Goal: Task Accomplishment & Management: Contribute content

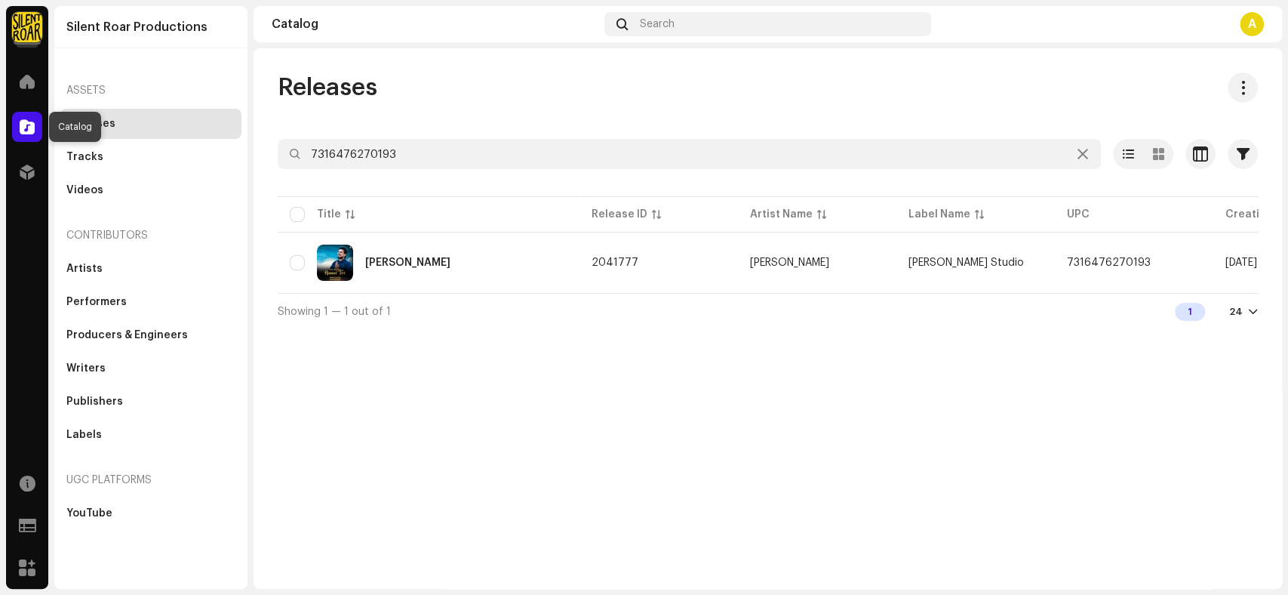
click at [29, 121] on span at bounding box center [27, 127] width 15 height 12
click at [30, 81] on span at bounding box center [27, 81] width 15 height 12
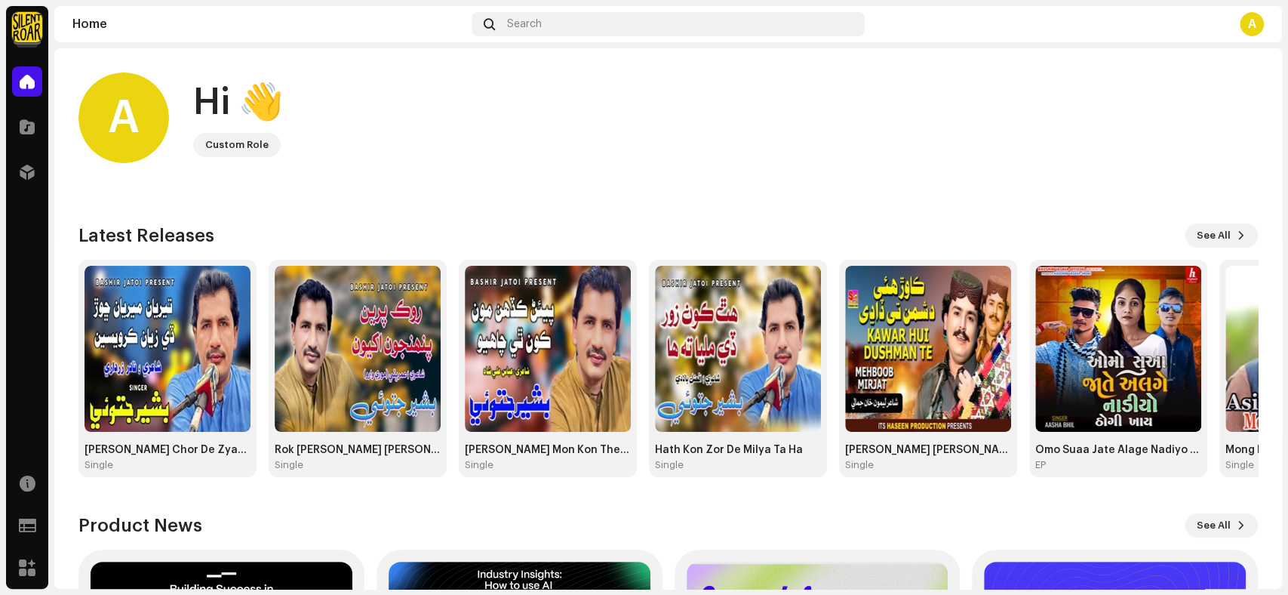
click at [22, 44] on div at bounding box center [27, 36] width 21 height 21
click at [26, 32] on img at bounding box center [27, 27] width 30 height 30
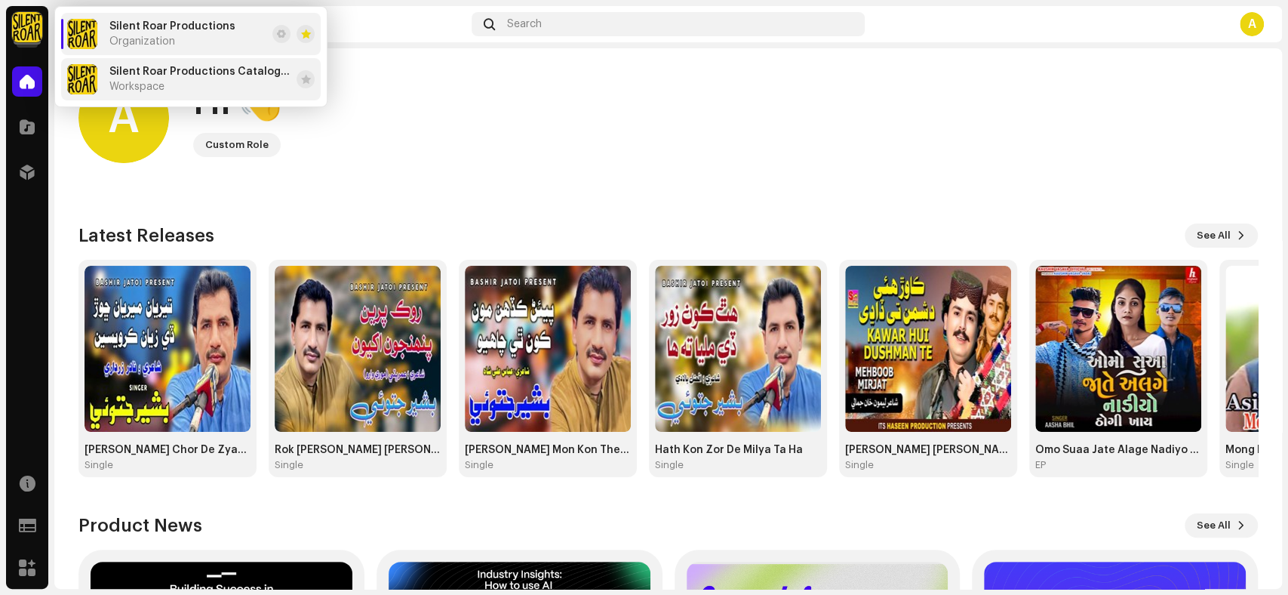
click at [179, 94] on div "Silent Roar Productions Catalog Account Workspace" at bounding box center [178, 79] width 223 height 30
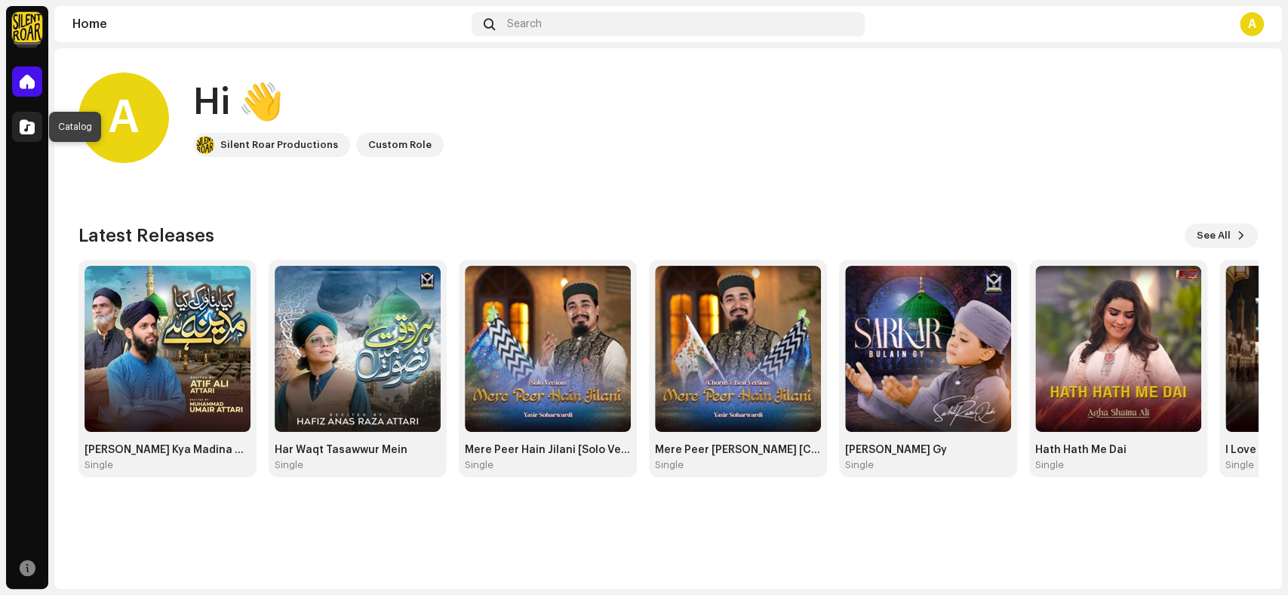
click at [26, 131] on span at bounding box center [27, 127] width 15 height 12
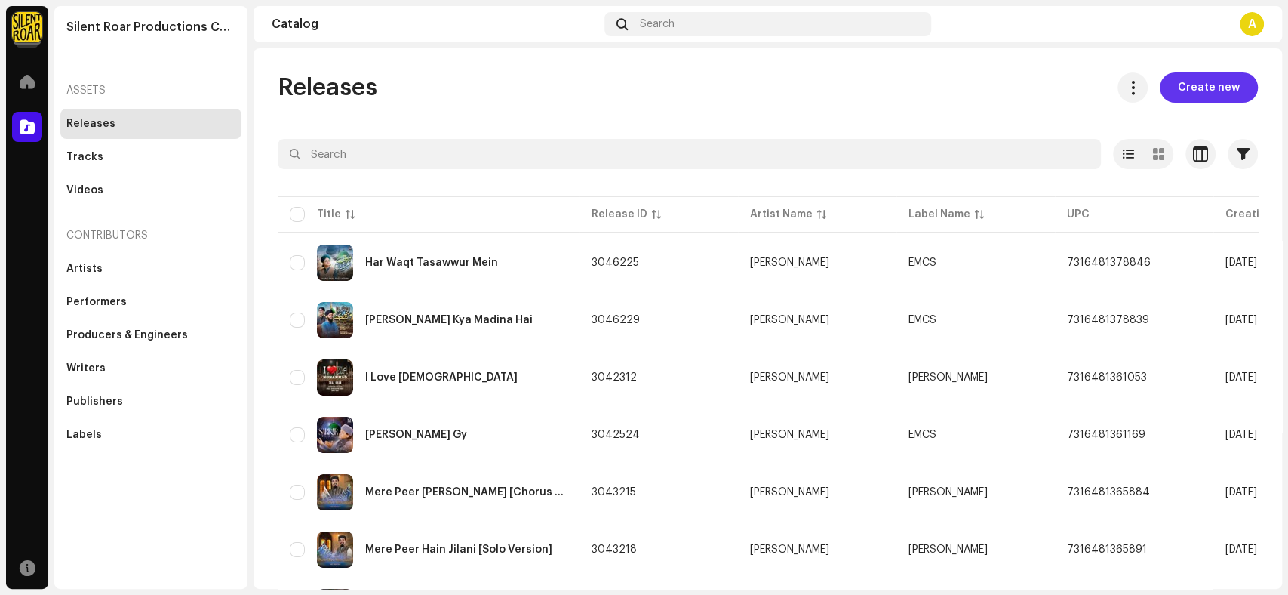
click at [1218, 81] on span "Create new" at bounding box center [1209, 87] width 62 height 30
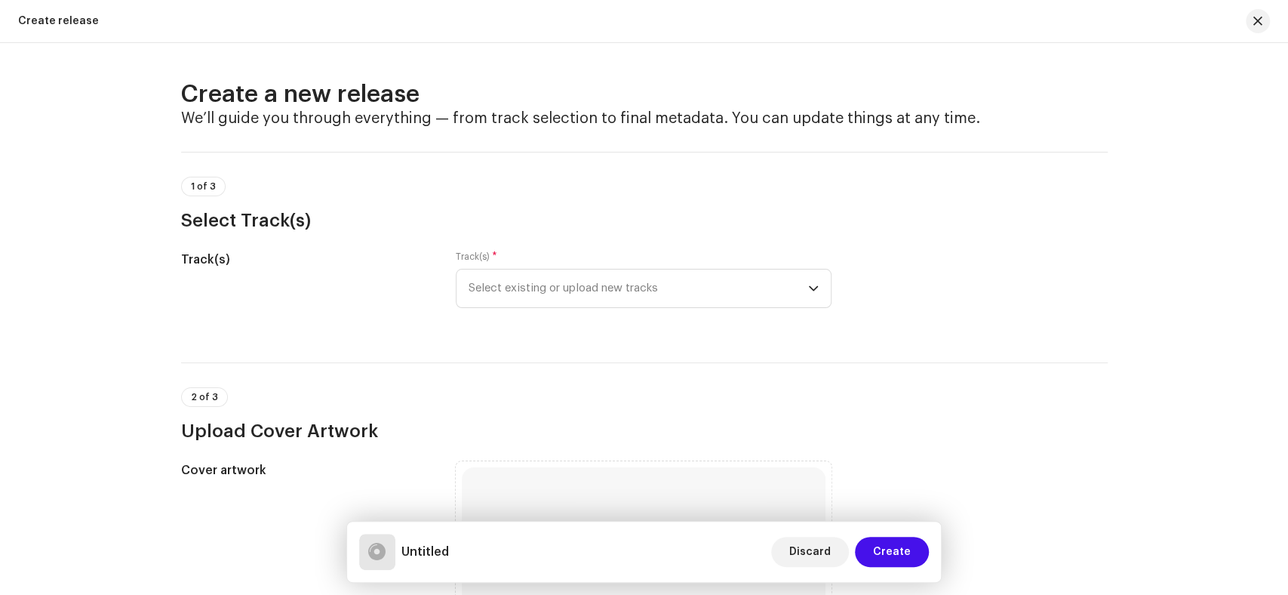
click at [483, 155] on div "1 of 3 Select Track(s)" at bounding box center [644, 192] width 926 height 81
click at [391, 154] on div "1 of 3 Select Track(s)" at bounding box center [644, 192] width 926 height 81
click at [822, 552] on span "Discard" at bounding box center [809, 551] width 41 height 30
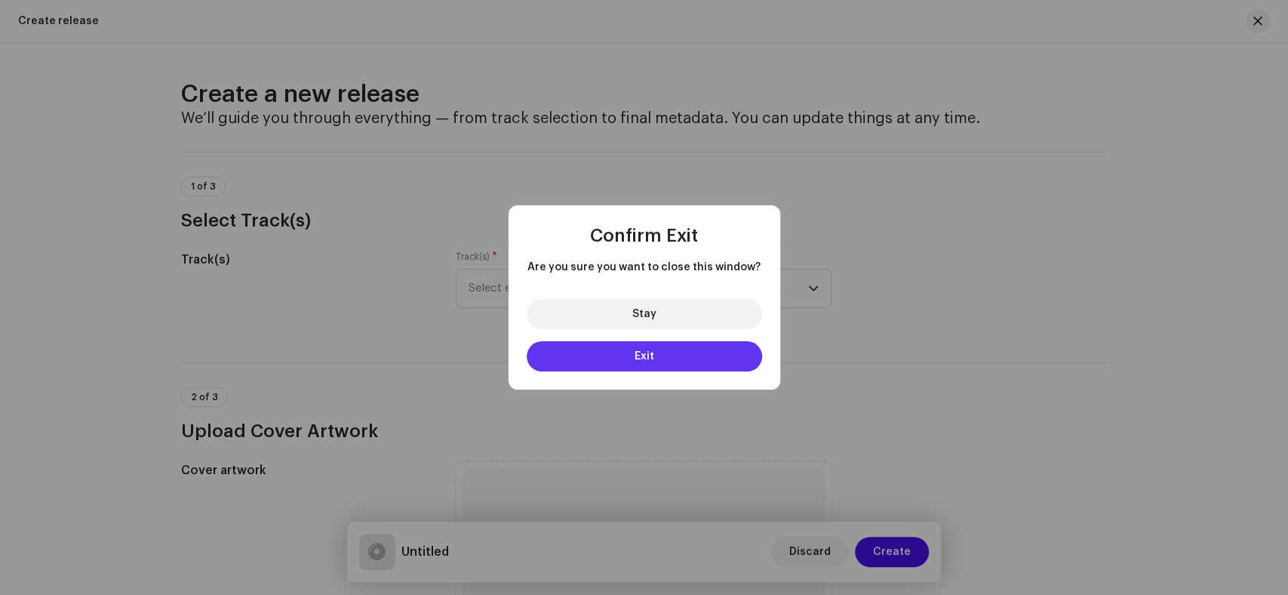
click at [622, 349] on button "Exit" at bounding box center [644, 356] width 235 height 30
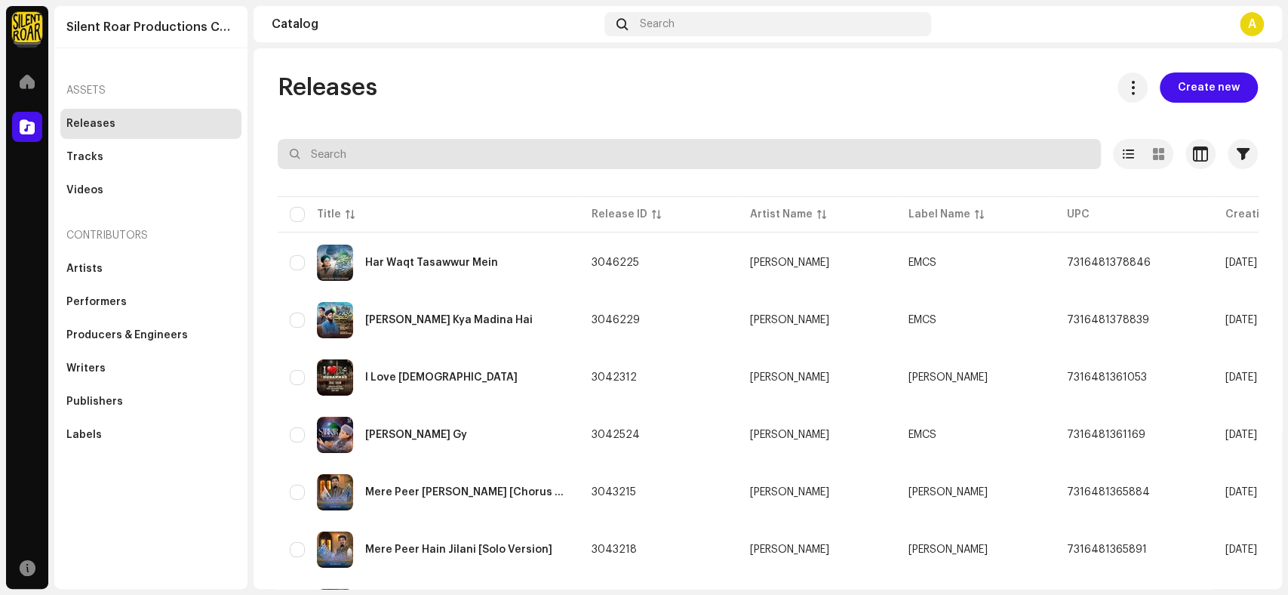
click at [386, 155] on input "text" at bounding box center [689, 154] width 823 height 30
type input "[PERSON_NAME]"
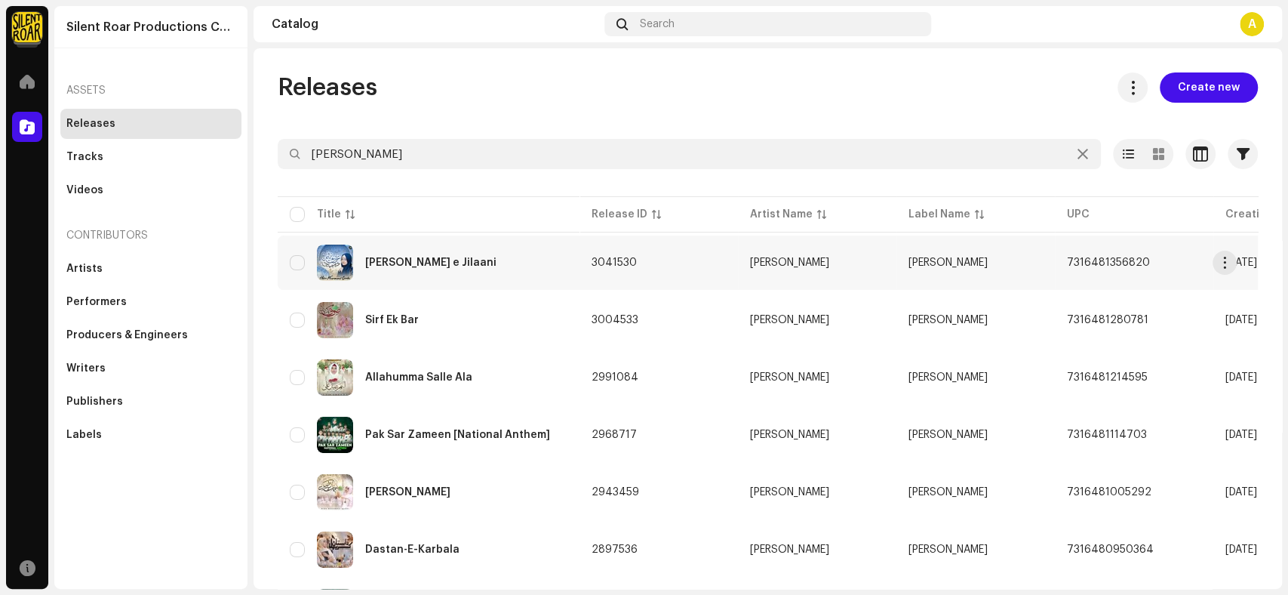
click at [496, 249] on div "[PERSON_NAME] e Jilaani" at bounding box center [429, 262] width 278 height 36
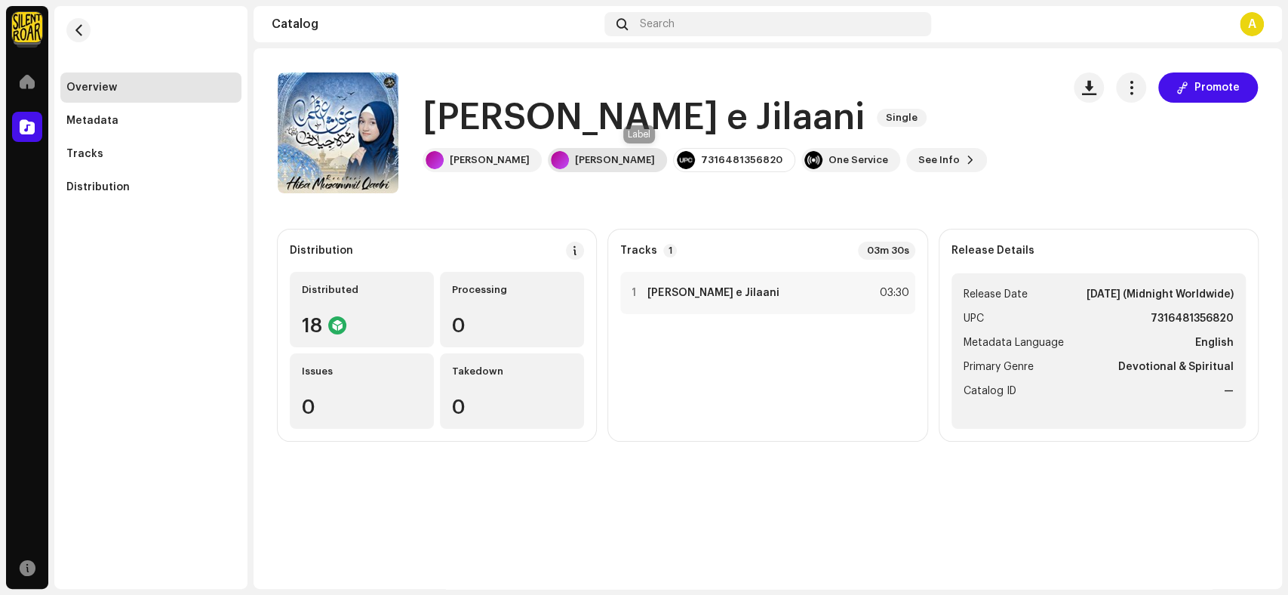
click at [624, 163] on div "[PERSON_NAME]" at bounding box center [615, 160] width 80 height 12
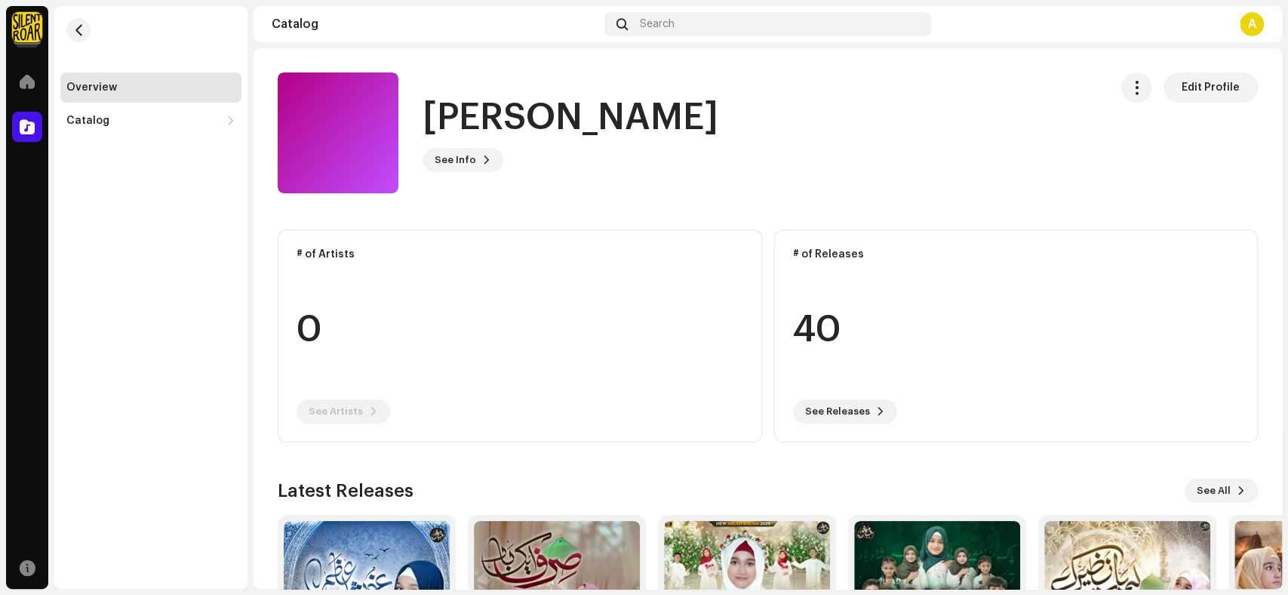
drag, startPoint x: 789, startPoint y: 122, endPoint x: 463, endPoint y: 103, distance: 326.5
click at [431, 99] on h1 "[PERSON_NAME]" at bounding box center [571, 118] width 296 height 48
drag, startPoint x: 797, startPoint y: 124, endPoint x: 423, endPoint y: 105, distance: 374.7
click at [423, 105] on div "[PERSON_NAME] See Info Edit Profile" at bounding box center [687, 132] width 819 height 121
copy h1 "[PERSON_NAME]"
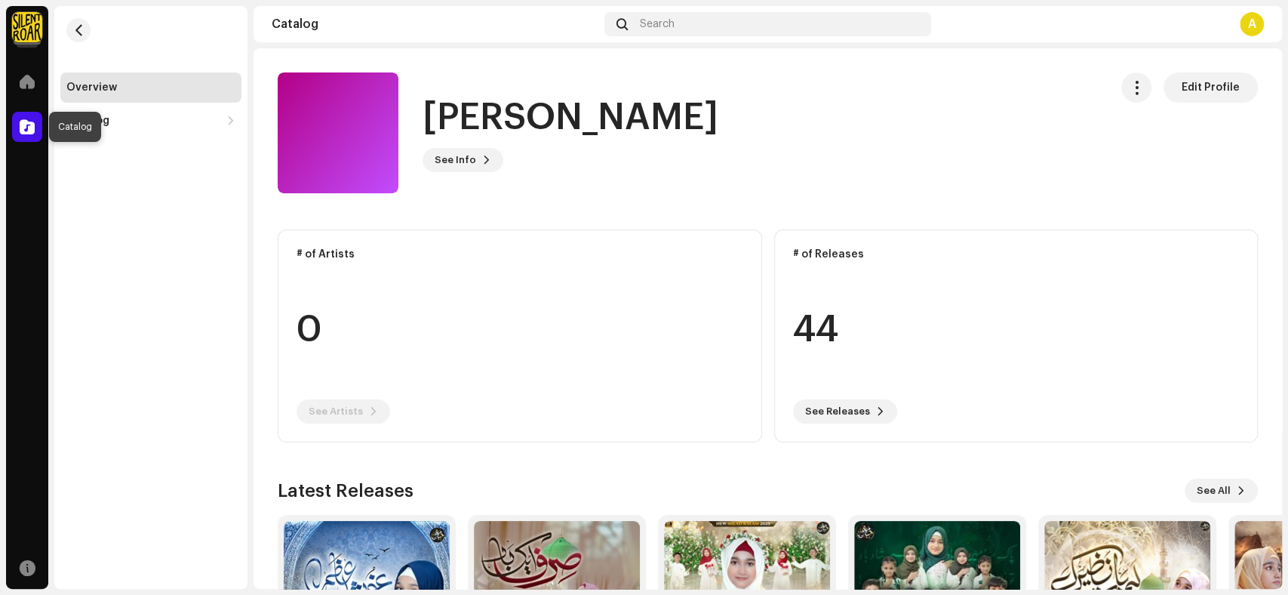
click at [30, 123] on span at bounding box center [27, 127] width 15 height 12
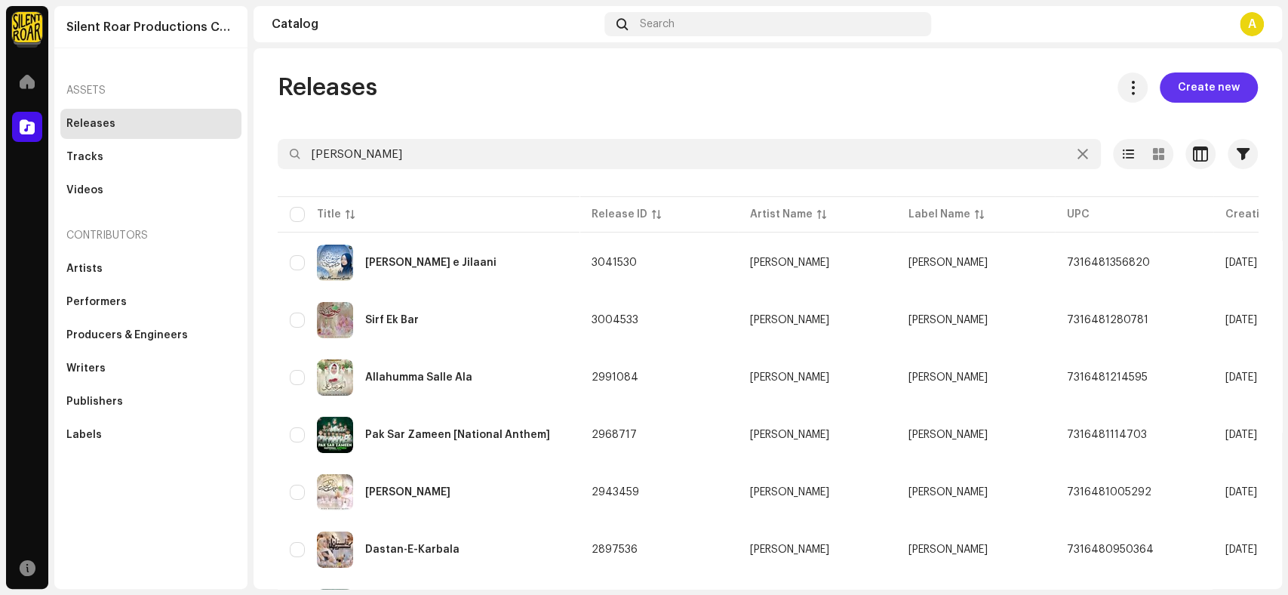
click at [1190, 77] on span "Create new" at bounding box center [1209, 87] width 62 height 30
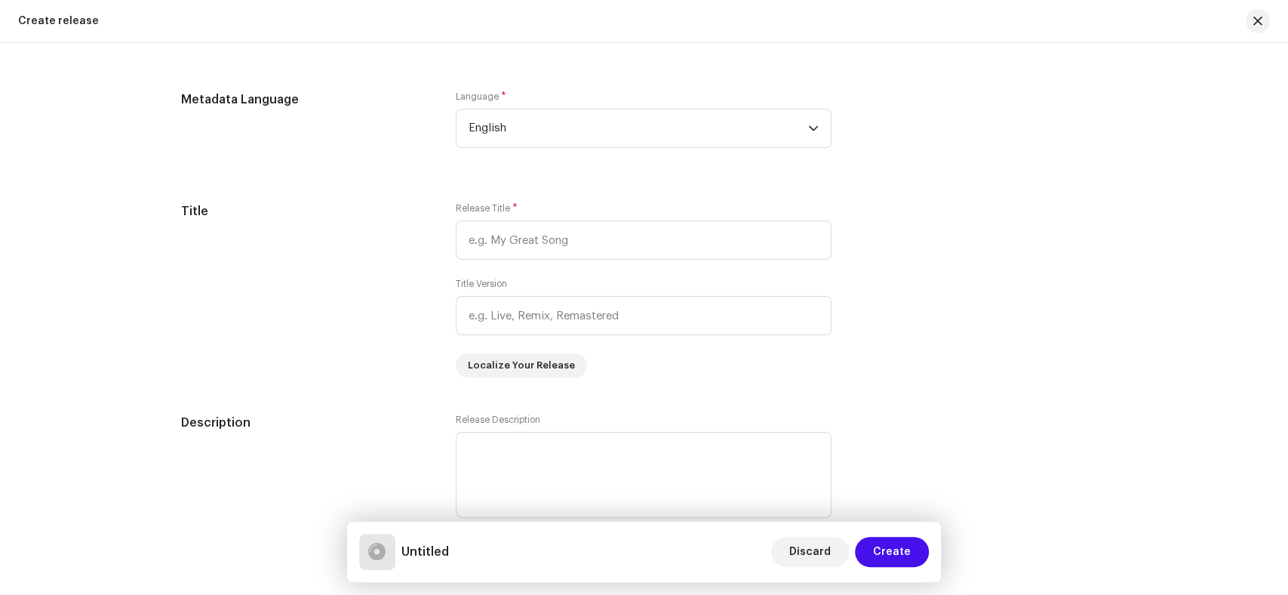
scroll to position [1157, 0]
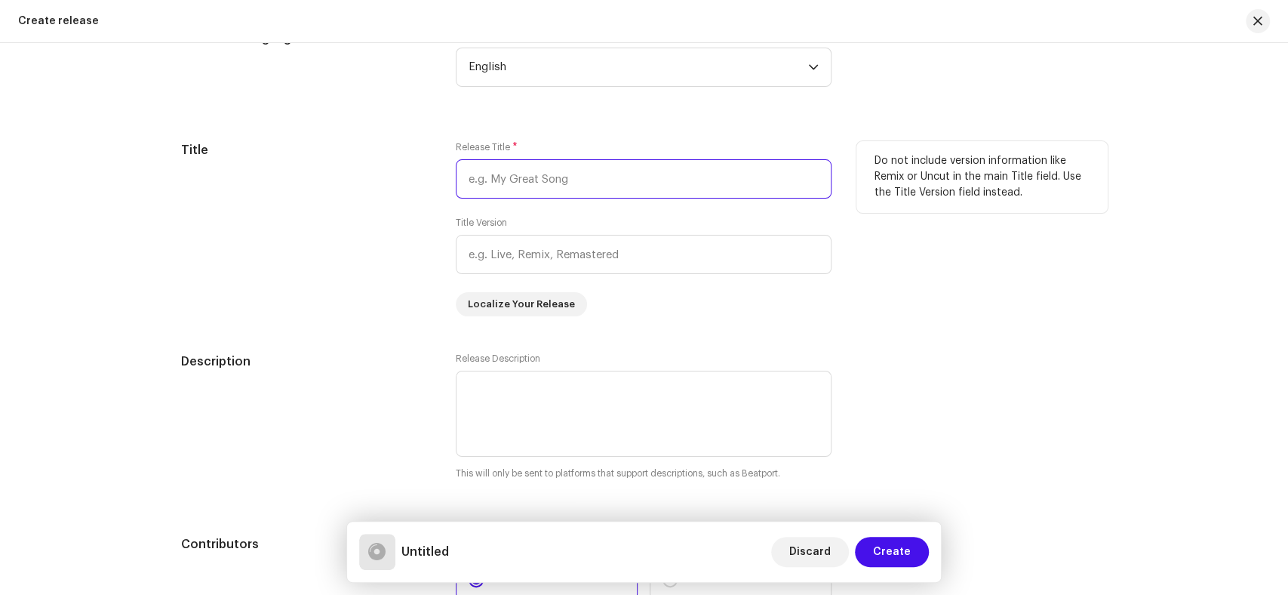
click at [587, 180] on input "text" at bounding box center [644, 178] width 376 height 39
paste input "Naam E [PERSON_NAME]"
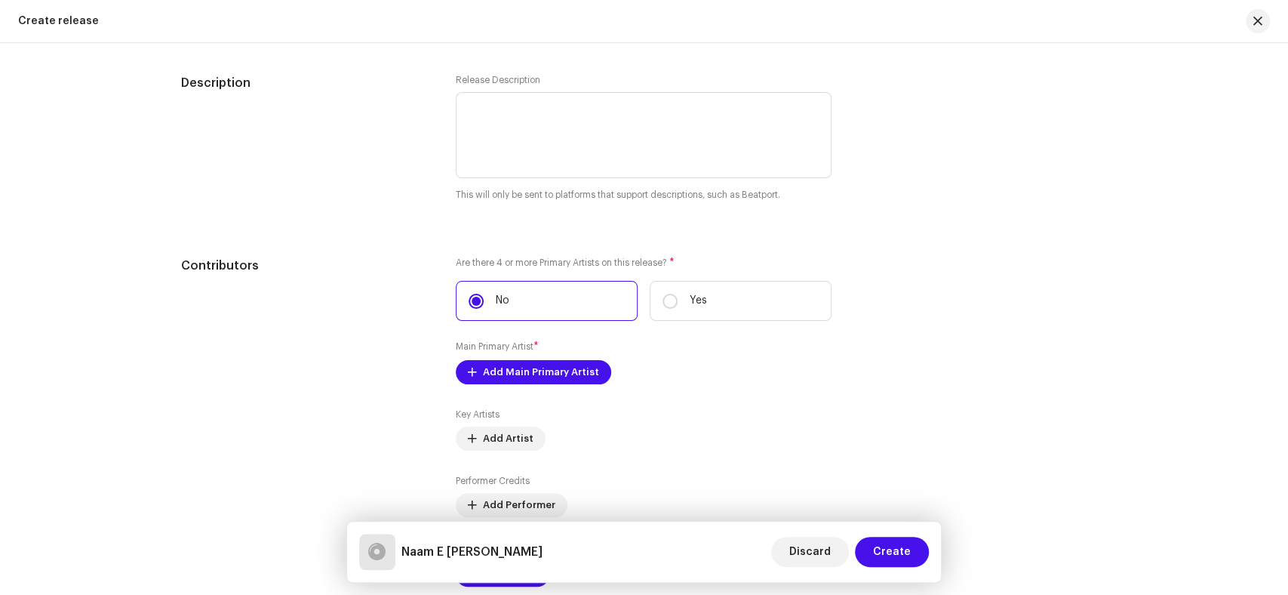
scroll to position [1492, 0]
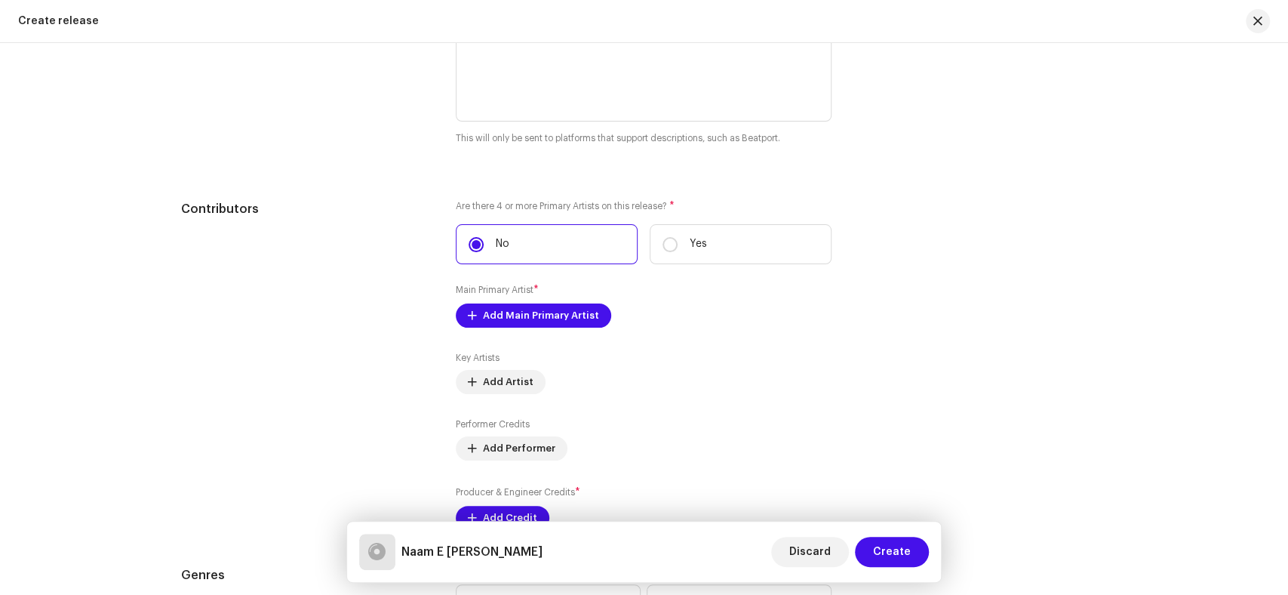
type input "Naam E [PERSON_NAME]"
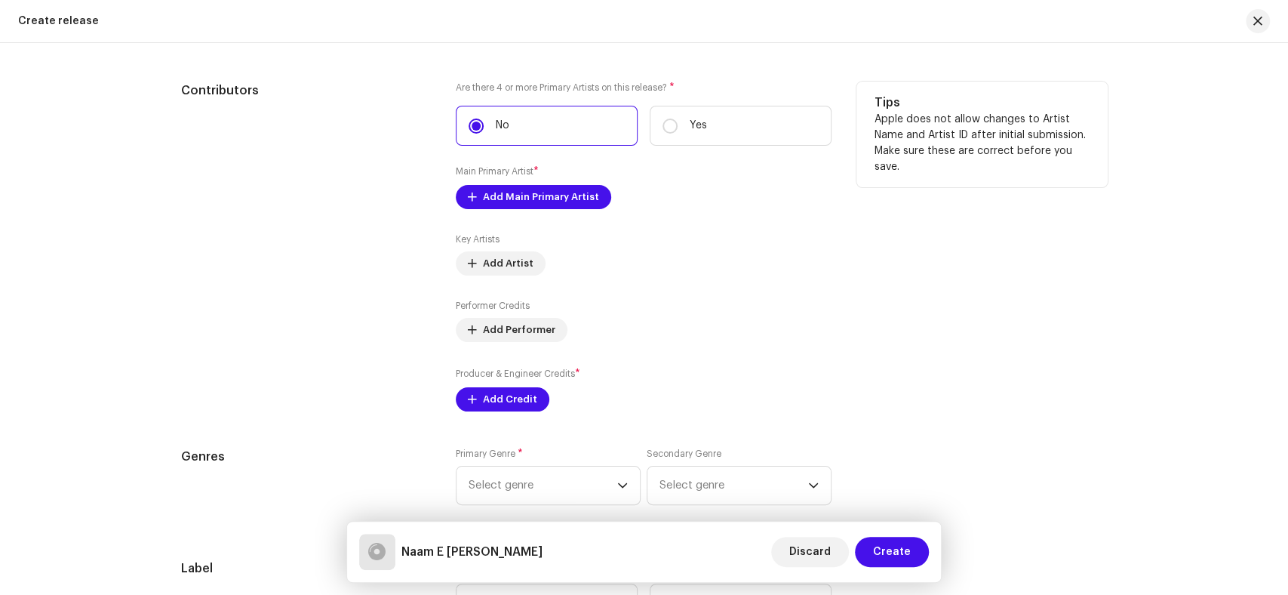
scroll to position [1576, 0]
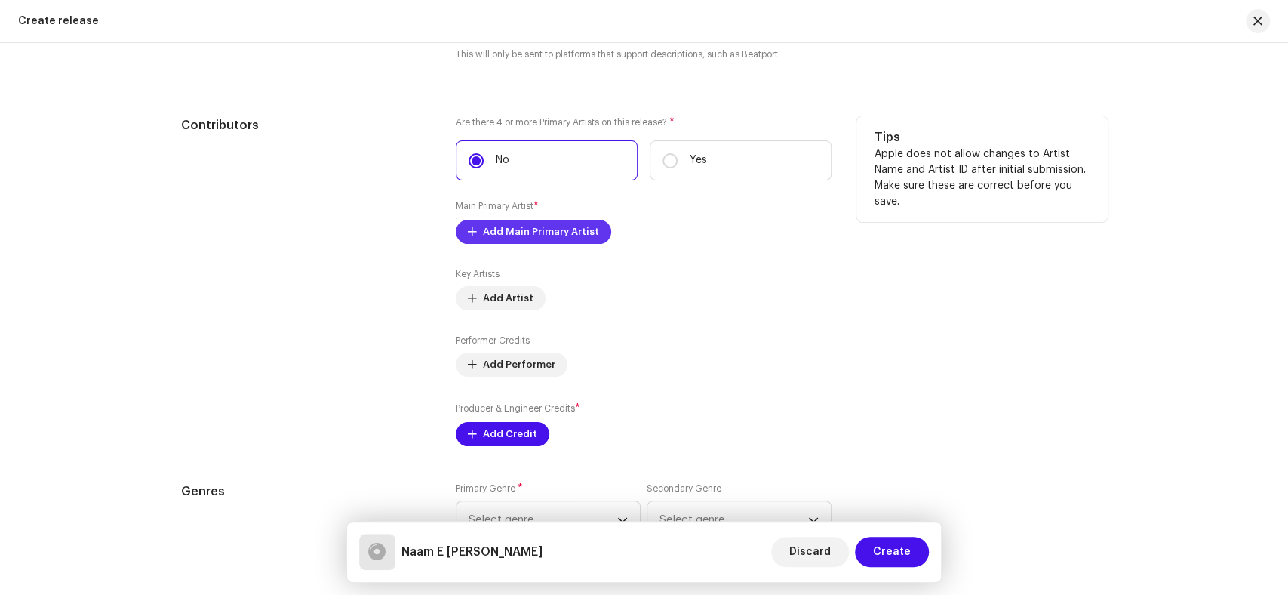
click at [524, 238] on span "Add Main Primary Artist" at bounding box center [541, 232] width 116 height 30
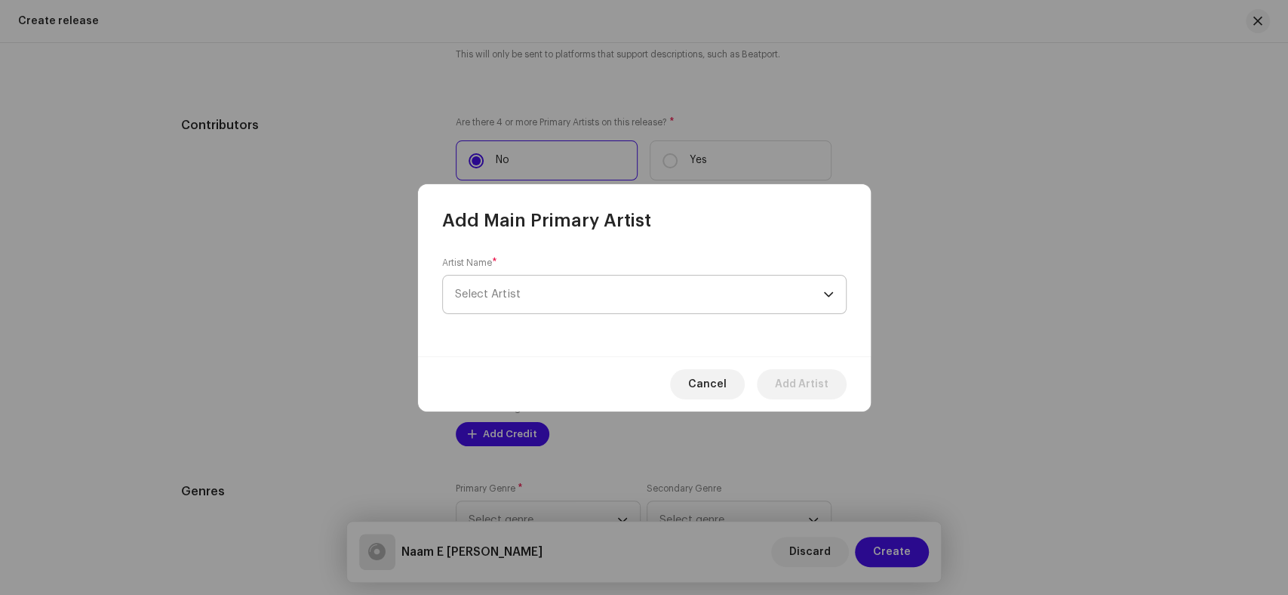
click at [602, 287] on span "Select Artist" at bounding box center [639, 294] width 368 height 38
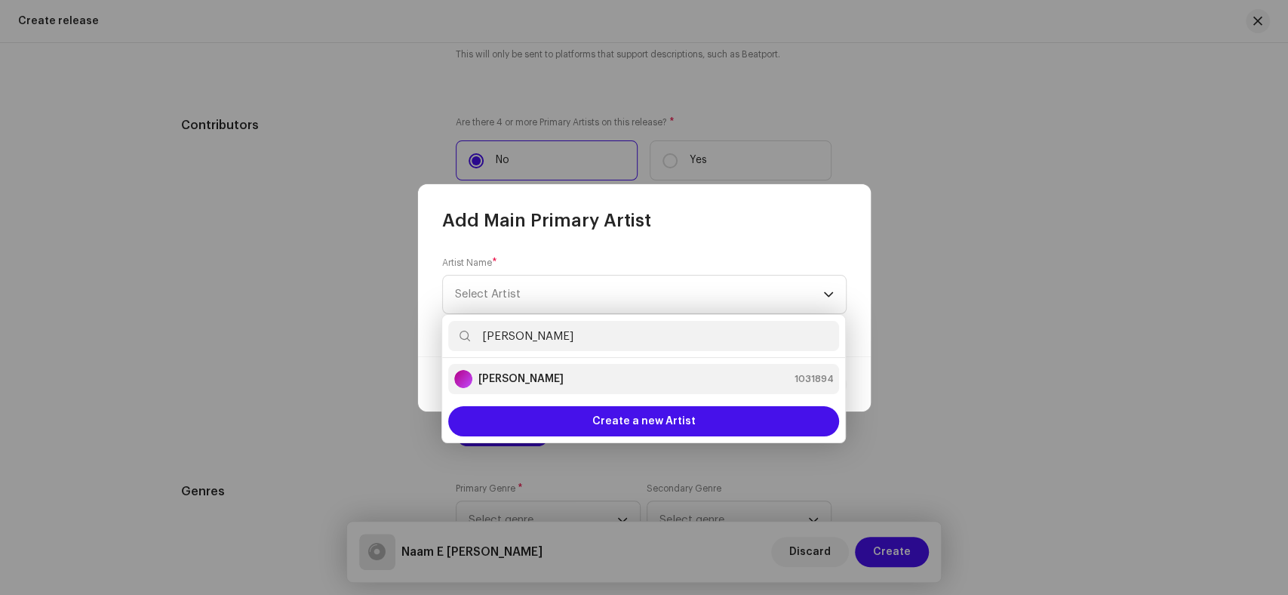
type input "[PERSON_NAME]"
click at [559, 382] on strong "[PERSON_NAME]" at bounding box center [520, 378] width 85 height 15
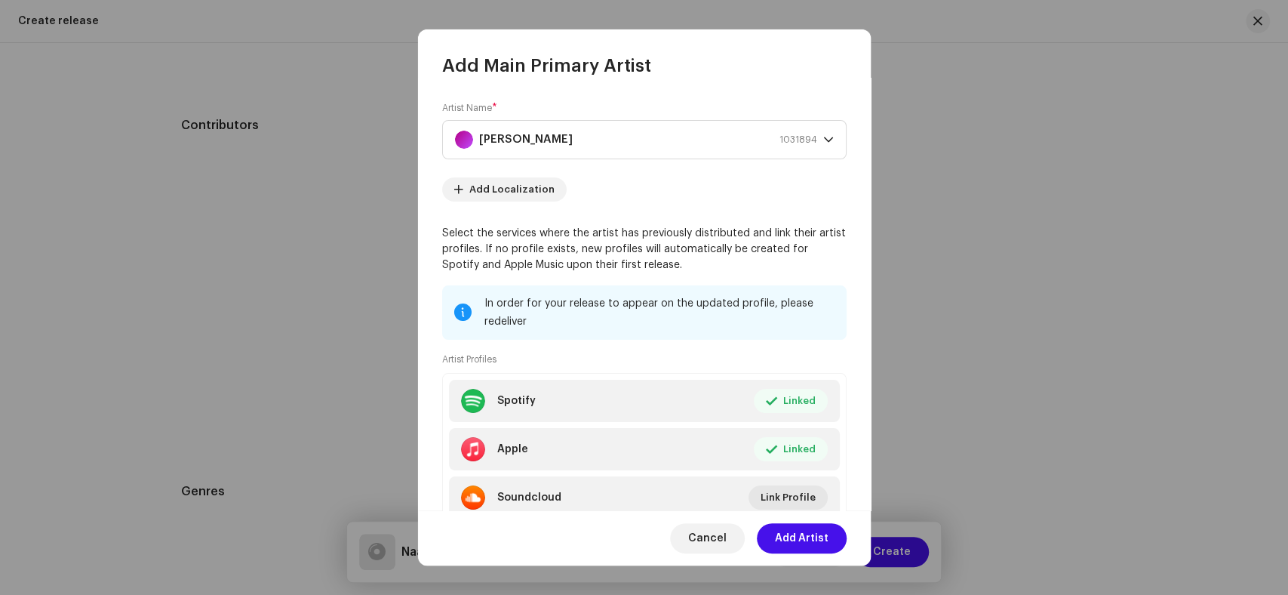
drag, startPoint x: 798, startPoint y: 538, endPoint x: 538, endPoint y: 466, distance: 270.0
click at [799, 538] on span "Add Artist" at bounding box center [802, 538] width 54 height 30
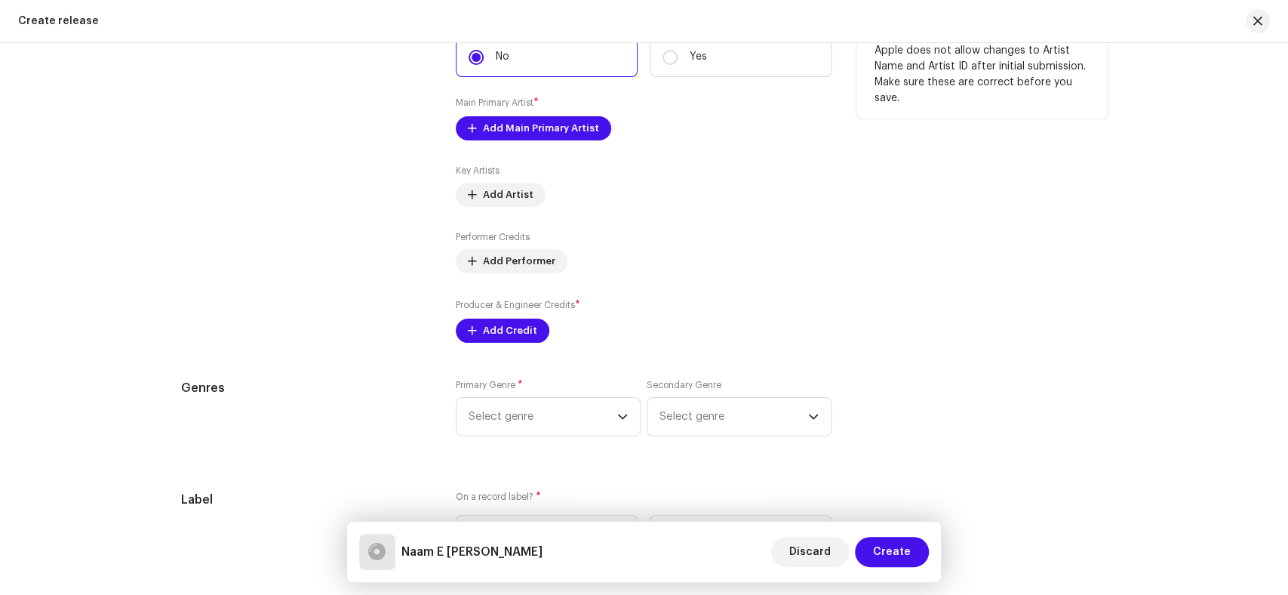
scroll to position [1744, 0]
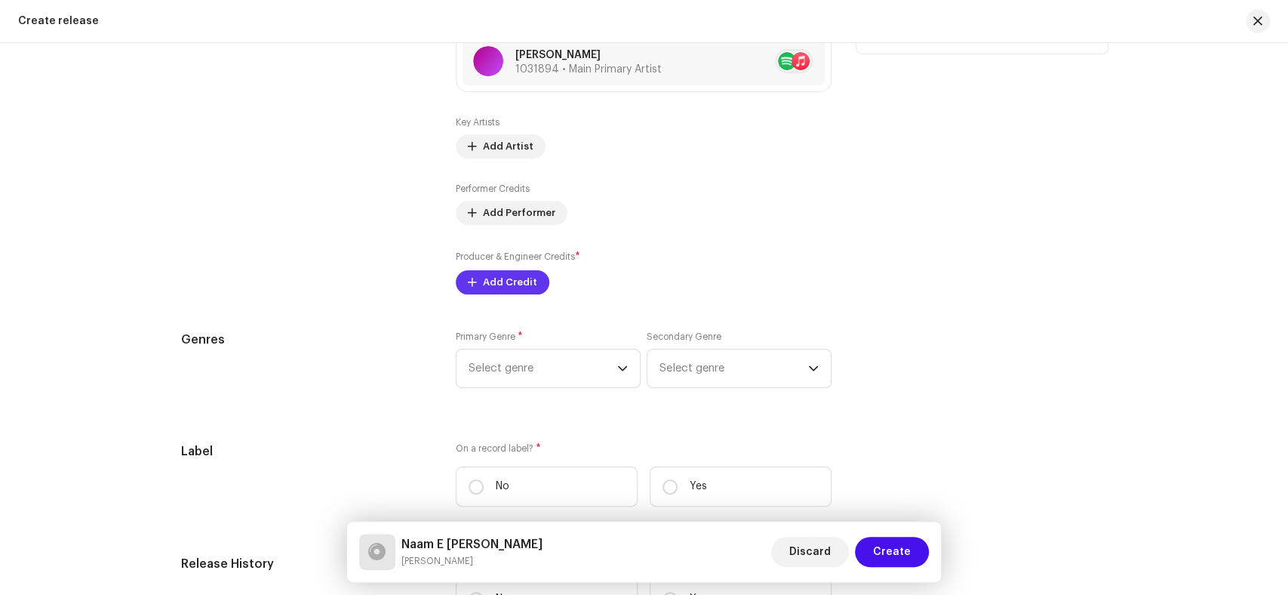
click at [497, 275] on span "Add Credit" at bounding box center [510, 282] width 54 height 30
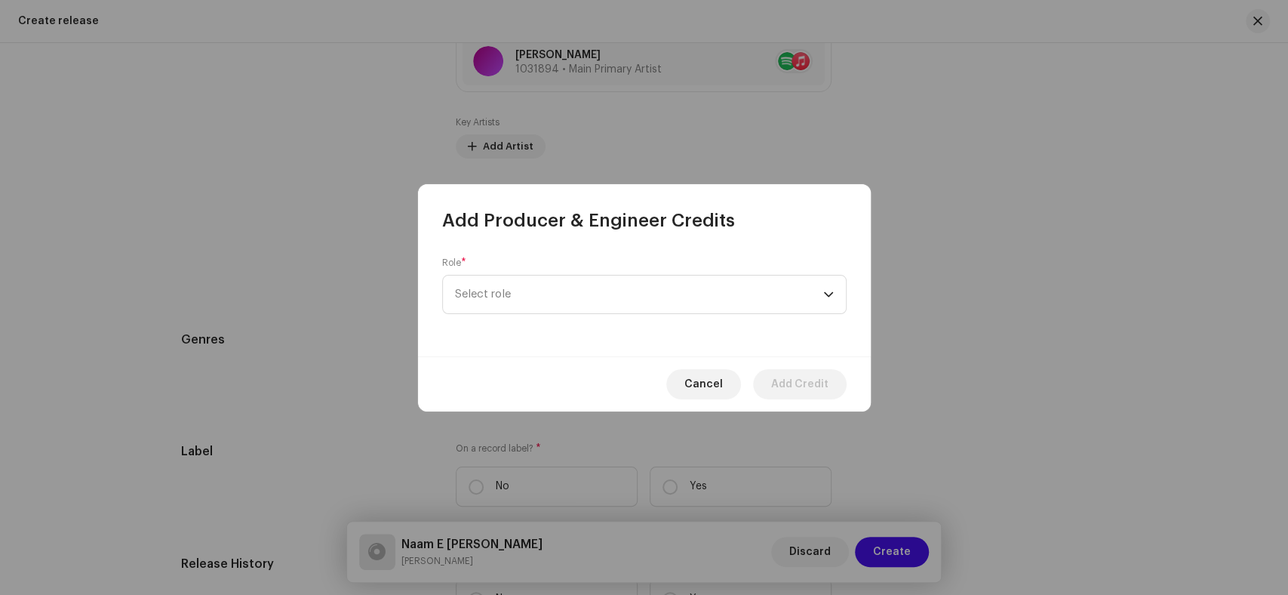
click at [537, 257] on div "Role * Select role" at bounding box center [644, 285] width 404 height 57
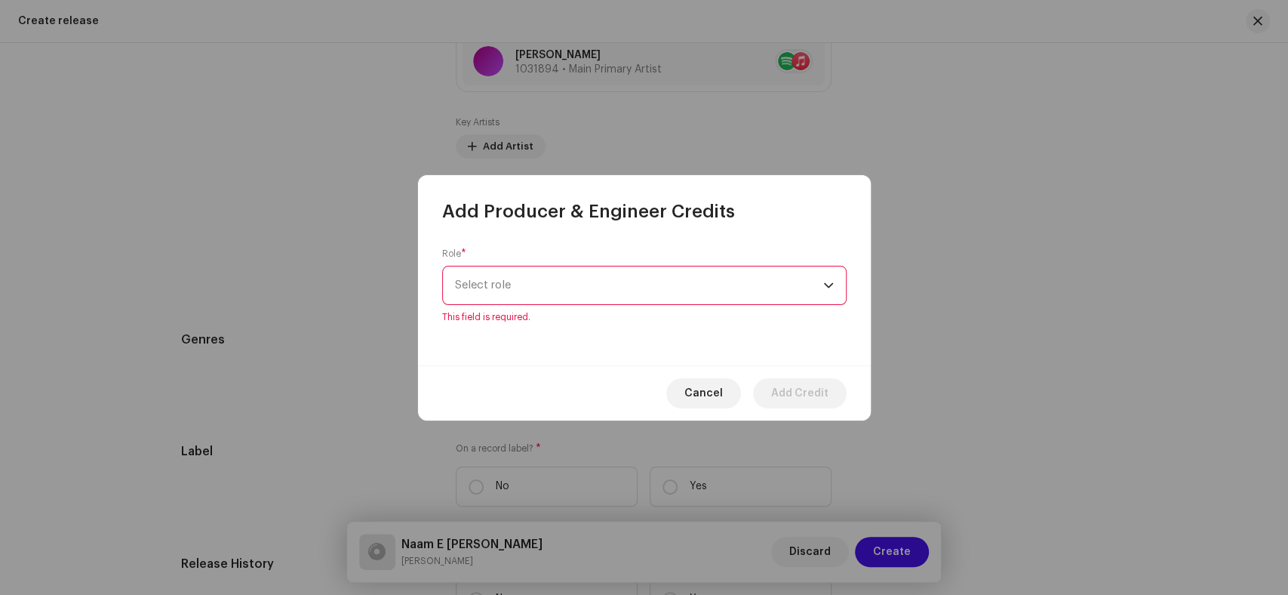
click at [535, 290] on span "Select role" at bounding box center [639, 285] width 368 height 38
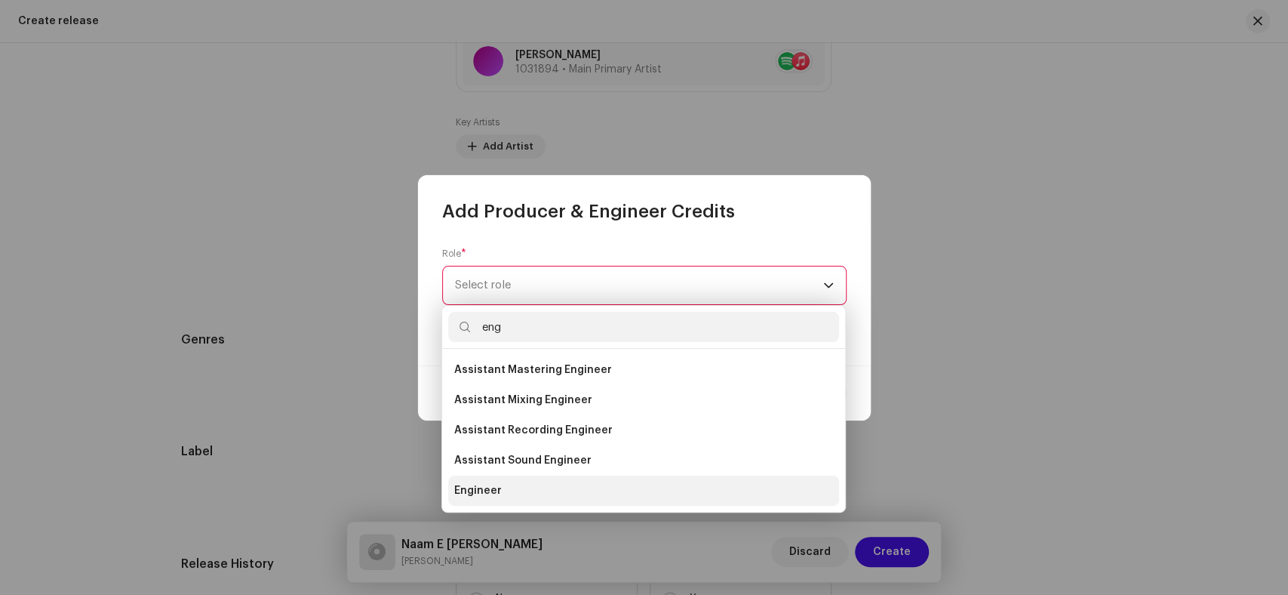
type input "eng"
click at [490, 496] on span "Engineer" at bounding box center [478, 490] width 48 height 15
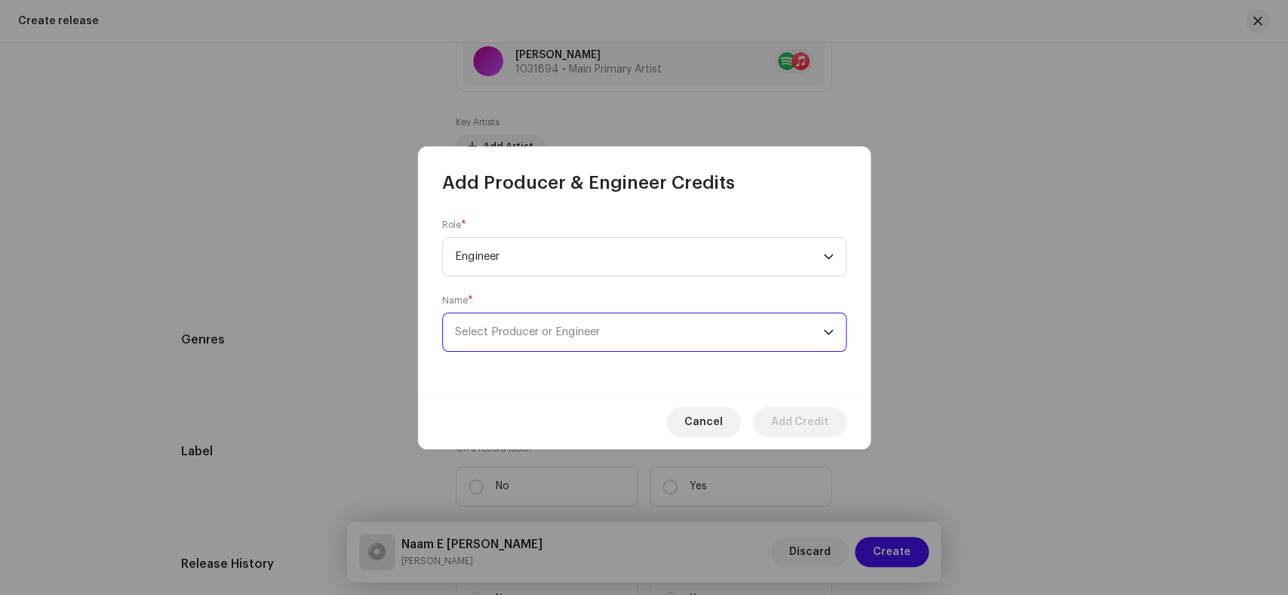
click at [653, 340] on span "Select Producer or Engineer" at bounding box center [639, 332] width 368 height 38
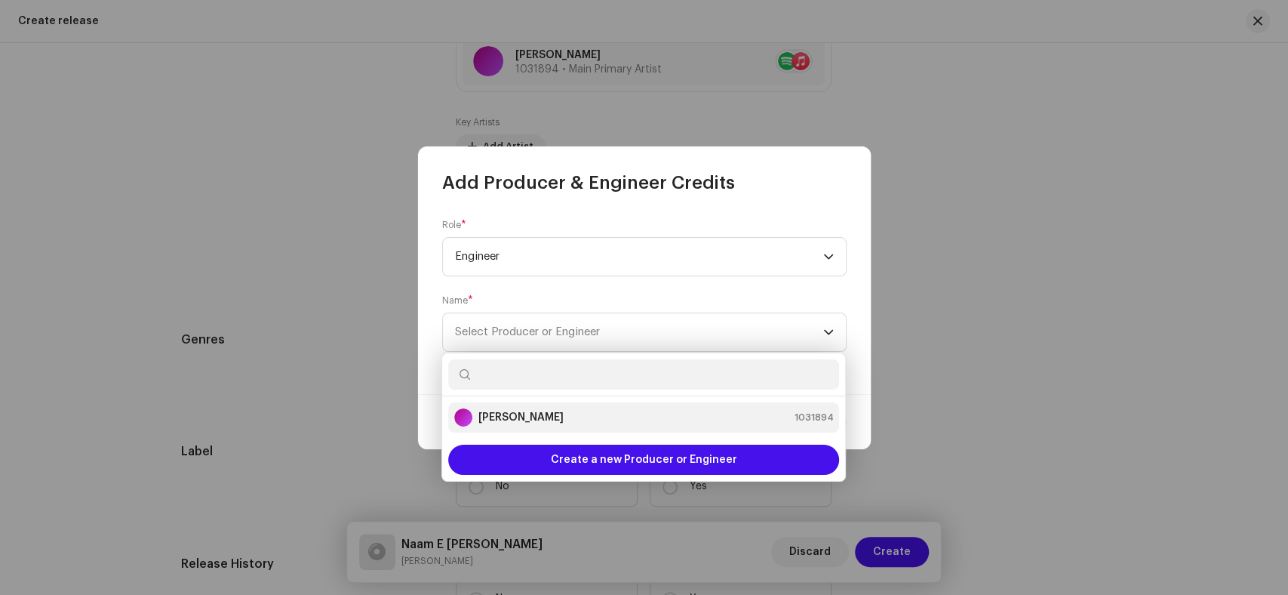
click at [558, 419] on strong "[PERSON_NAME]" at bounding box center [520, 417] width 85 height 15
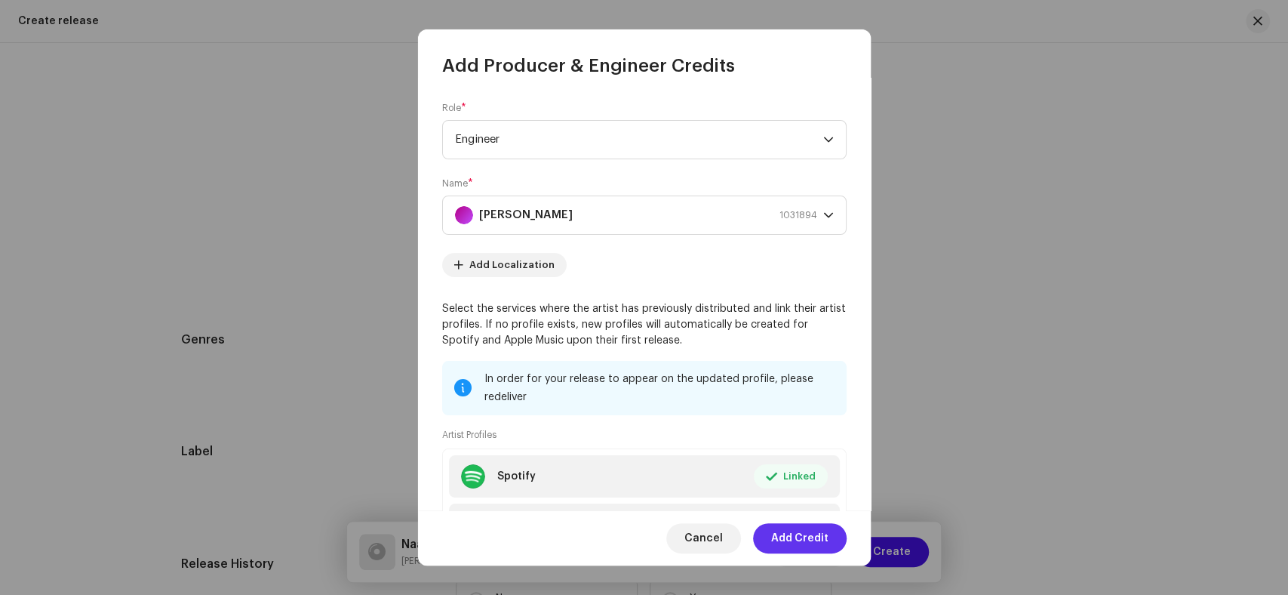
click at [803, 531] on span "Add Credit" at bounding box center [799, 538] width 57 height 30
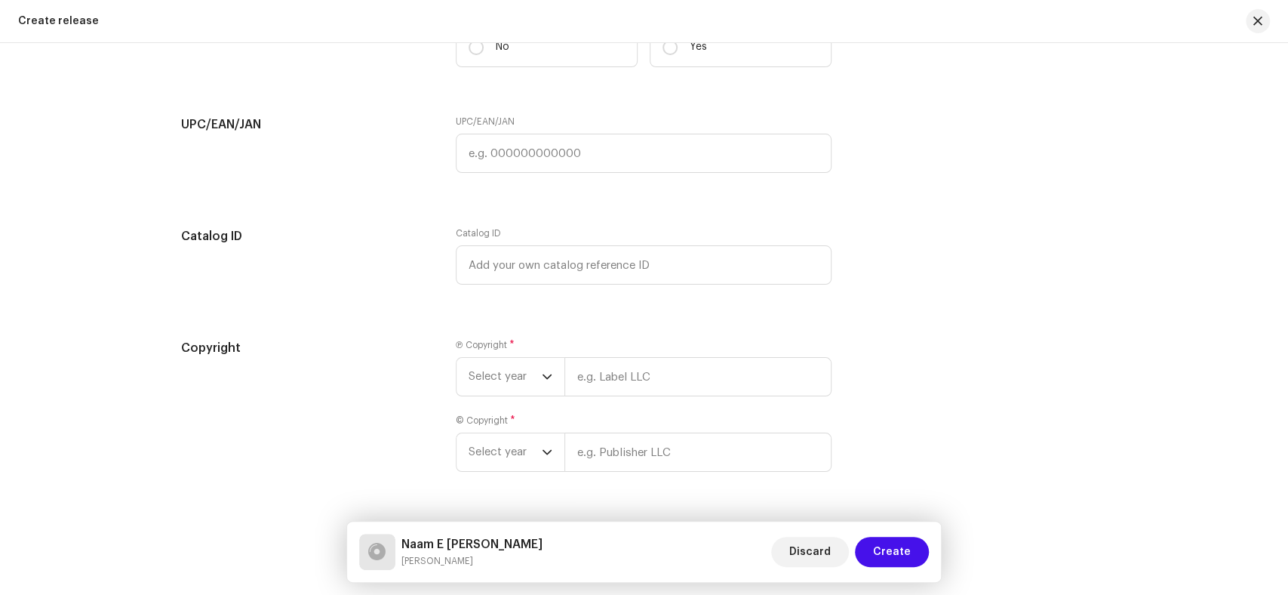
scroll to position [2406, 0]
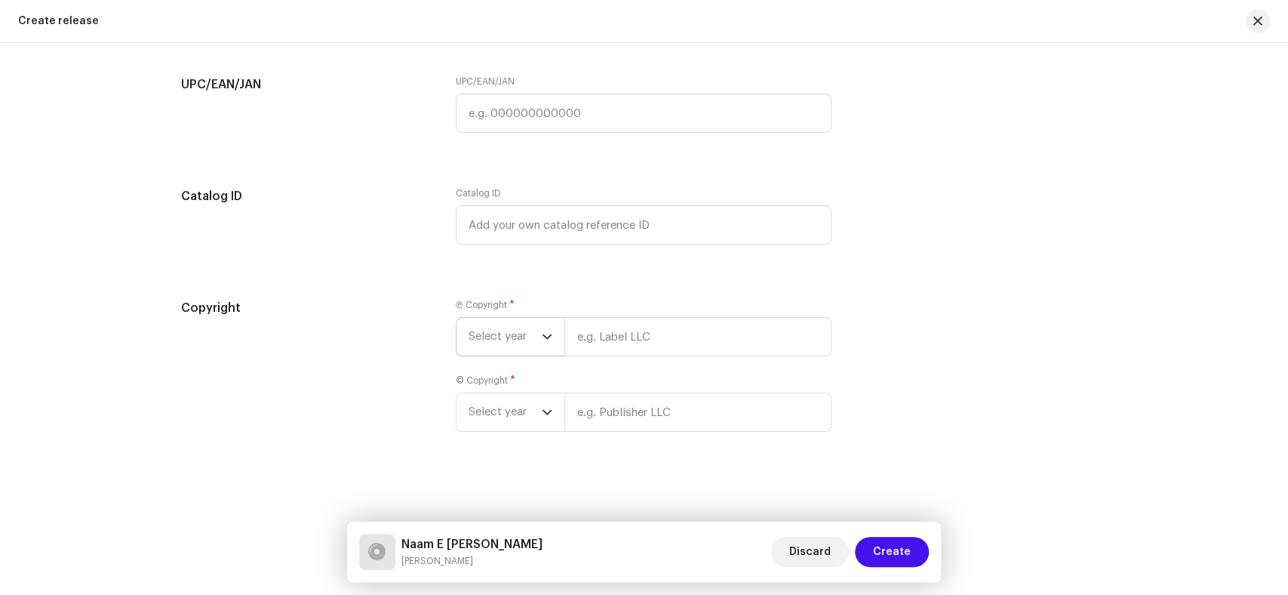
click at [501, 333] on span "Select year" at bounding box center [505, 337] width 73 height 38
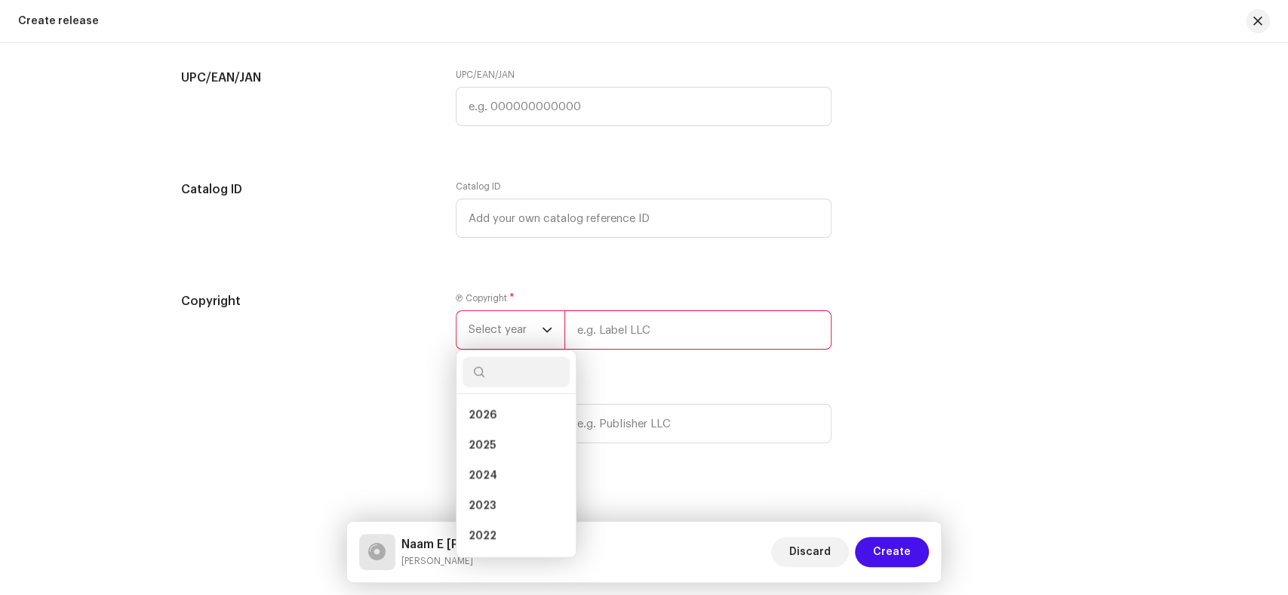
drag, startPoint x: 497, startPoint y: 454, endPoint x: 609, endPoint y: 393, distance: 127.3
click at [496, 454] on li "2025" at bounding box center [515, 445] width 107 height 30
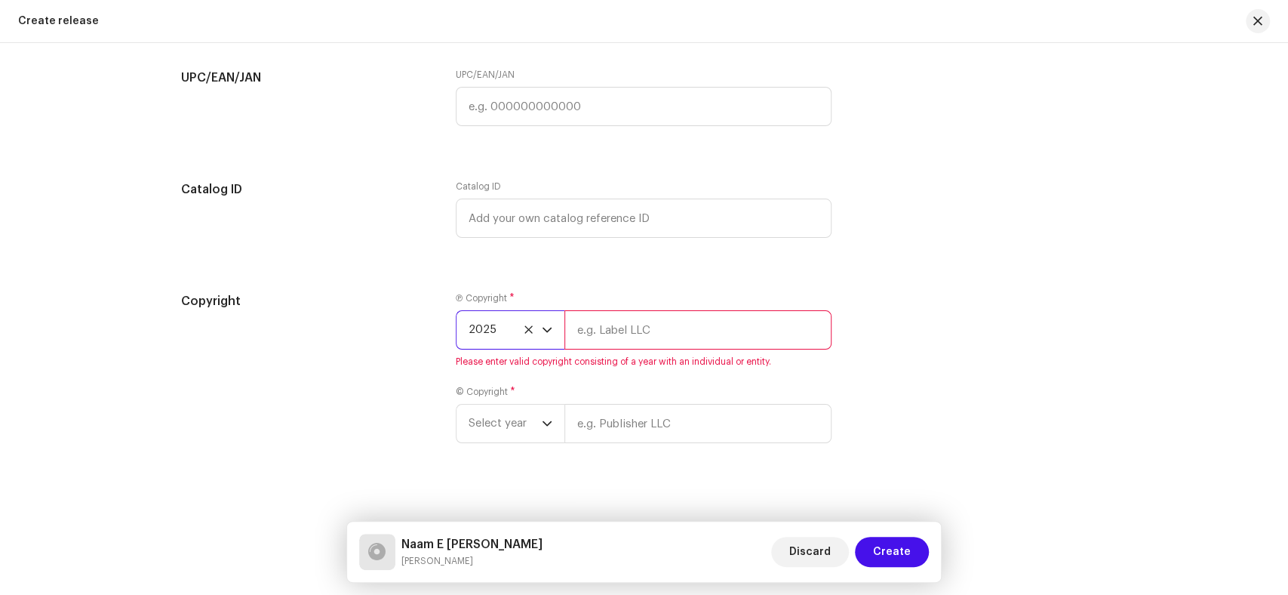
click at [681, 347] on input "text" at bounding box center [697, 329] width 267 height 39
paste input "[PERSON_NAME]"
type input "[PERSON_NAME]"
click at [500, 447] on div "Ⓟ Copyright * 2025 Hiba [PERSON_NAME] Please enter valid copyright consisting o…" at bounding box center [644, 376] width 376 height 169
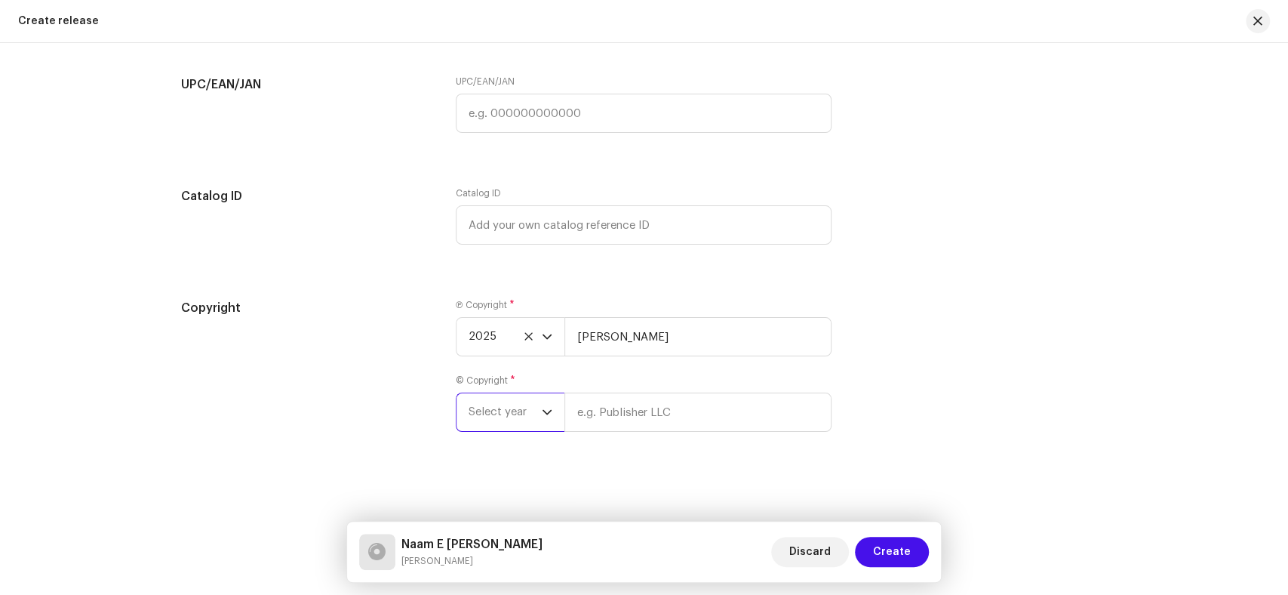
click at [513, 418] on span "Select year" at bounding box center [505, 412] width 73 height 38
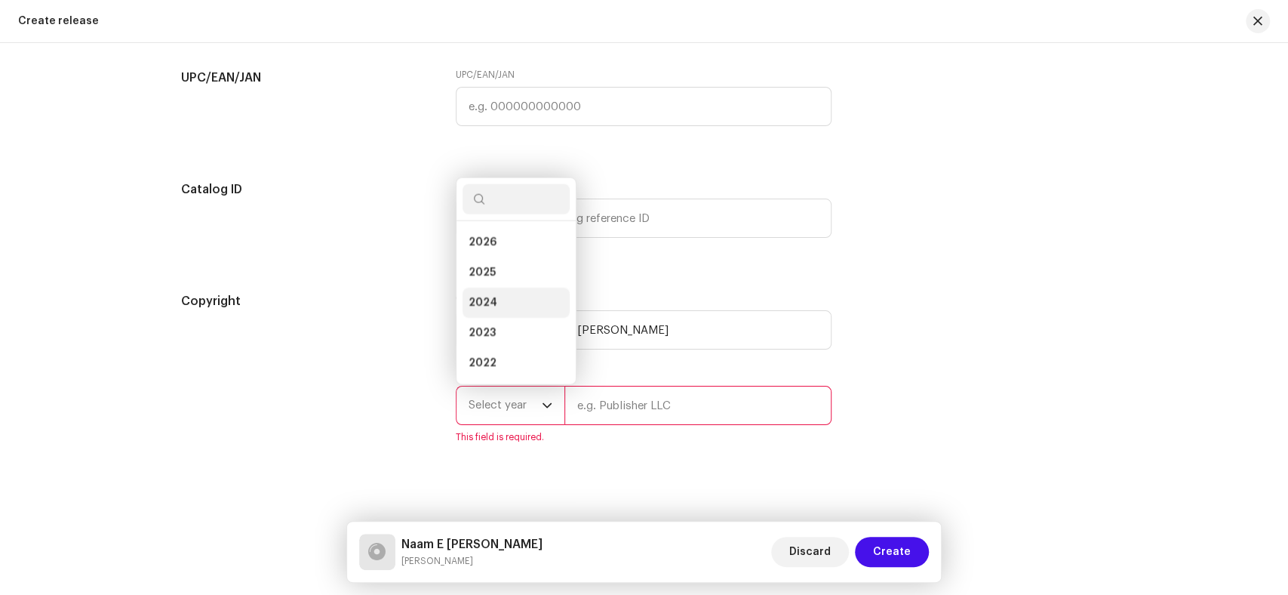
scroll to position [24, 0]
click at [493, 249] on li "2025" at bounding box center [515, 248] width 107 height 30
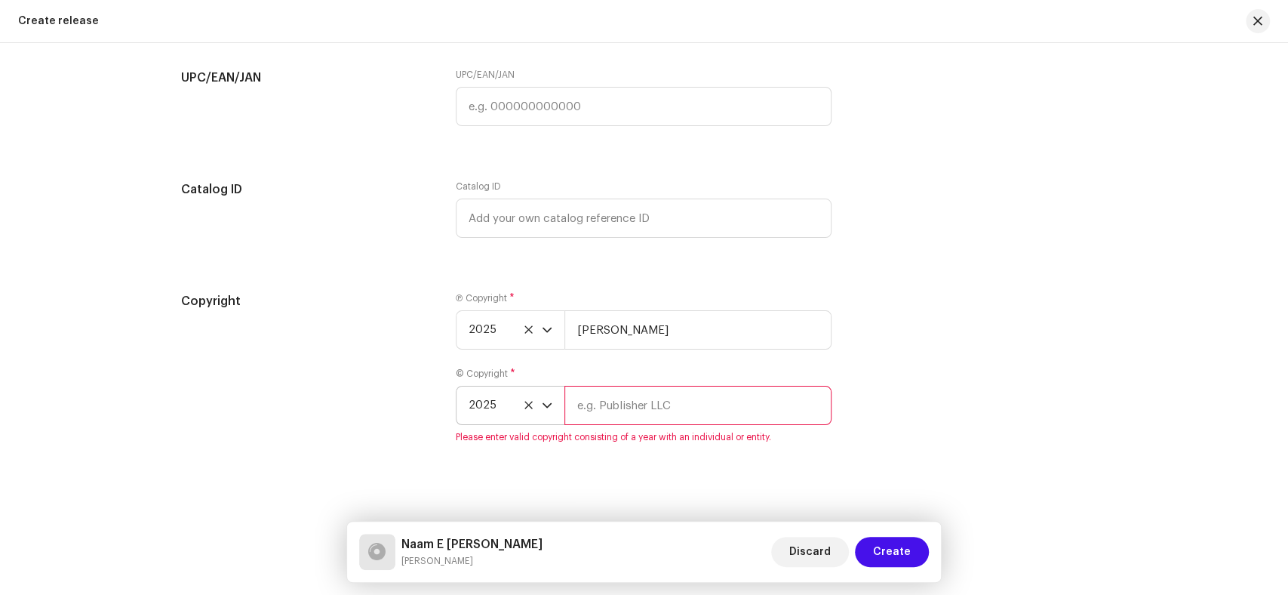
click at [628, 413] on input "text" at bounding box center [697, 405] width 267 height 39
paste input "[PERSON_NAME]"
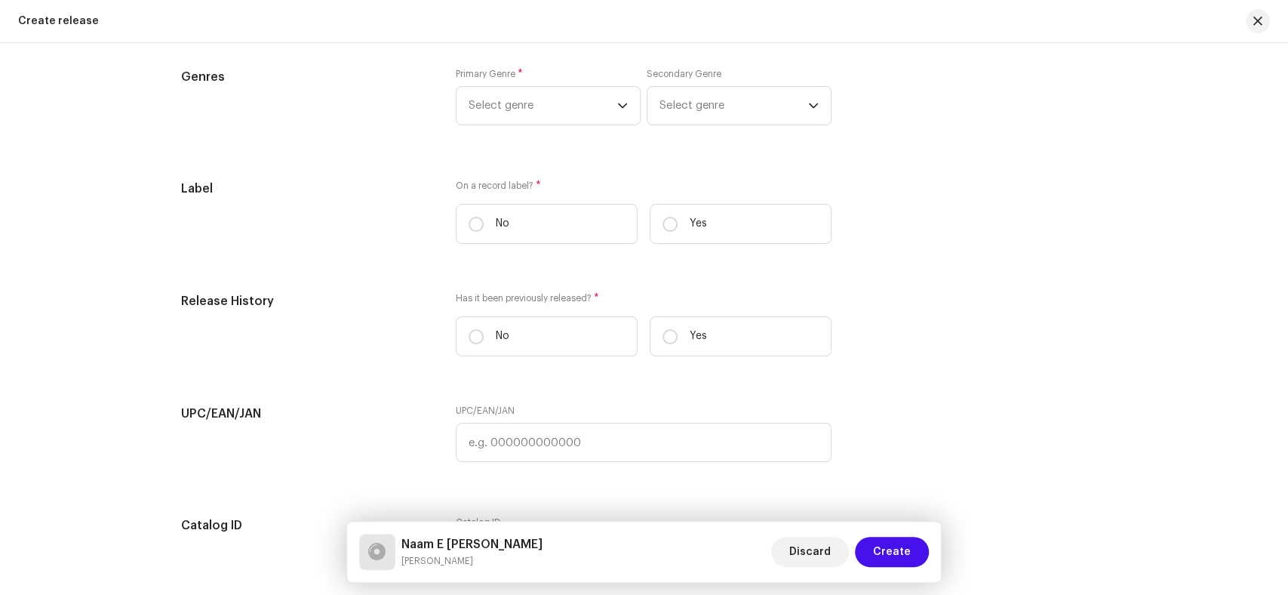
scroll to position [1987, 0]
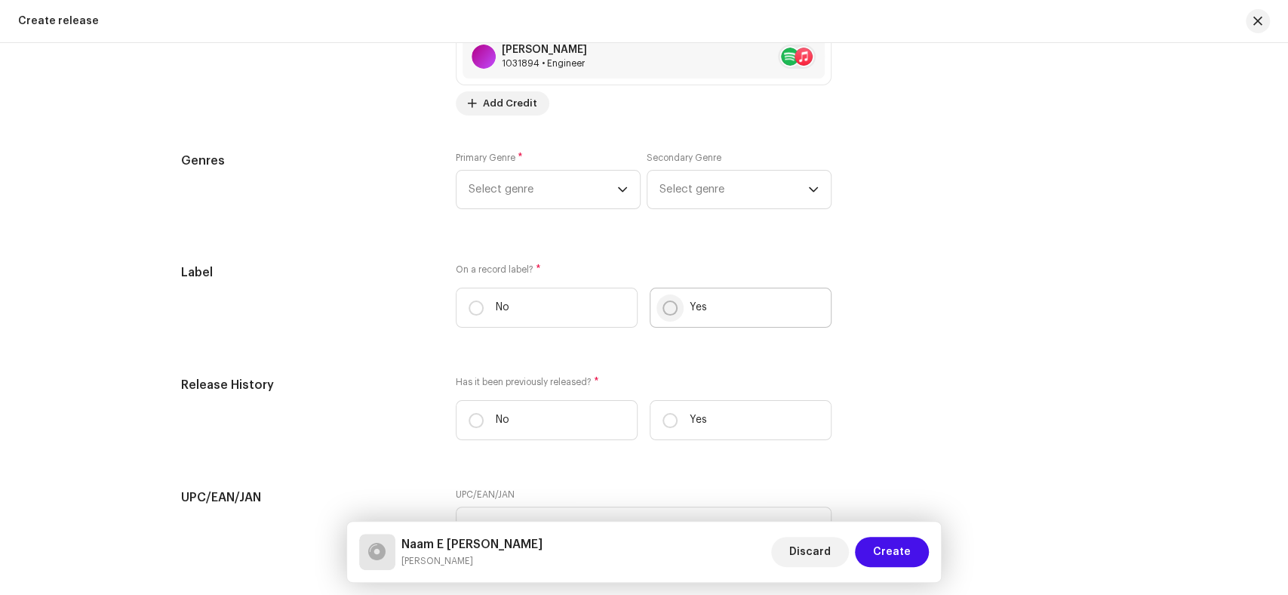
type input "[PERSON_NAME]"
click at [664, 309] on input "Yes" at bounding box center [669, 307] width 15 height 15
radio input "true"
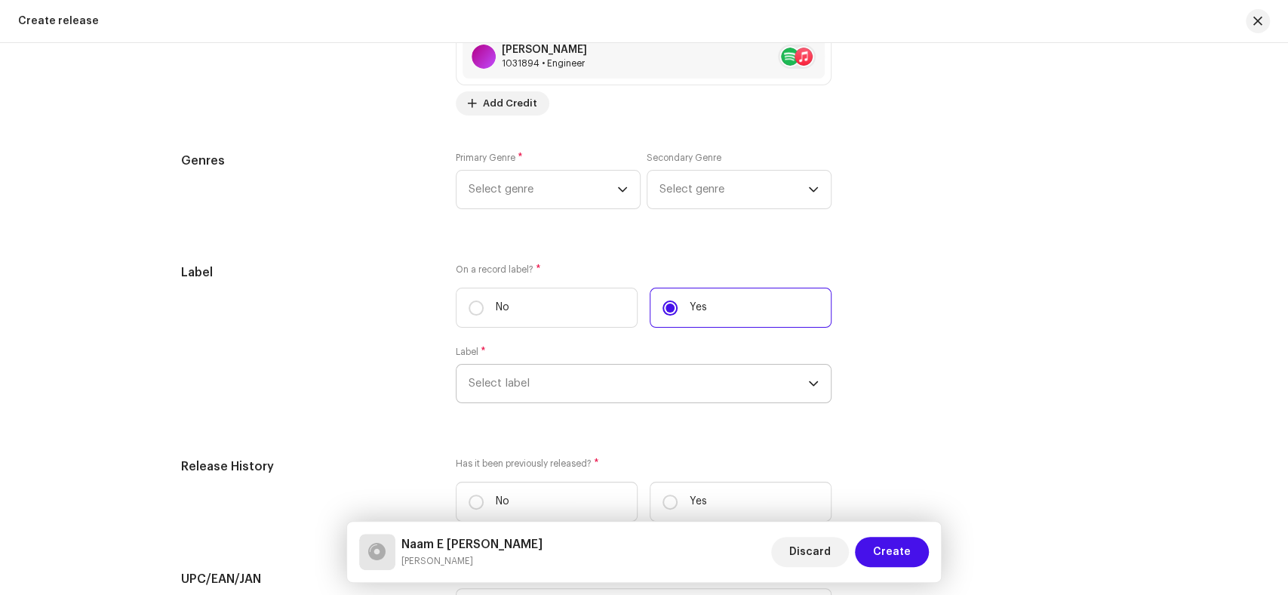
click at [549, 394] on span "Select label" at bounding box center [639, 383] width 340 height 38
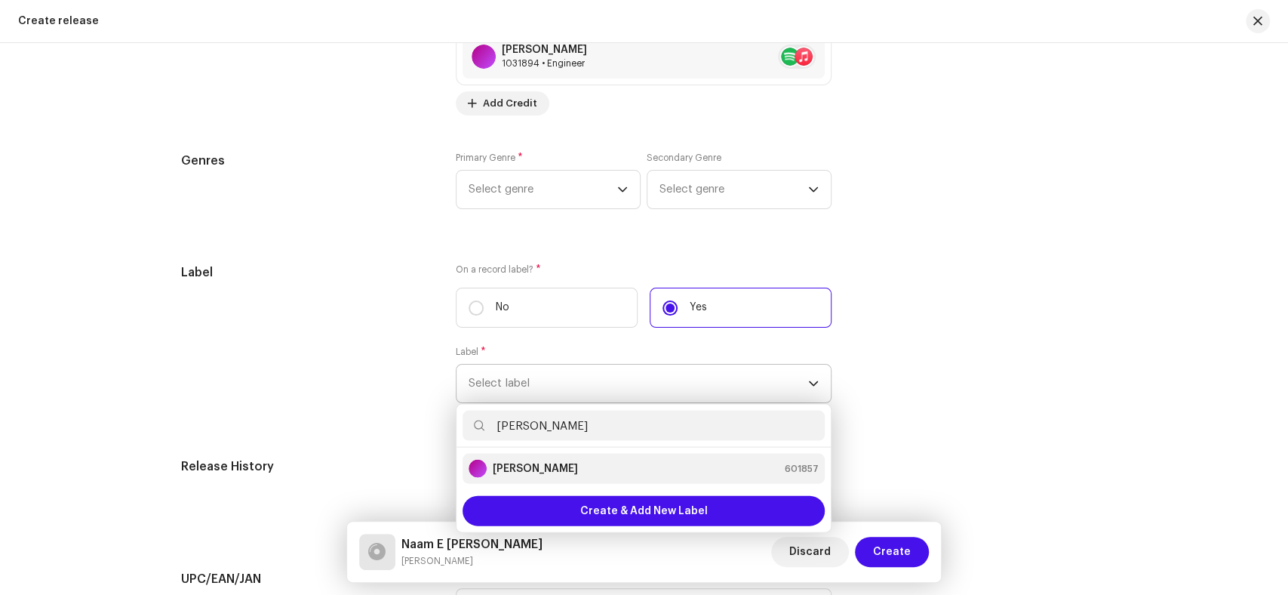
type input "[PERSON_NAME]"
click at [552, 471] on strong "[PERSON_NAME]" at bounding box center [535, 468] width 85 height 15
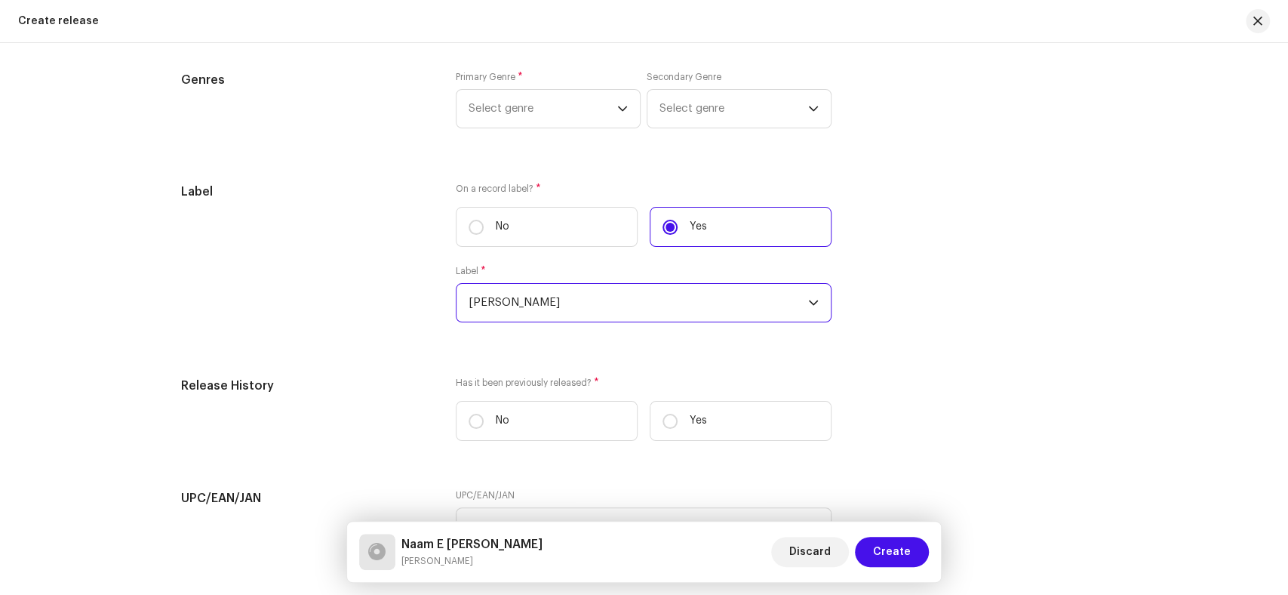
scroll to position [2070, 0]
click at [555, 106] on span "Select genre" at bounding box center [543, 106] width 149 height 38
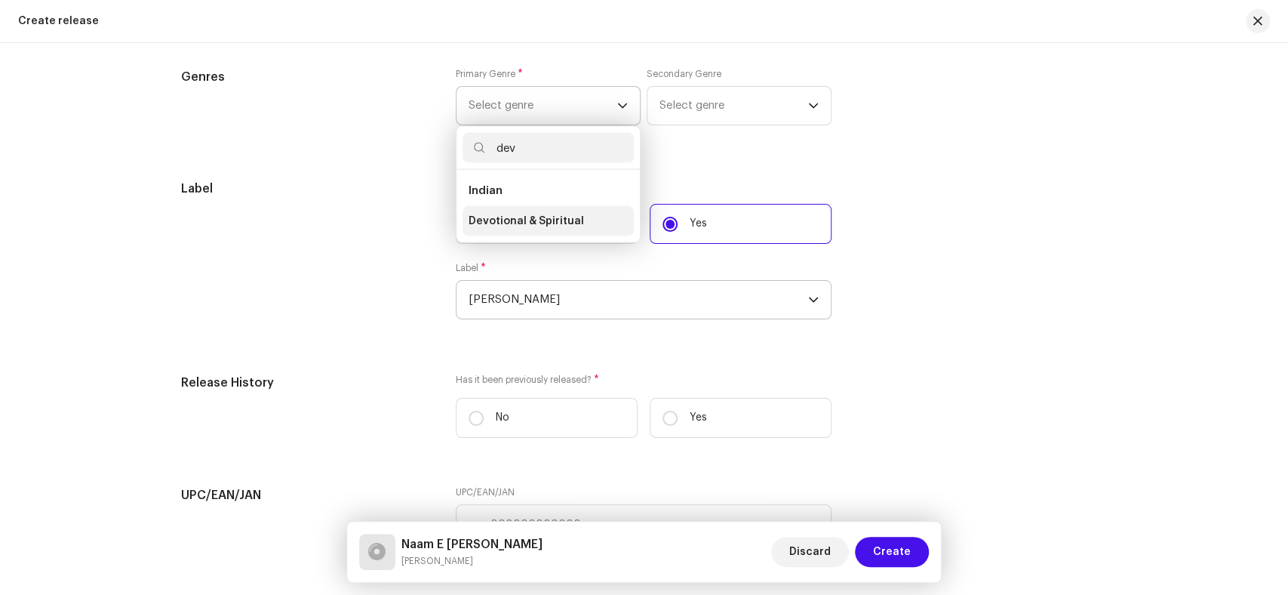
type input "dev"
click at [499, 225] on span "Devotional & Spiritual" at bounding box center [526, 221] width 115 height 15
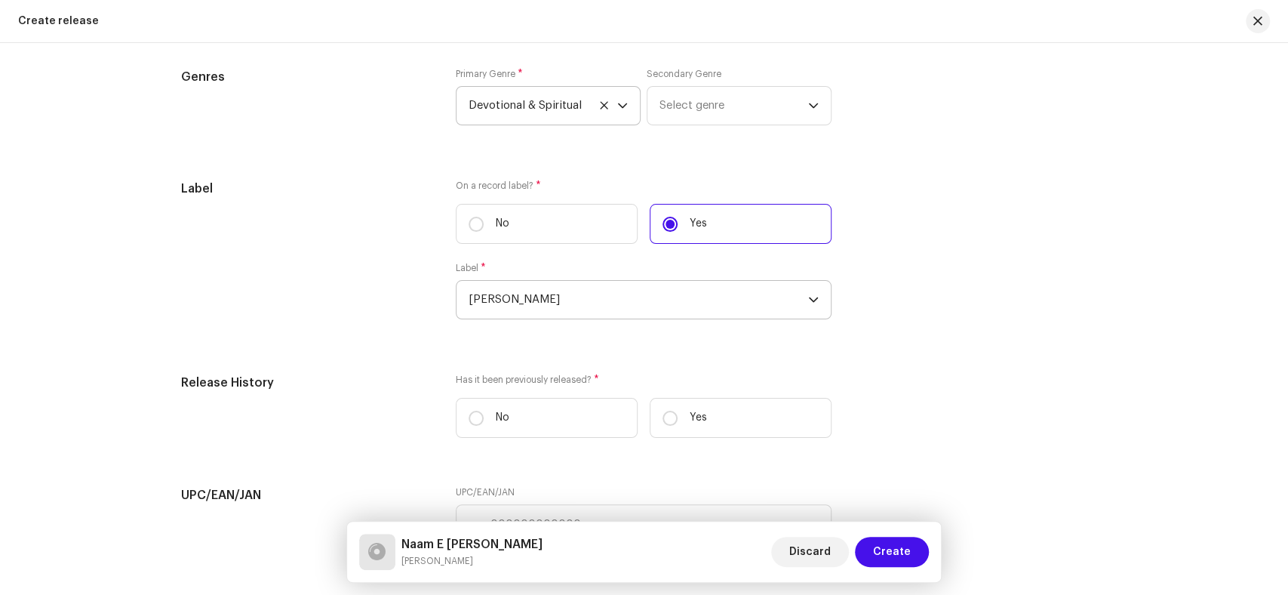
click at [309, 192] on h5 "Label" at bounding box center [306, 189] width 251 height 18
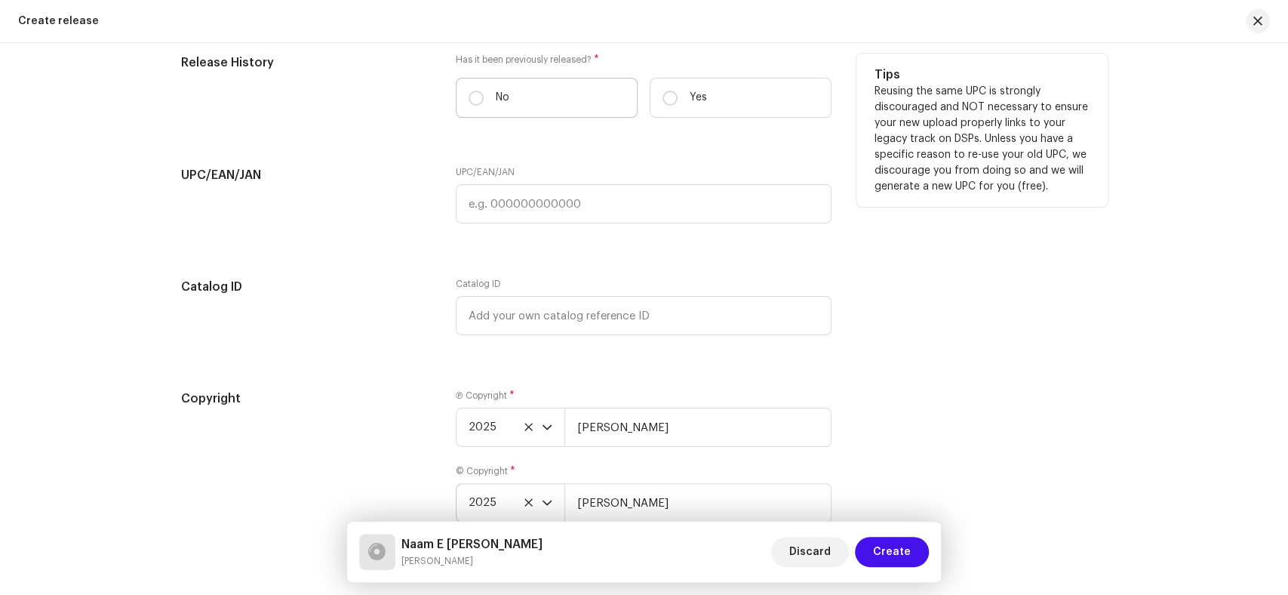
scroll to position [2406, 0]
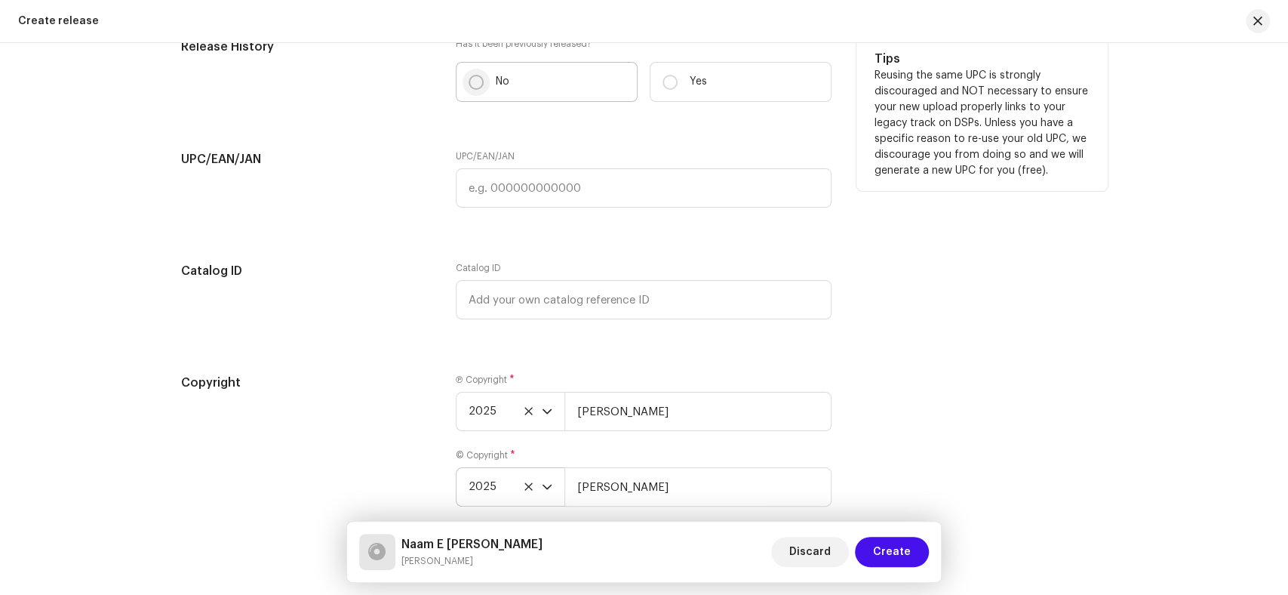
click at [471, 84] on input "No" at bounding box center [476, 82] width 15 height 15
radio input "true"
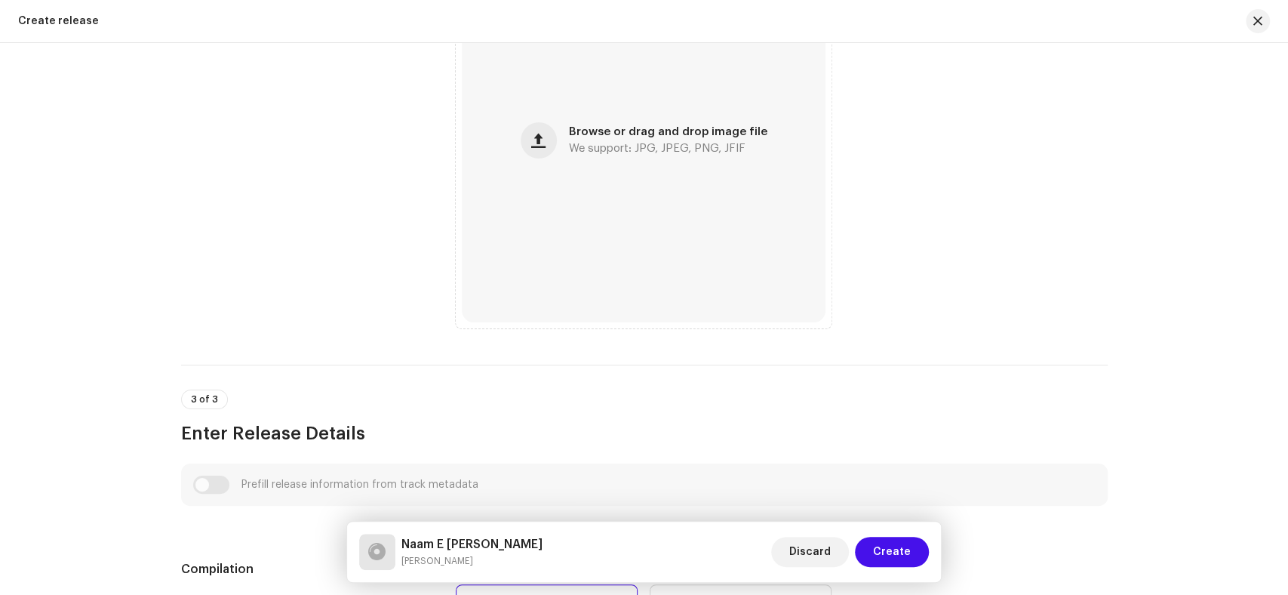
scroll to position [477, 0]
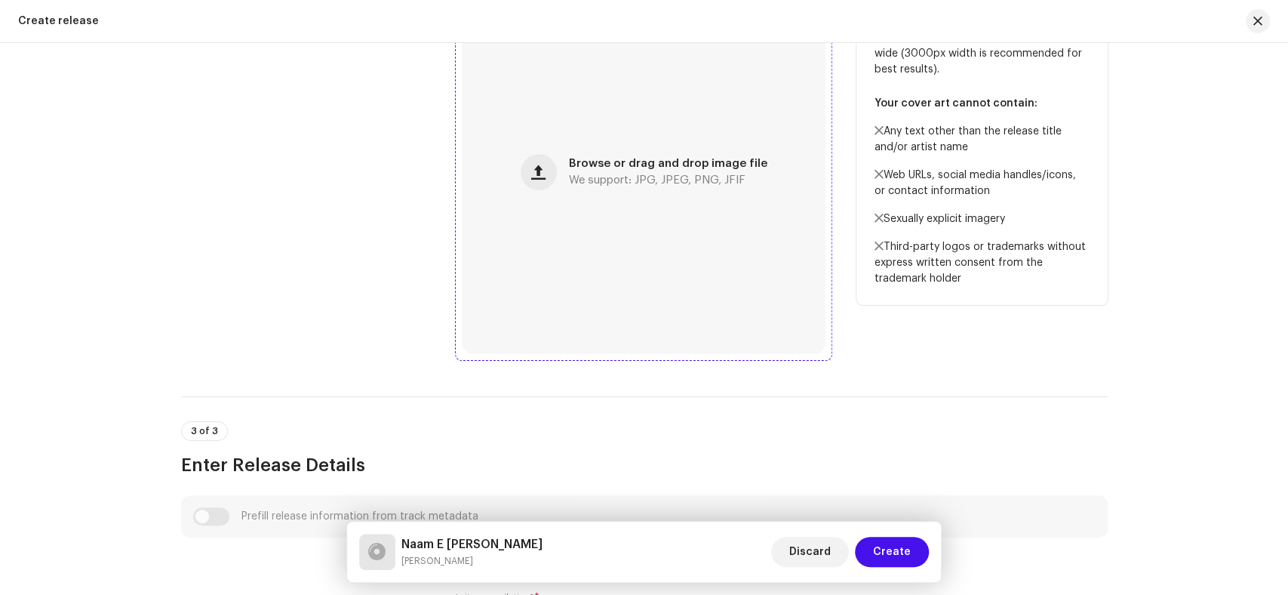
click at [588, 186] on div "Browse or drag and drop image file We support: JPG, JPEG, PNG, JFIF" at bounding box center [644, 172] width 364 height 364
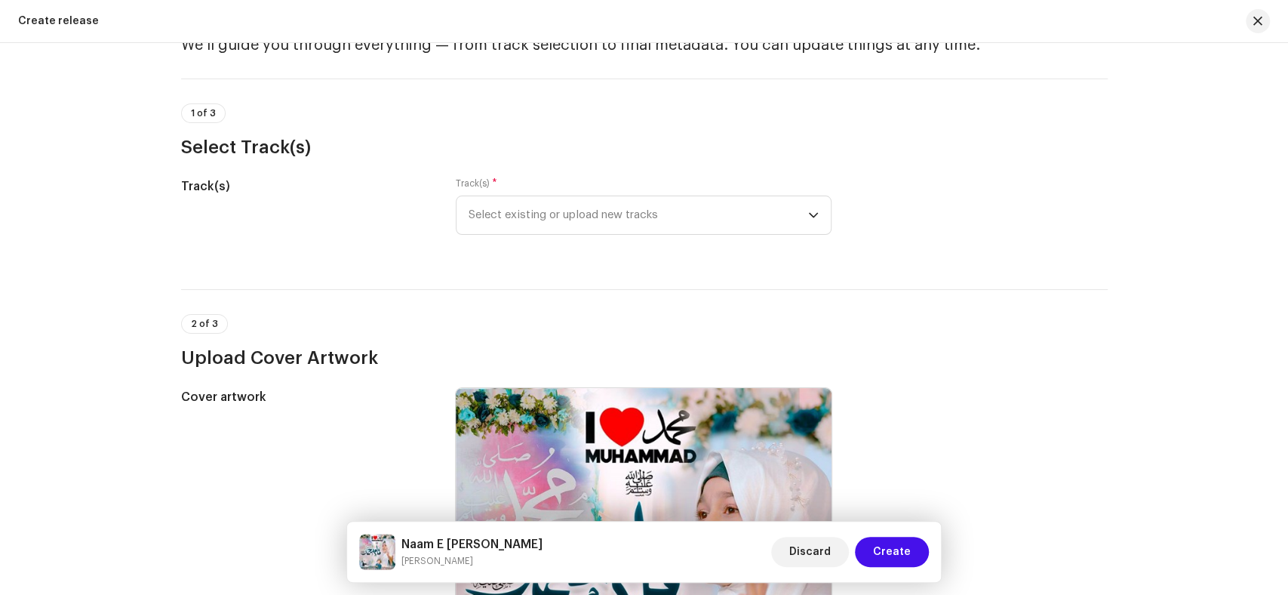
scroll to position [0, 0]
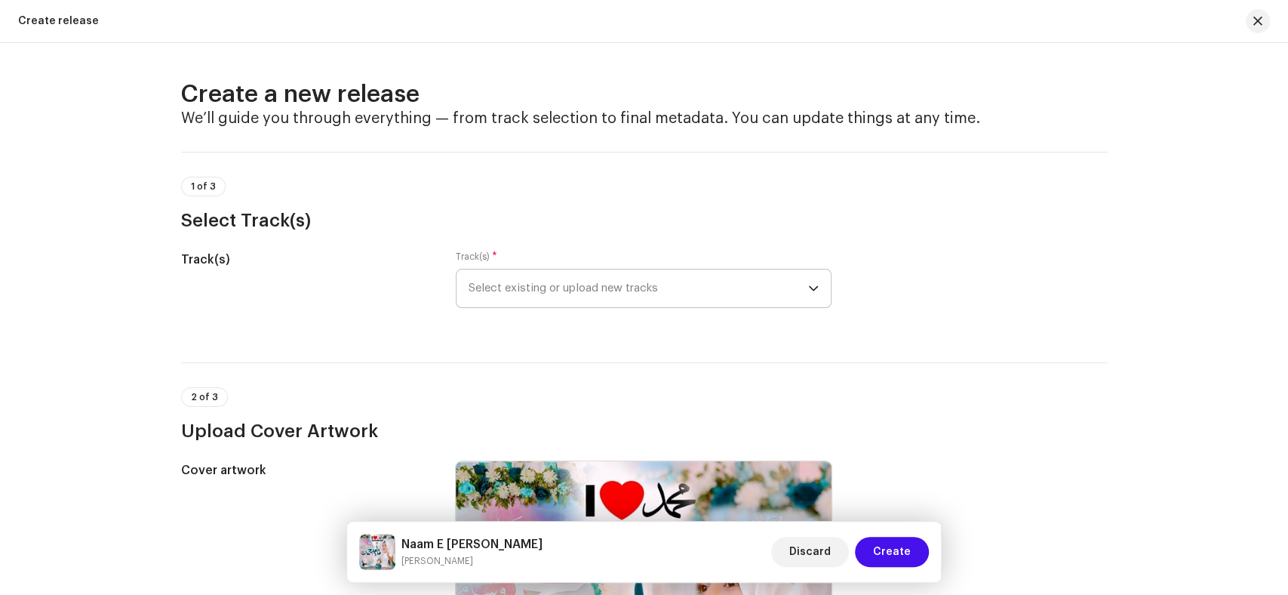
click at [665, 281] on span "Select existing or upload new tracks" at bounding box center [639, 288] width 340 height 38
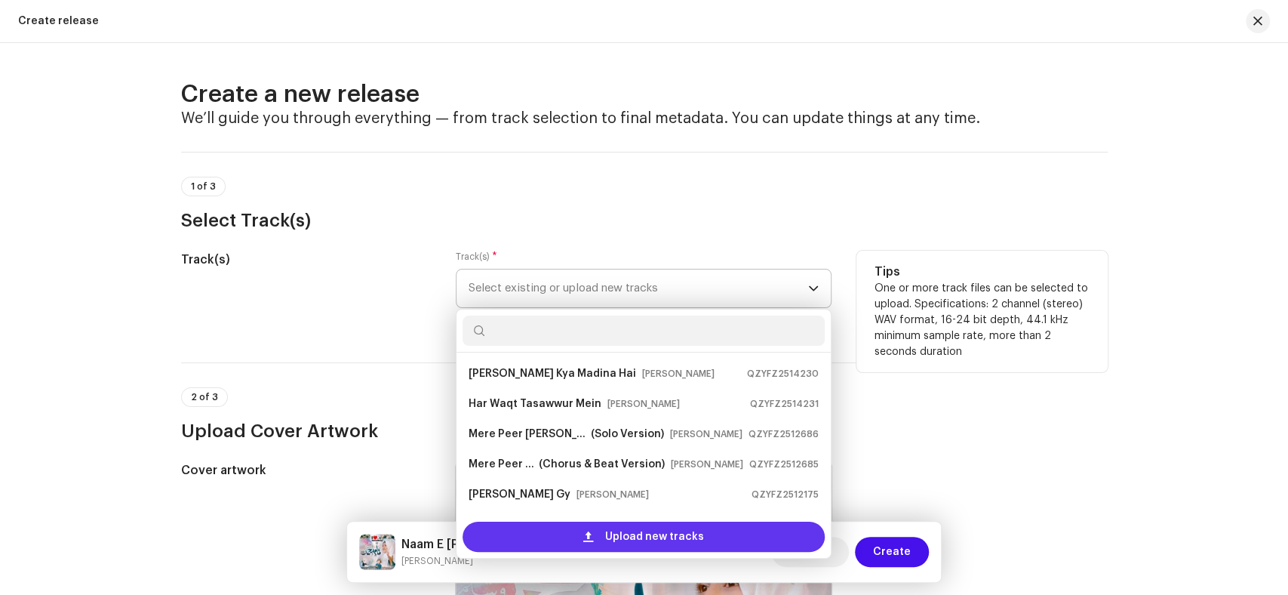
scroll to position [24, 0]
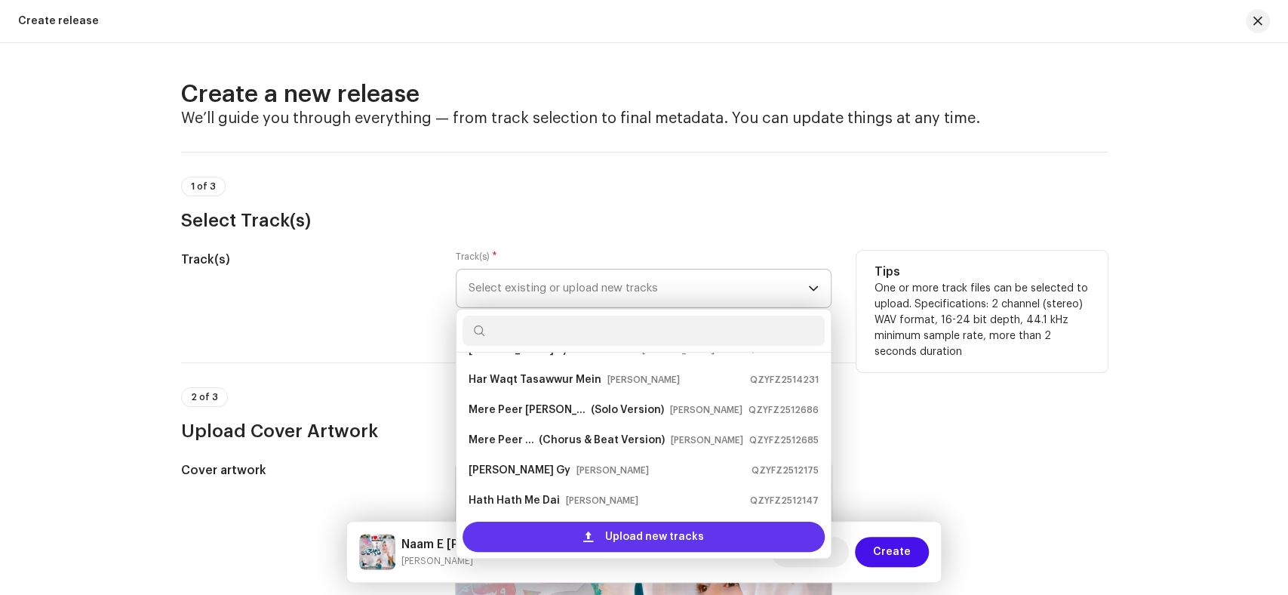
click at [646, 539] on span "Upload new tracks" at bounding box center [654, 536] width 99 height 30
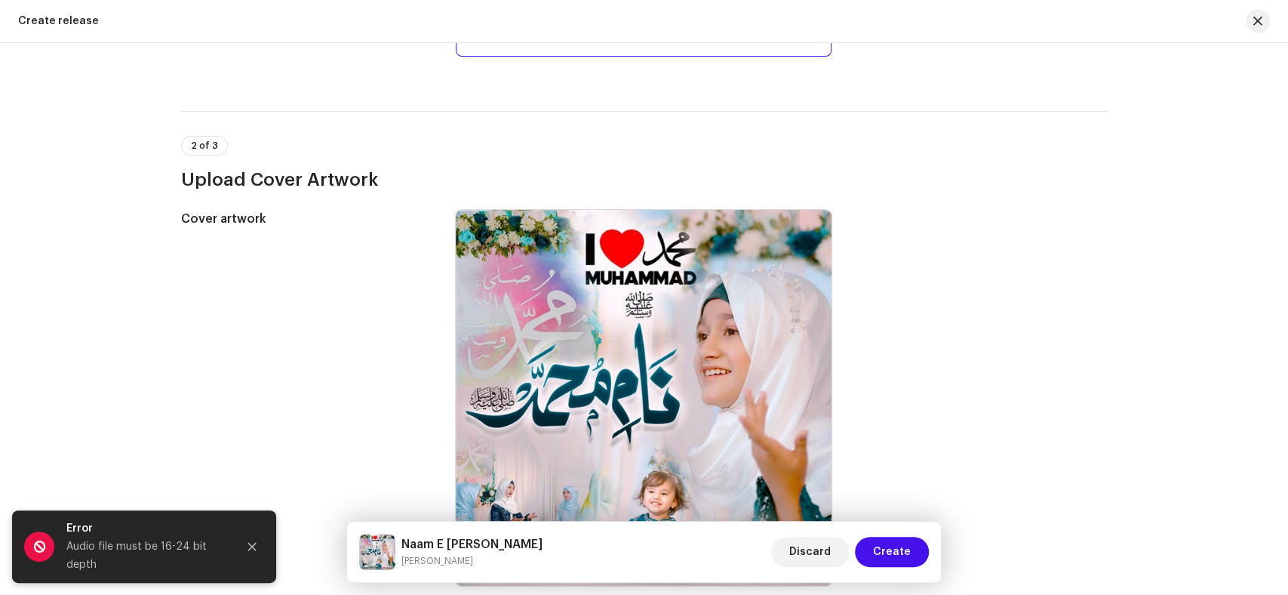
scroll to position [167, 0]
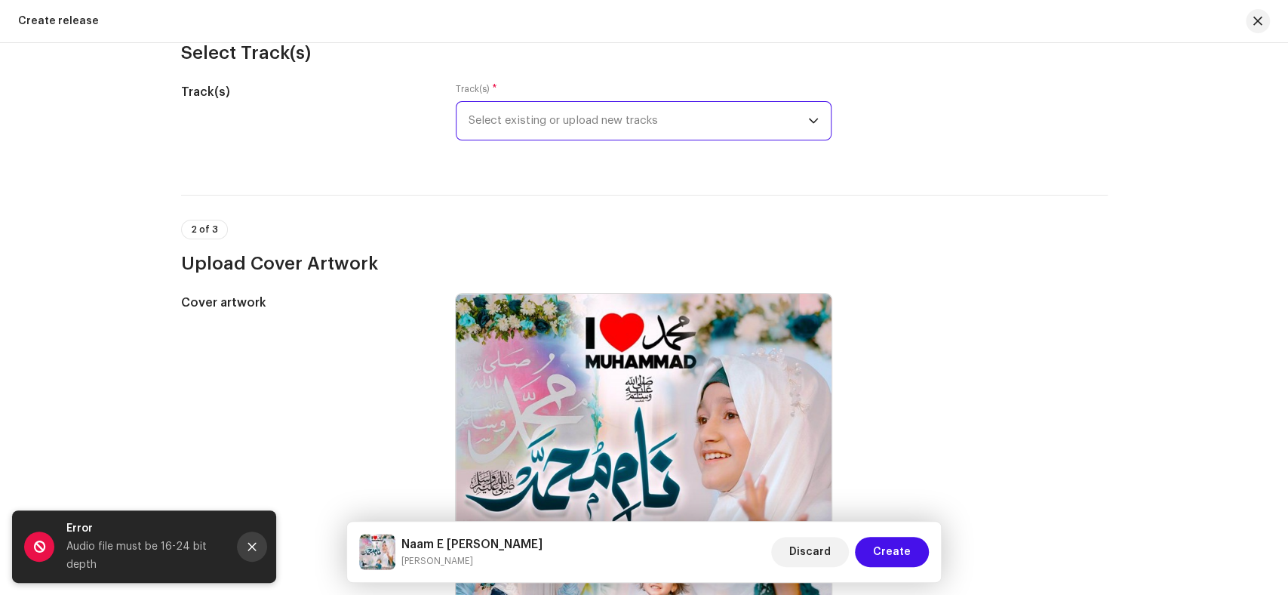
click at [249, 549] on icon "Close" at bounding box center [252, 546] width 8 height 8
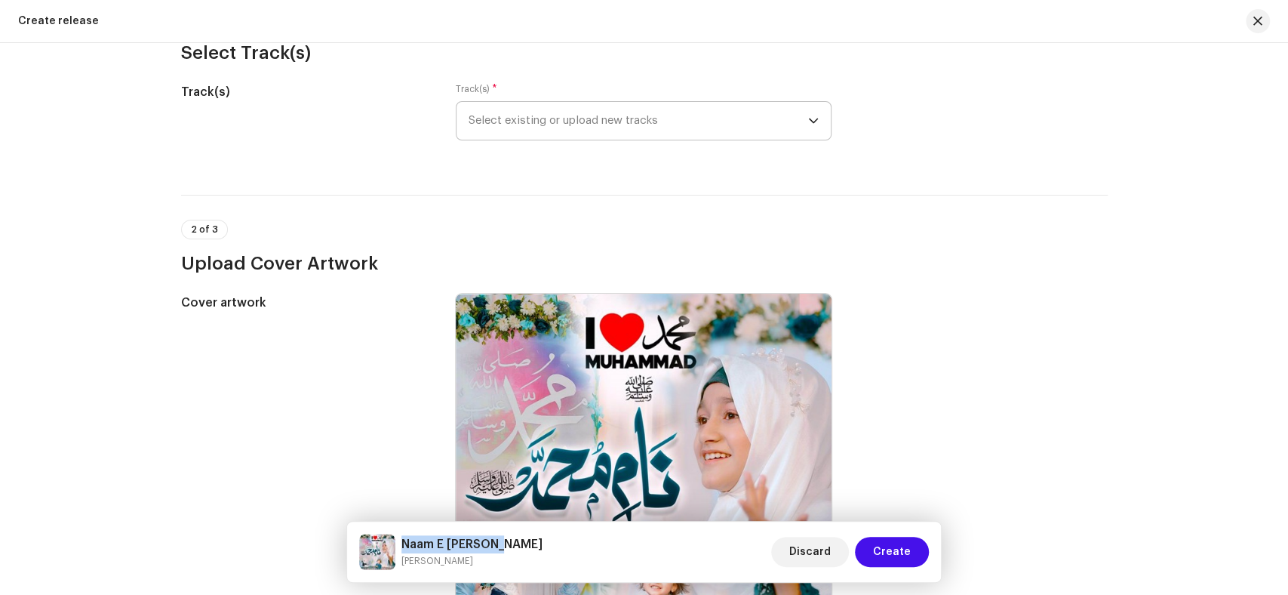
drag, startPoint x: 519, startPoint y: 543, endPoint x: 403, endPoint y: 537, distance: 116.3
click at [403, 537] on div "Naam E [PERSON_NAME] [PERSON_NAME] Discard Create" at bounding box center [644, 551] width 570 height 36
copy h5 "Naam E [PERSON_NAME]"
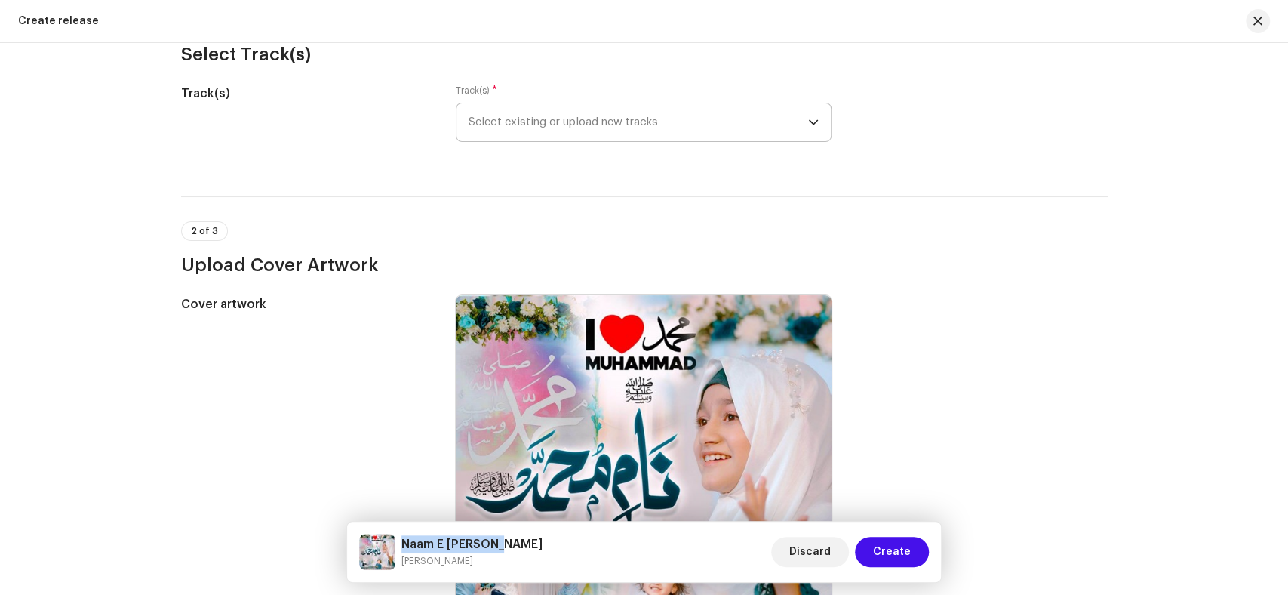
scroll to position [84, 0]
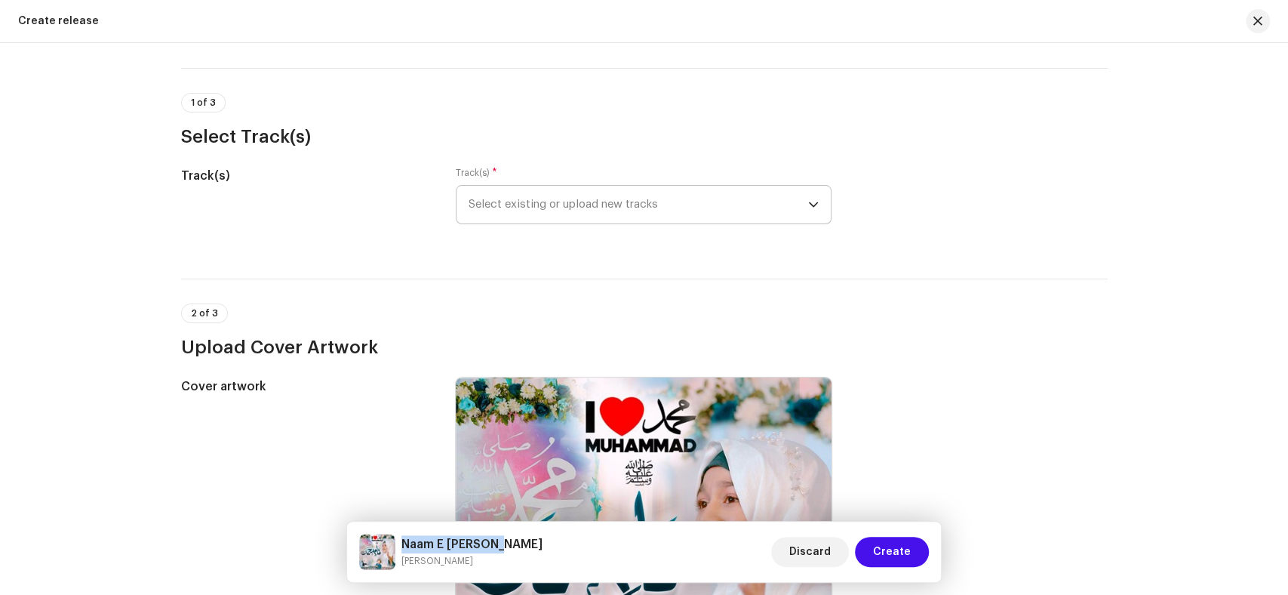
click at [569, 208] on span "Select existing or upload new tracks" at bounding box center [639, 205] width 340 height 38
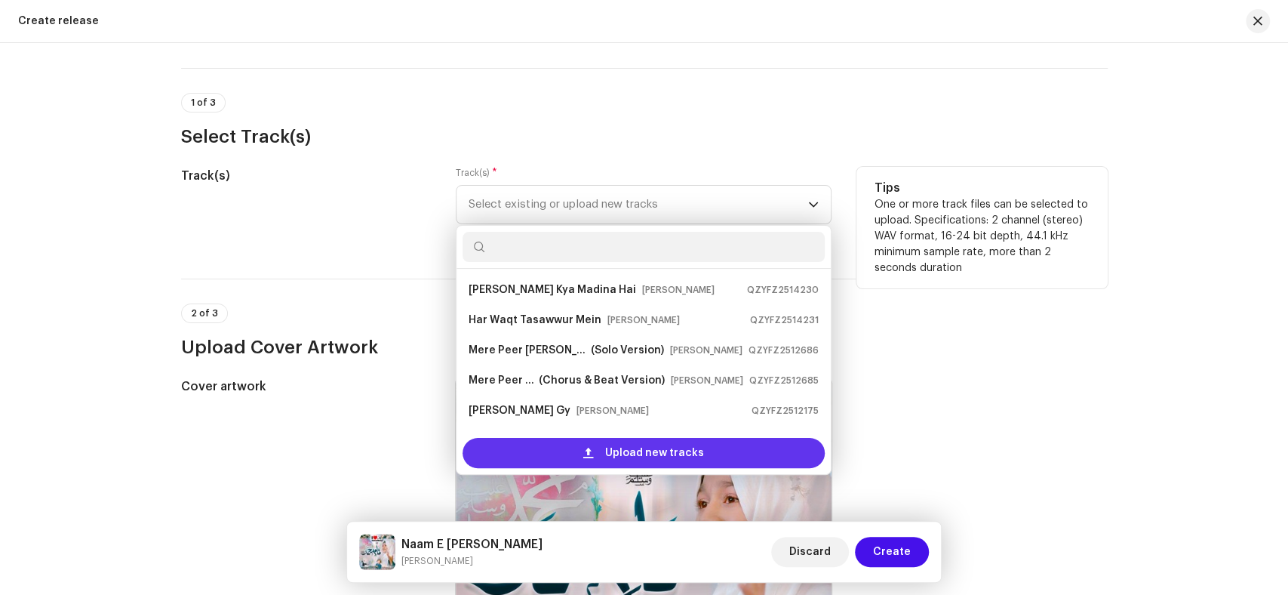
click at [618, 447] on span "Upload new tracks" at bounding box center [654, 453] width 99 height 30
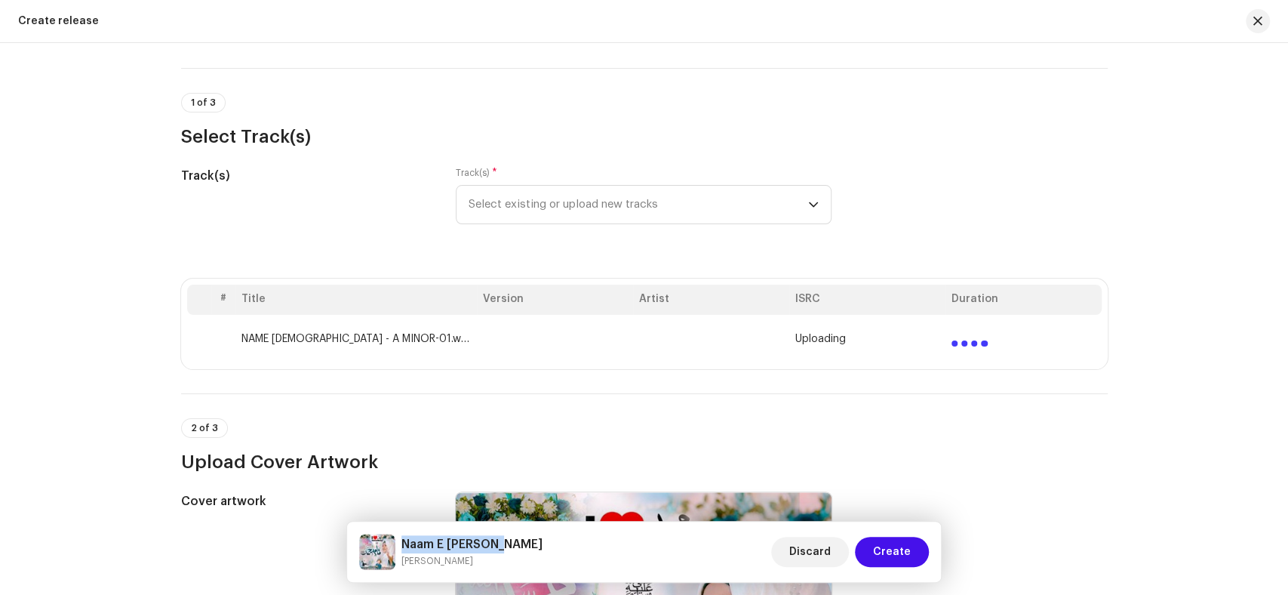
drag, startPoint x: 522, startPoint y: 542, endPoint x: 403, endPoint y: 544, distance: 119.2
click at [403, 544] on div "Naam E [PERSON_NAME] [PERSON_NAME] Discard Create" at bounding box center [644, 551] width 570 height 36
copy h5 "Naam E [PERSON_NAME]"
click at [376, 349] on td "NAME [DEMOGRAPHIC_DATA] - A MINOR-01.wav" at bounding box center [355, 339] width 241 height 48
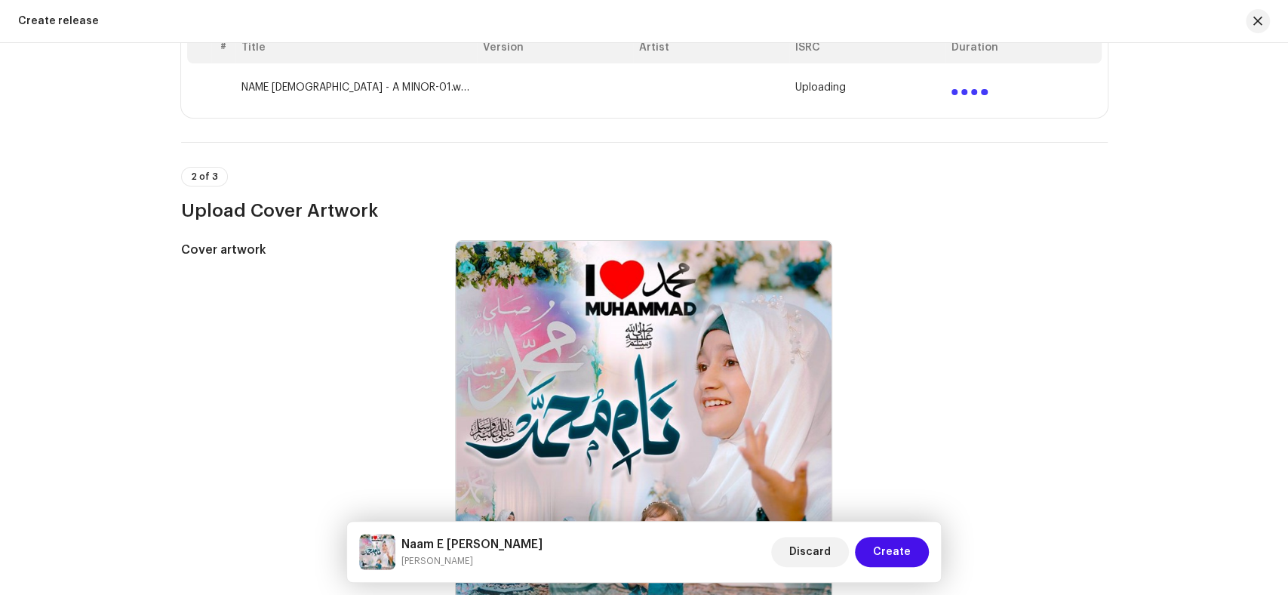
scroll to position [334, 0]
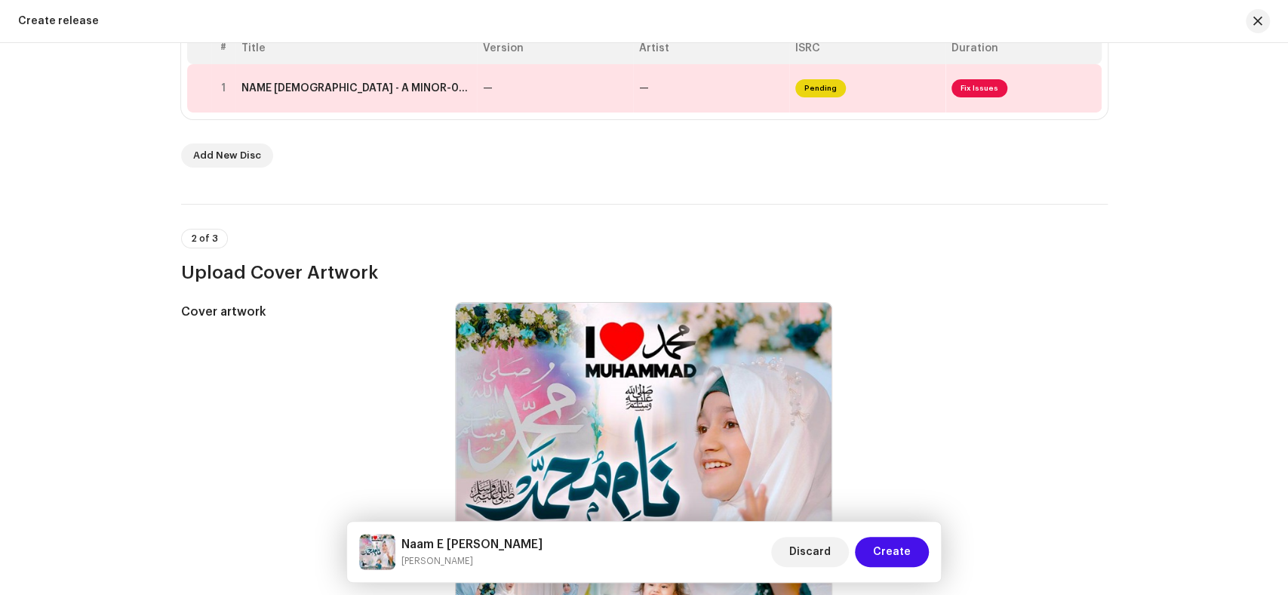
click at [515, 542] on h5 "Naam E [PERSON_NAME]" at bounding box center [471, 544] width 141 height 18
copy h5 "Naam E [PERSON_NAME]"
click at [335, 94] on td "NAME [DEMOGRAPHIC_DATA] - A MINOR-01.wav" at bounding box center [355, 88] width 241 height 48
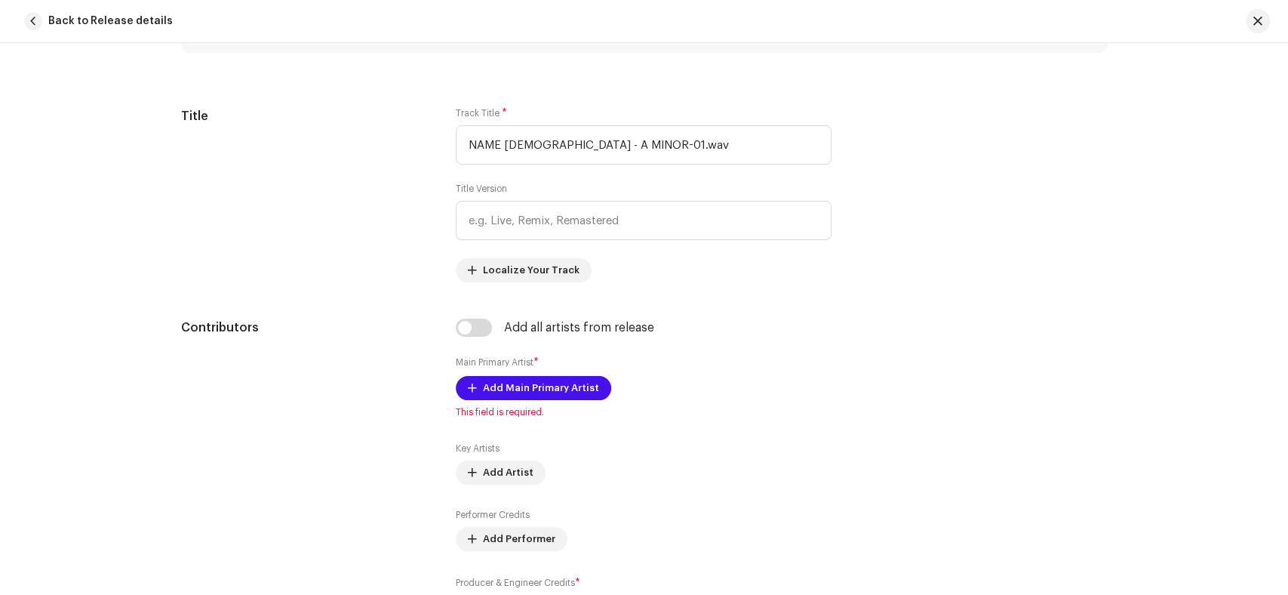
scroll to position [639, 0]
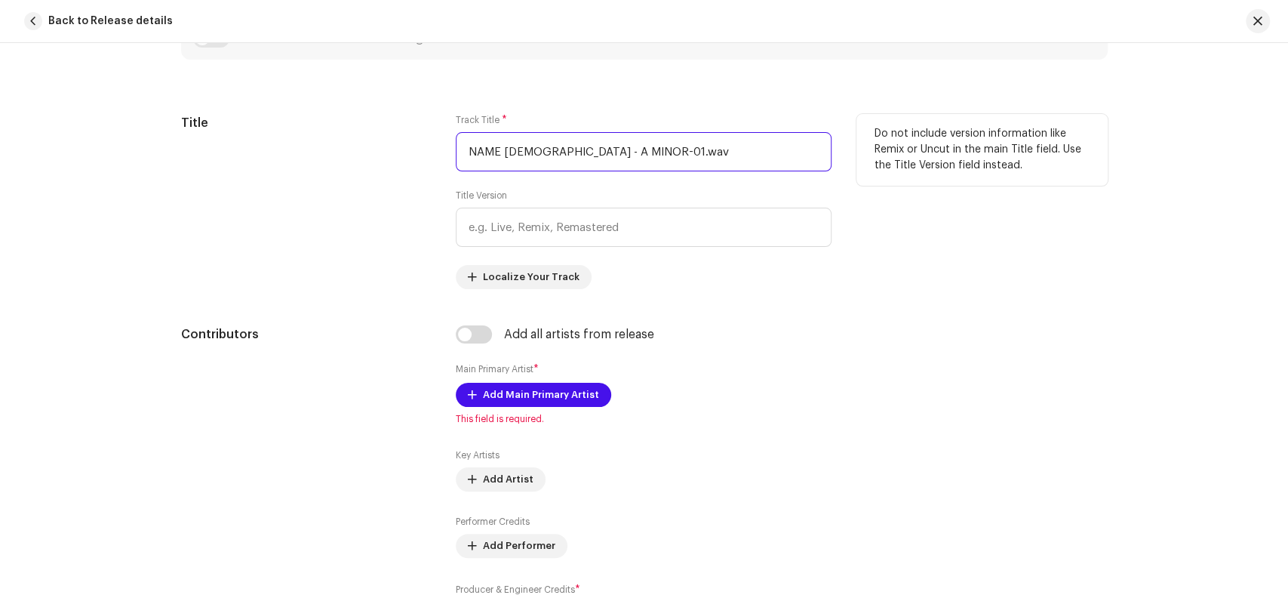
drag, startPoint x: 693, startPoint y: 156, endPoint x: 458, endPoint y: 175, distance: 236.1
click at [458, 175] on div "Track Title * NAME [DEMOGRAPHIC_DATA] - A MINOR-01.wav Title Version Localize Y…" at bounding box center [644, 201] width 376 height 175
paste input "aam E [DEMOGRAPHIC_DATA]"
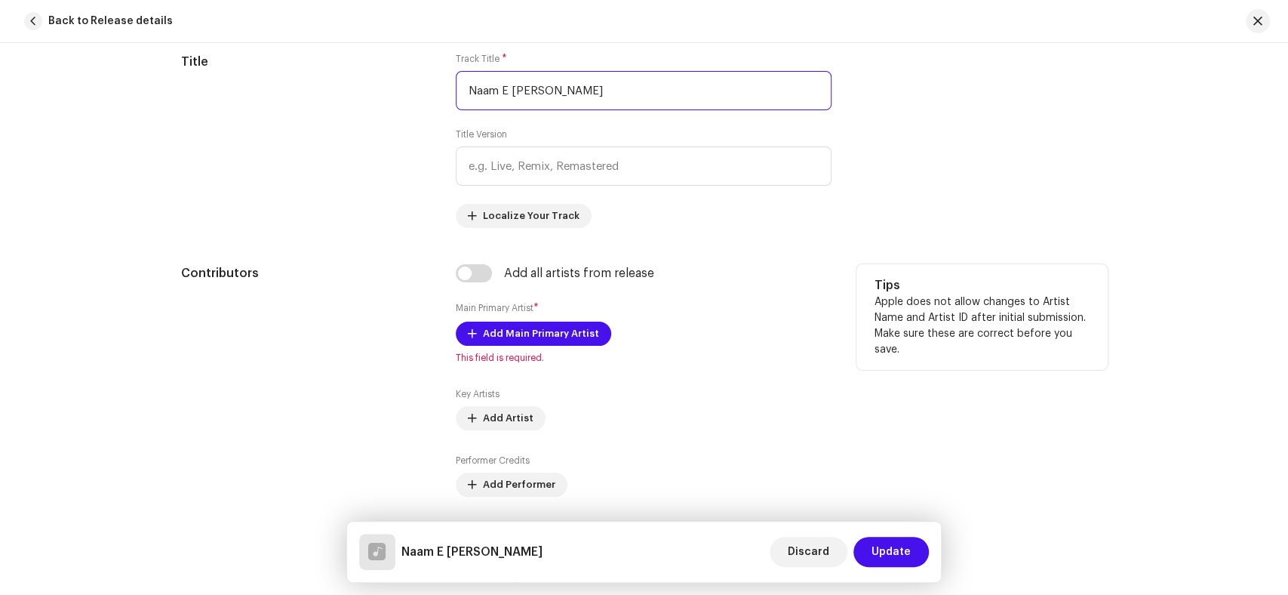
scroll to position [723, 0]
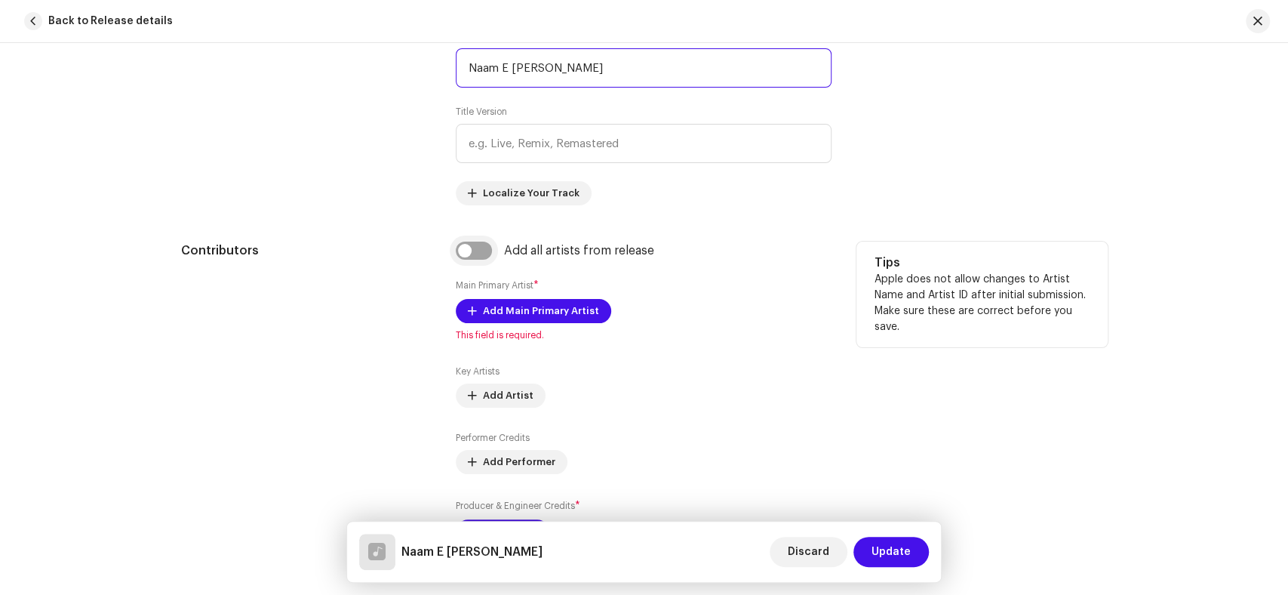
type input "Naam E [PERSON_NAME]"
click at [466, 257] on input "checkbox" at bounding box center [474, 250] width 36 height 18
checkbox input "true"
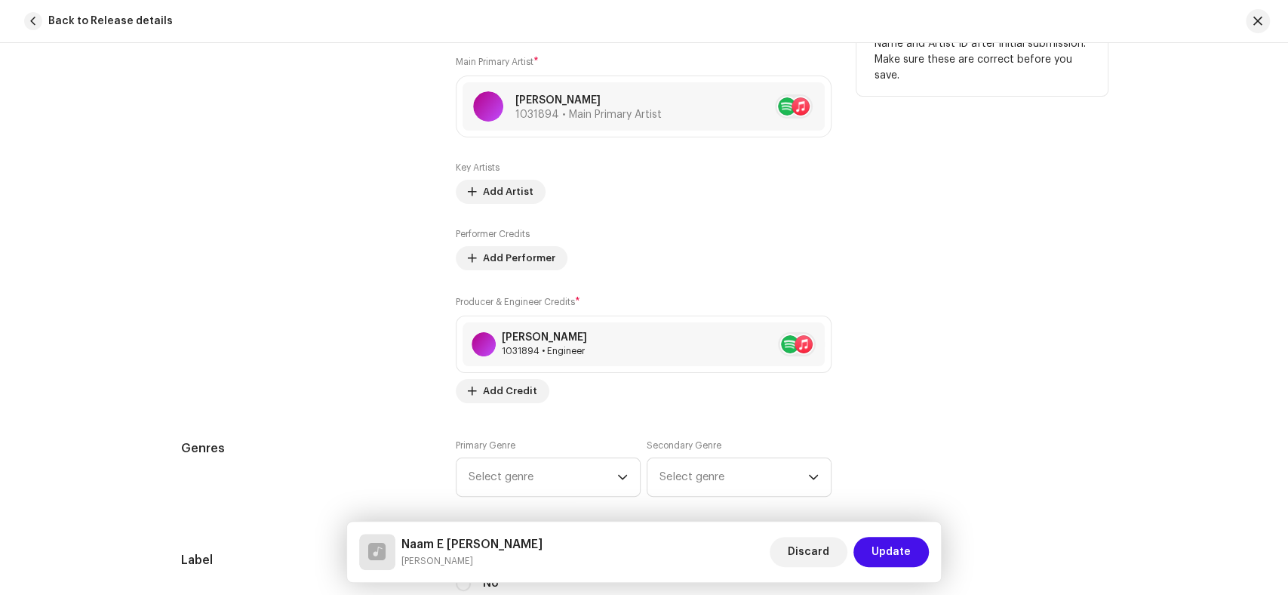
scroll to position [1225, 0]
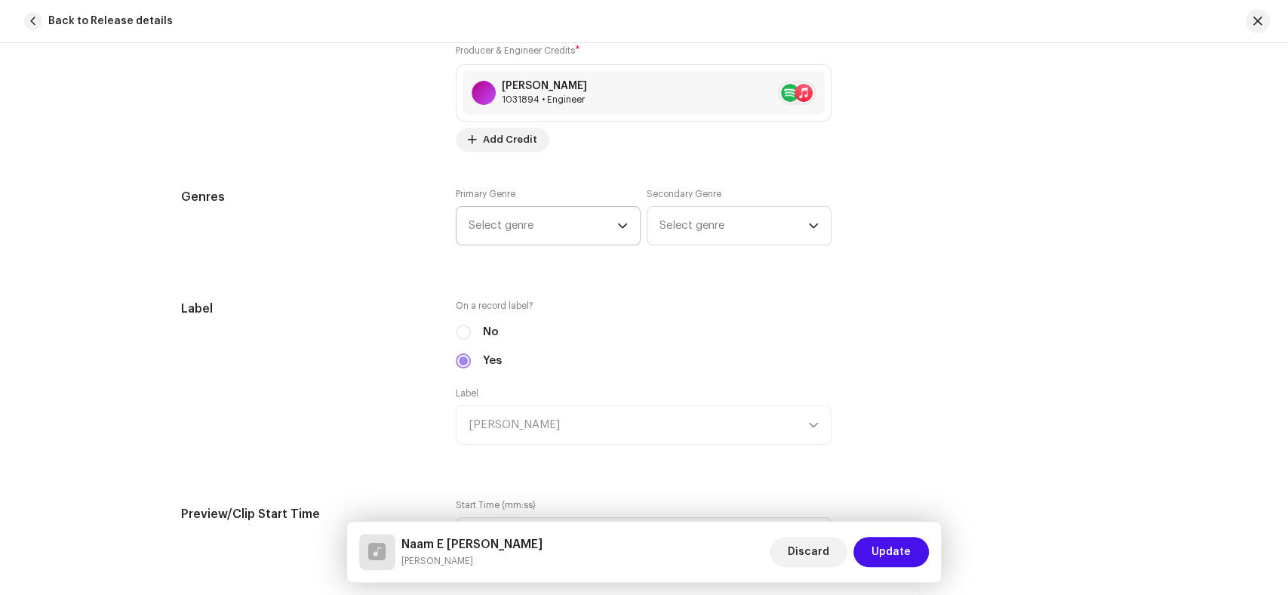
click at [514, 229] on span "Select genre" at bounding box center [543, 226] width 149 height 38
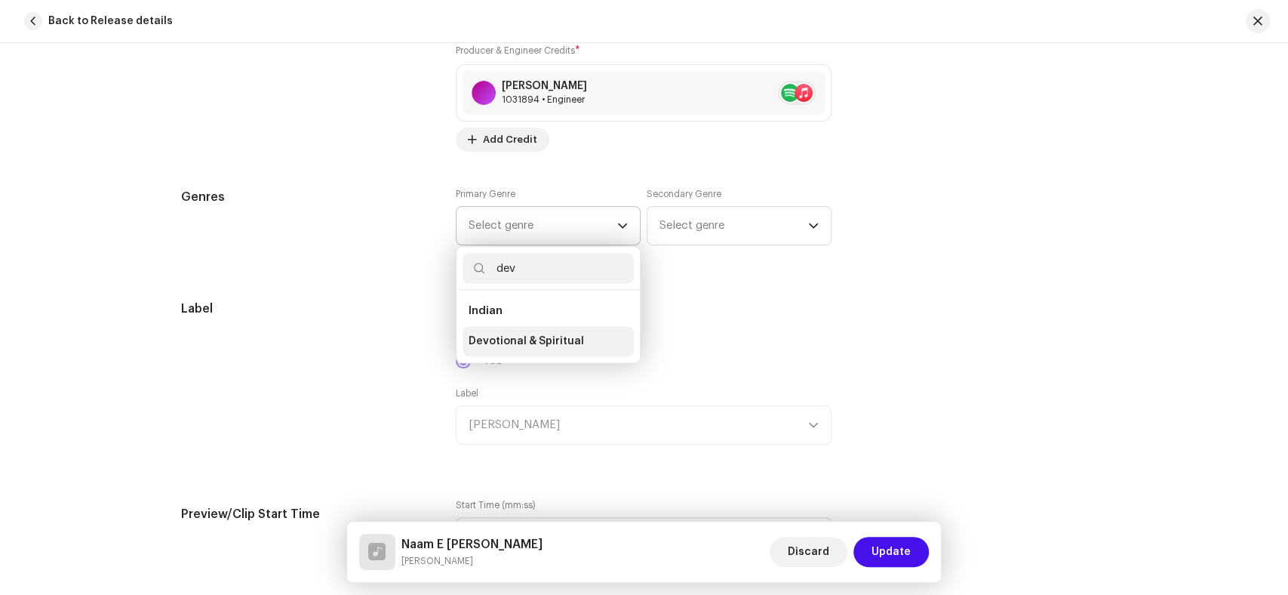
type input "dev"
click at [576, 338] on li "Devotional & Spiritual" at bounding box center [547, 341] width 171 height 30
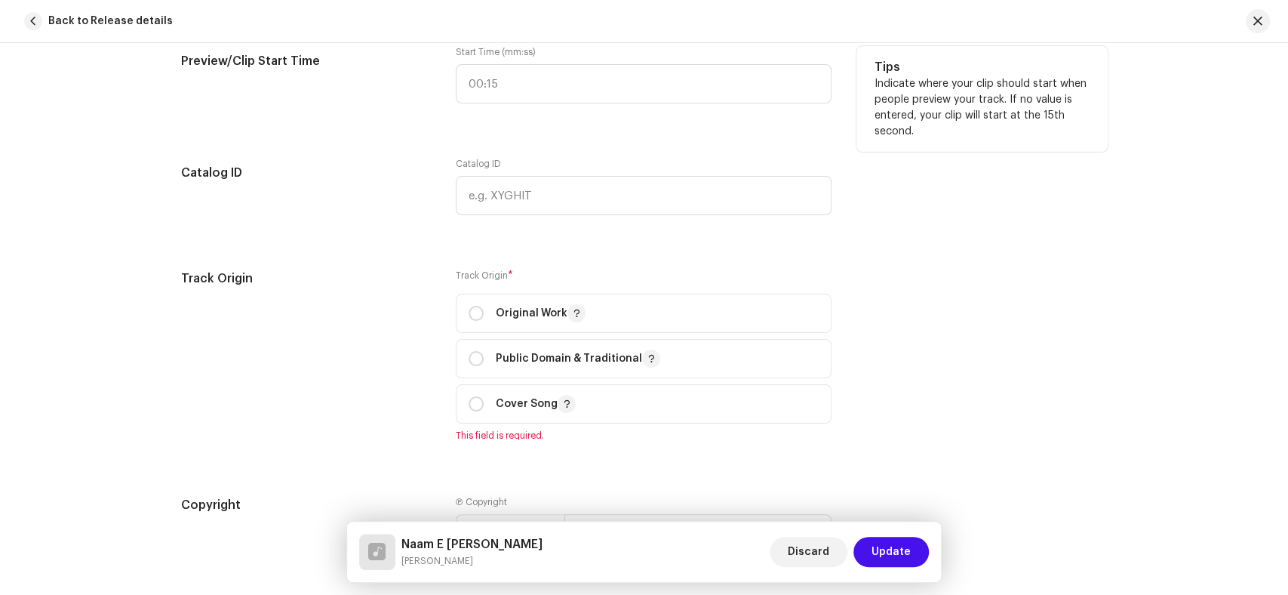
scroll to position [1728, 0]
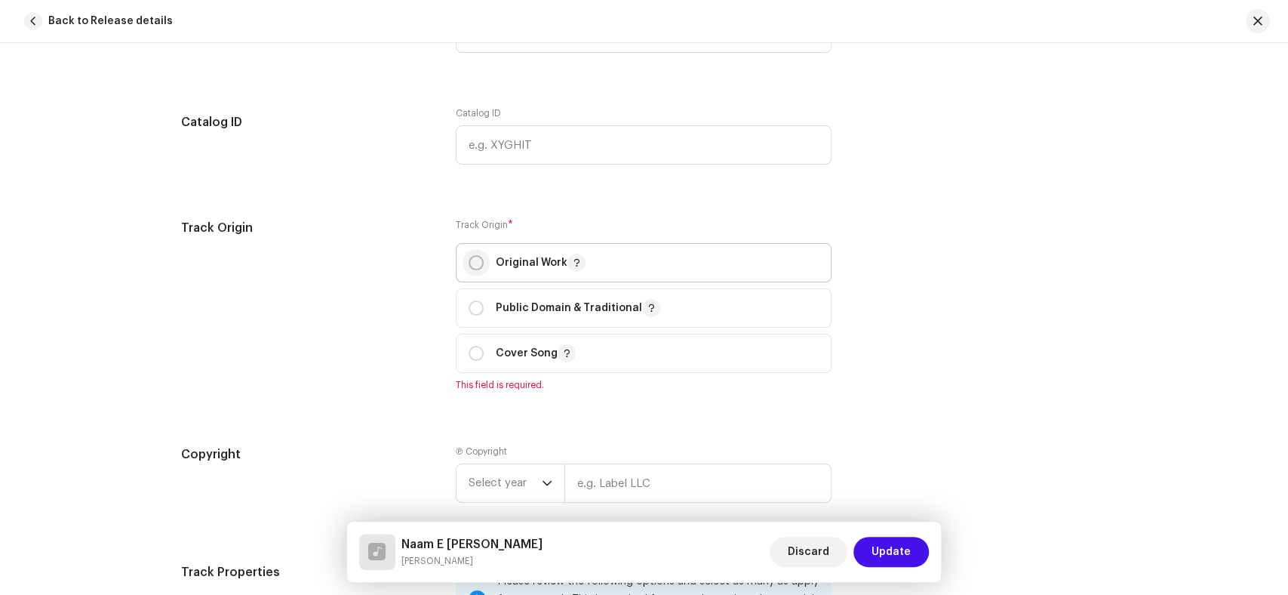
click at [469, 266] on input "radio" at bounding box center [476, 262] width 15 height 15
radio input "true"
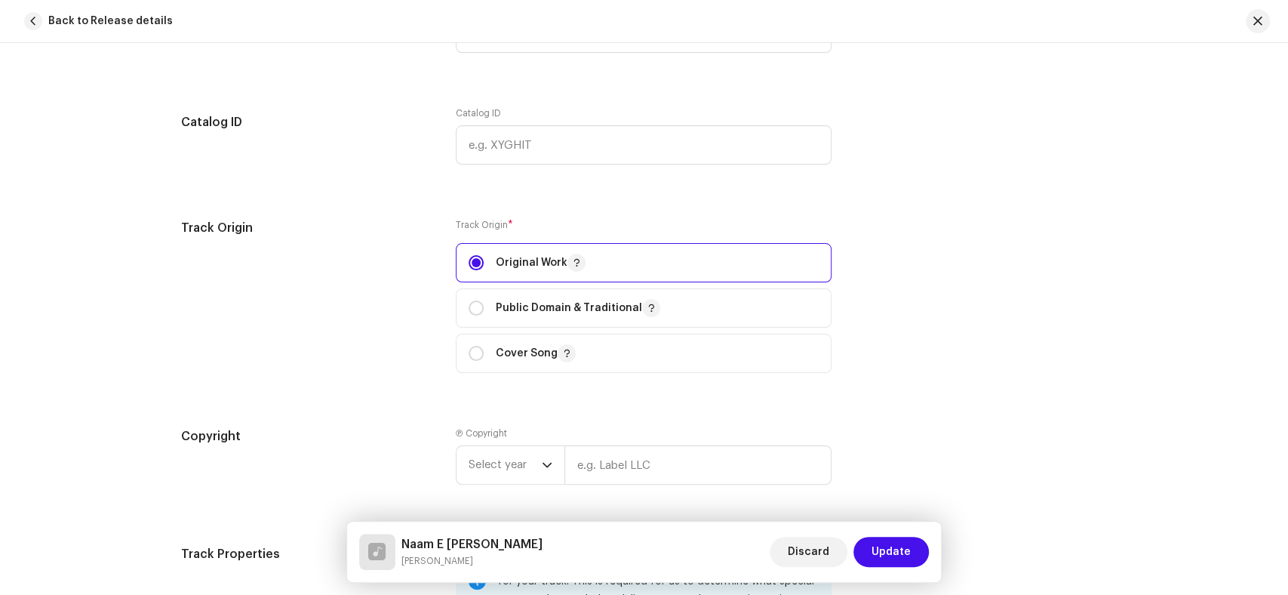
scroll to position [1561, 0]
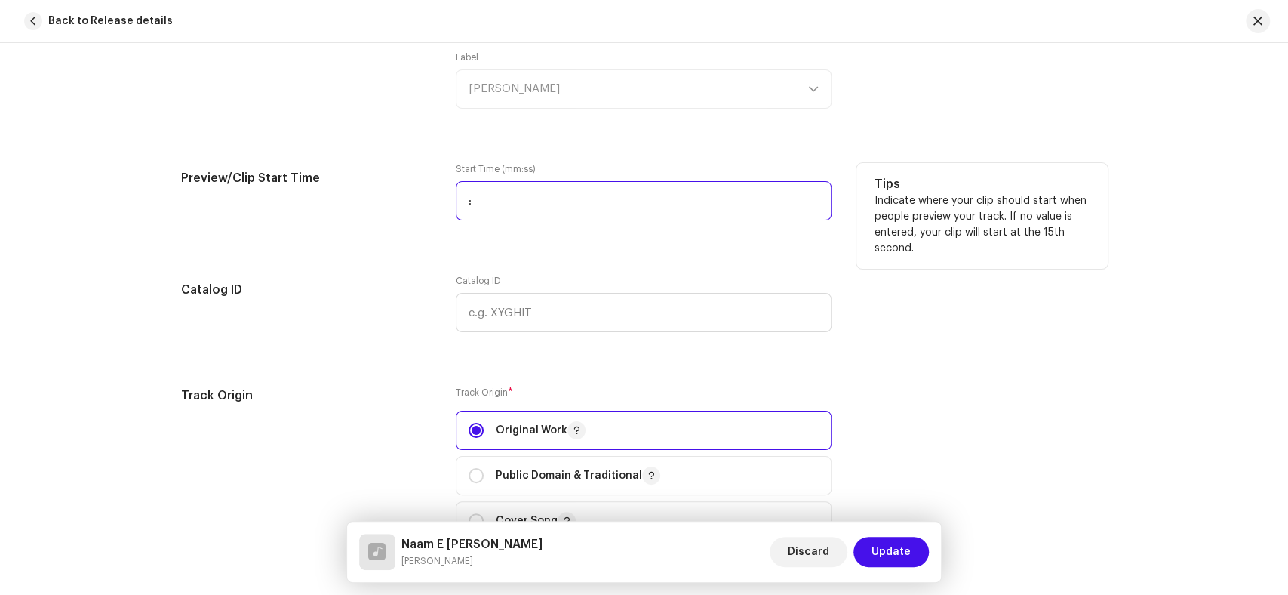
click at [481, 202] on input ":" at bounding box center [644, 200] width 376 height 39
click at [465, 207] on input ":" at bounding box center [644, 200] width 376 height 39
type input "00:02"
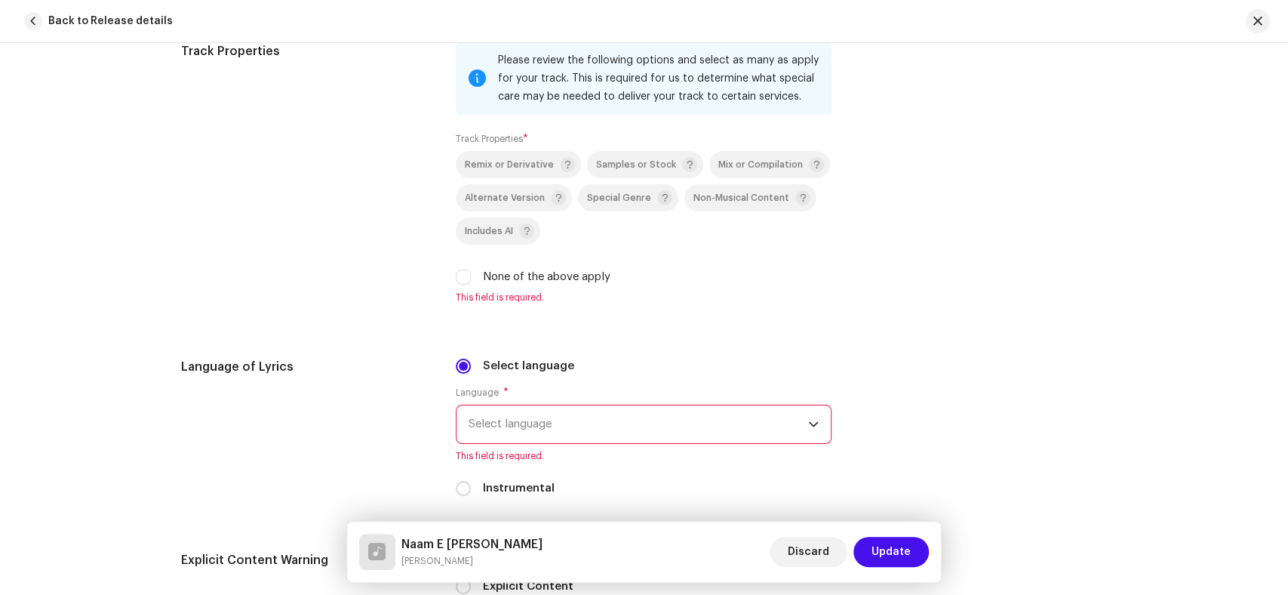
scroll to position [2232, 0]
click at [456, 281] on input "None of the above apply" at bounding box center [463, 276] width 15 height 15
checkbox input "true"
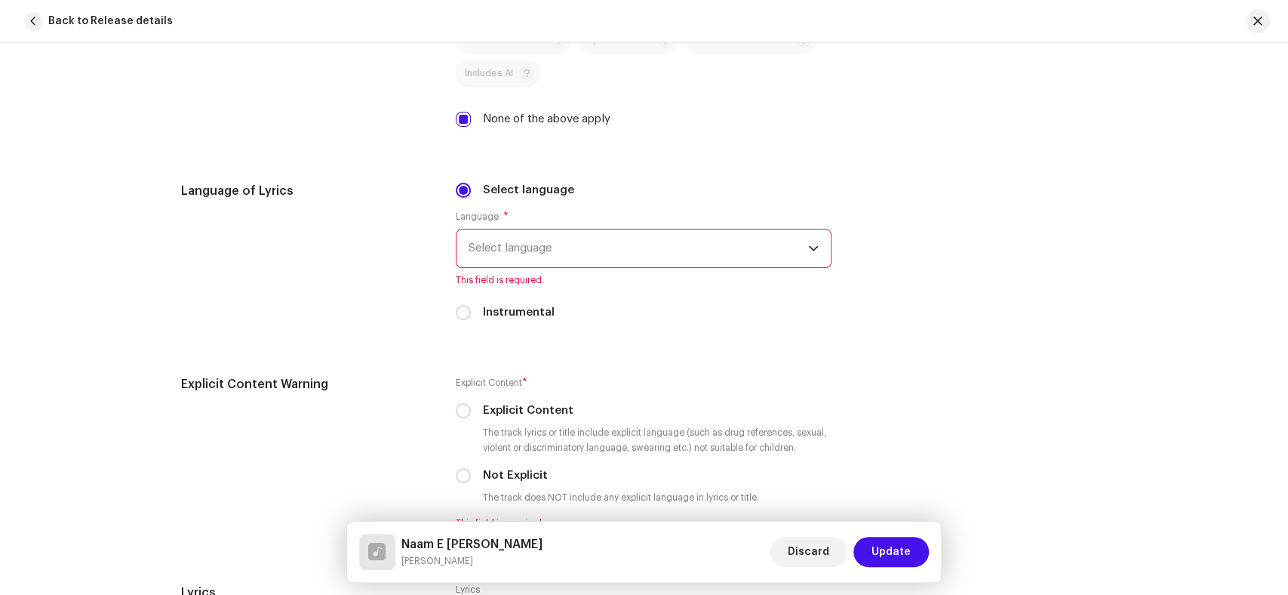
scroll to position [2399, 0]
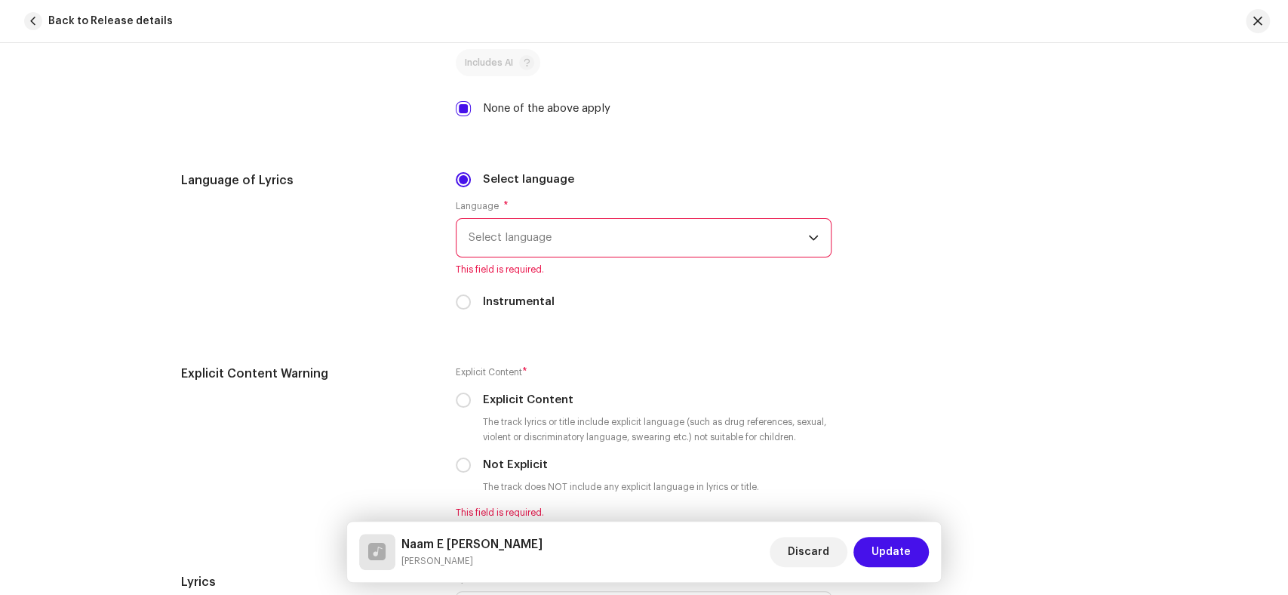
click at [674, 240] on span "Select language" at bounding box center [639, 238] width 340 height 38
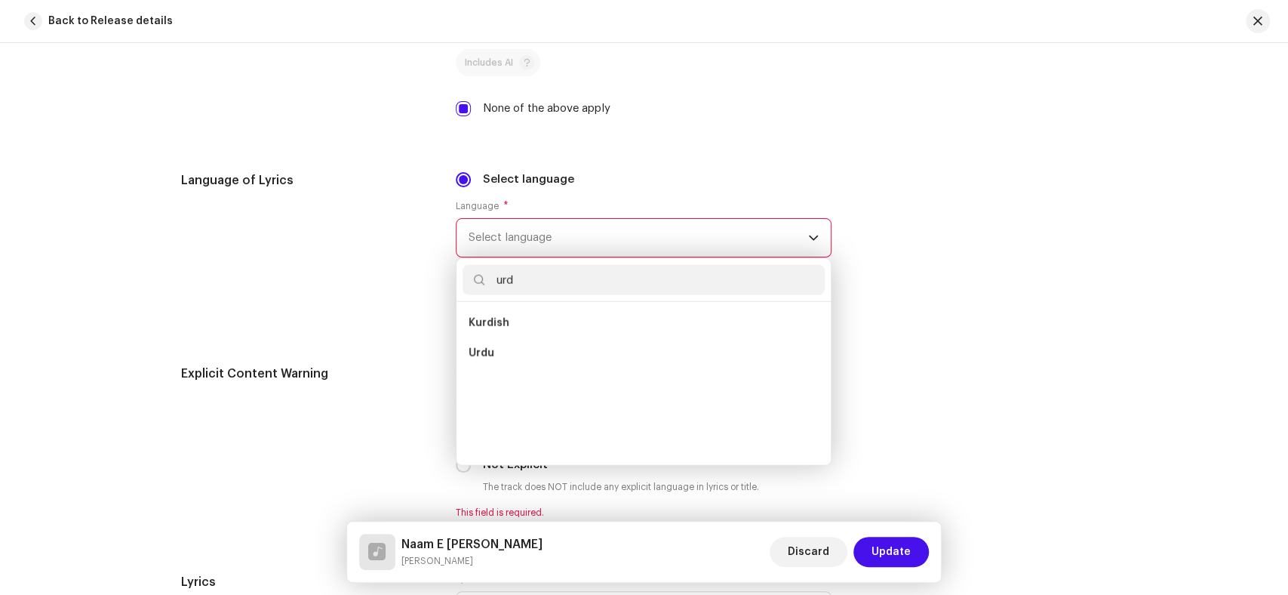
scroll to position [0, 0]
type input "urdu"
click at [485, 325] on span "Urdu" at bounding box center [482, 322] width 26 height 15
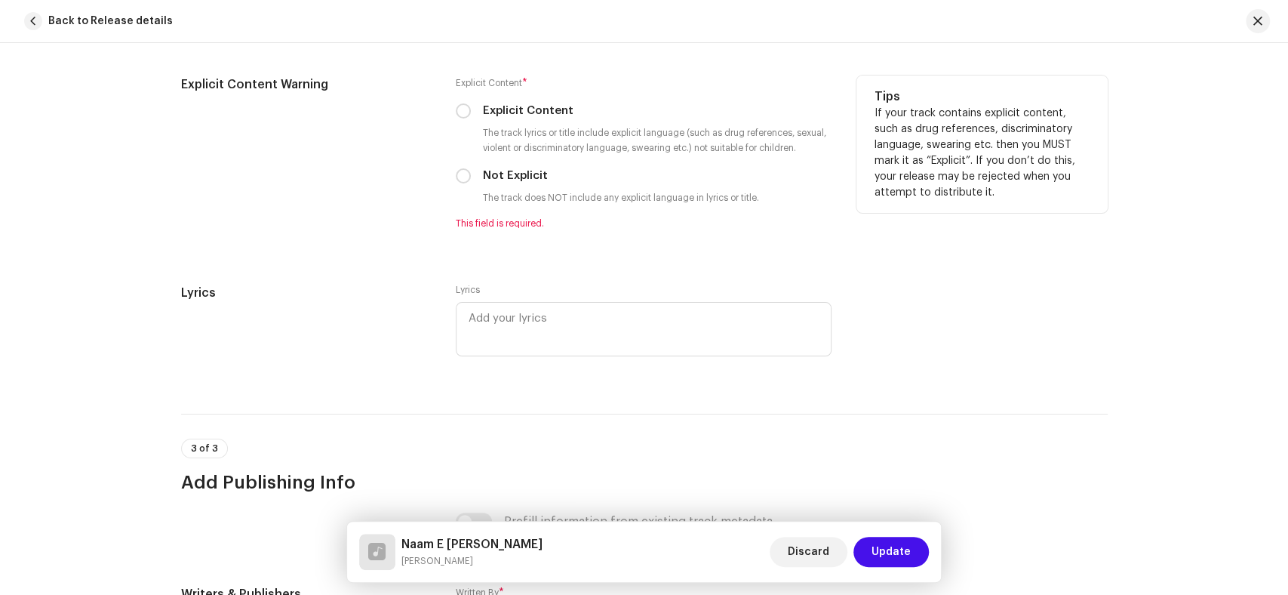
scroll to position [2567, 0]
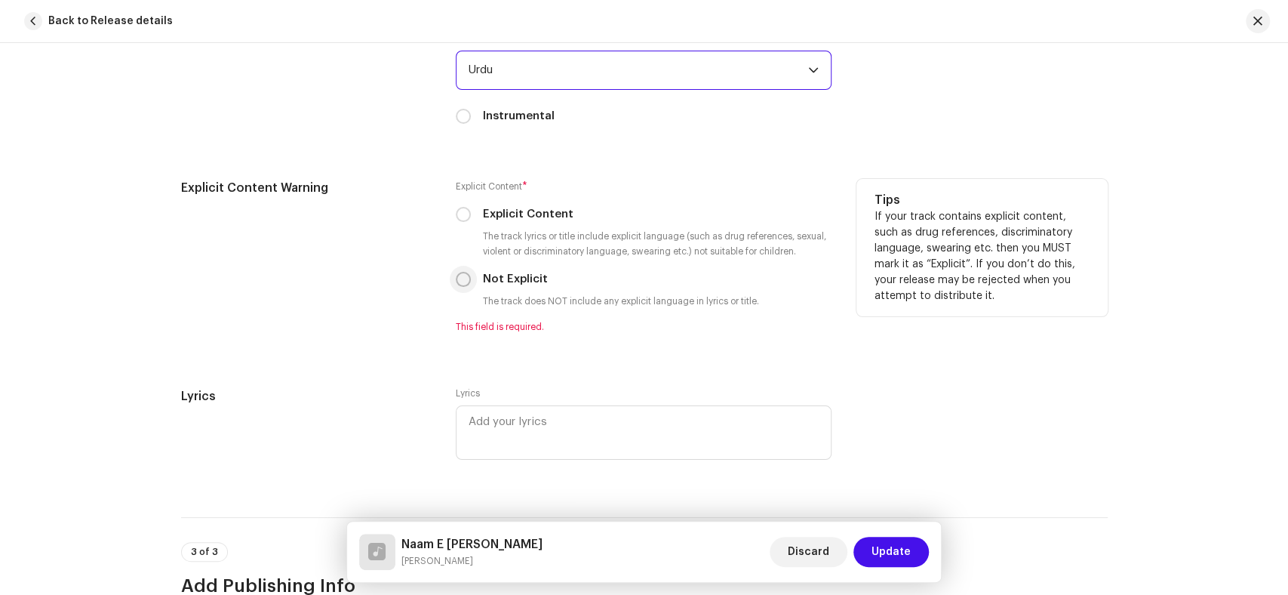
drag, startPoint x: 461, startPoint y: 287, endPoint x: 338, endPoint y: 316, distance: 126.4
click at [459, 287] on input "Not Explicit" at bounding box center [463, 279] width 15 height 15
radio input "true"
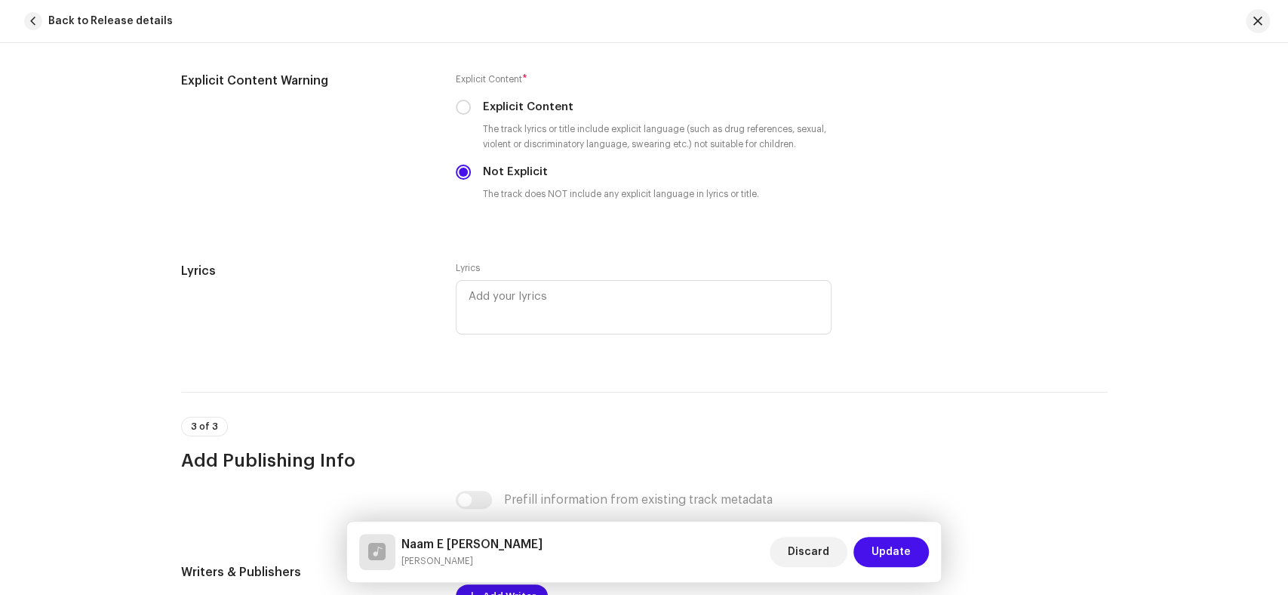
scroll to position [2958, 0]
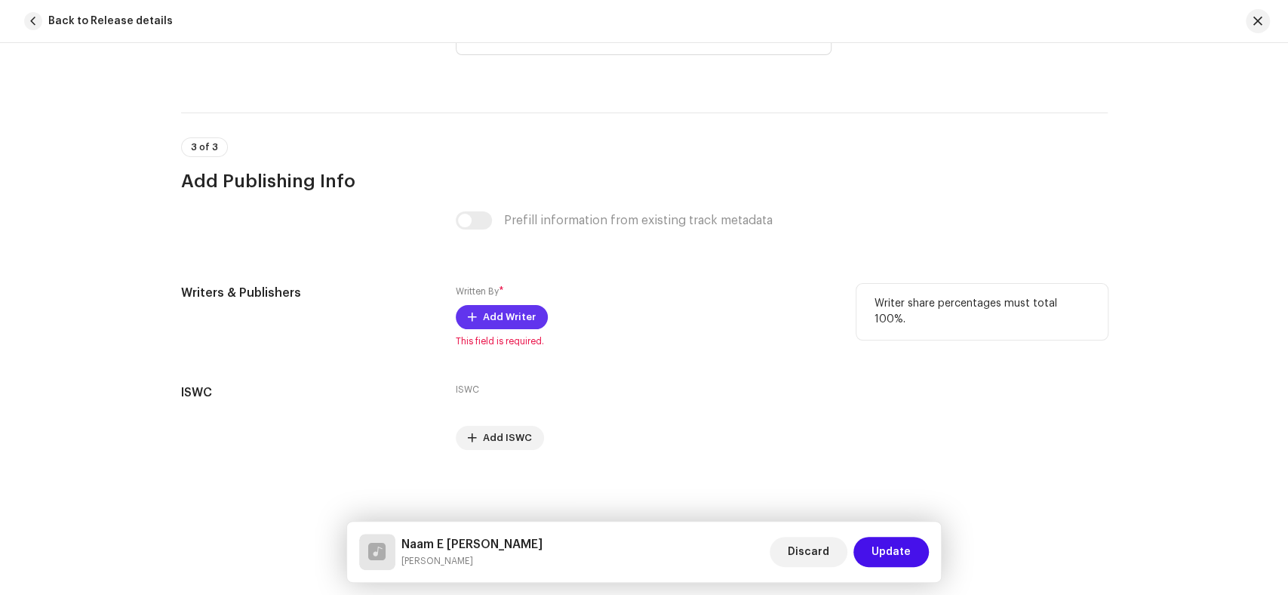
click at [468, 312] on span at bounding box center [472, 317] width 9 height 12
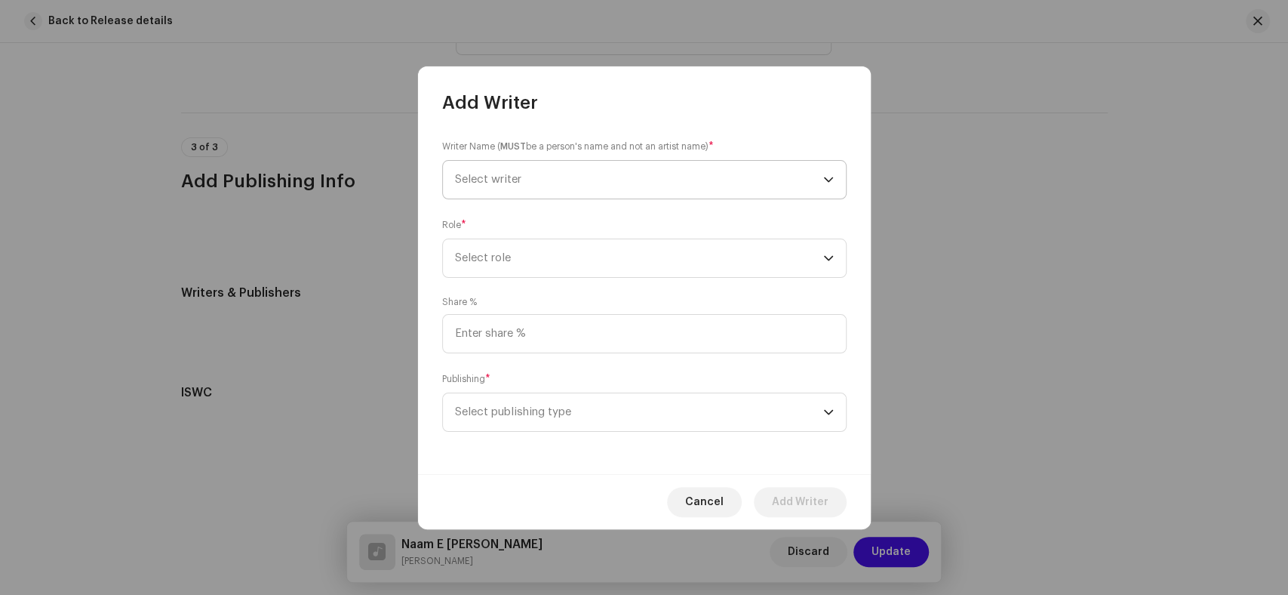
click at [615, 182] on span "Select writer" at bounding box center [639, 180] width 368 height 38
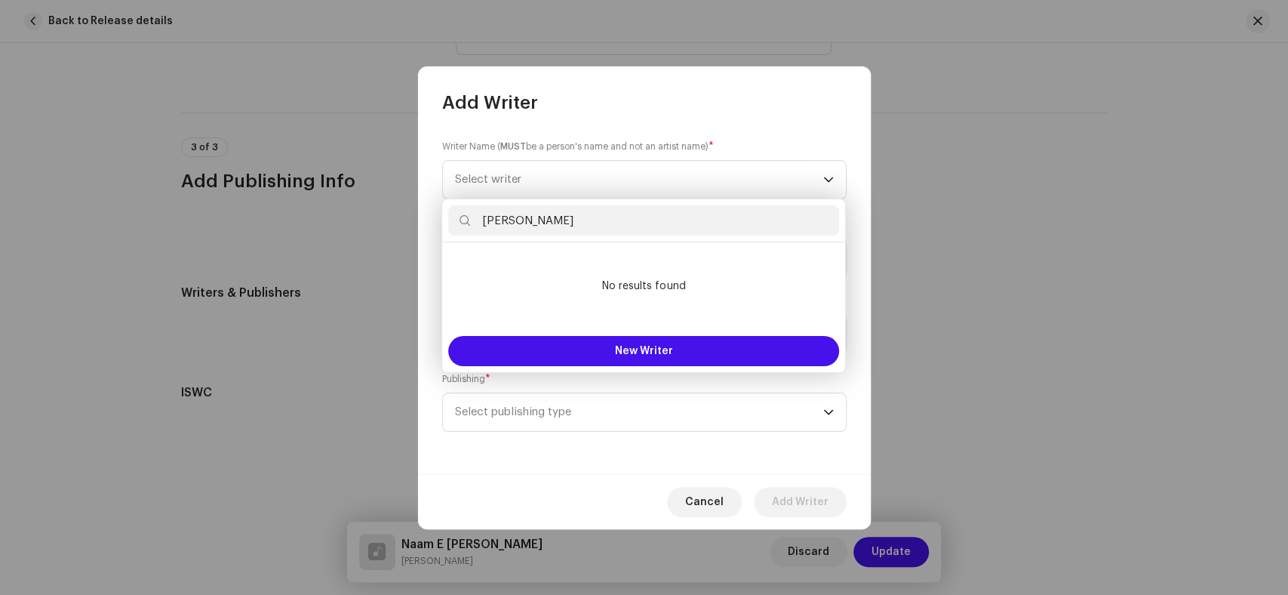
click at [542, 224] on input "[PERSON_NAME]" at bounding box center [643, 220] width 391 height 30
drag, startPoint x: 549, startPoint y: 219, endPoint x: 444, endPoint y: 220, distance: 104.9
click at [444, 220] on div "[PERSON_NAME]" at bounding box center [643, 220] width 403 height 43
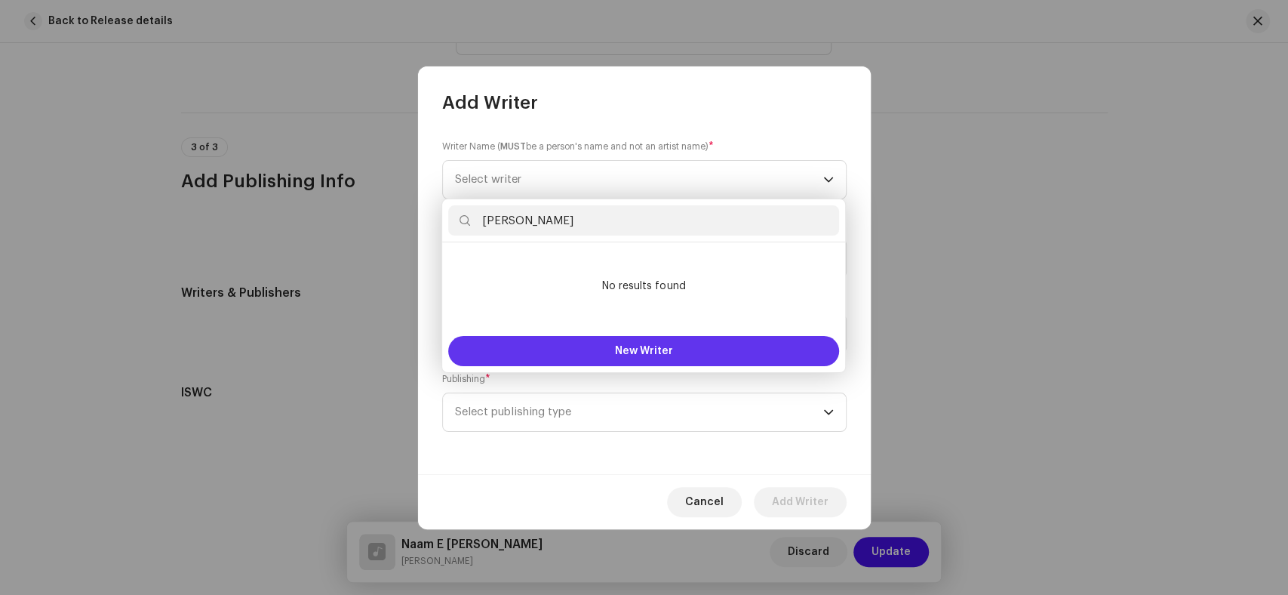
type input "[PERSON_NAME]"
click at [665, 348] on span "New Writer" at bounding box center [644, 351] width 58 height 11
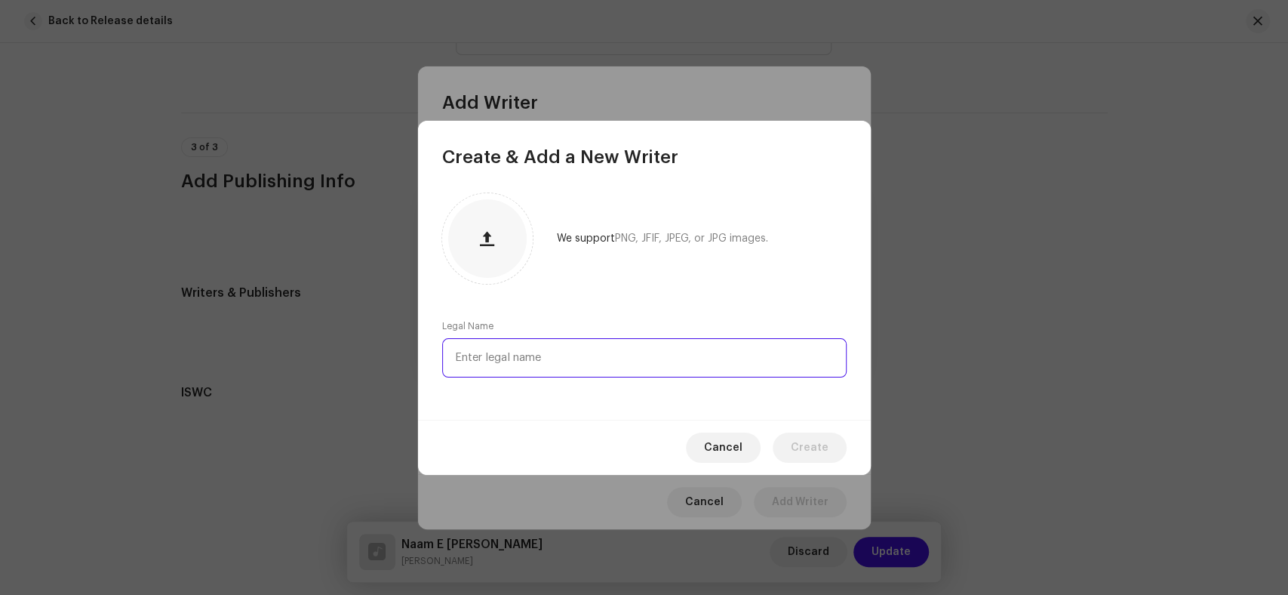
click at [594, 352] on input "text" at bounding box center [644, 357] width 404 height 39
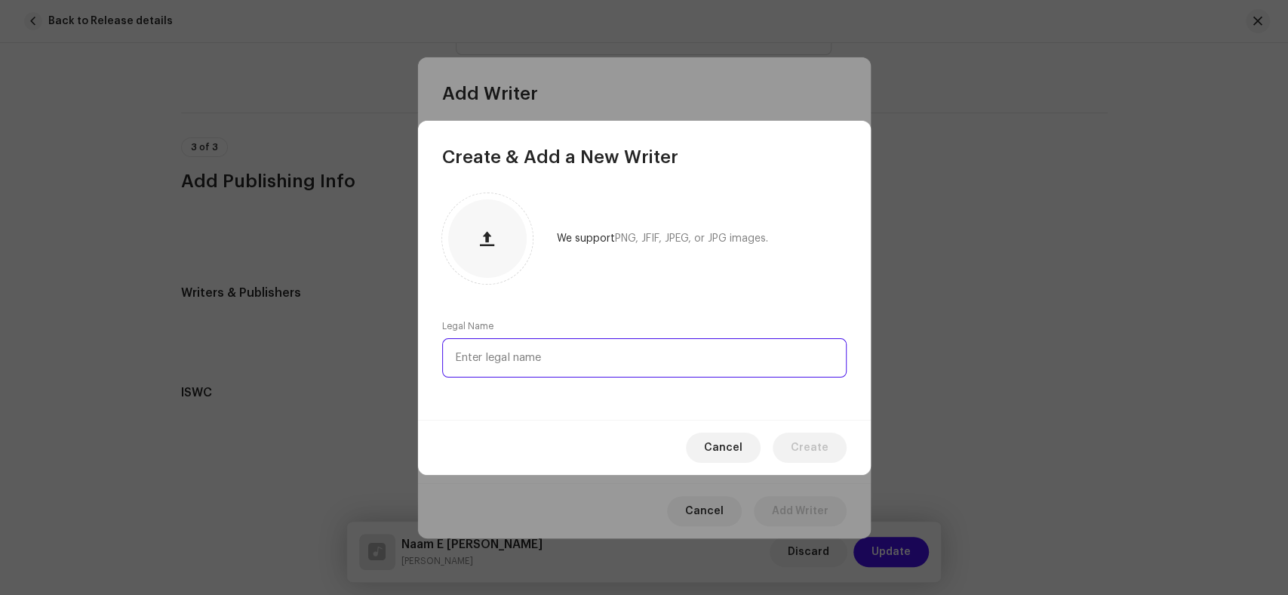
paste input "[PERSON_NAME]"
type input "[PERSON_NAME]"
click at [818, 447] on span "Create" at bounding box center [810, 447] width 38 height 30
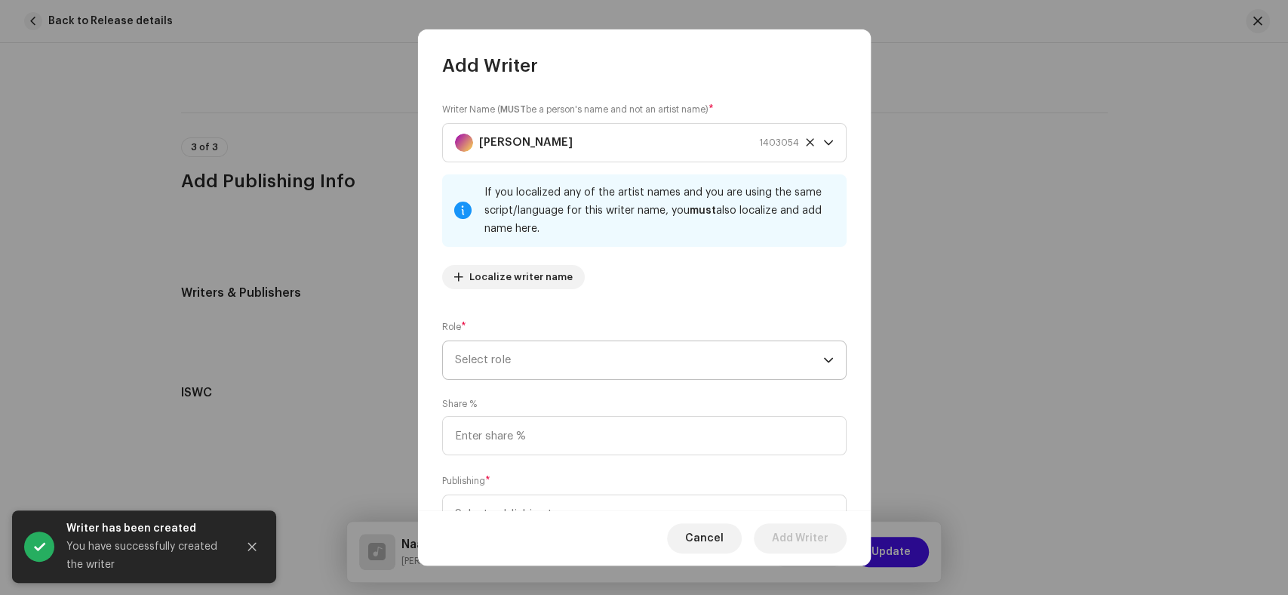
click at [582, 350] on span "Select role" at bounding box center [639, 360] width 368 height 38
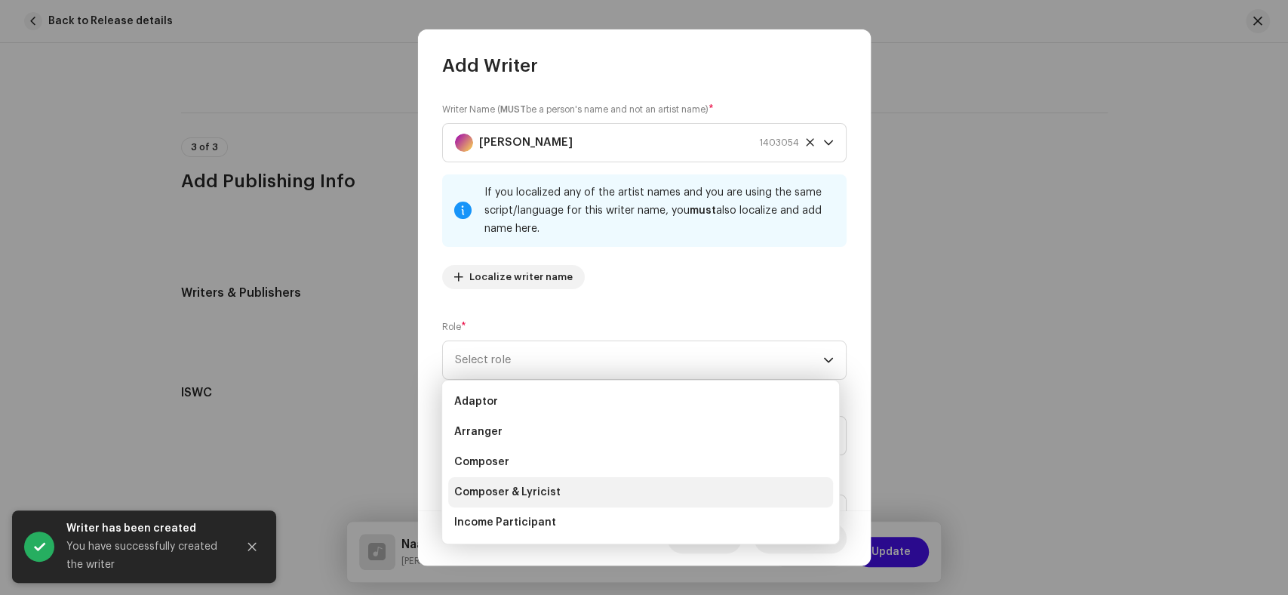
click at [587, 493] on li "Composer & Lyricist" at bounding box center [640, 492] width 385 height 30
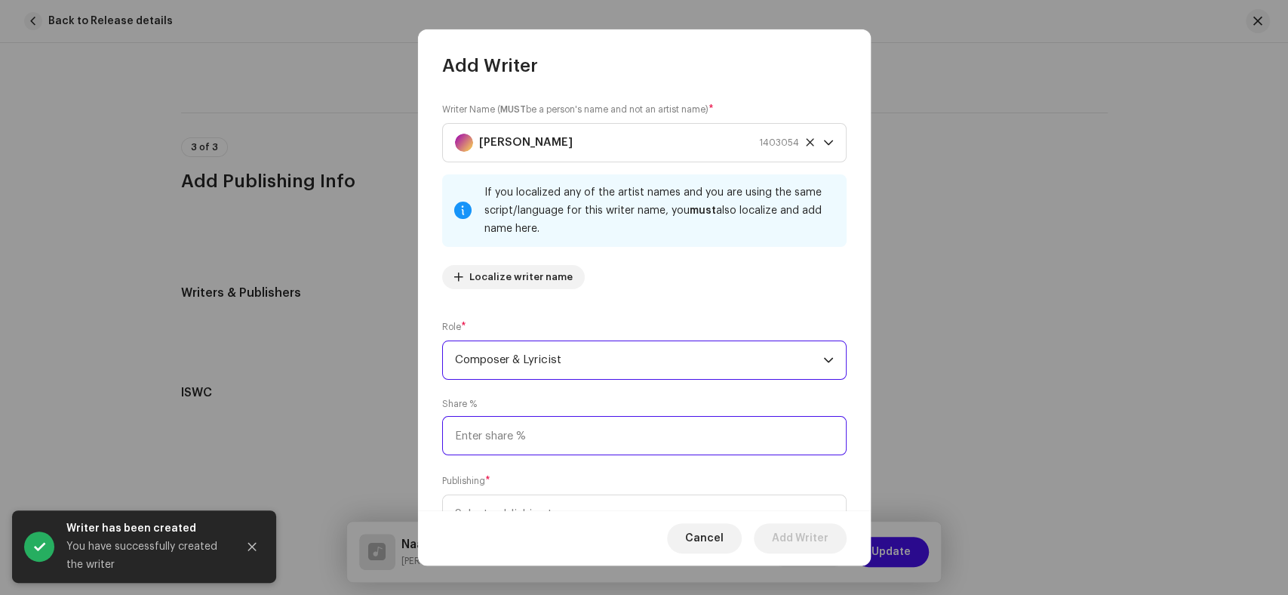
click at [486, 433] on input at bounding box center [644, 435] width 404 height 39
type input "100.00"
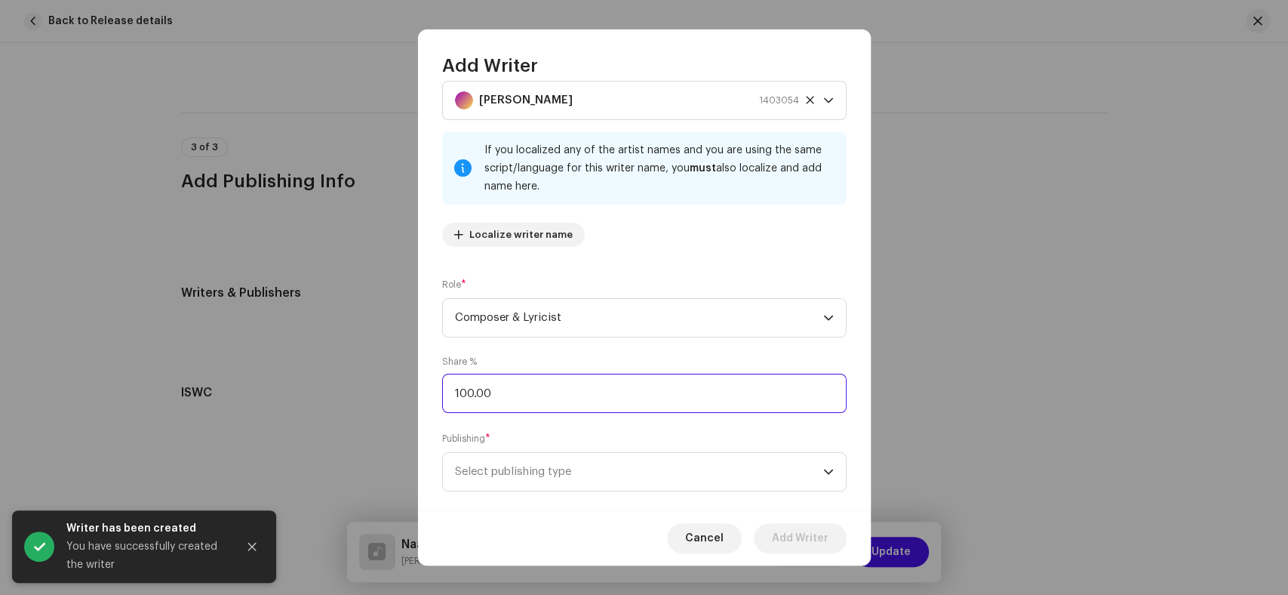
scroll to position [66, 0]
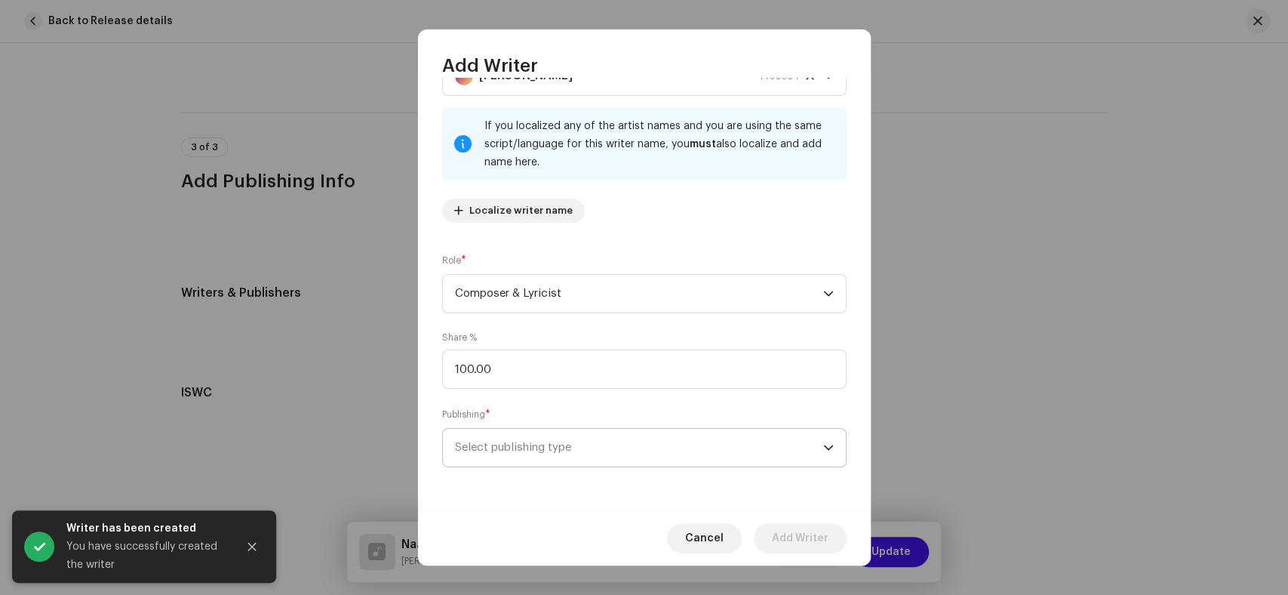
click at [675, 458] on span "Select publishing type" at bounding box center [639, 448] width 368 height 38
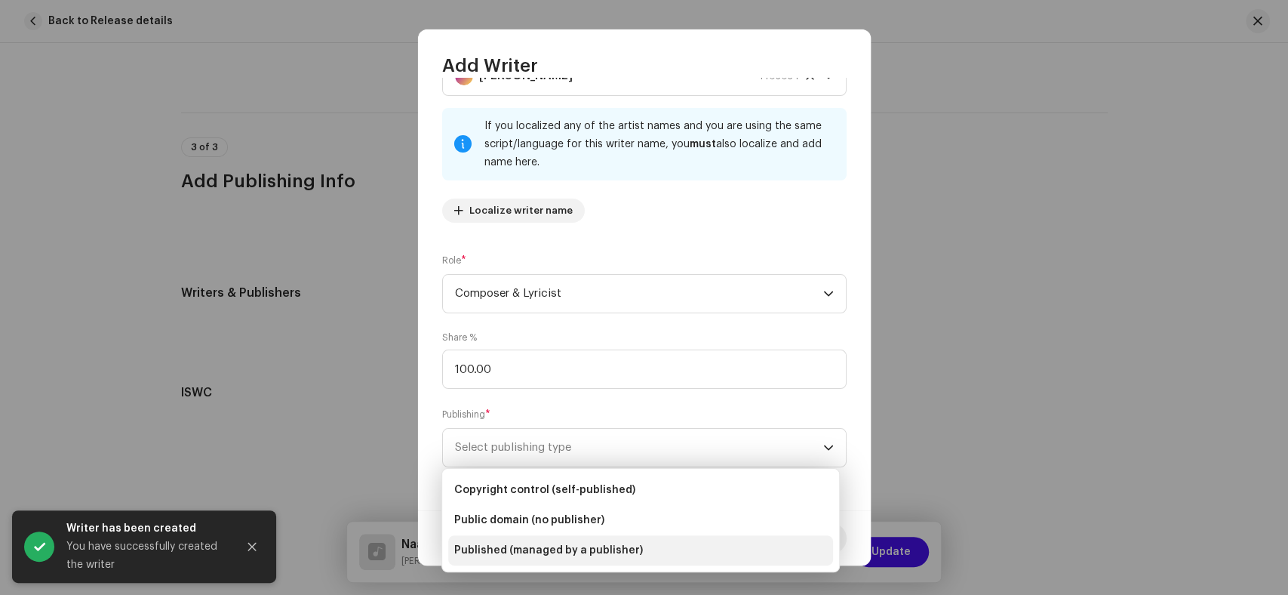
click at [592, 554] on span "Published (managed by a publisher)" at bounding box center [548, 549] width 189 height 15
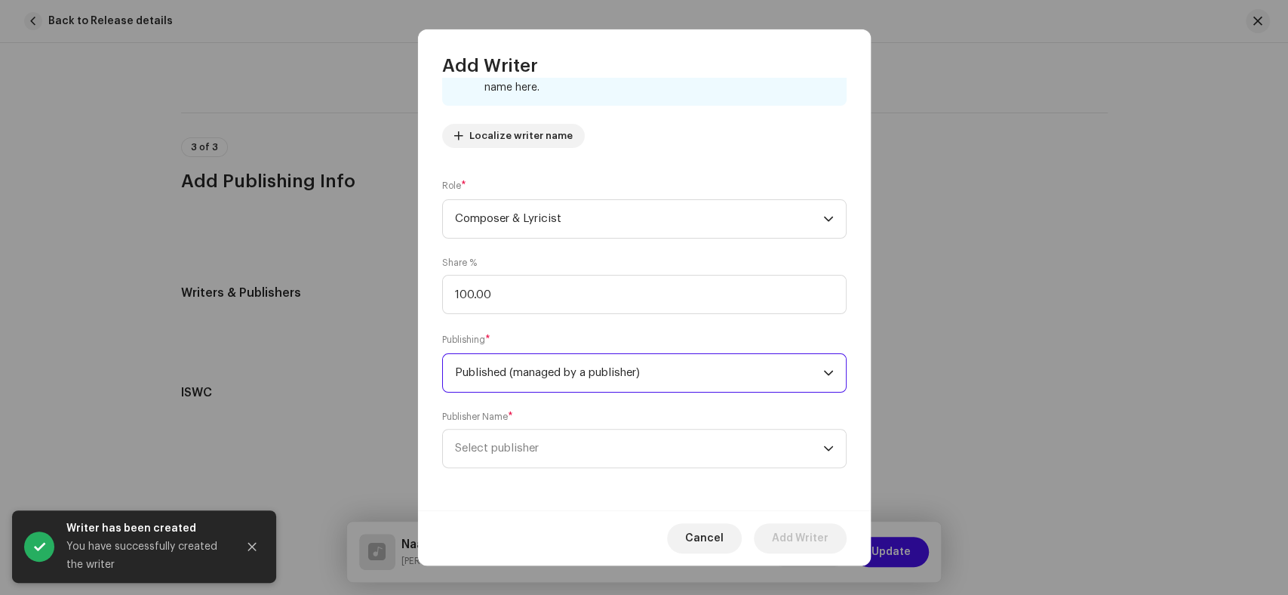
scroll to position [142, 0]
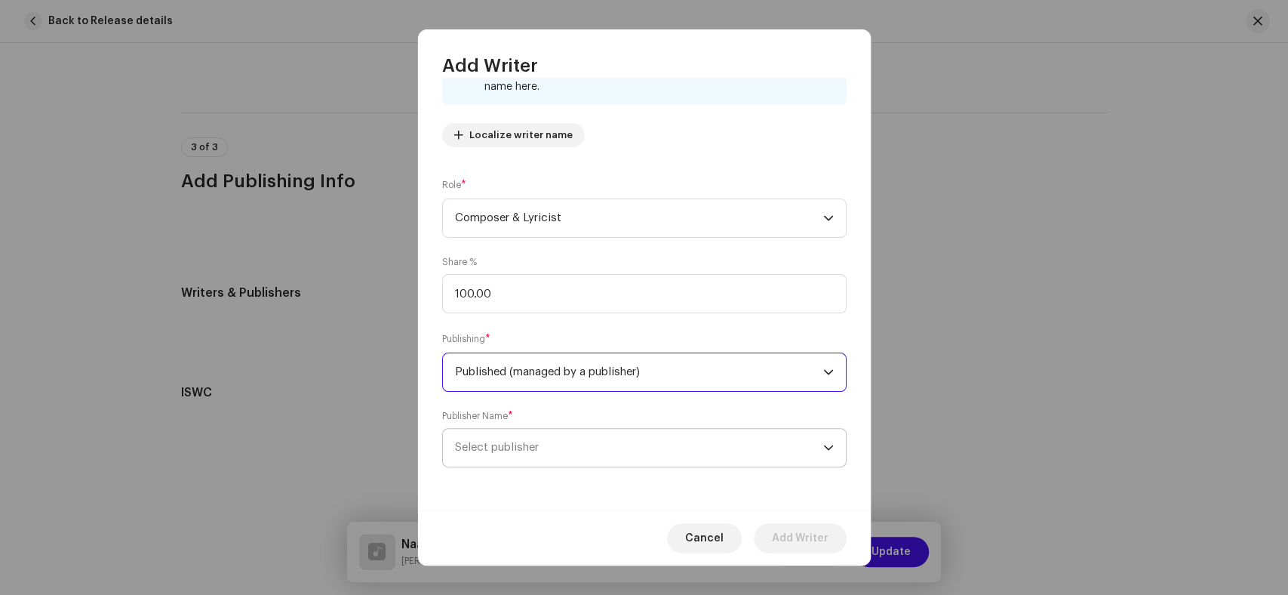
click at [561, 441] on span "Select publisher" at bounding box center [639, 448] width 368 height 38
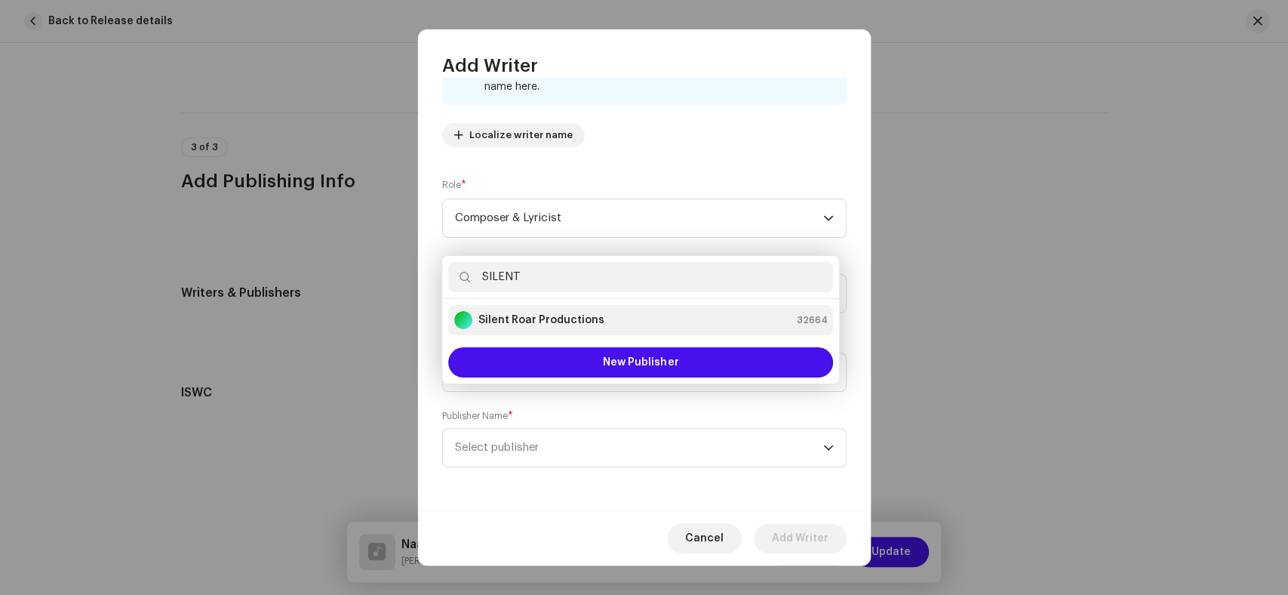
type input "SILENT"
click at [555, 309] on li "Silent Roar Productions 32664" at bounding box center [640, 320] width 385 height 30
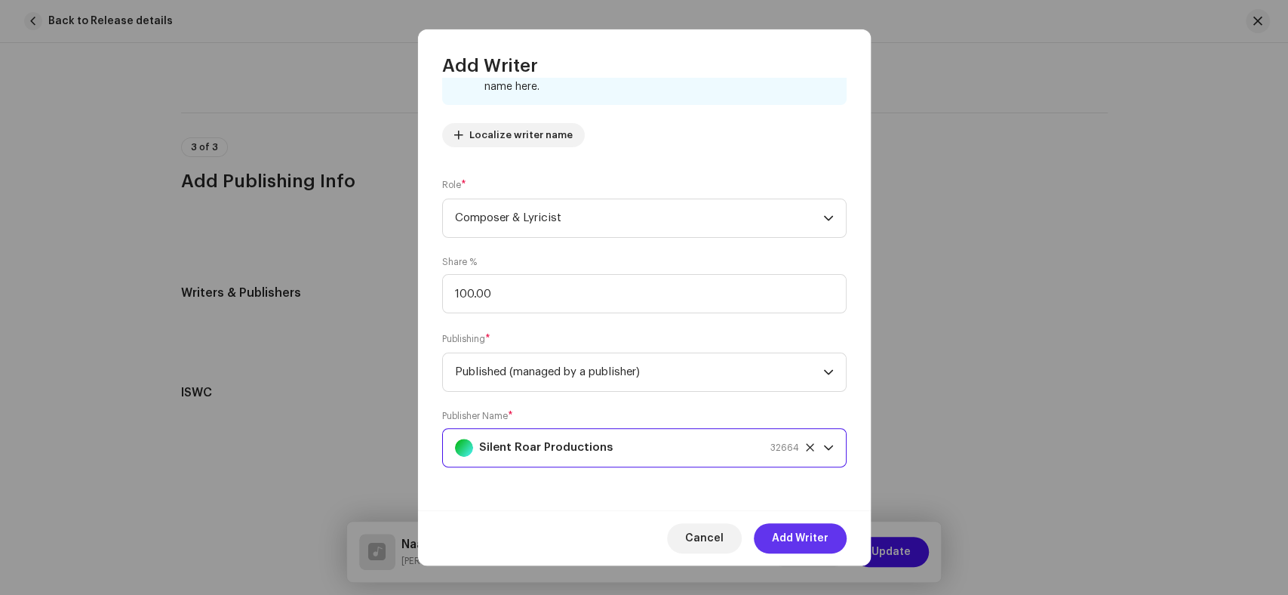
click at [819, 538] on span "Add Writer" at bounding box center [800, 538] width 57 height 30
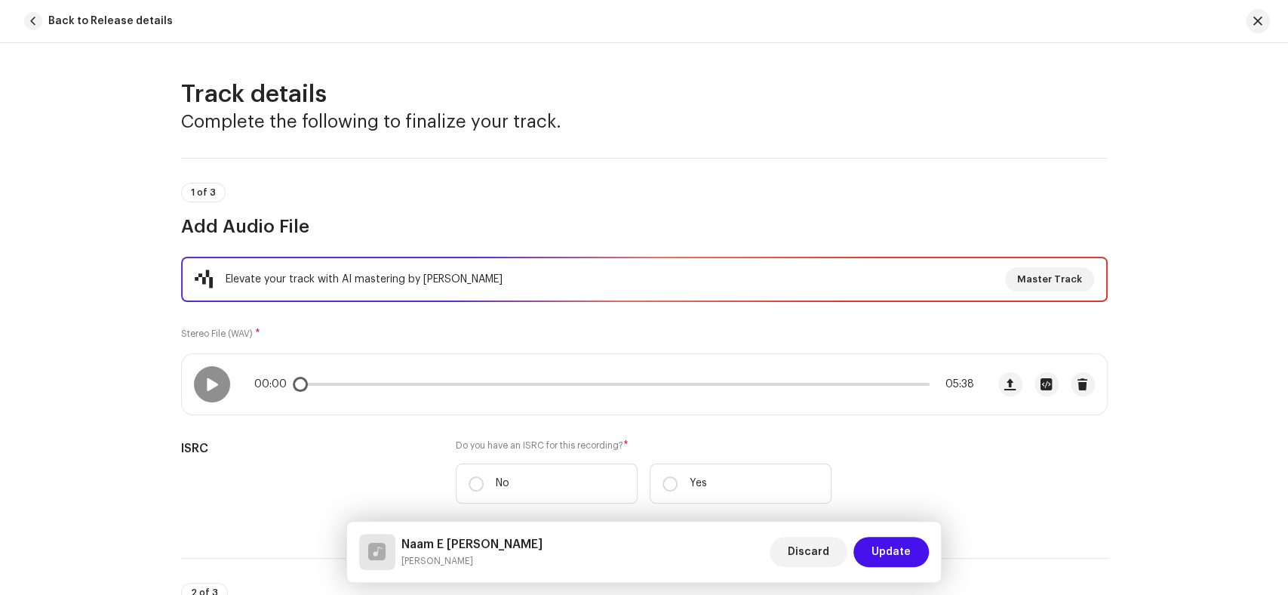
scroll to position [251, 0]
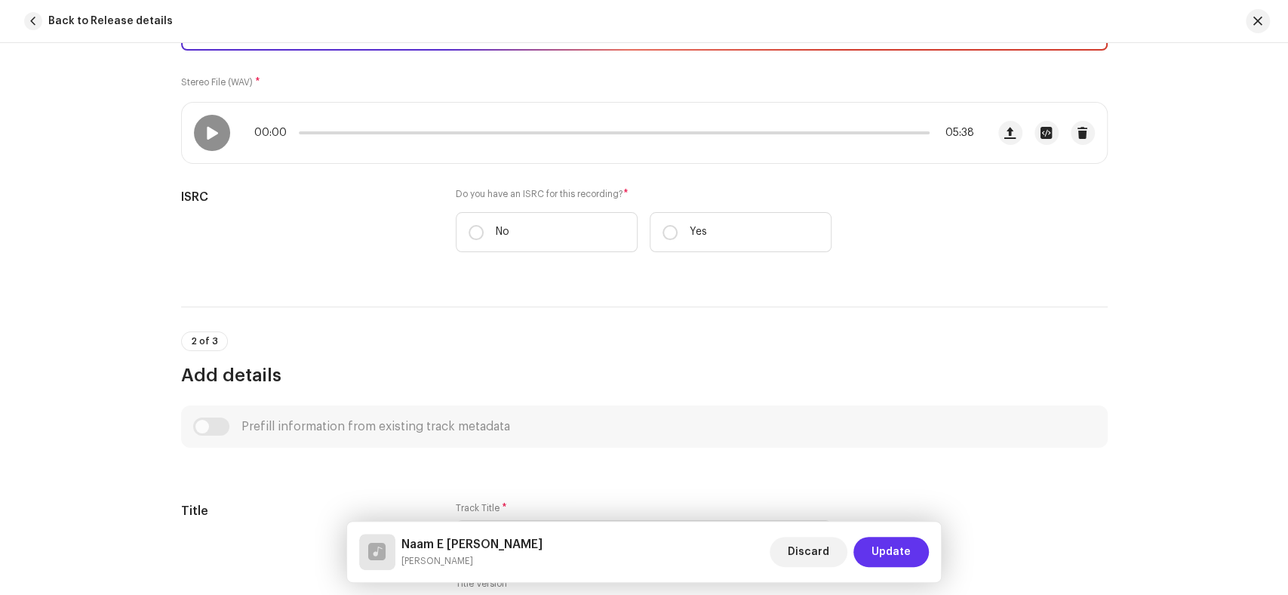
click at [905, 546] on span "Update" at bounding box center [890, 551] width 39 height 30
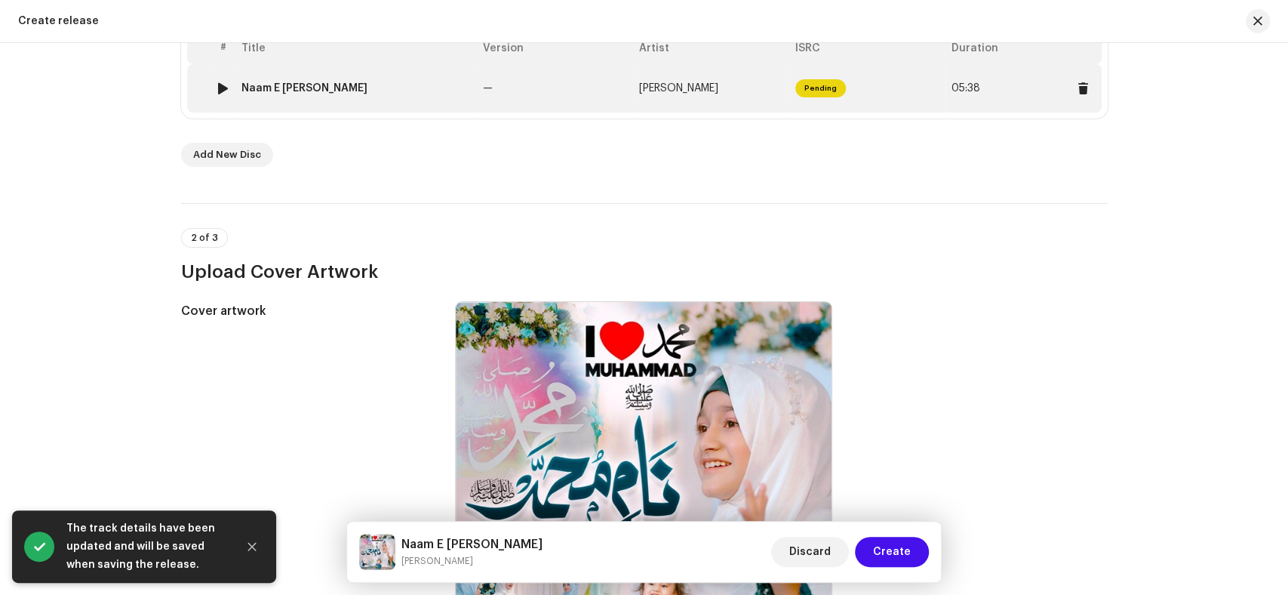
click at [435, 83] on div "Naam E [PERSON_NAME]" at bounding box center [355, 88] width 229 height 12
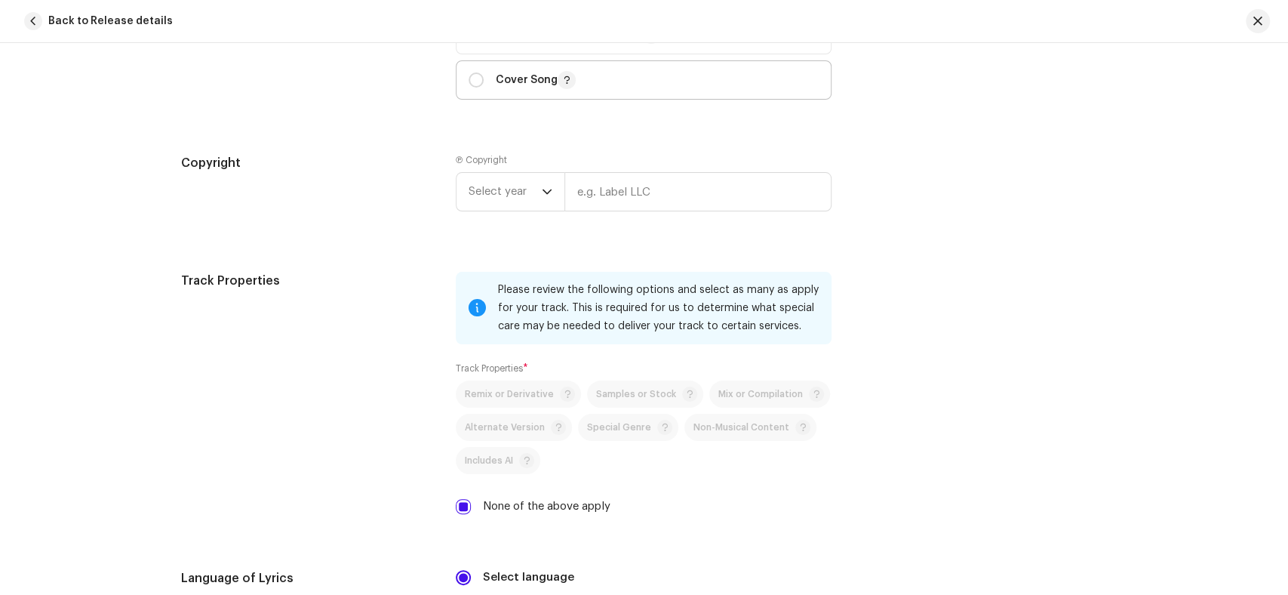
scroll to position [2011, 0]
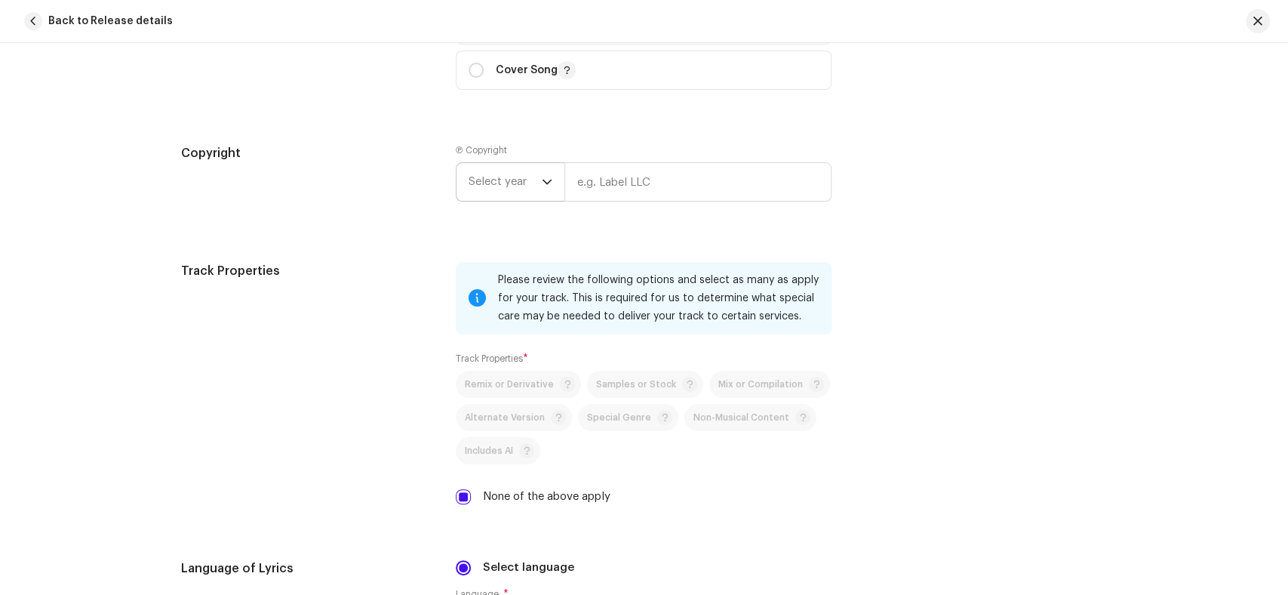
click at [499, 186] on span "Select year" at bounding box center [505, 182] width 73 height 38
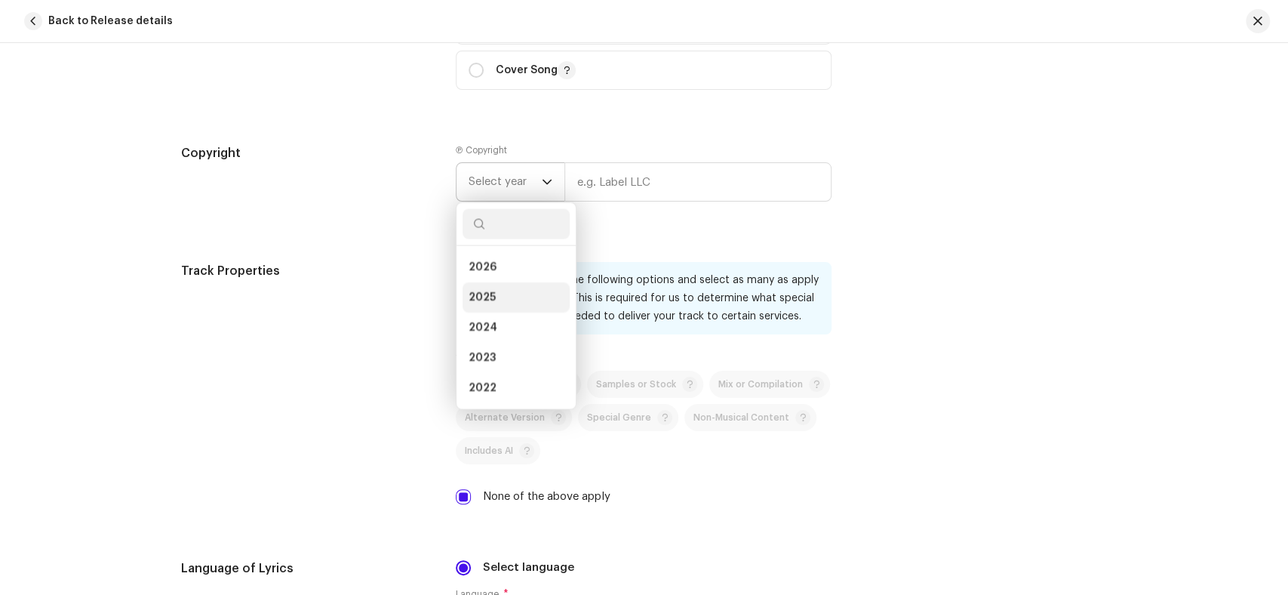
click at [485, 297] on span "2025" at bounding box center [482, 297] width 27 height 15
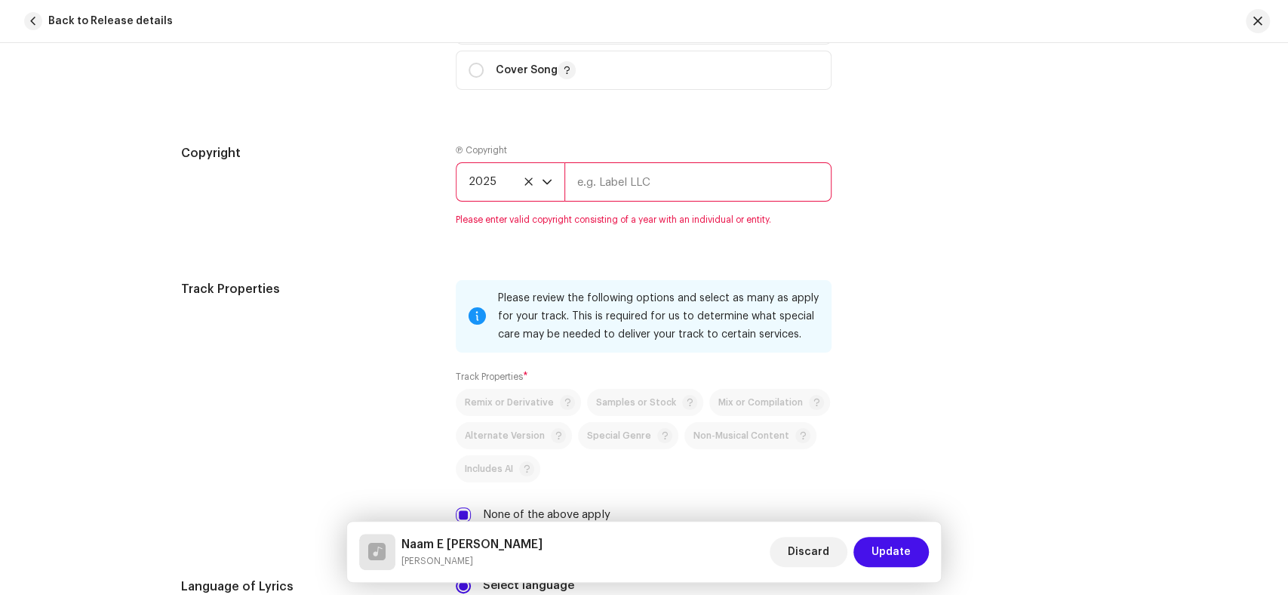
click at [709, 190] on input "text" at bounding box center [697, 181] width 267 height 39
drag, startPoint x: 506, startPoint y: 558, endPoint x: 399, endPoint y: 559, distance: 107.1
click at [399, 559] on div "Naam E [PERSON_NAME] [PERSON_NAME]" at bounding box center [450, 551] width 183 height 36
copy small "[PERSON_NAME]"
click at [653, 192] on input "text" at bounding box center [697, 181] width 267 height 39
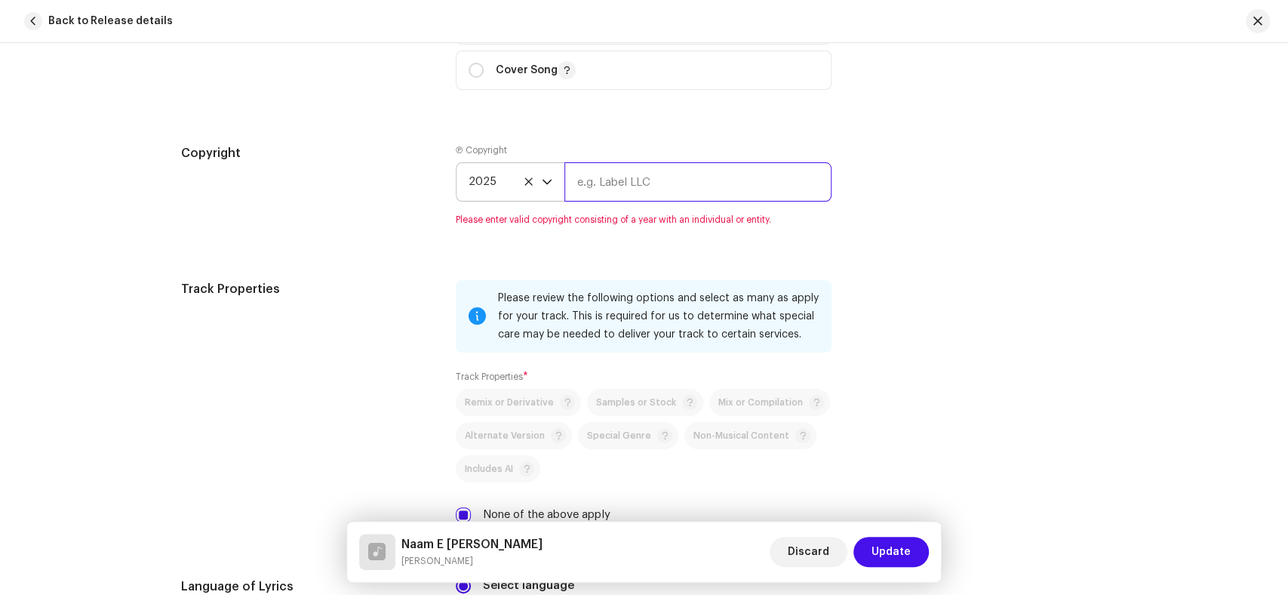
paste input "[PERSON_NAME]"
type input "[PERSON_NAME]"
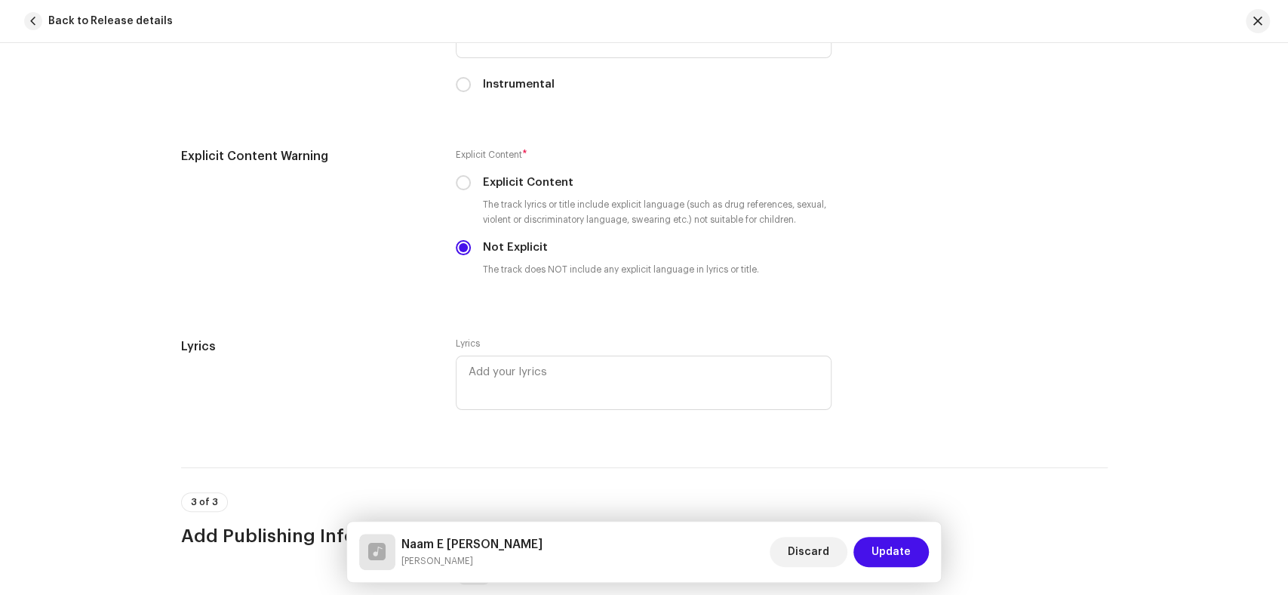
scroll to position [3015, 0]
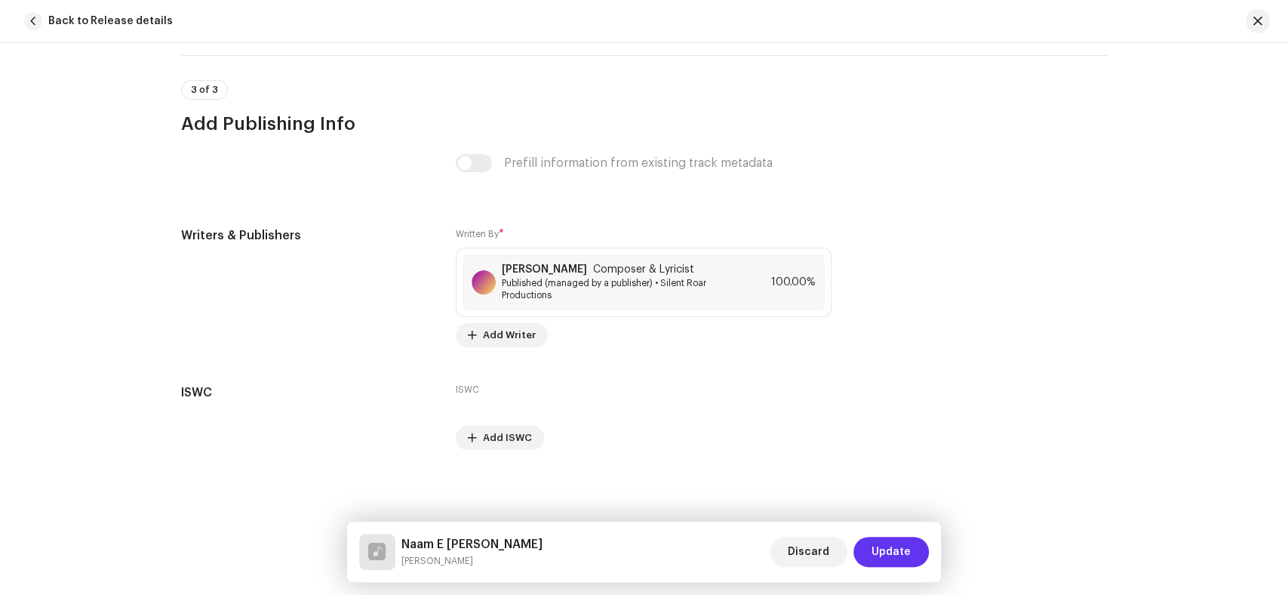
click at [923, 545] on button "Update" at bounding box center [890, 551] width 75 height 30
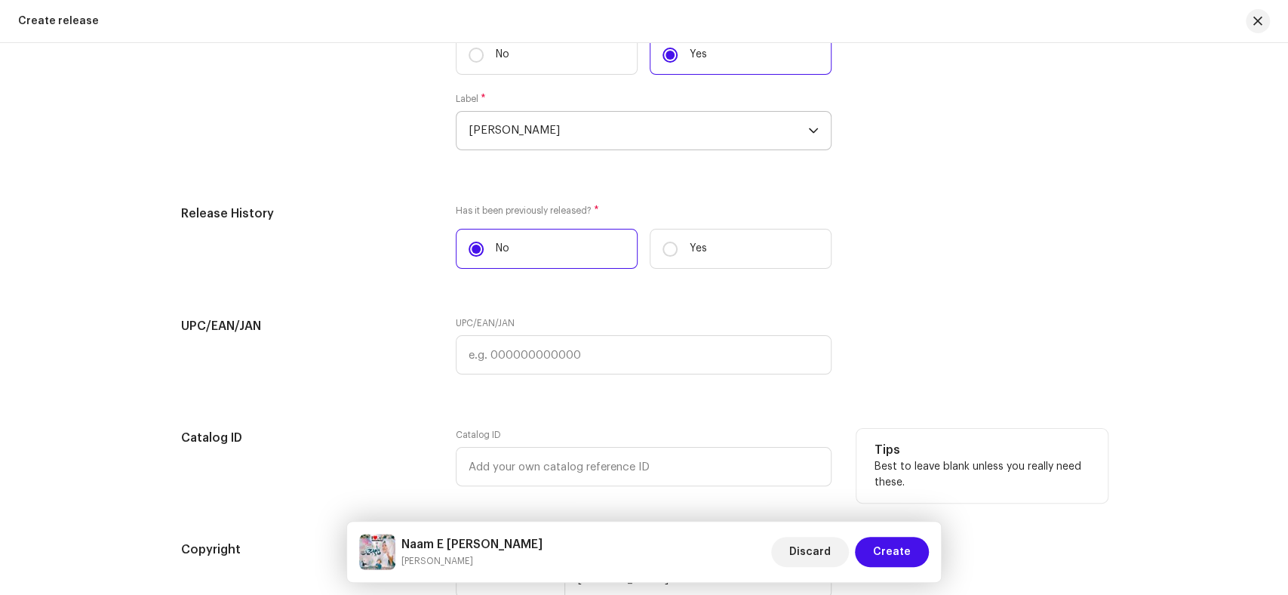
scroll to position [2663, 0]
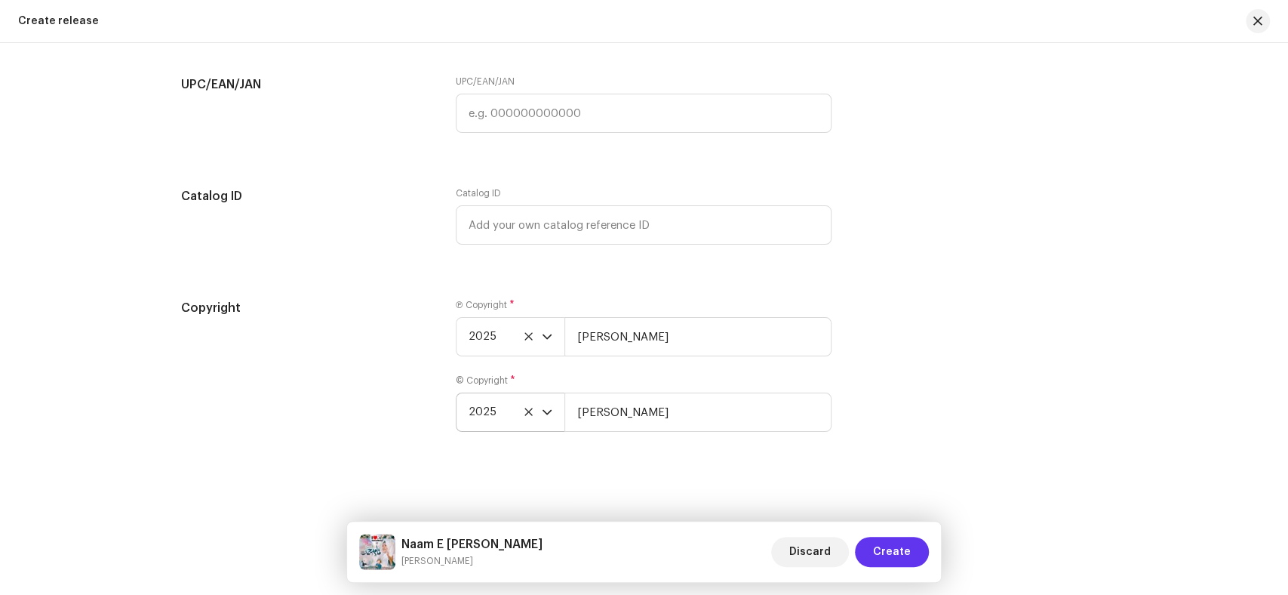
click at [888, 553] on span "Create" at bounding box center [892, 551] width 38 height 30
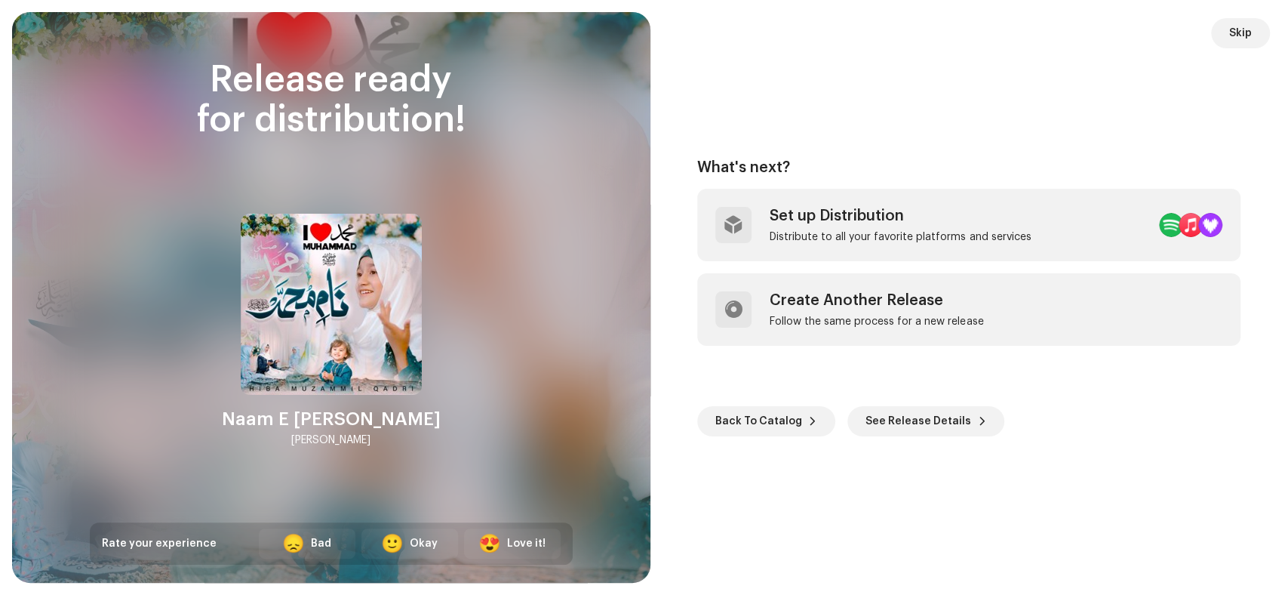
drag, startPoint x: 392, startPoint y: 441, endPoint x: 226, endPoint y: 419, distance: 166.7
click at [226, 419] on div "Release ready for distribution! Naam E [PERSON_NAME] [PERSON_NAME] Rate your ex…" at bounding box center [331, 312] width 483 height 504
copy div "Naam E [PERSON_NAME] [PERSON_NAME]"
click at [873, 86] on div "What's next? Set up Distribution Distribute to all your favorite platforms and …" at bounding box center [969, 297] width 602 height 534
click at [1235, 33] on span "Skip" at bounding box center [1240, 33] width 23 height 30
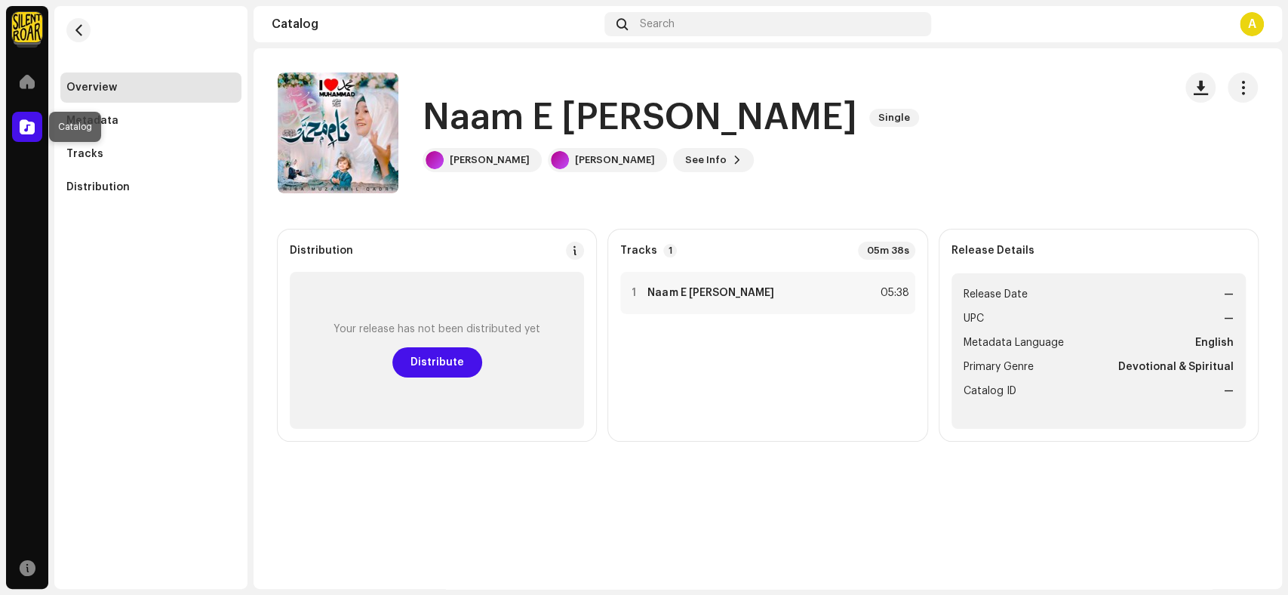
click at [31, 129] on span at bounding box center [27, 127] width 15 height 12
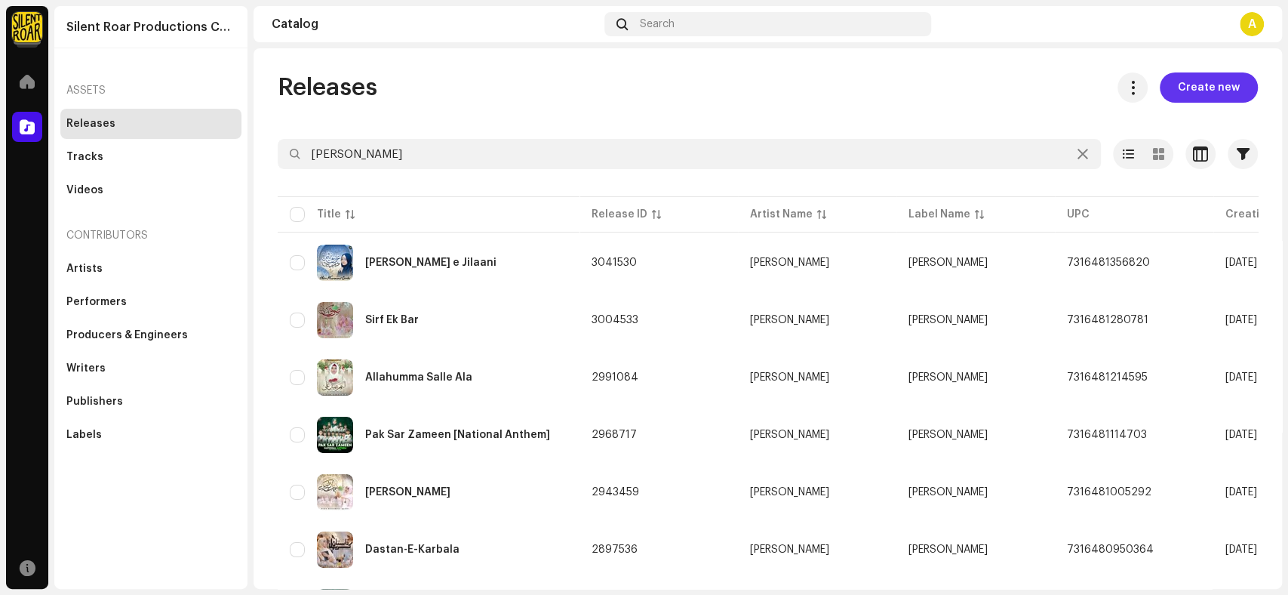
click at [1200, 93] on span "Create new" at bounding box center [1209, 87] width 62 height 30
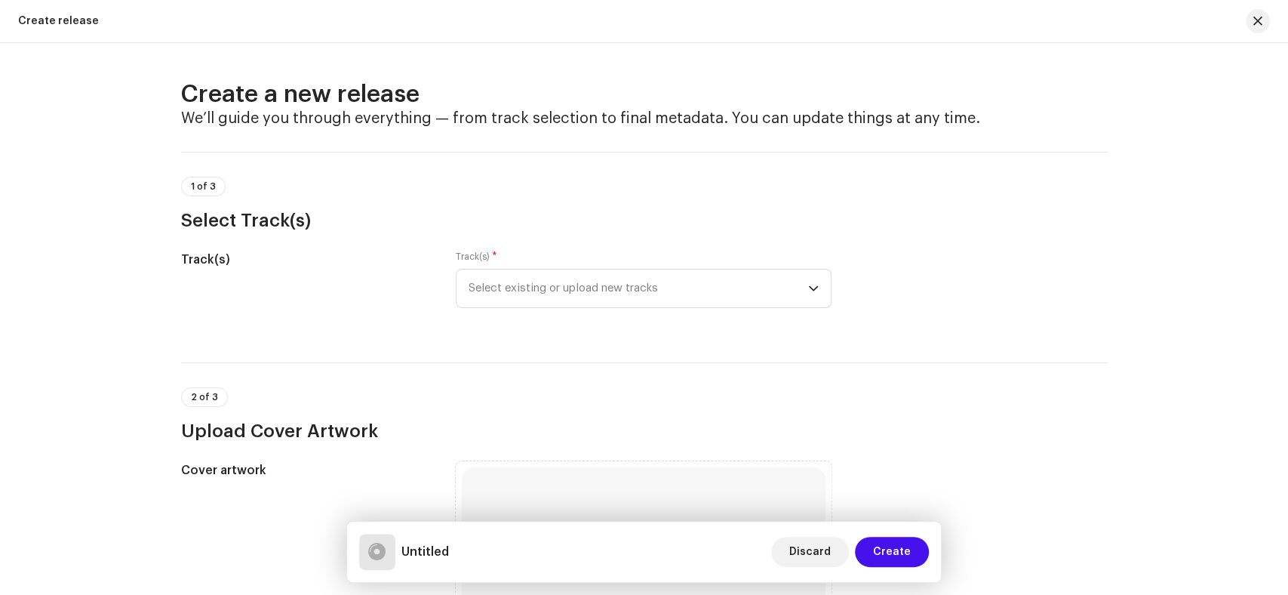
scroll to position [502, 0]
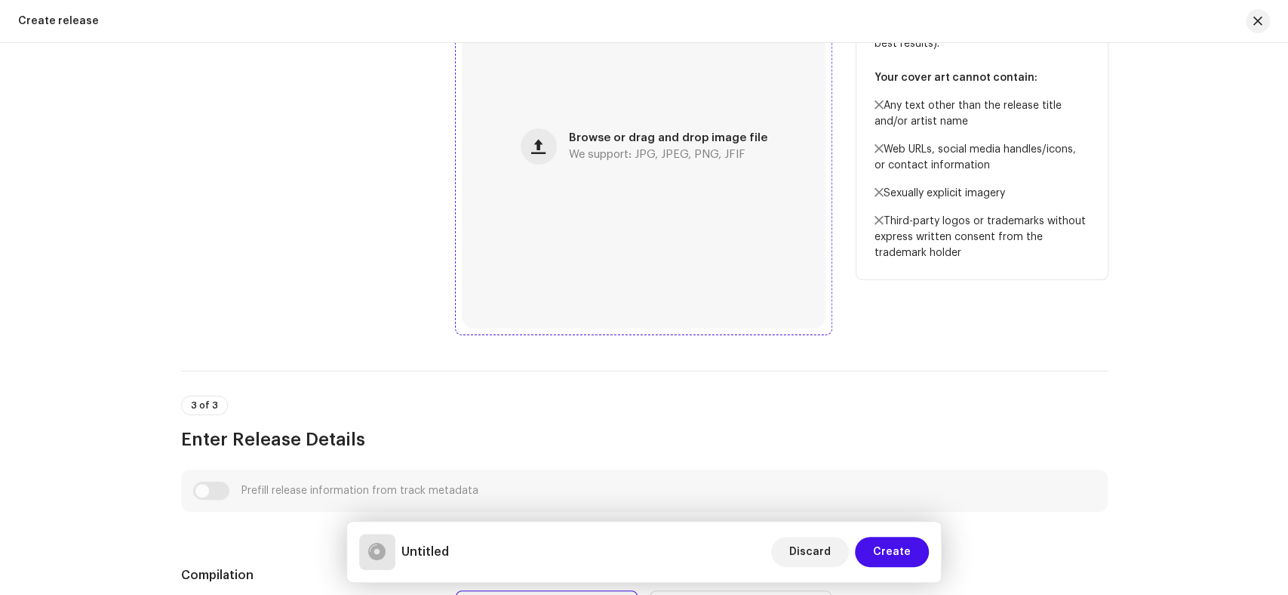
click at [589, 249] on div "Browse or drag and drop image file We support: JPG, JPEG, PNG, JFIF" at bounding box center [644, 147] width 364 height 364
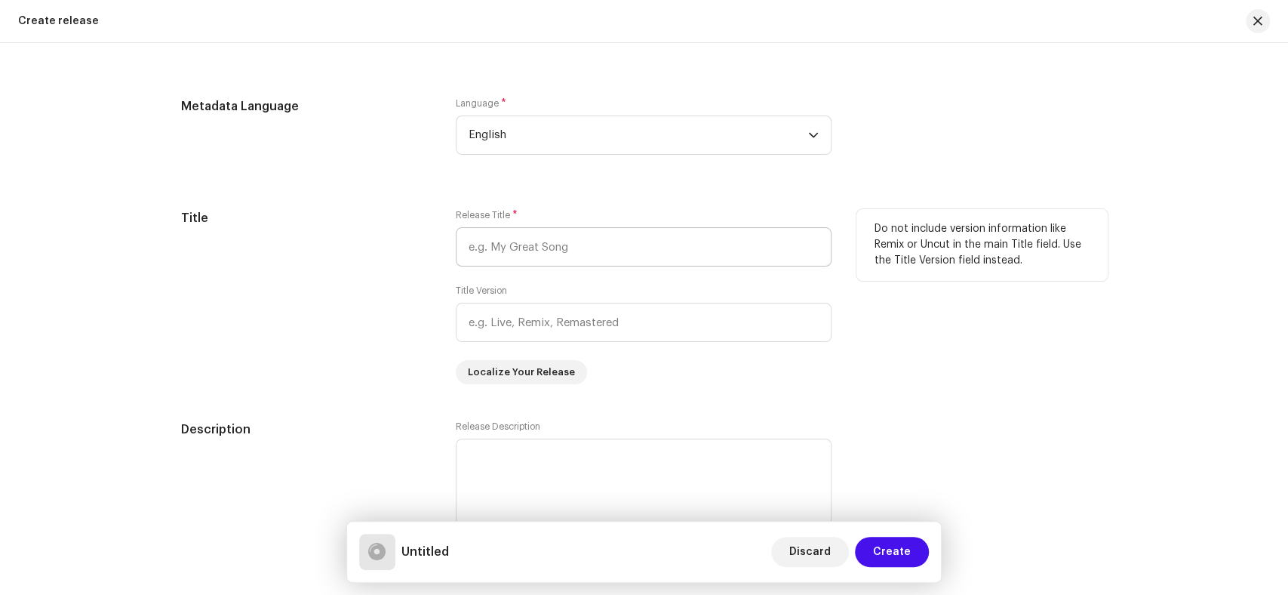
scroll to position [1173, 0]
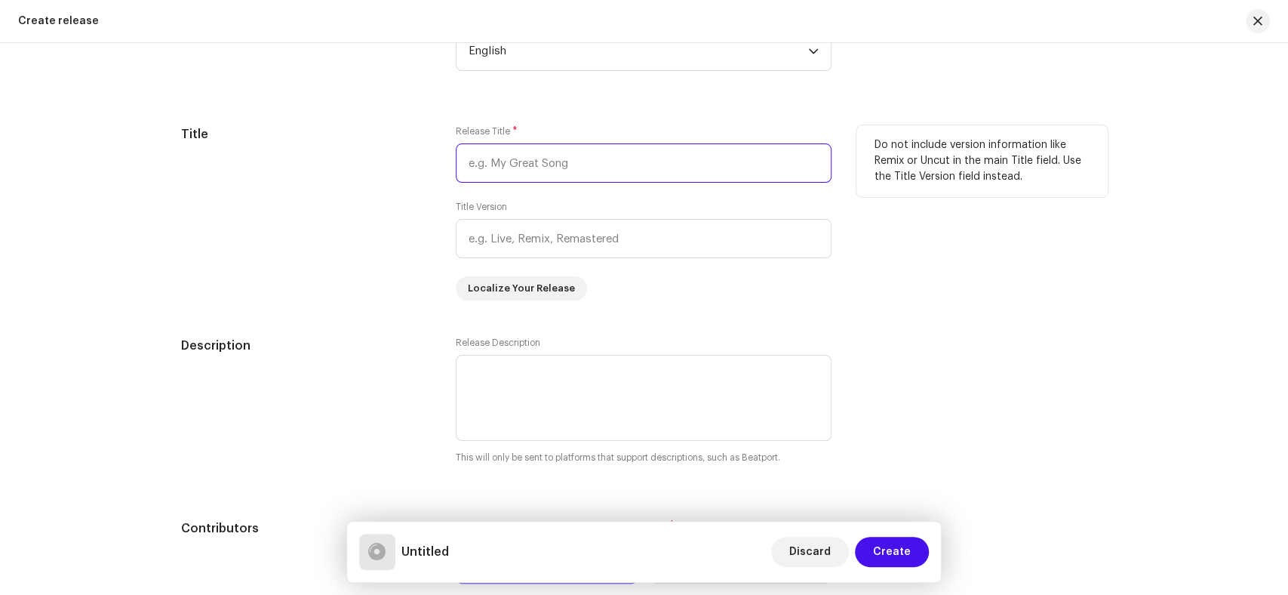
click at [495, 166] on input "text" at bounding box center [644, 162] width 376 height 39
paste input "[PERSON_NAME]"
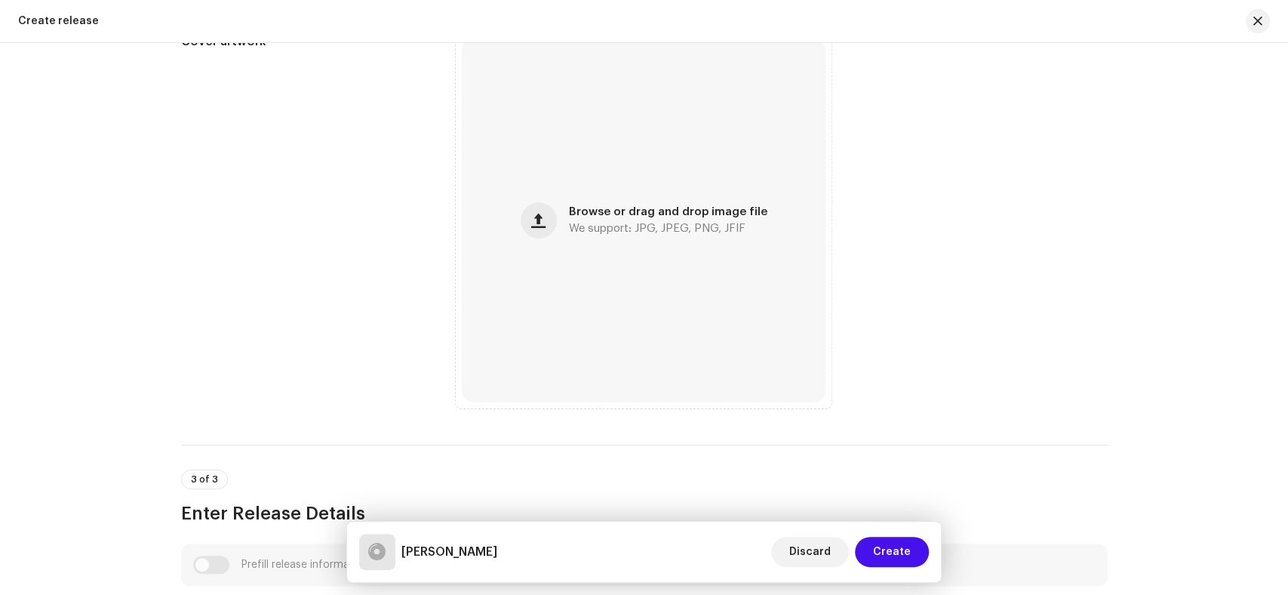
scroll to position [251, 0]
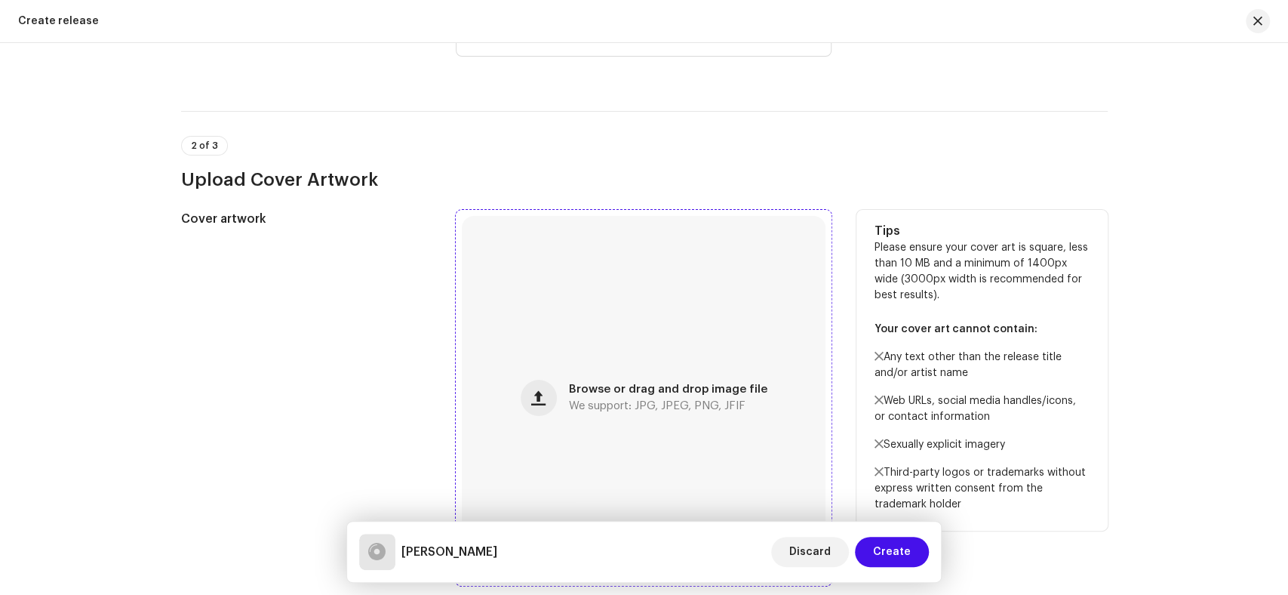
type input "[PERSON_NAME]"
click at [629, 397] on div "Browse or drag and drop image file We support: JPG, JPEG, PNG, JFIF" at bounding box center [668, 397] width 198 height 27
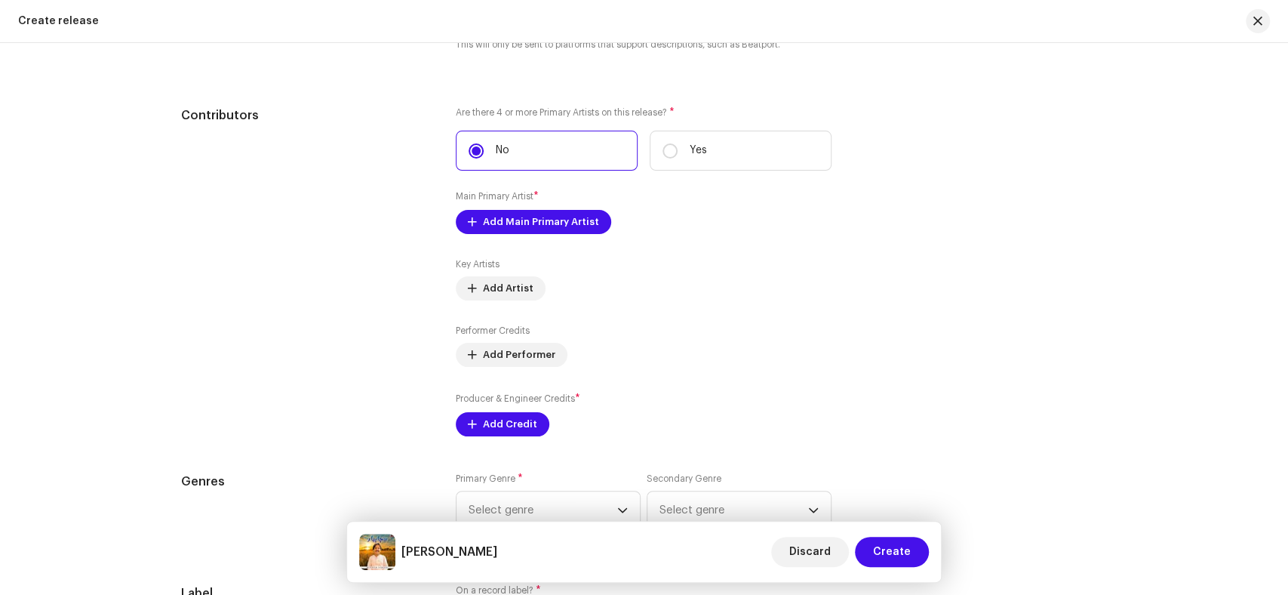
scroll to position [1593, 0]
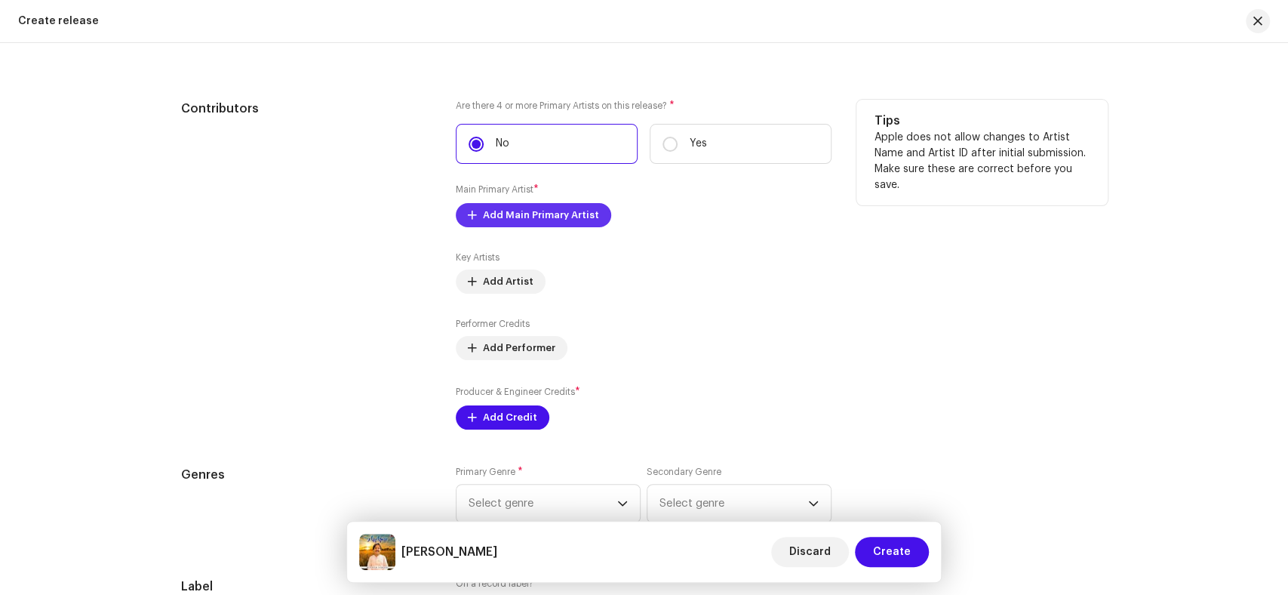
click at [505, 217] on span "Add Main Primary Artist" at bounding box center [541, 215] width 116 height 30
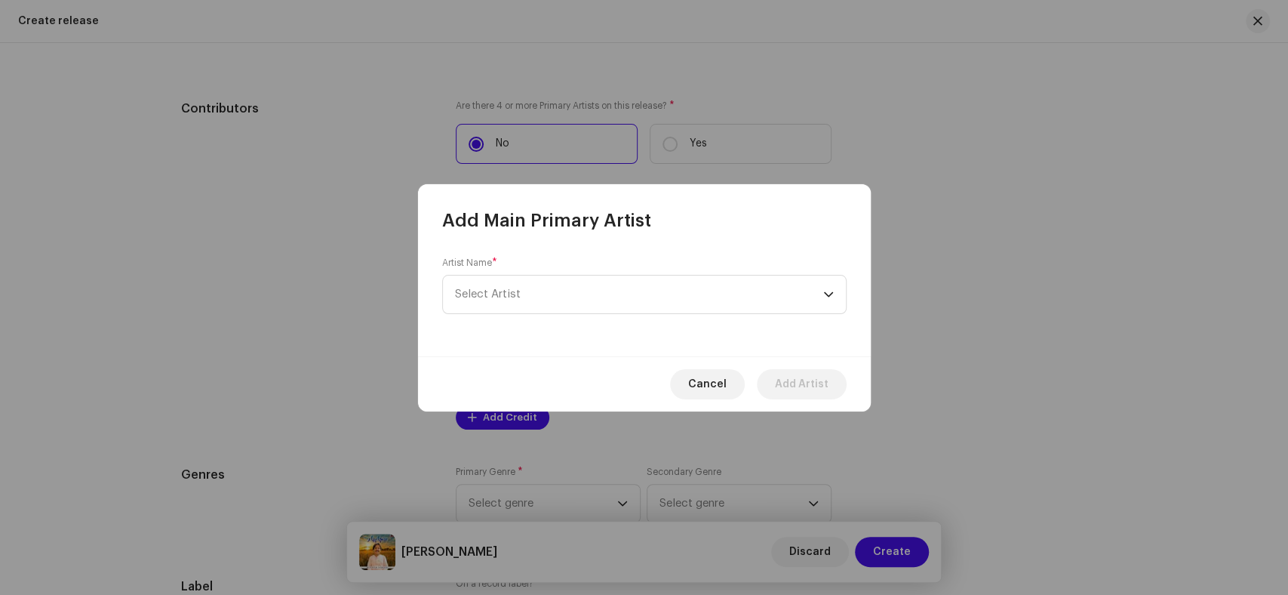
click at [594, 268] on div "Artist Name * Select Artist" at bounding box center [644, 285] width 404 height 57
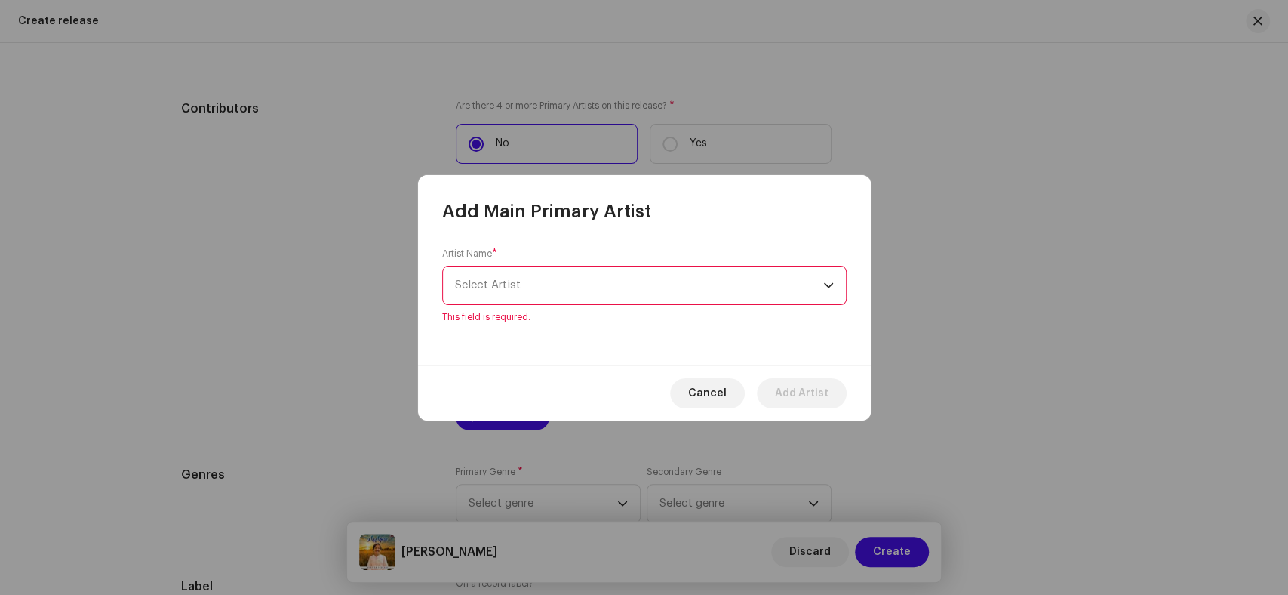
click at [589, 285] on span "Select Artist" at bounding box center [639, 285] width 368 height 38
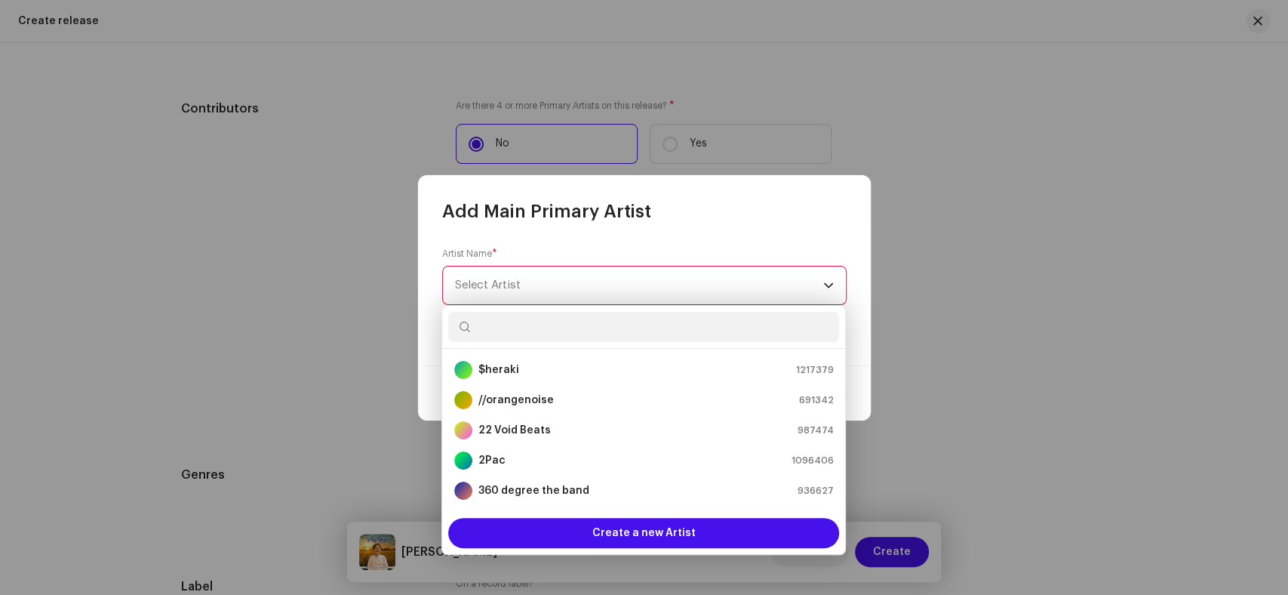
type input "Munwar Jaskani"
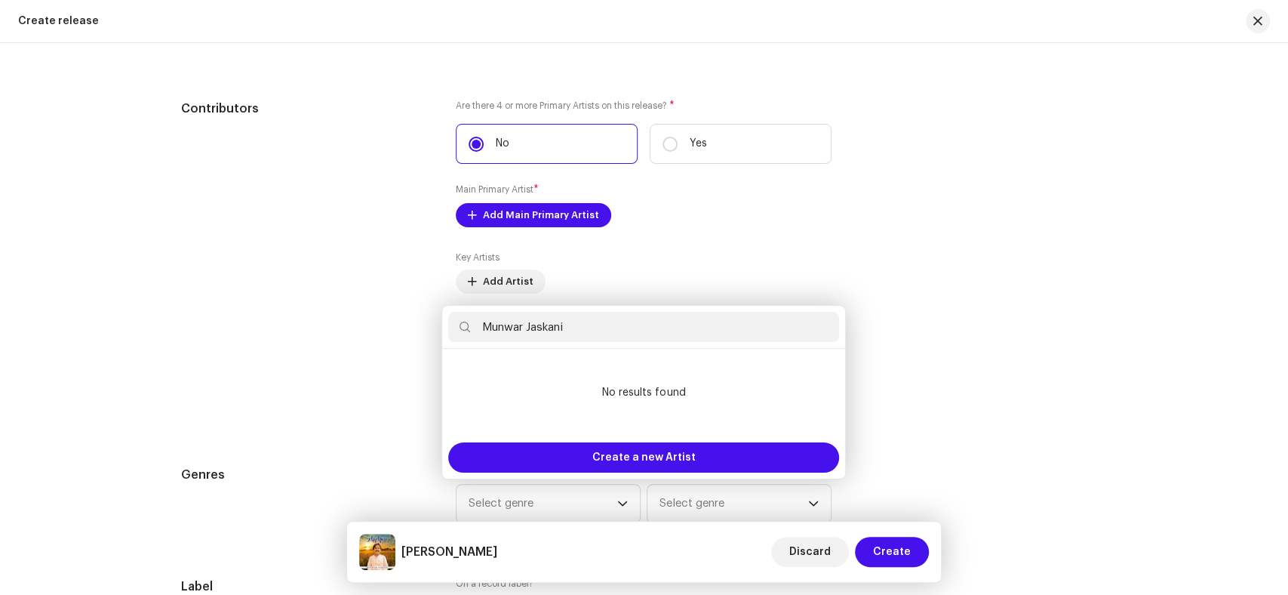
click at [281, 363] on div "Add Main Primary Artist Artist Name * [PERSON_NAME] This field is required. Can…" at bounding box center [644, 297] width 1288 height 595
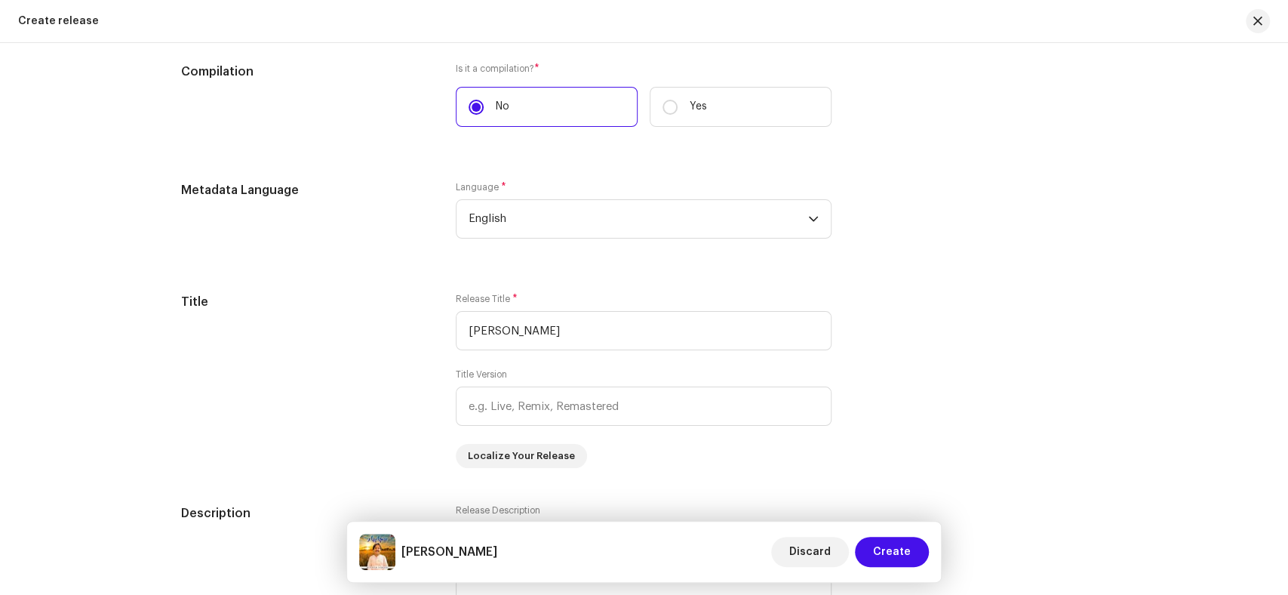
scroll to position [1509, 0]
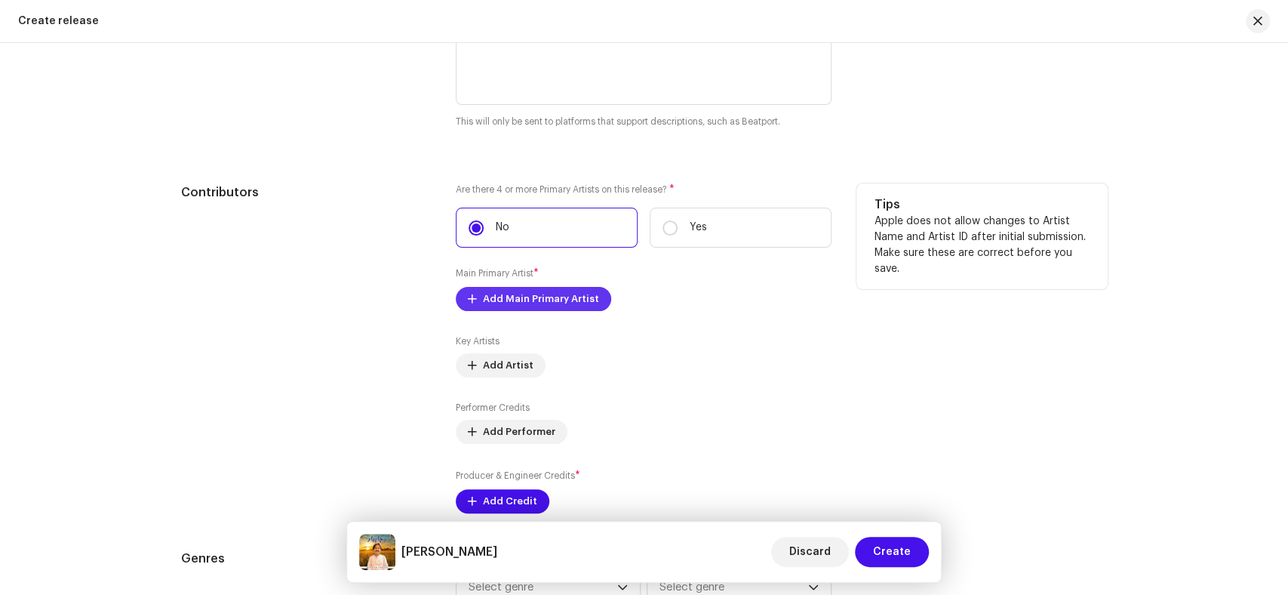
click at [523, 300] on span "Add Main Primary Artist" at bounding box center [541, 299] width 116 height 30
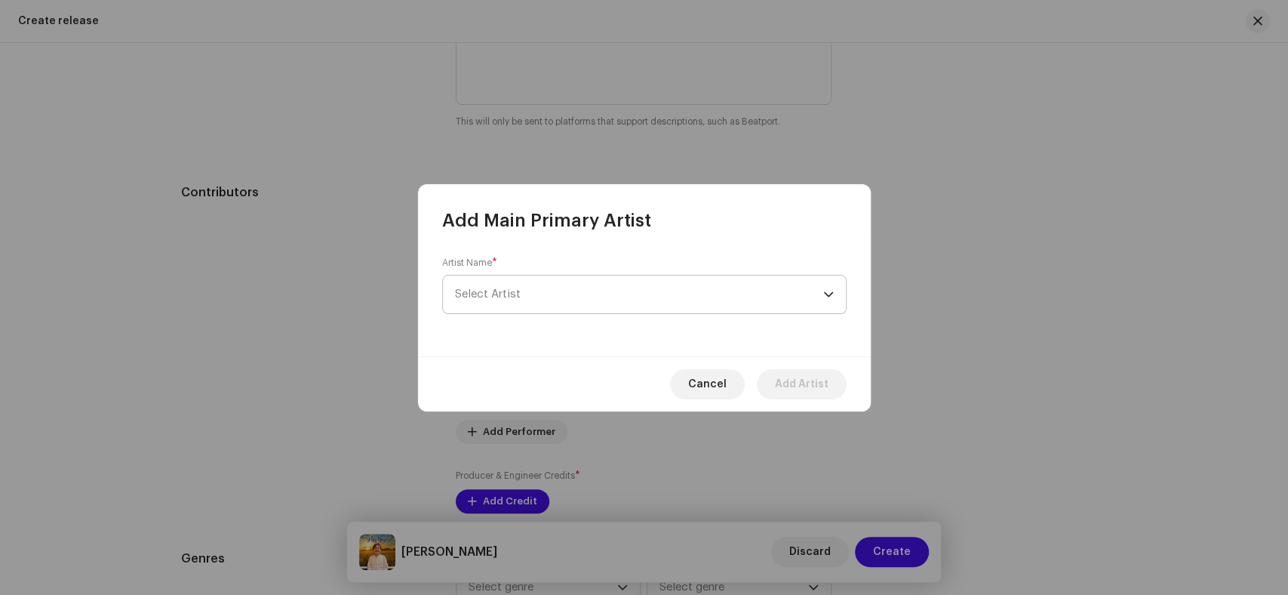
click at [606, 297] on span "Select Artist" at bounding box center [639, 294] width 368 height 38
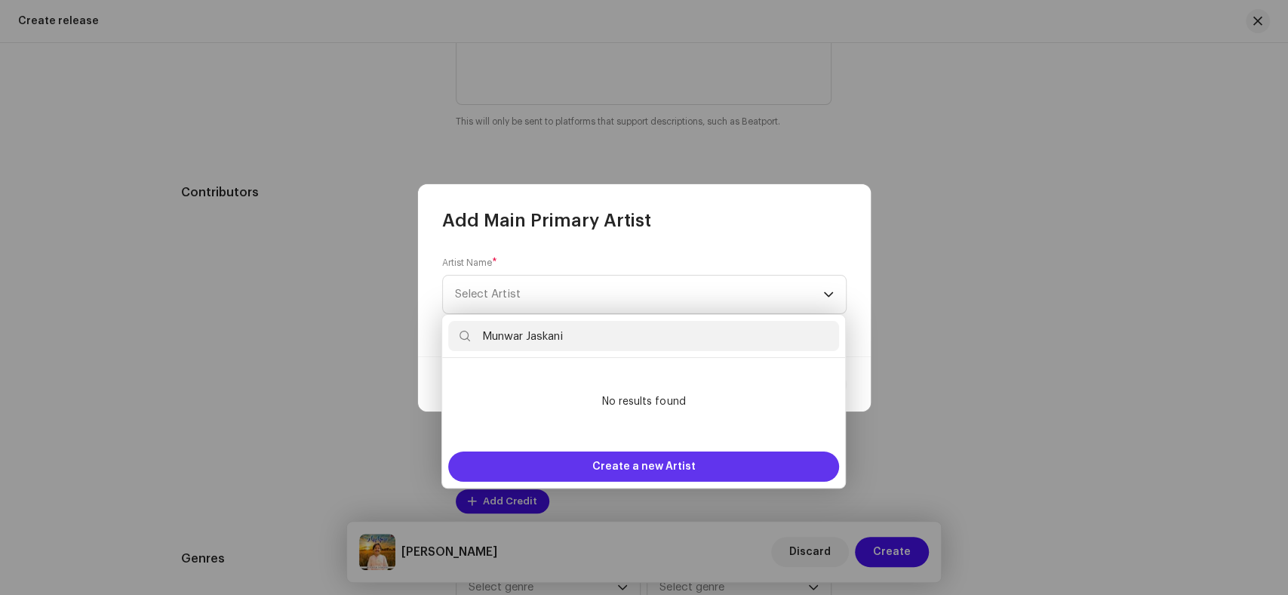
type input "Munwar Jaskani"
click at [671, 462] on span "Create a new Artist" at bounding box center [643, 466] width 103 height 30
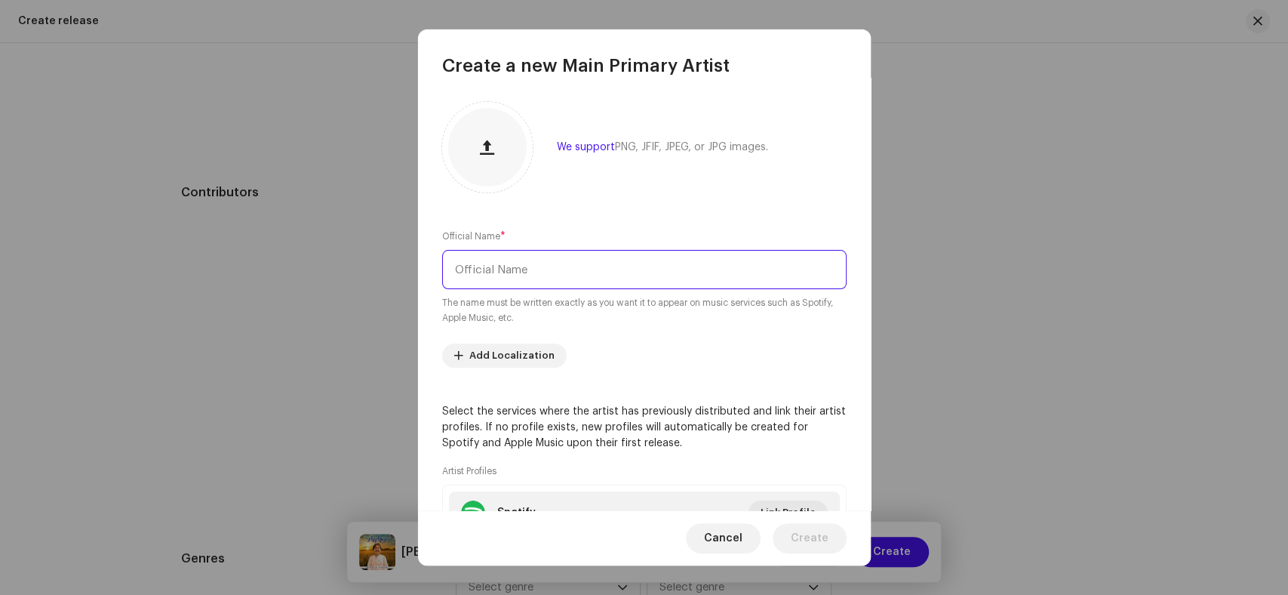
click at [549, 255] on input "text" at bounding box center [644, 269] width 404 height 39
paste input "Munwar Jaskani"
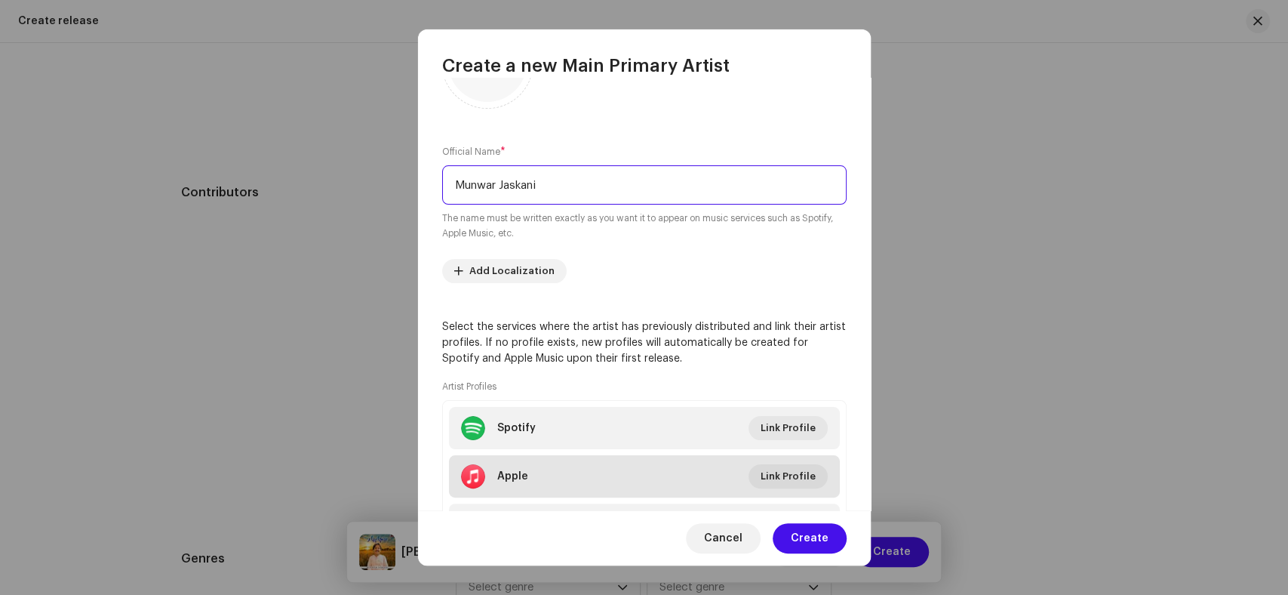
scroll to position [0, 0]
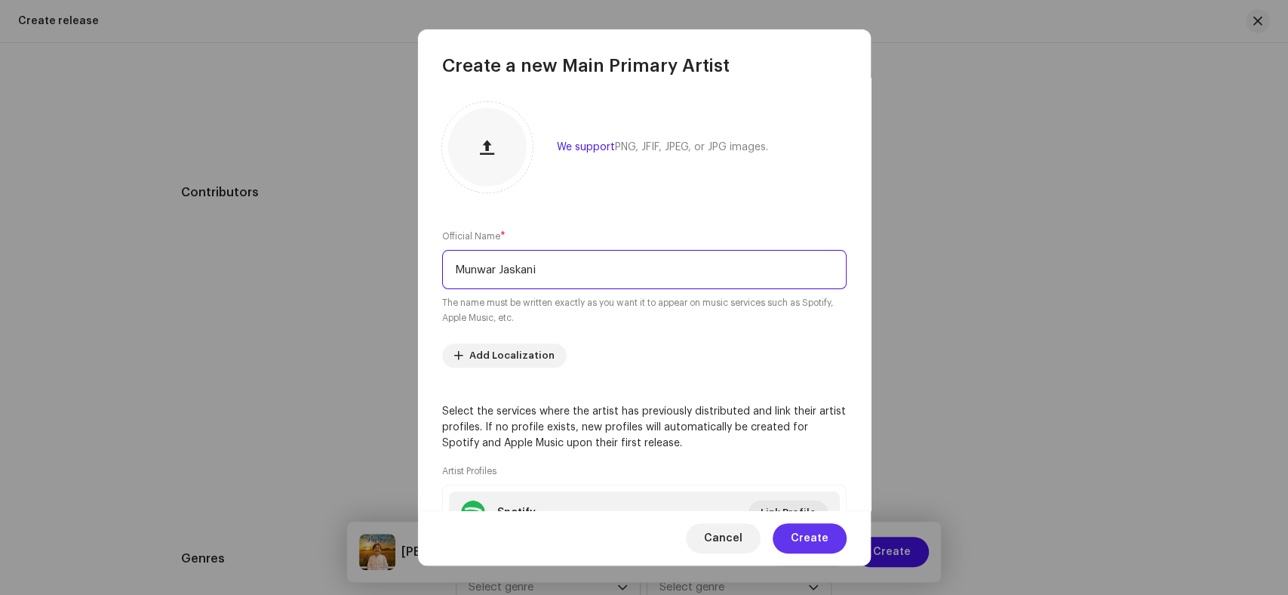
type input "Munwar Jaskani"
click at [821, 539] on span "Create" at bounding box center [810, 538] width 38 height 30
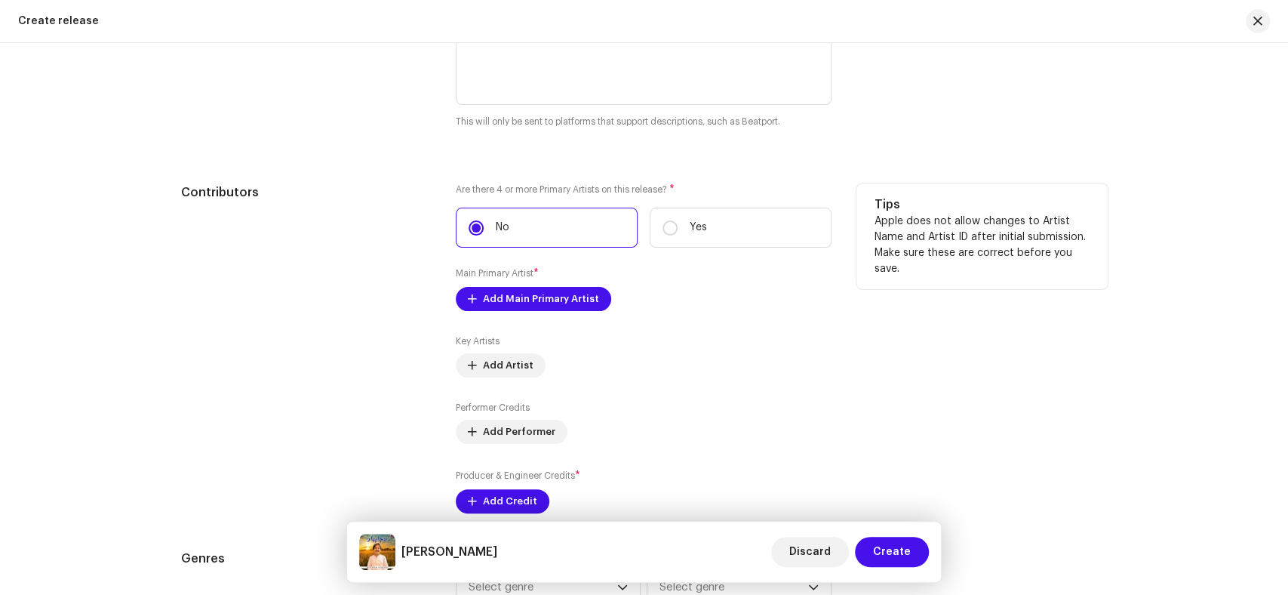
scroll to position [1760, 0]
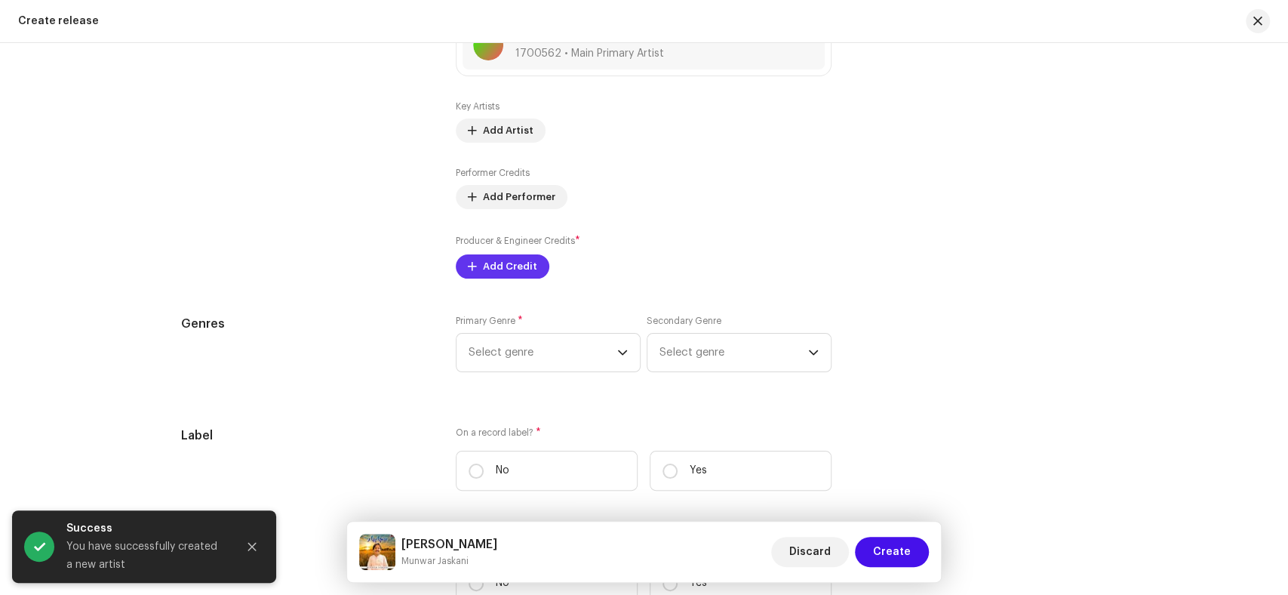
click at [491, 269] on span "Add Credit" at bounding box center [510, 266] width 54 height 30
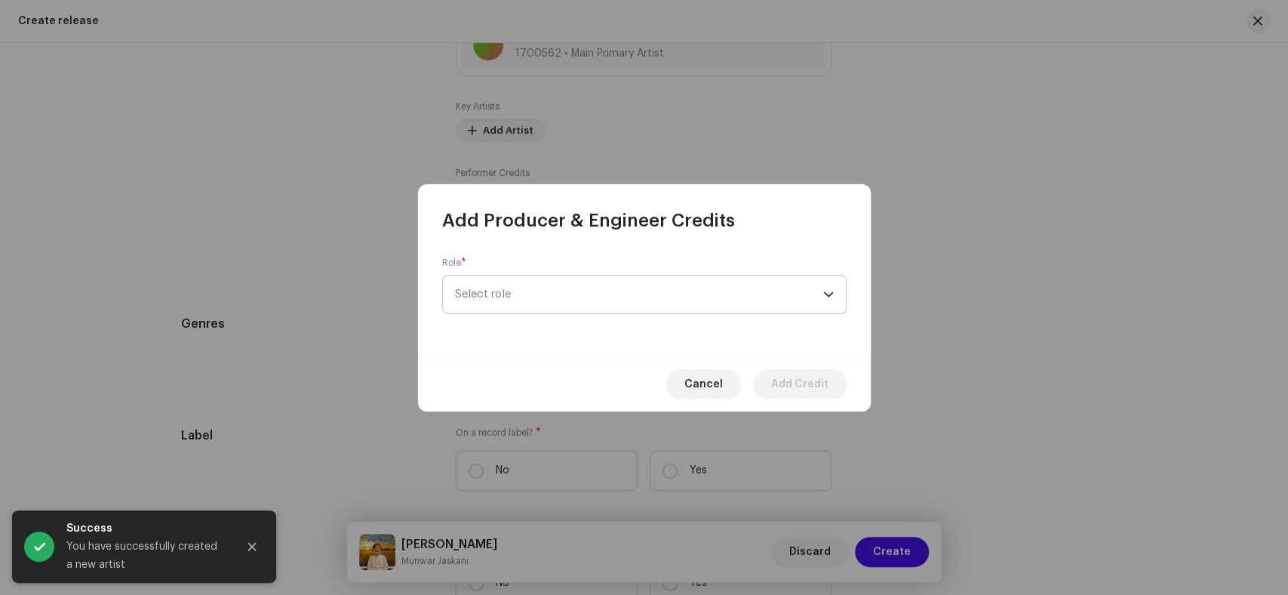
click at [607, 292] on span "Select role" at bounding box center [639, 294] width 368 height 38
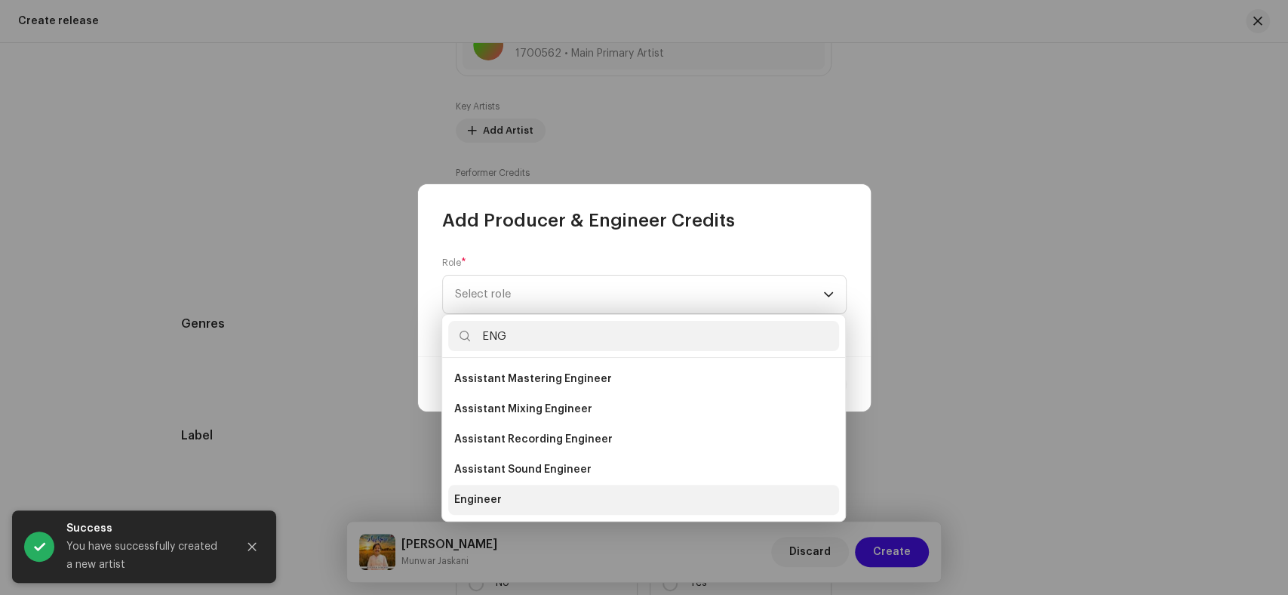
type input "ENG"
drag, startPoint x: 537, startPoint y: 504, endPoint x: 641, endPoint y: 373, distance: 167.0
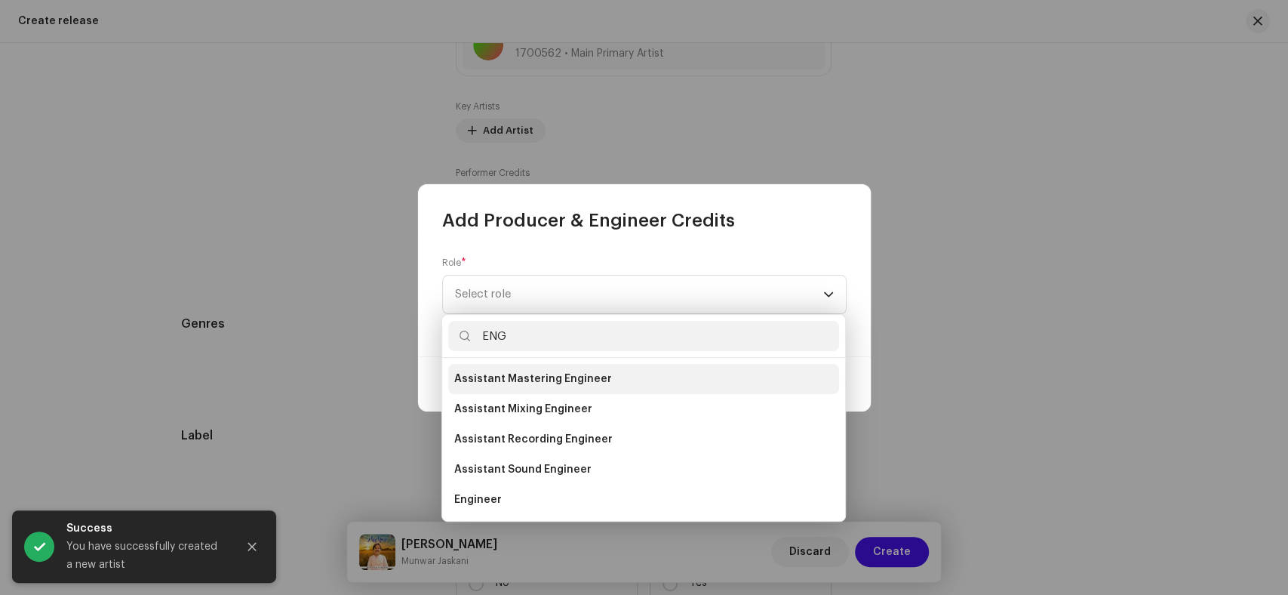
click at [537, 502] on li "Engineer" at bounding box center [643, 499] width 391 height 30
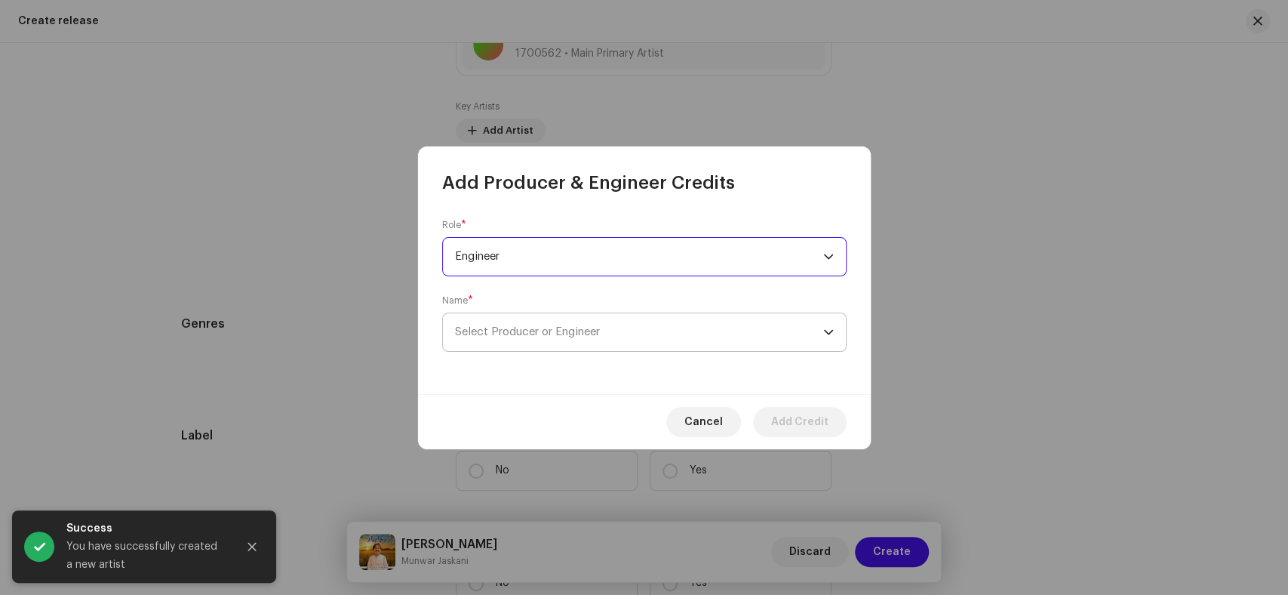
click at [622, 327] on span "Select Producer or Engineer" at bounding box center [639, 332] width 368 height 38
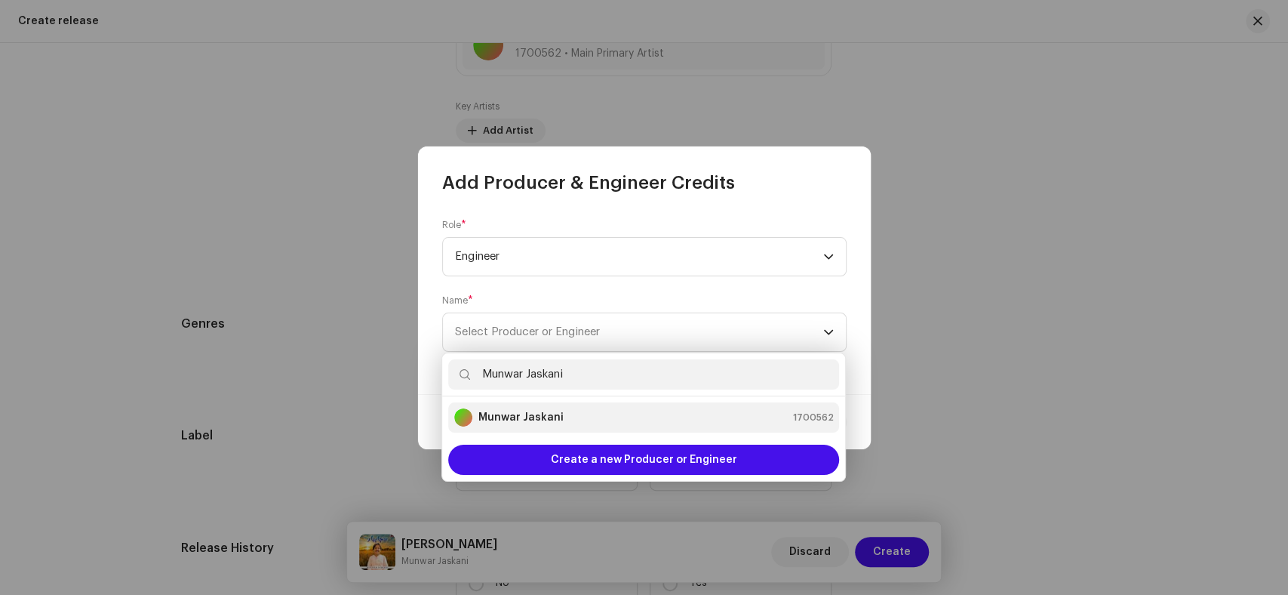
type input "Munwar Jaskani"
click at [535, 418] on strong "Munwar Jaskani" at bounding box center [520, 417] width 85 height 15
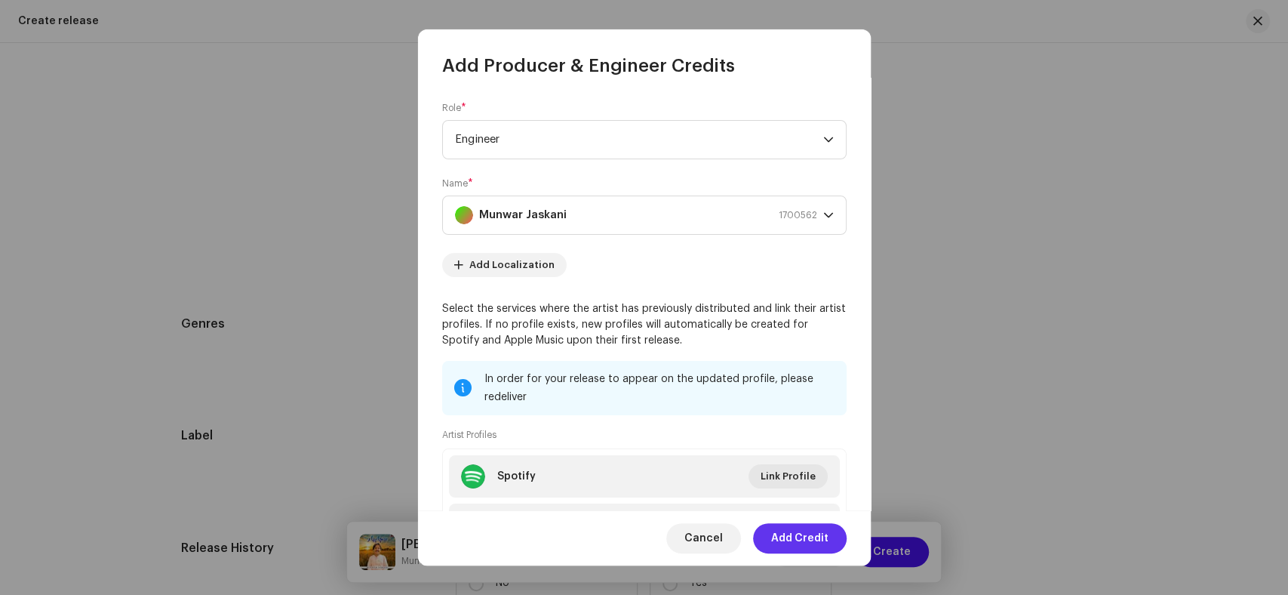
click at [790, 538] on span "Add Credit" at bounding box center [799, 538] width 57 height 30
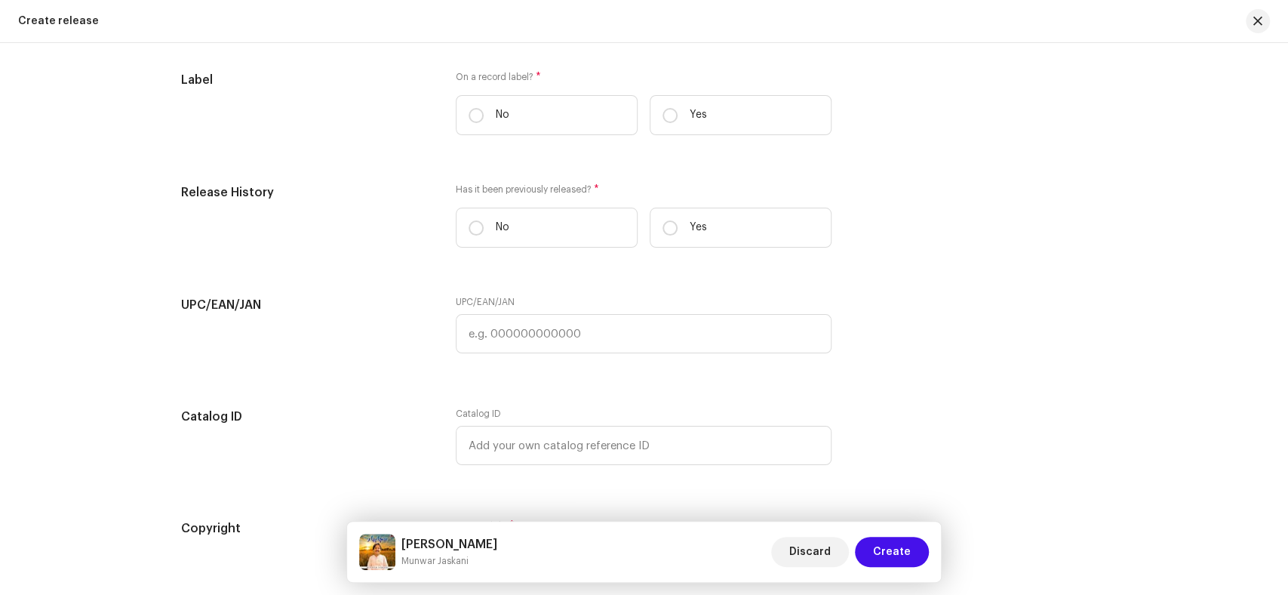
scroll to position [2406, 0]
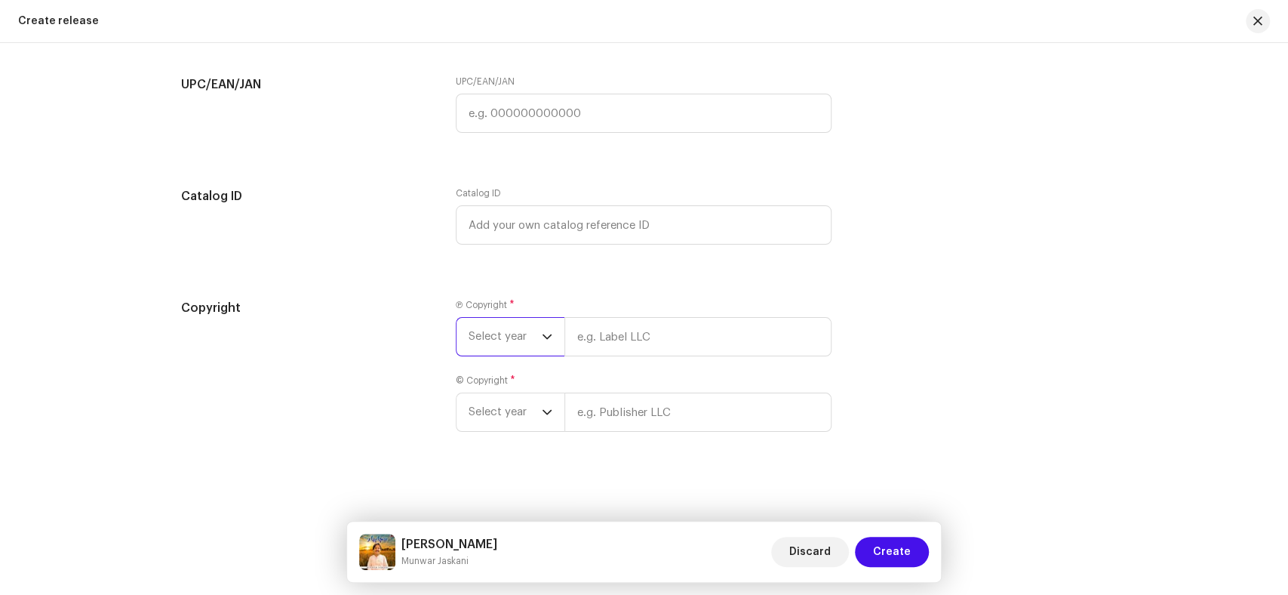
click at [481, 330] on span "Select year" at bounding box center [505, 337] width 73 height 38
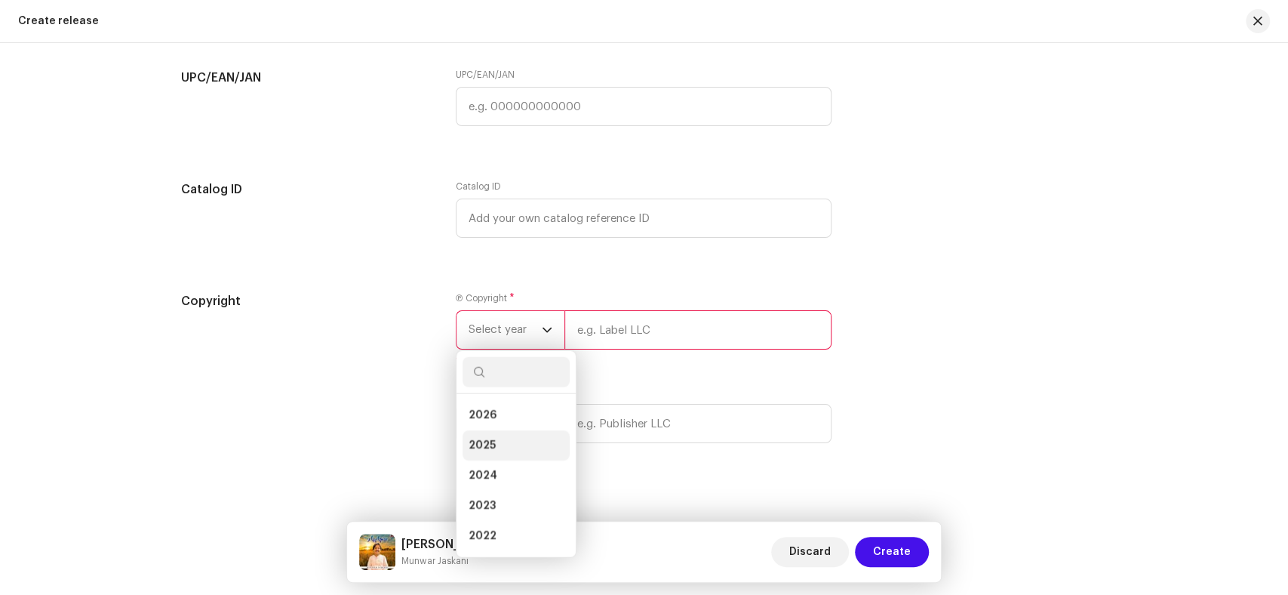
click at [497, 450] on li "2025" at bounding box center [515, 445] width 107 height 30
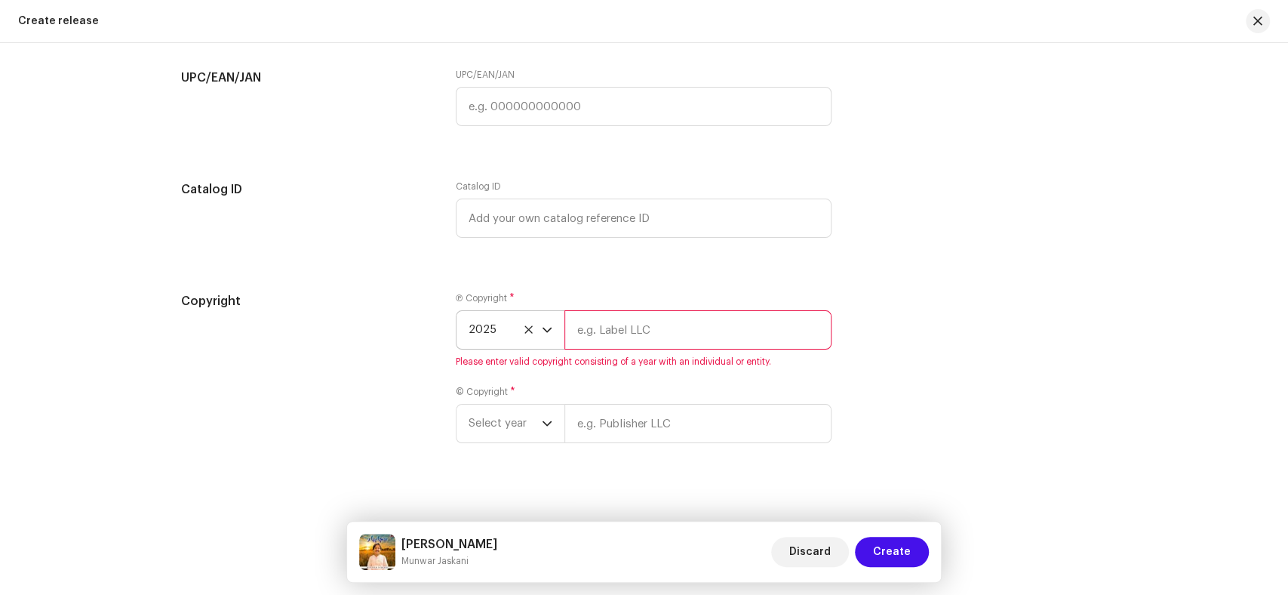
click at [633, 346] on input "text" at bounding box center [697, 329] width 267 height 39
paste input "Haqeer Geet"
type input "Haqeer Geet"
click at [490, 435] on div "Ⓟ Copyright * 2025 Haqeer Geet Please enter valid copyright consisting of a yea…" at bounding box center [644, 376] width 376 height 169
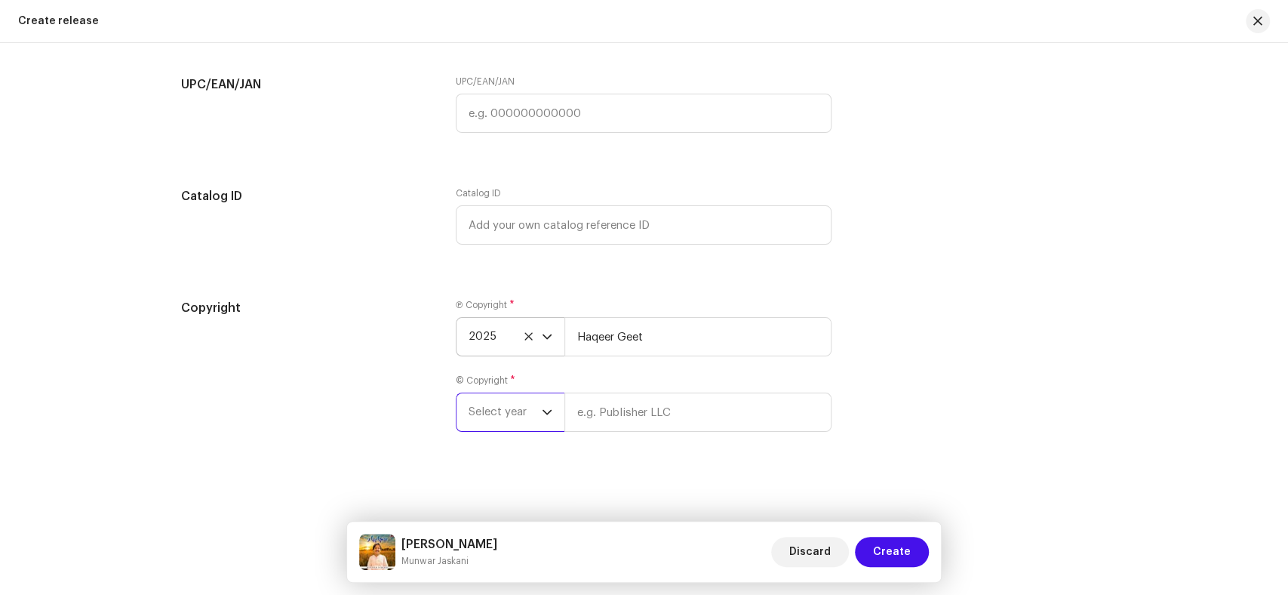
click at [511, 407] on span "Select year" at bounding box center [505, 412] width 73 height 38
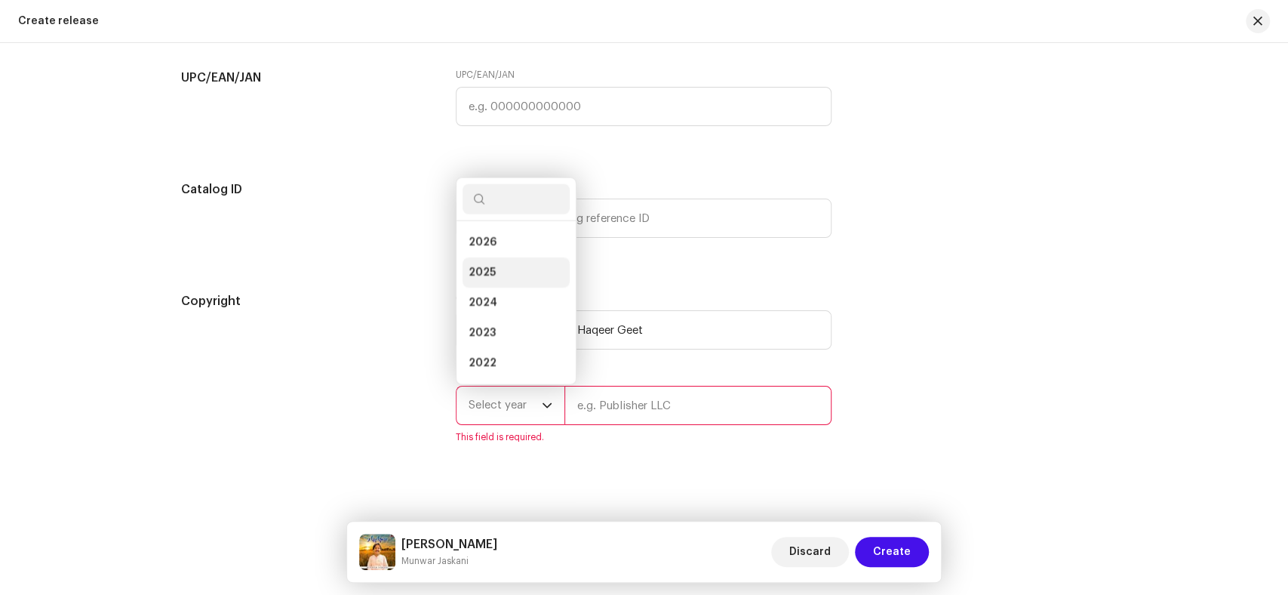
click at [494, 279] on li "2025" at bounding box center [515, 272] width 107 height 30
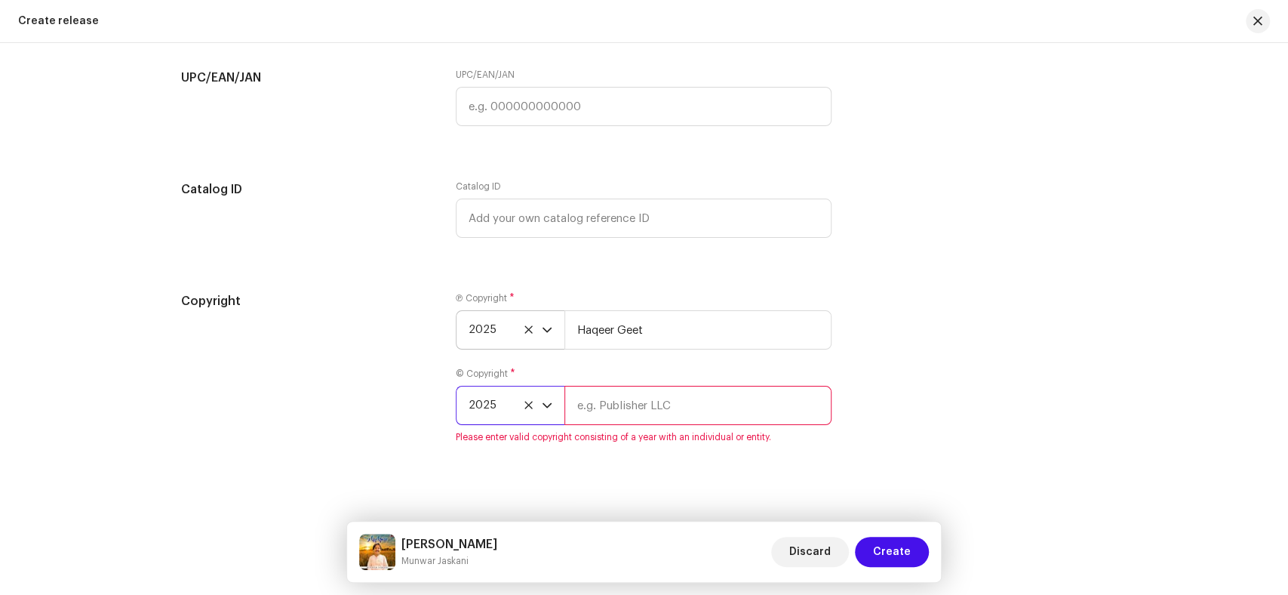
click at [690, 422] on input "text" at bounding box center [697, 405] width 267 height 39
paste input "Haqeer Geet"
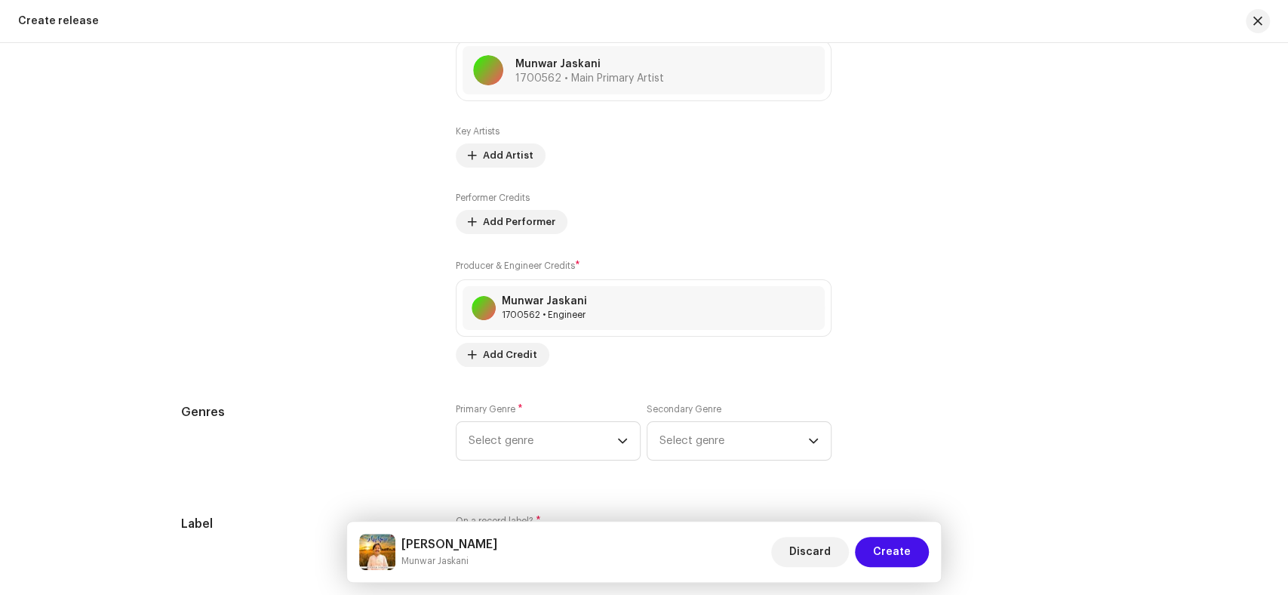
scroll to position [1819, 0]
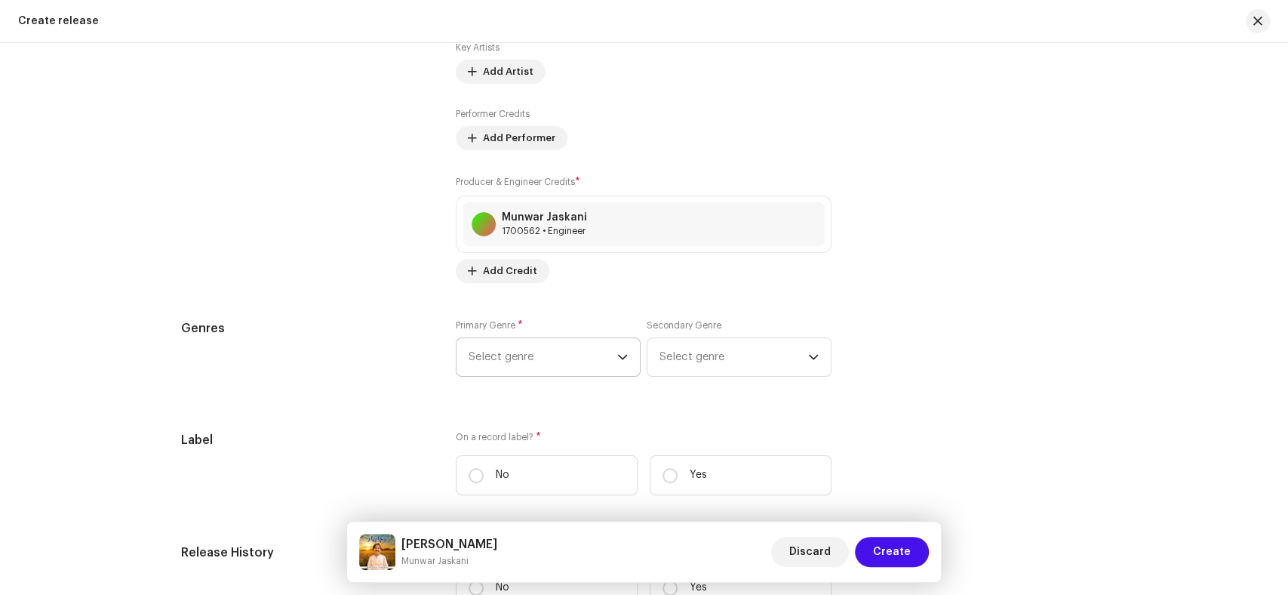
type input "Haqeer Geet"
click at [501, 358] on span "Select genre" at bounding box center [543, 357] width 149 height 38
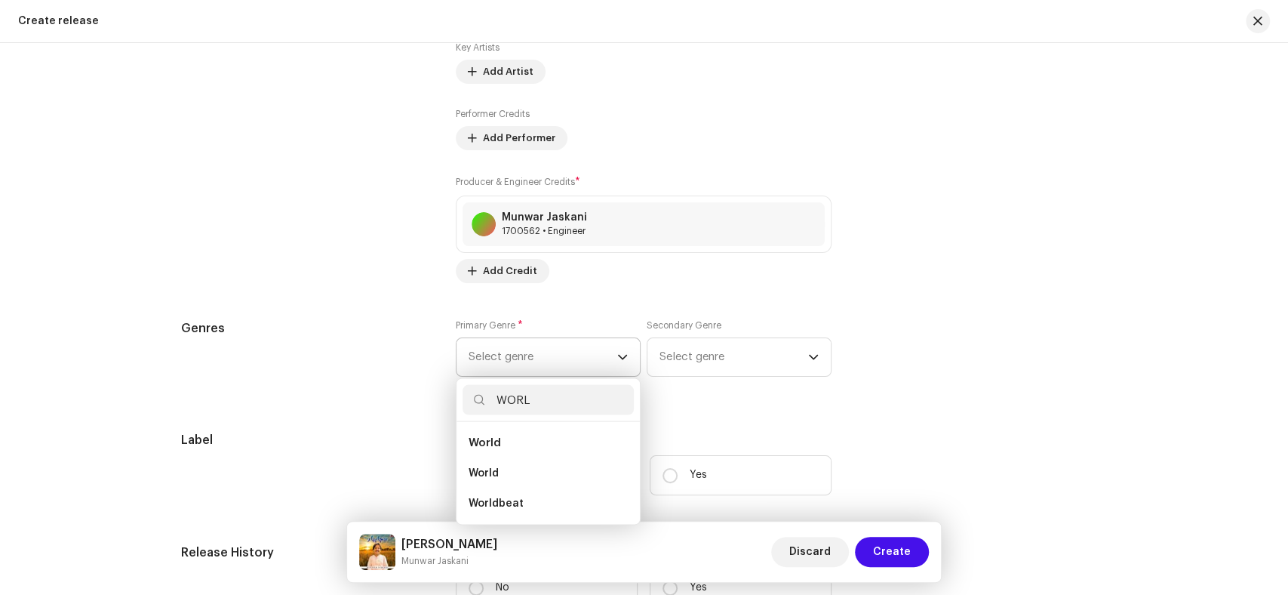
type input "WORL"
click at [515, 443] on li "World" at bounding box center [547, 442] width 171 height 30
click at [478, 447] on span "World" at bounding box center [485, 441] width 32 height 11
click at [499, 478] on li "World" at bounding box center [547, 472] width 171 height 30
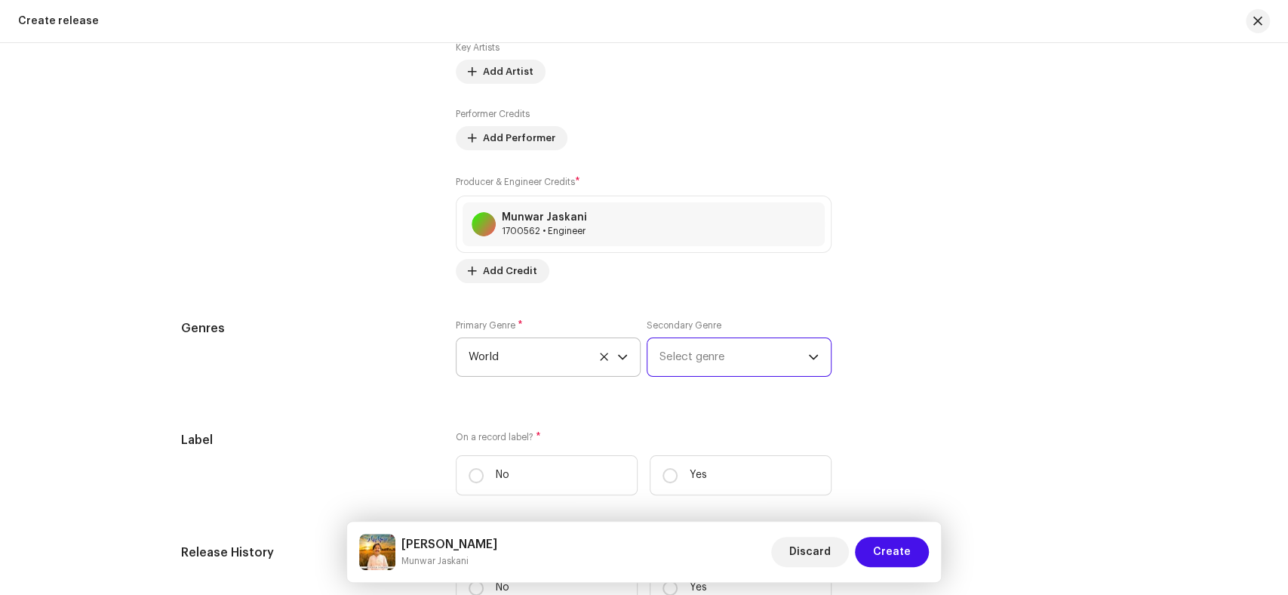
click at [684, 368] on span "Select genre" at bounding box center [733, 357] width 149 height 38
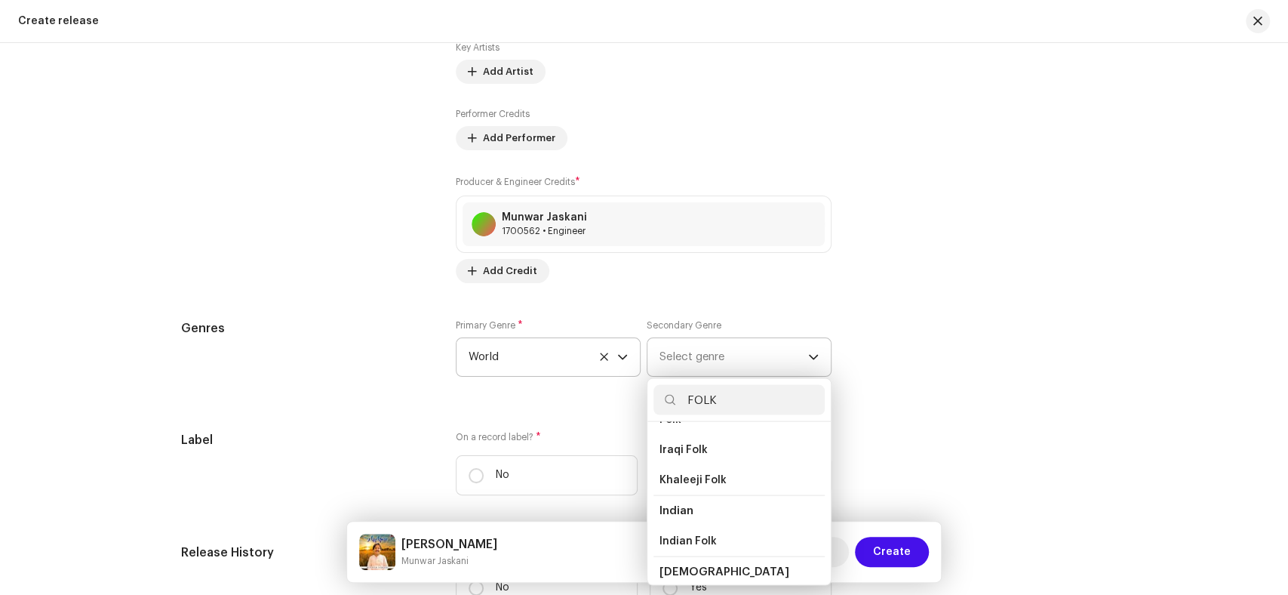
scroll to position [167, 0]
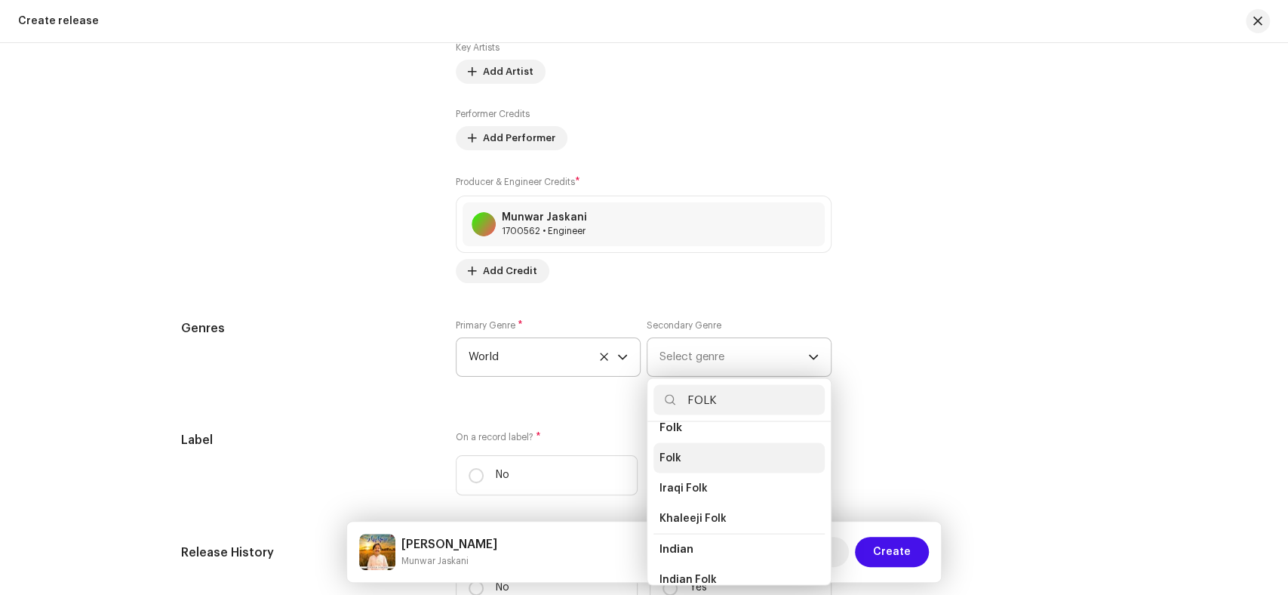
type input "FOLK"
click at [691, 455] on li "Folk" at bounding box center [738, 457] width 171 height 30
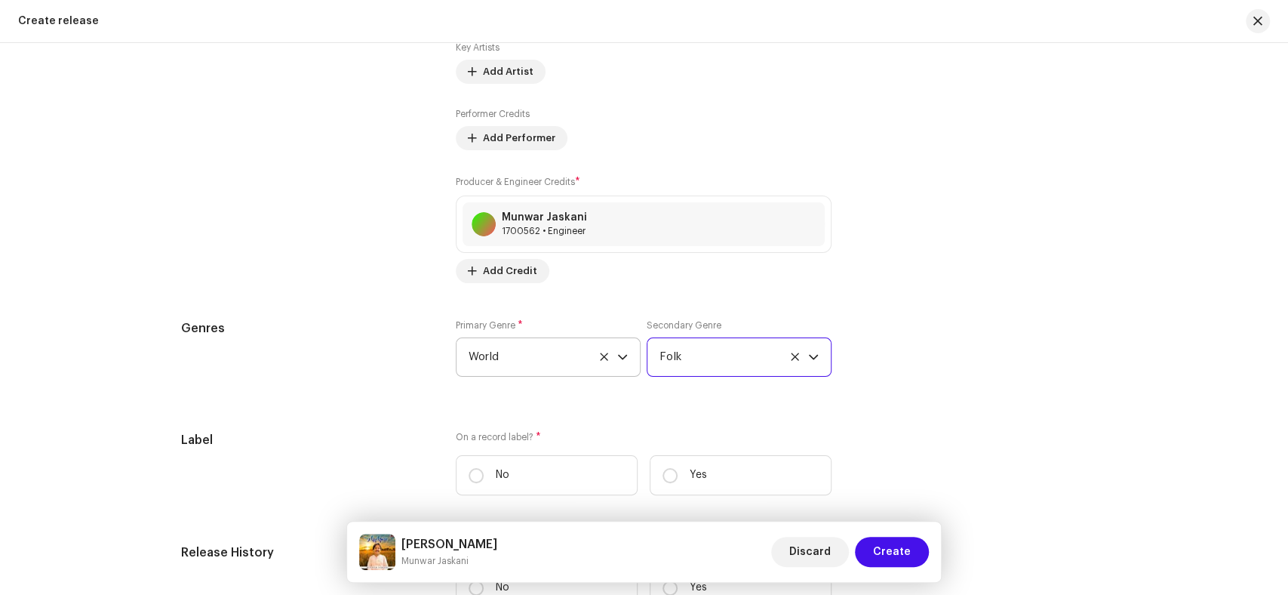
click at [315, 367] on div "Genres" at bounding box center [306, 356] width 251 height 75
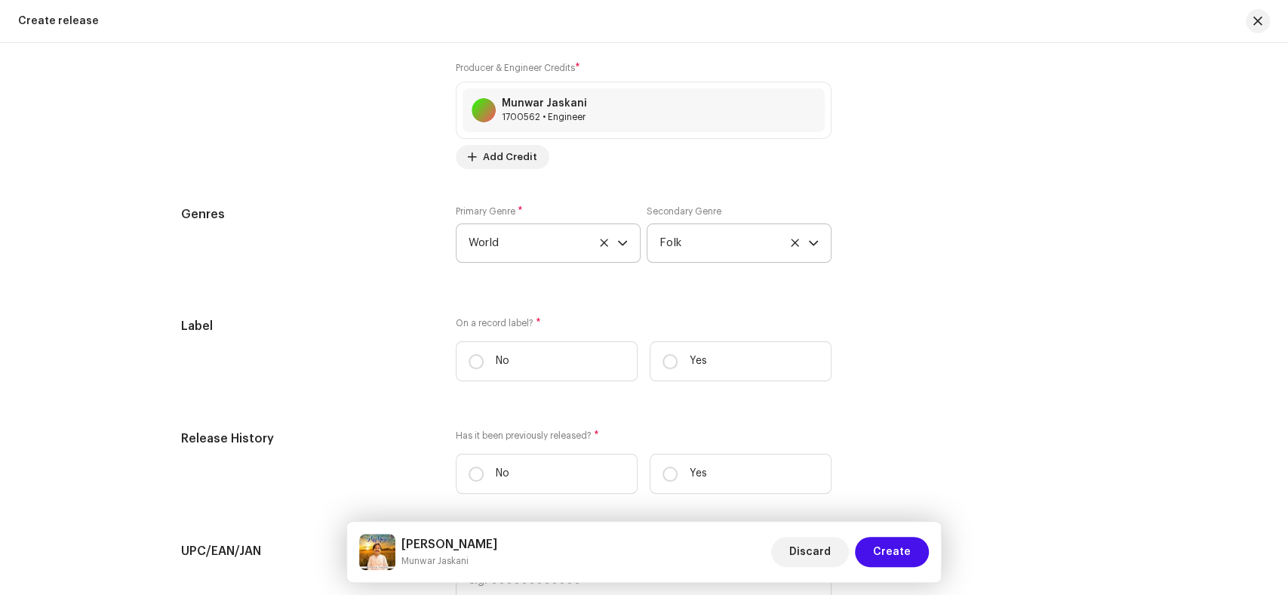
scroll to position [1987, 0]
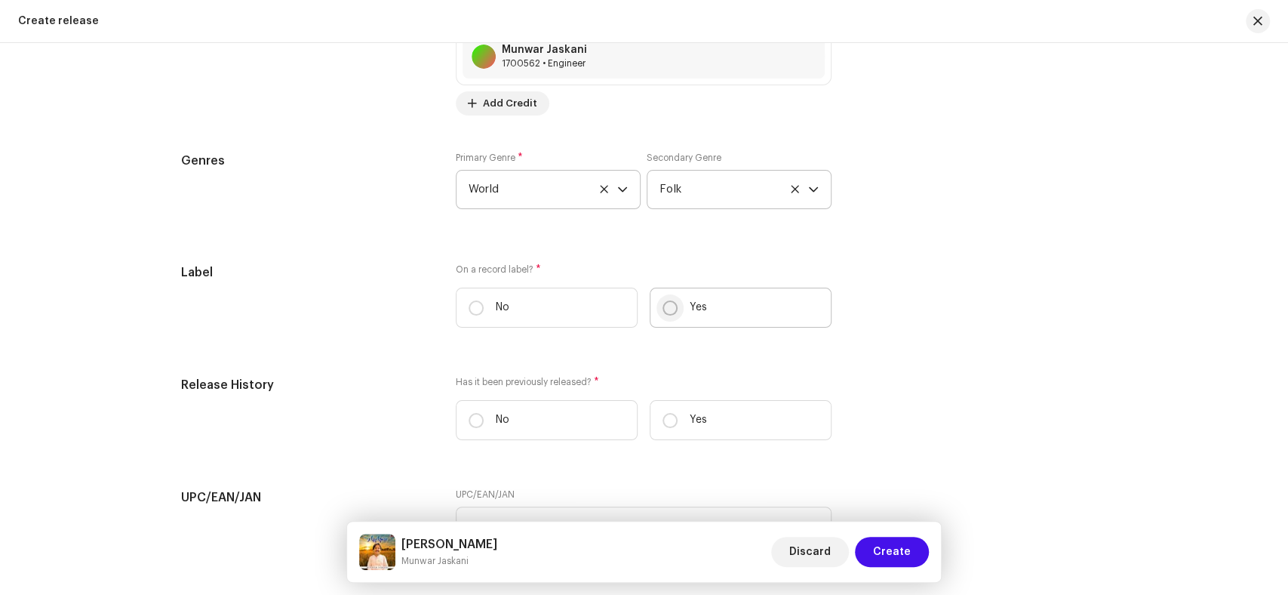
click at [662, 315] on p-radiobutton at bounding box center [669, 307] width 15 height 15
click at [662, 315] on input "Yes" at bounding box center [669, 307] width 15 height 15
radio input "true"
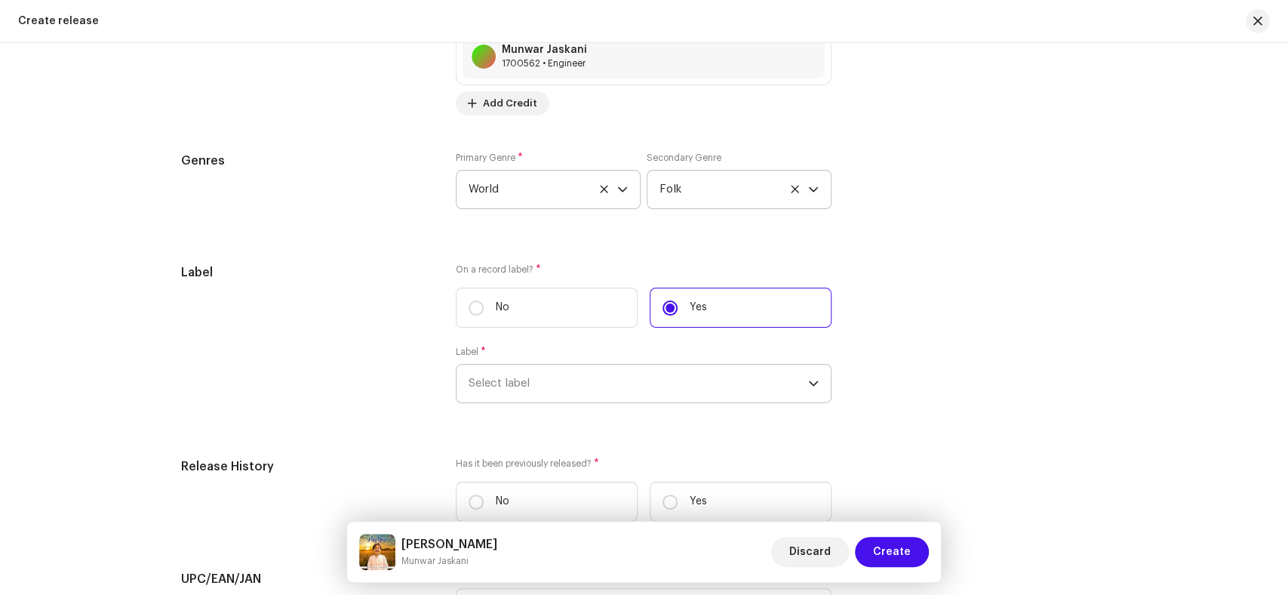
click at [535, 383] on span "Select label" at bounding box center [639, 383] width 340 height 38
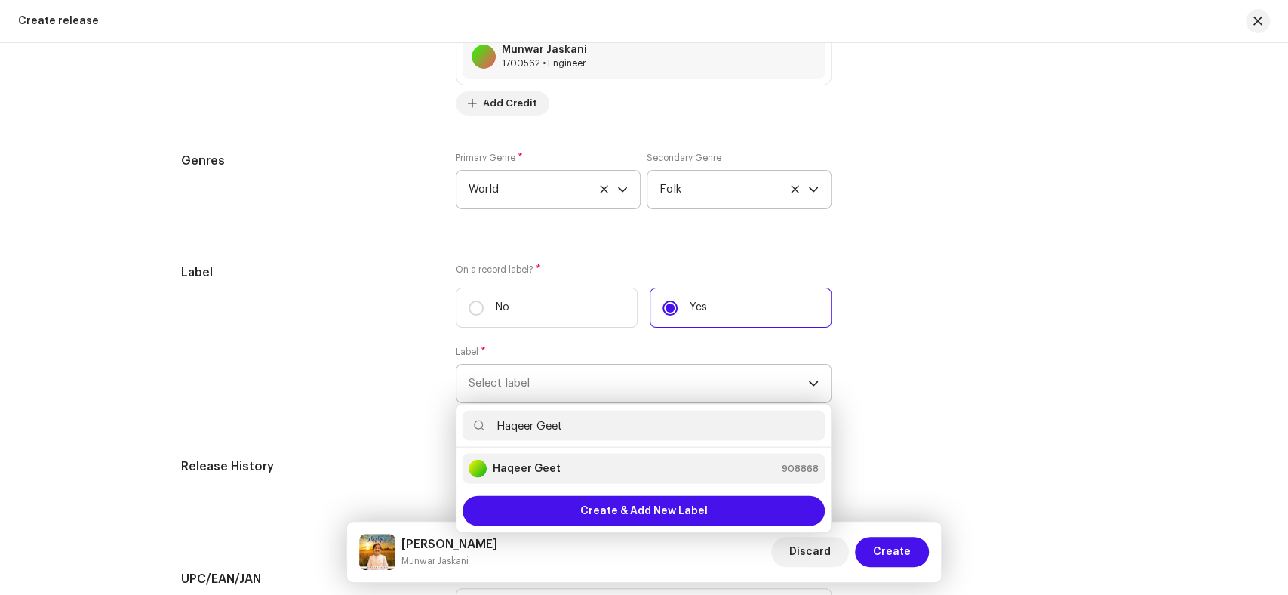
type input "Haqeer Geet"
click at [558, 466] on div "Haqeer Geet 908868" at bounding box center [644, 468] width 350 height 18
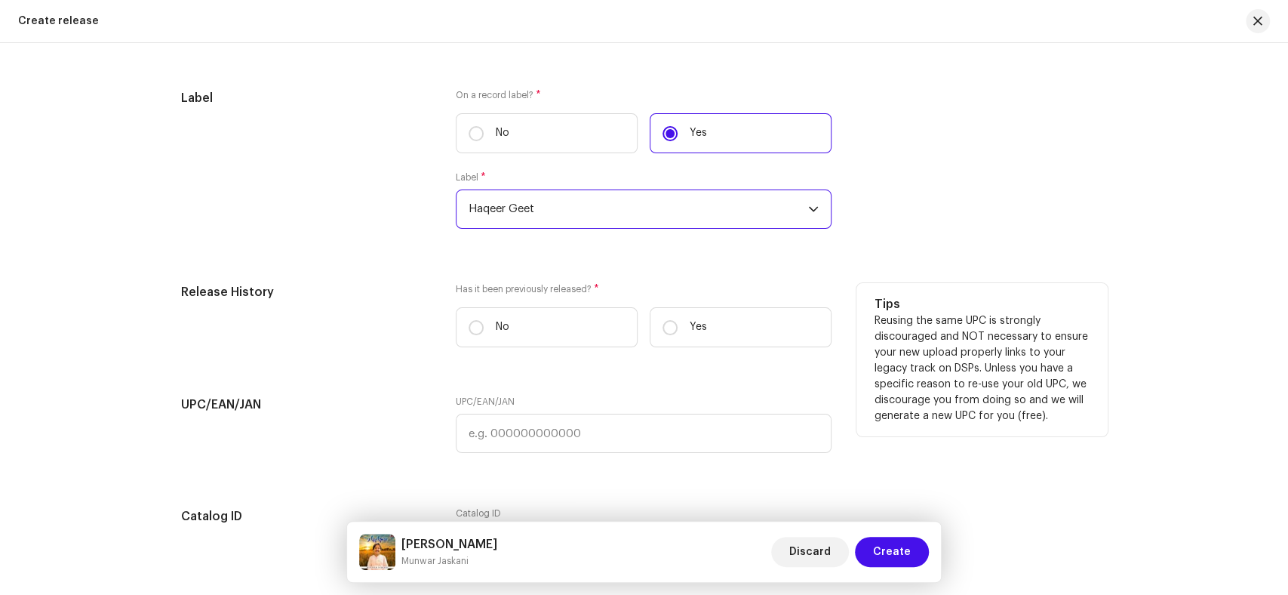
scroll to position [2153, 0]
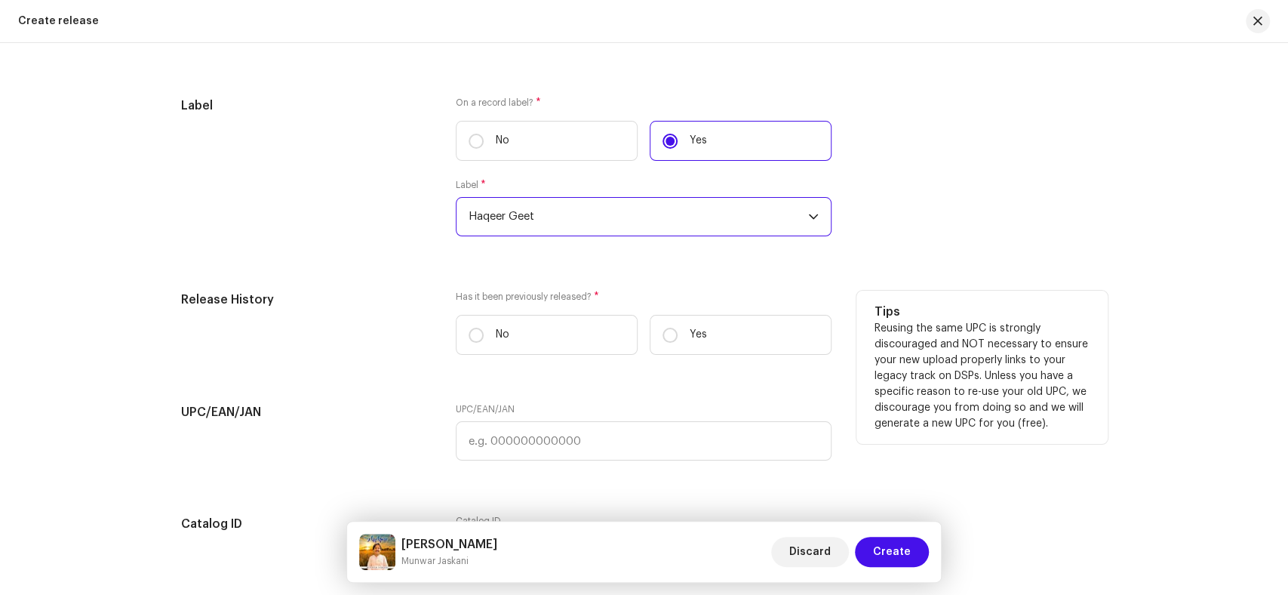
drag, startPoint x: 469, startPoint y: 336, endPoint x: 340, endPoint y: 345, distance: 129.3
click at [469, 336] on input "No" at bounding box center [476, 334] width 15 height 15
radio input "true"
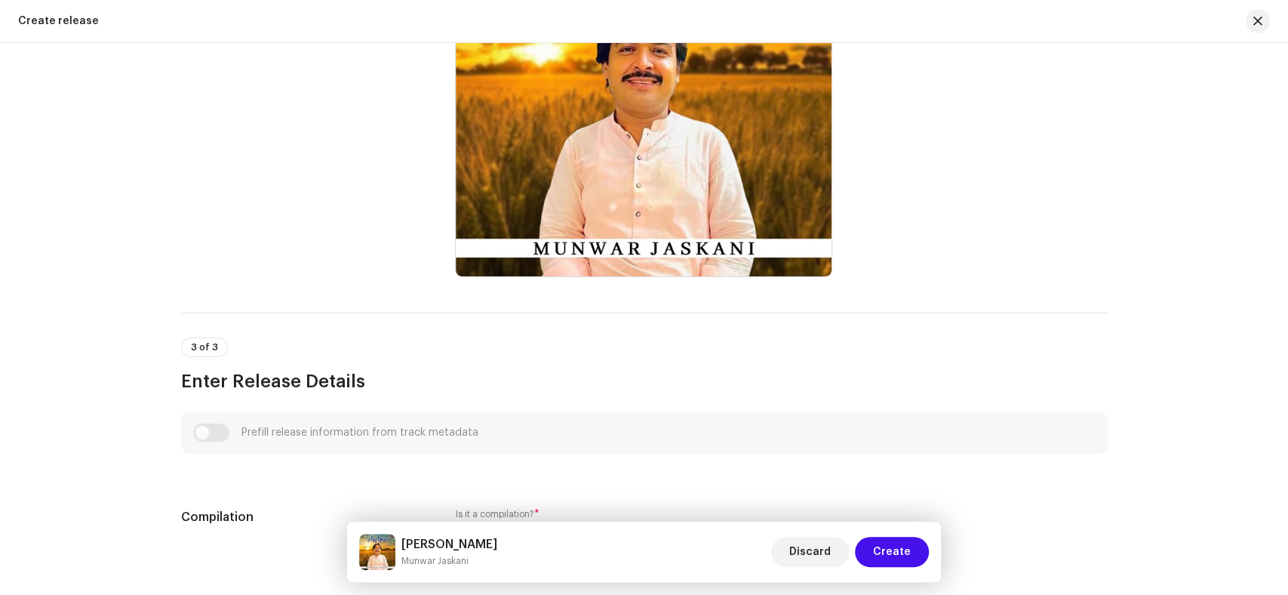
scroll to position [141, 0]
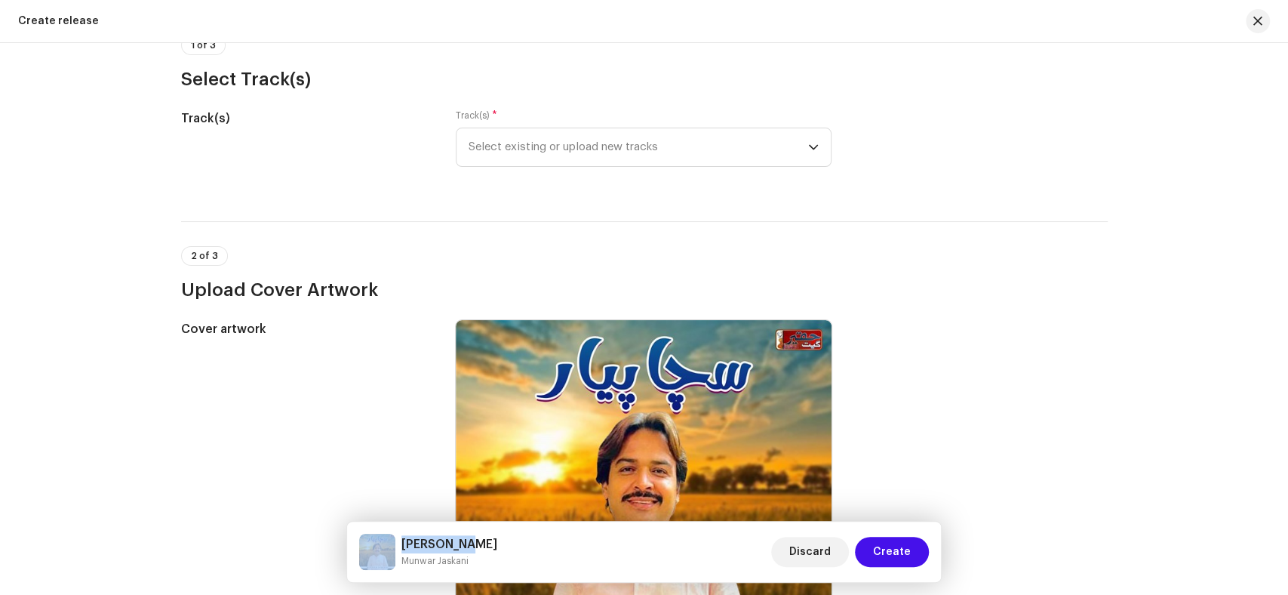
drag, startPoint x: 472, startPoint y: 545, endPoint x: 397, endPoint y: 545, distance: 75.4
click at [397, 545] on div "[PERSON_NAME] [PERSON_NAME] Discard Create" at bounding box center [644, 551] width 570 height 36
copy div "[PERSON_NAME]"
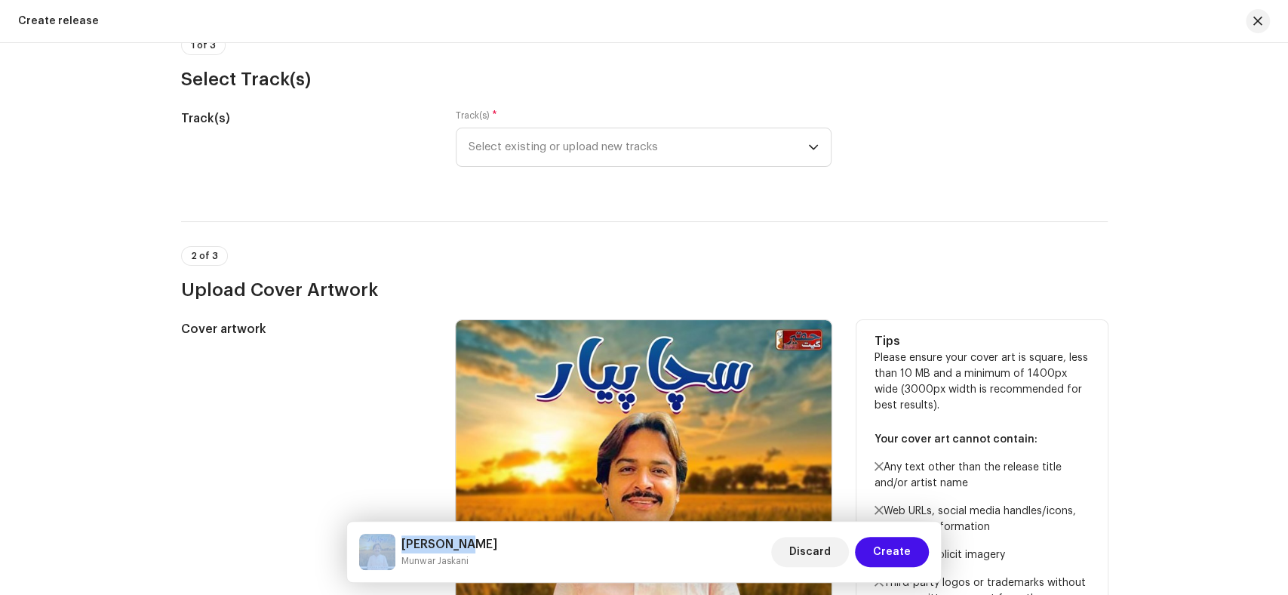
copy div "[PERSON_NAME]"
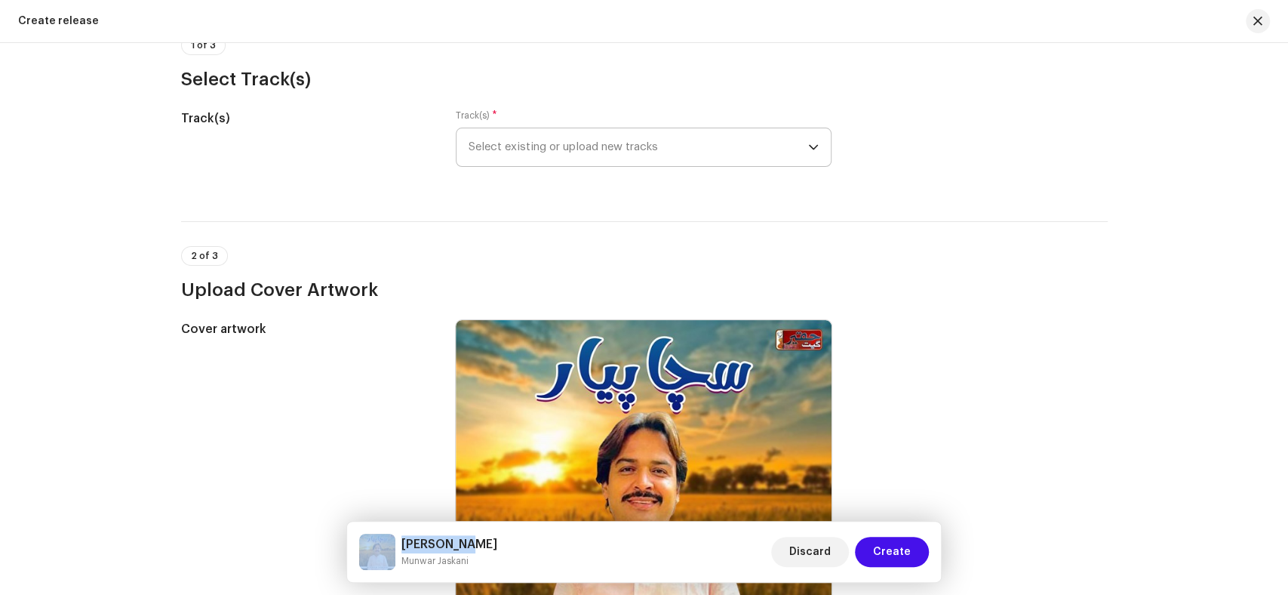
click at [572, 154] on span "Select existing or upload new tracks" at bounding box center [639, 147] width 340 height 38
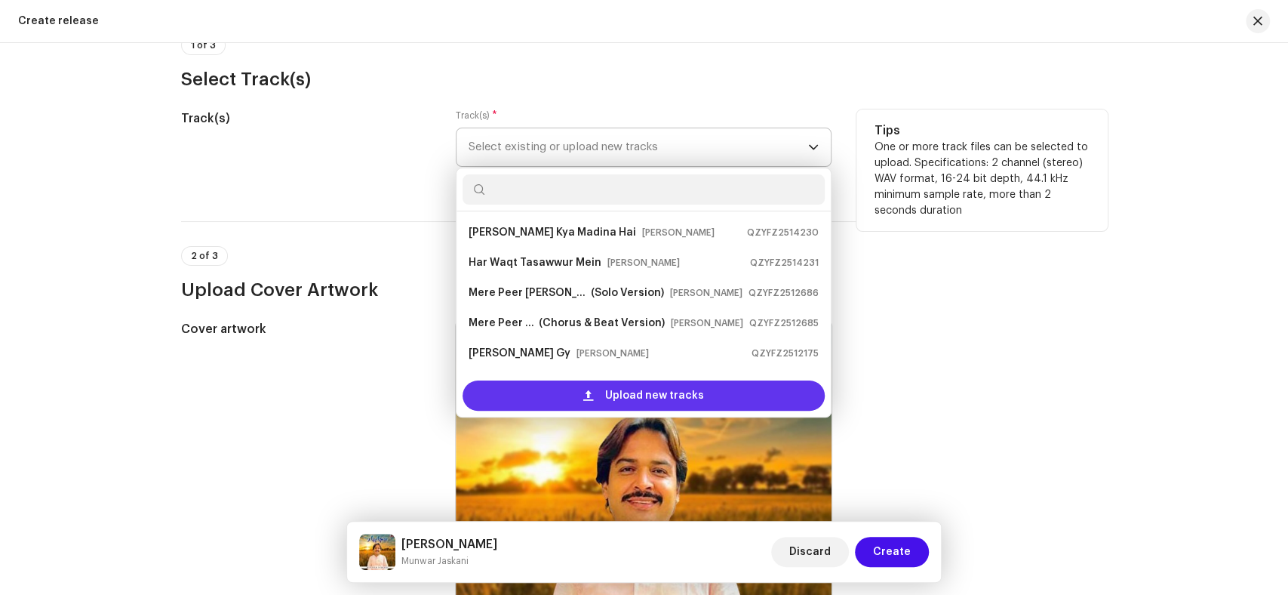
click at [630, 395] on span "Upload new tracks" at bounding box center [654, 395] width 99 height 30
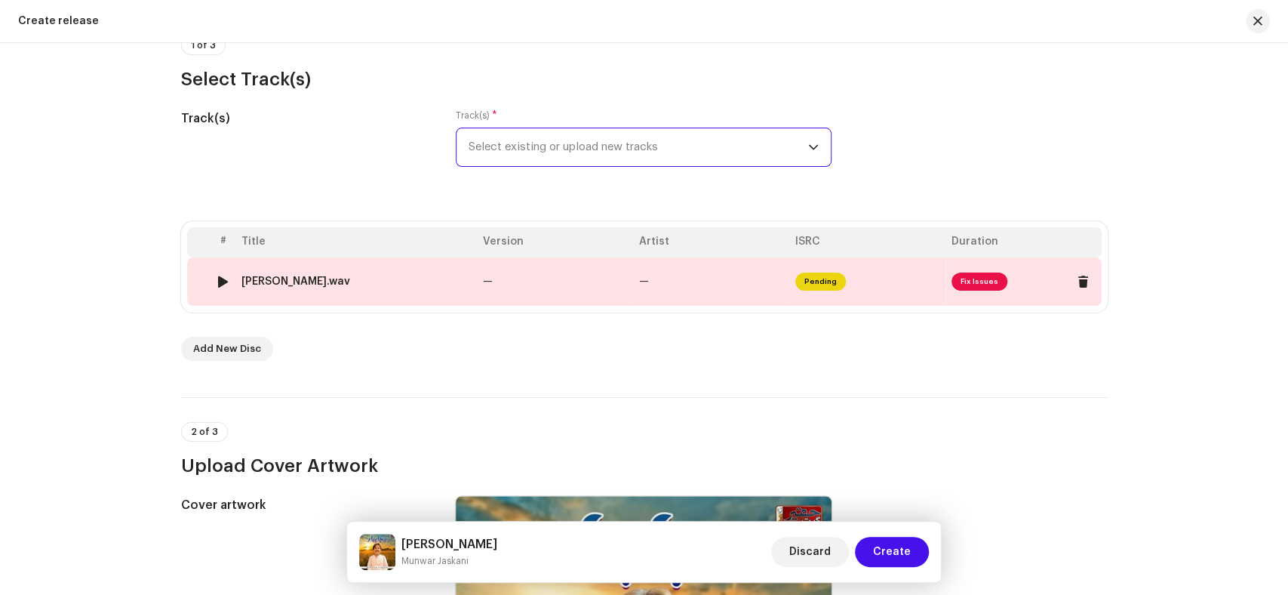
click at [439, 297] on td "[PERSON_NAME].wav" at bounding box center [355, 281] width 241 height 48
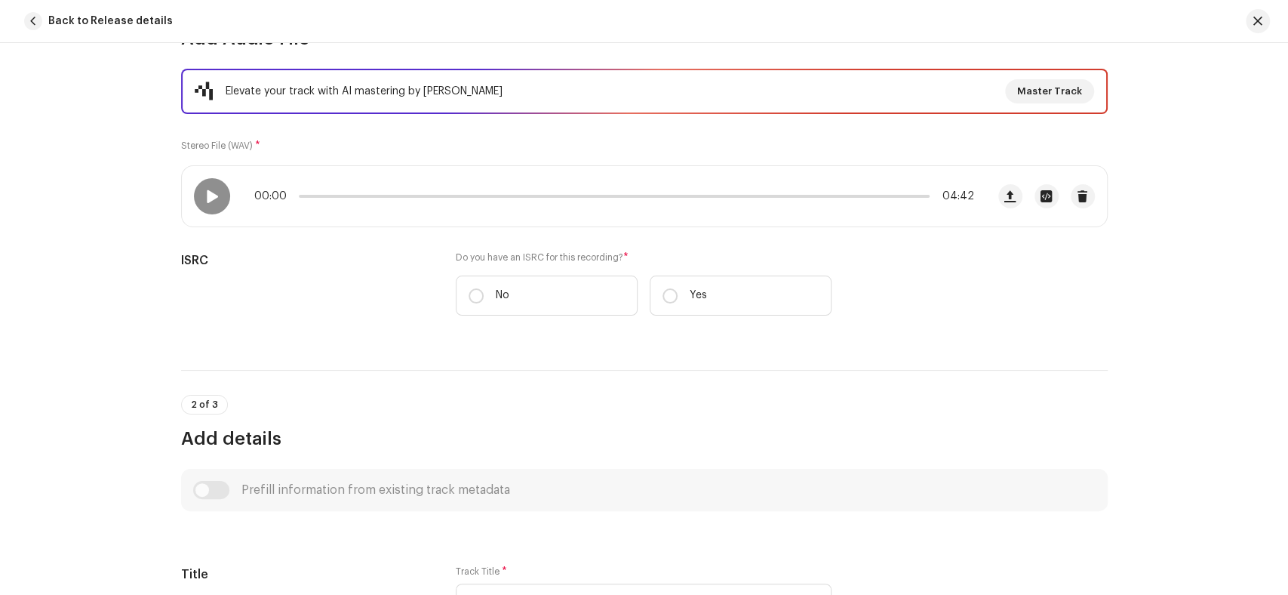
scroll to position [419, 0]
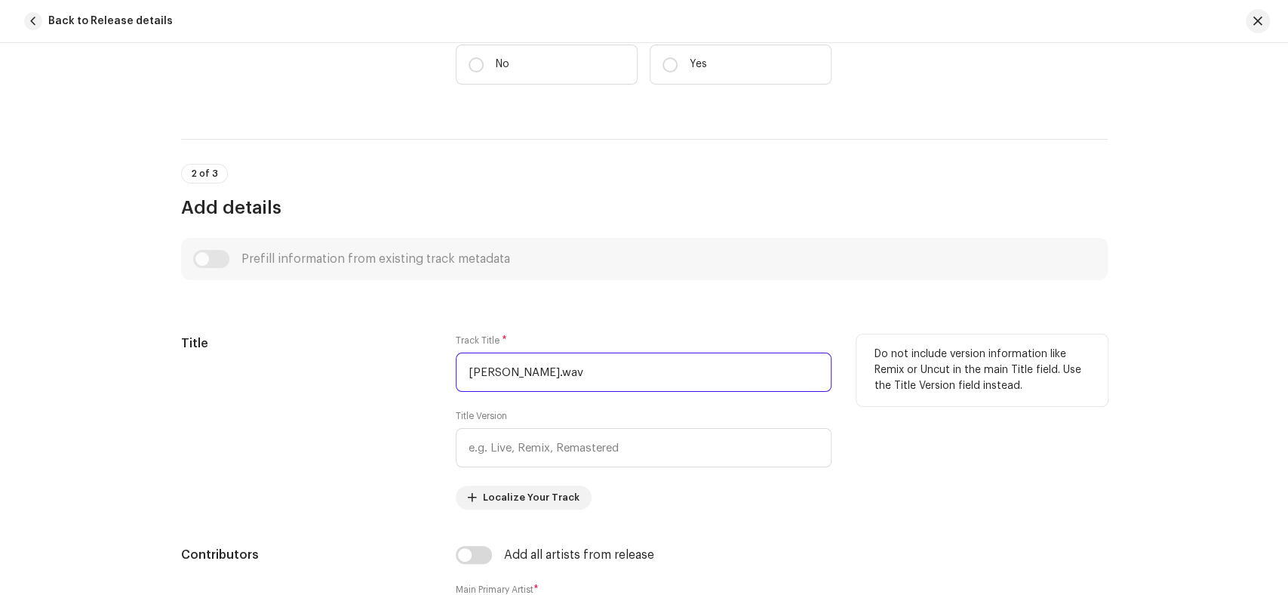
click at [552, 370] on input "[PERSON_NAME].wav" at bounding box center [644, 371] width 376 height 39
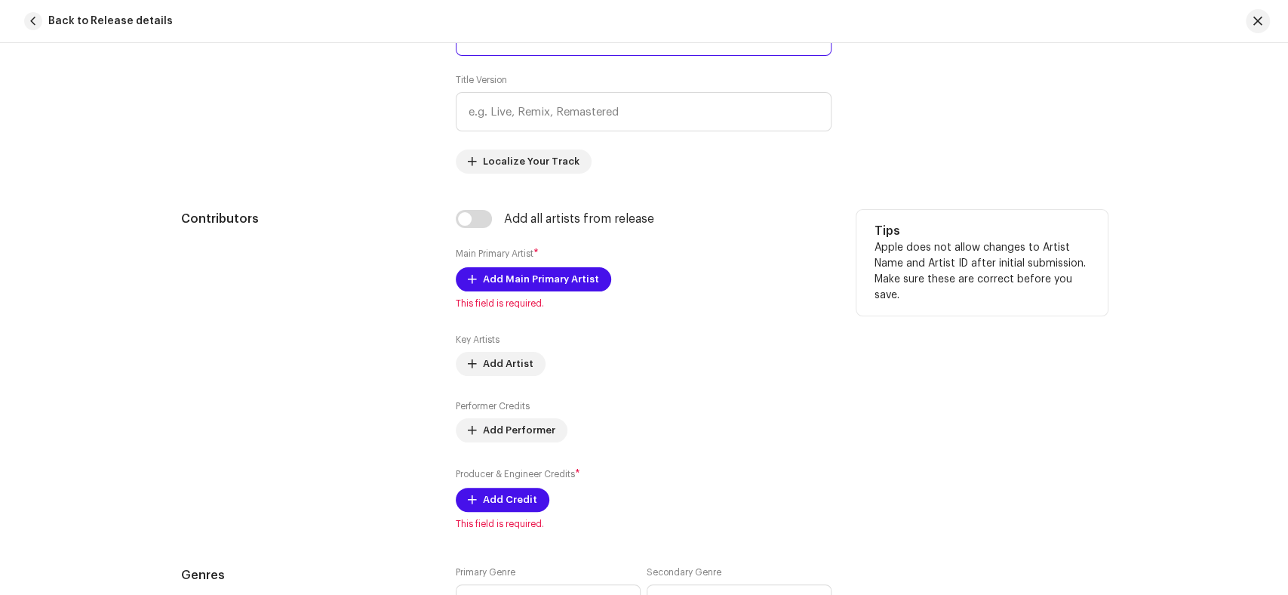
scroll to position [586, 0]
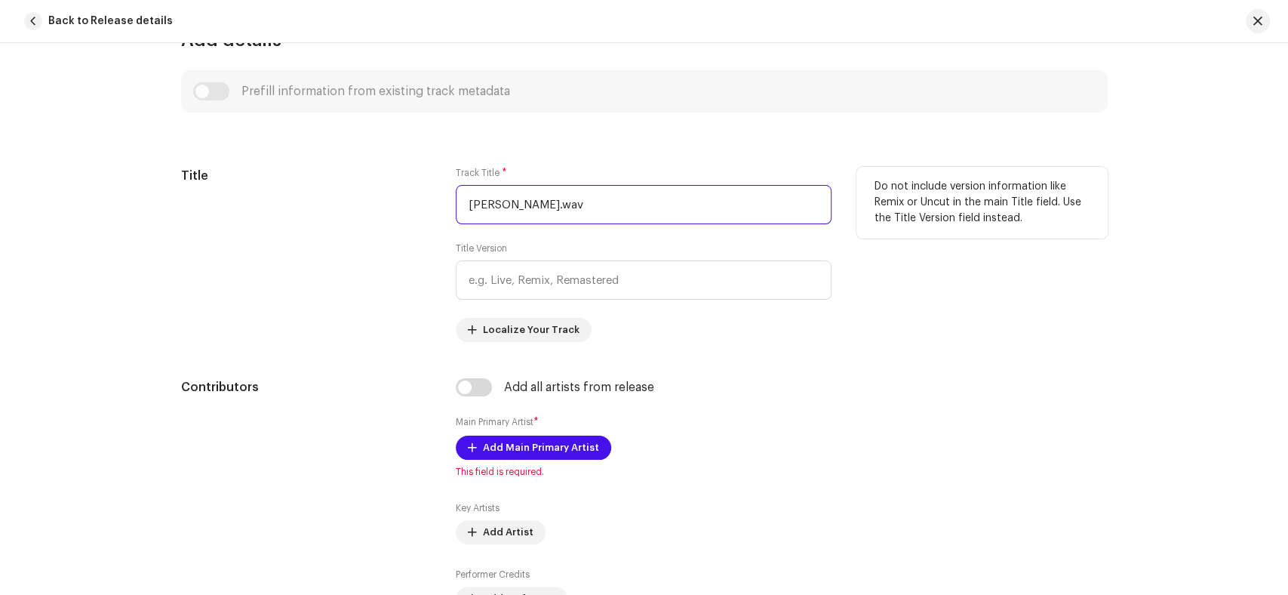
click at [558, 206] on input "[PERSON_NAME].wav" at bounding box center [644, 204] width 376 height 39
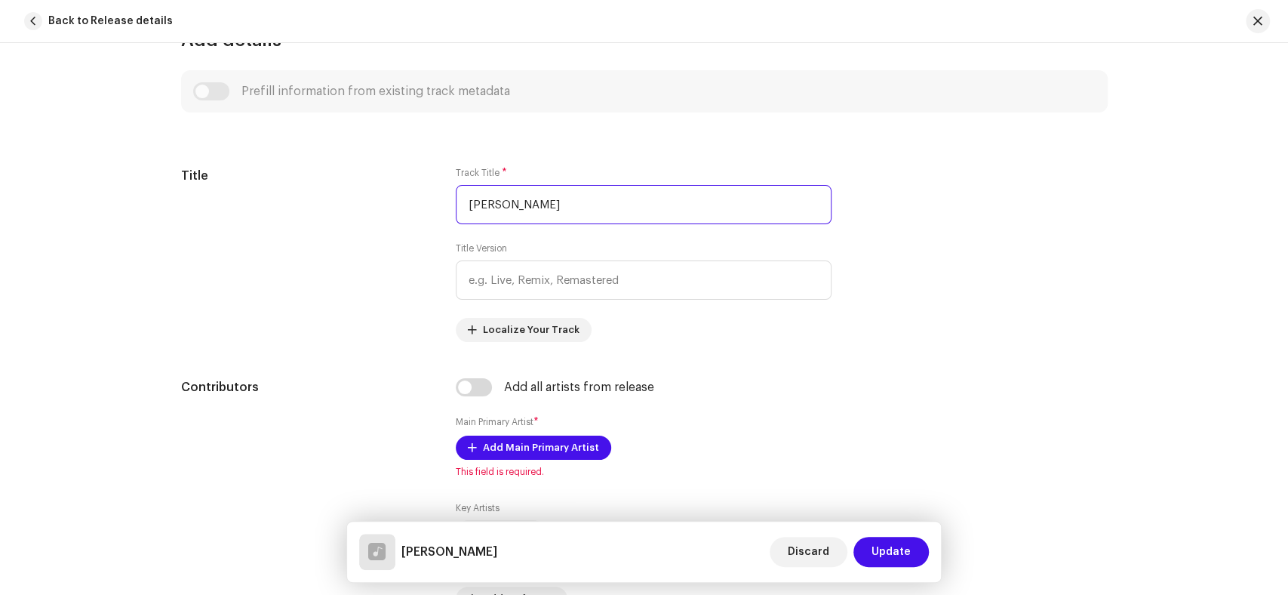
type input "[PERSON_NAME]"
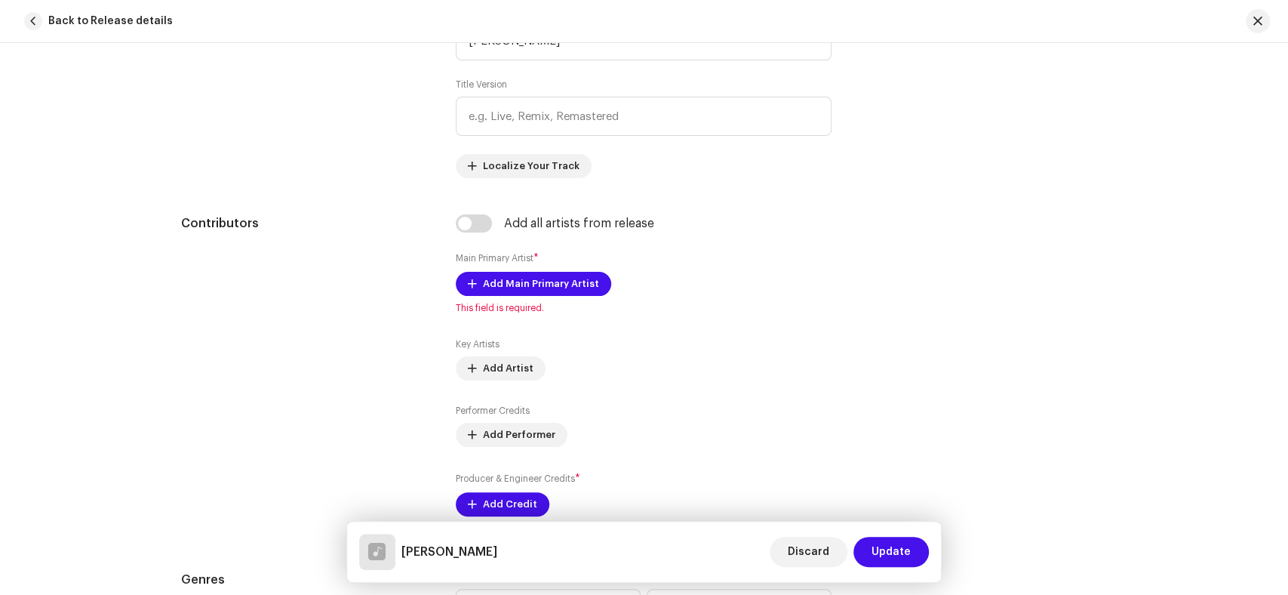
scroll to position [754, 0]
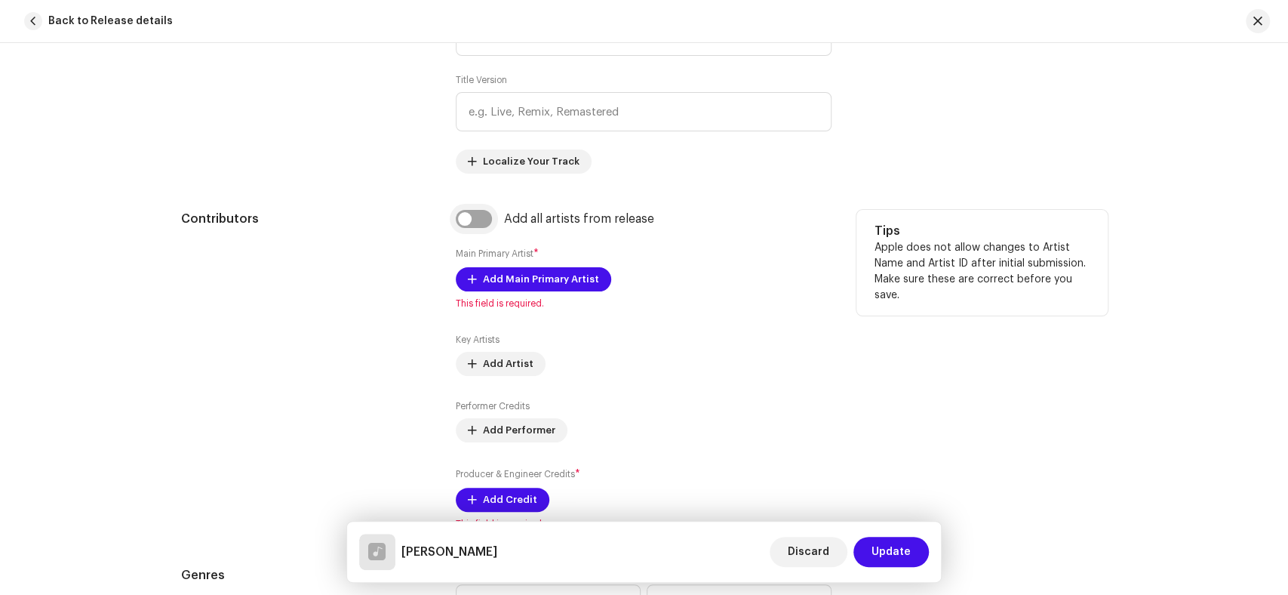
click at [477, 221] on input "checkbox" at bounding box center [474, 219] width 36 height 18
checkbox input "true"
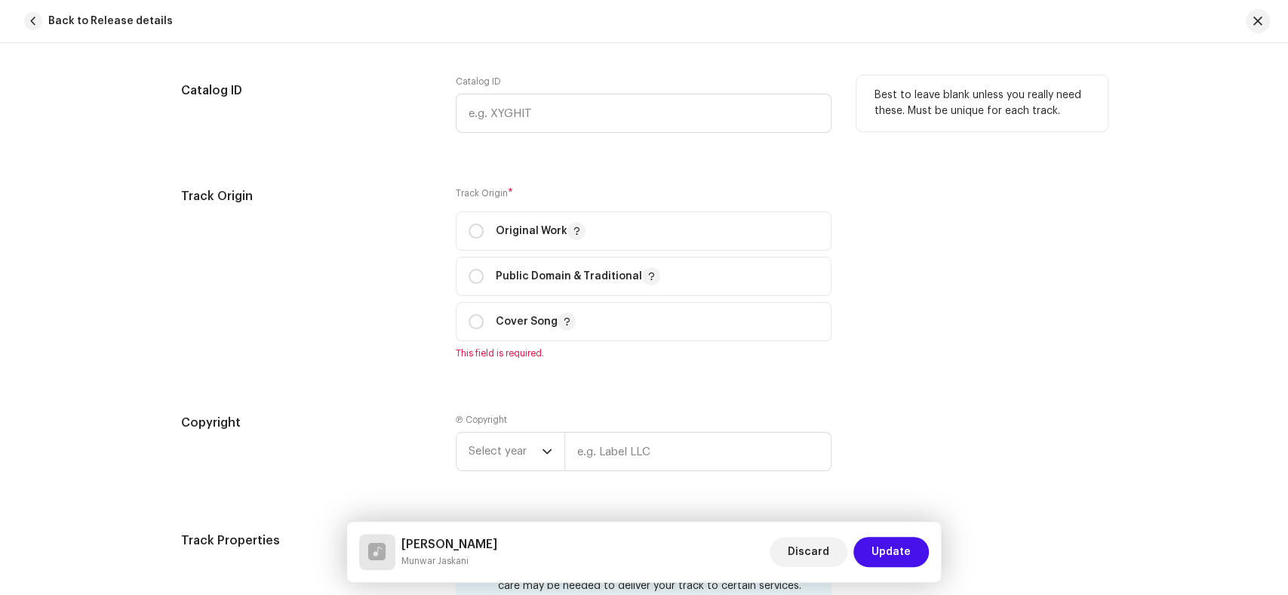
scroll to position [1593, 0]
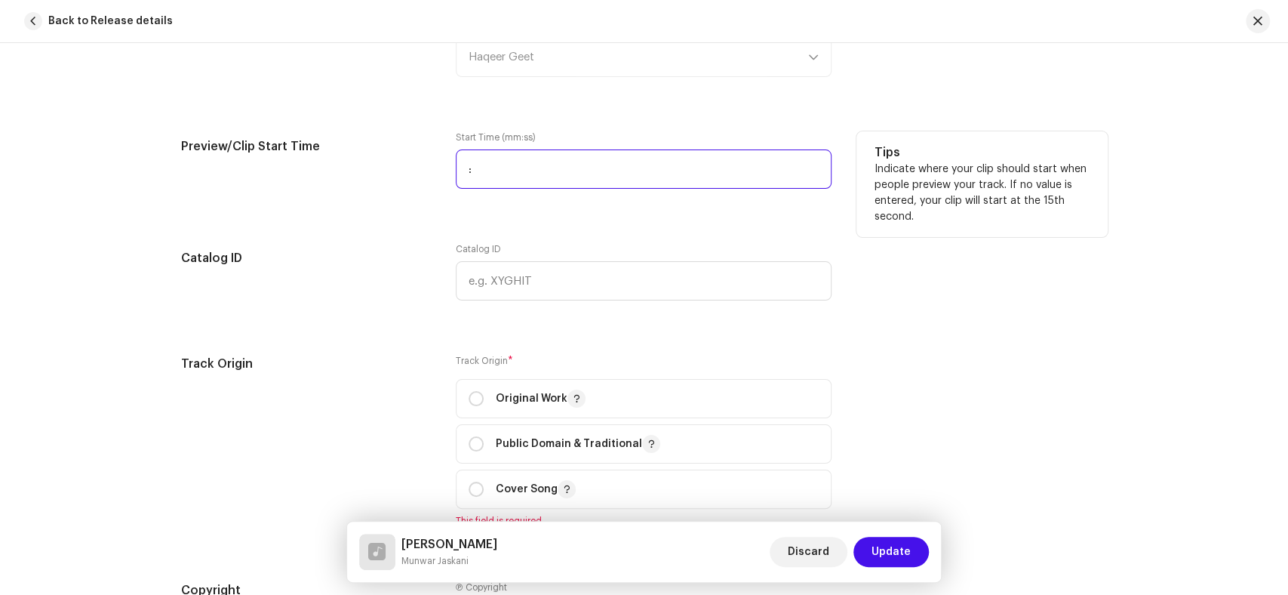
click at [459, 171] on input ":" at bounding box center [644, 168] width 376 height 39
type input "00:25"
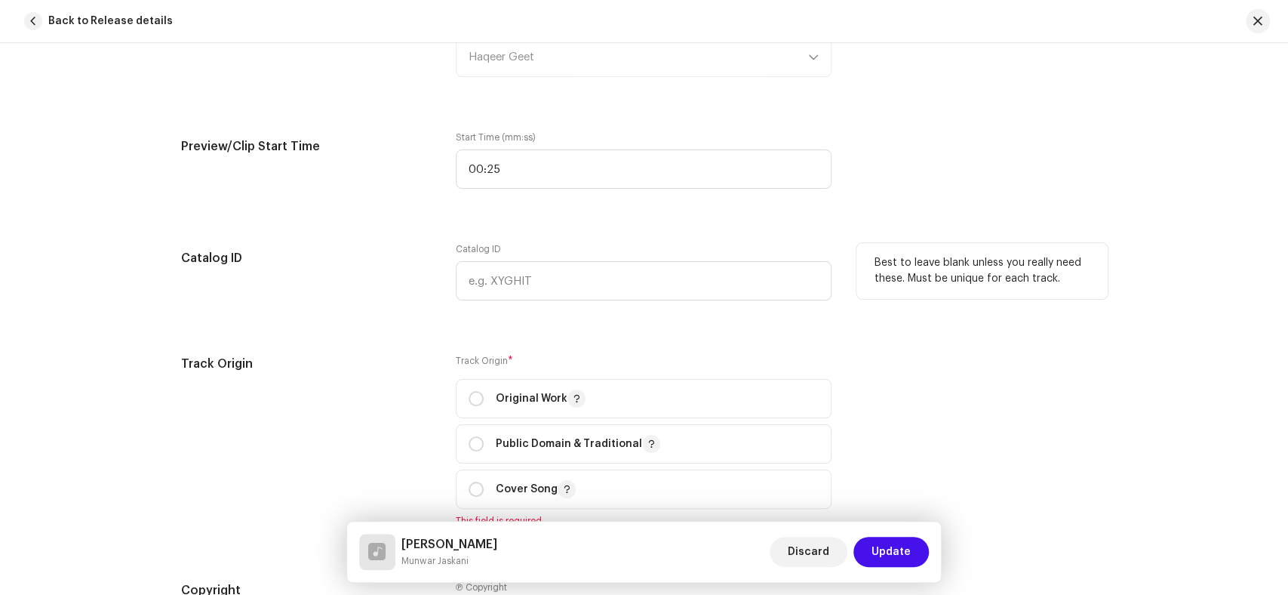
click at [332, 266] on h5 "Catalog ID" at bounding box center [306, 258] width 251 height 30
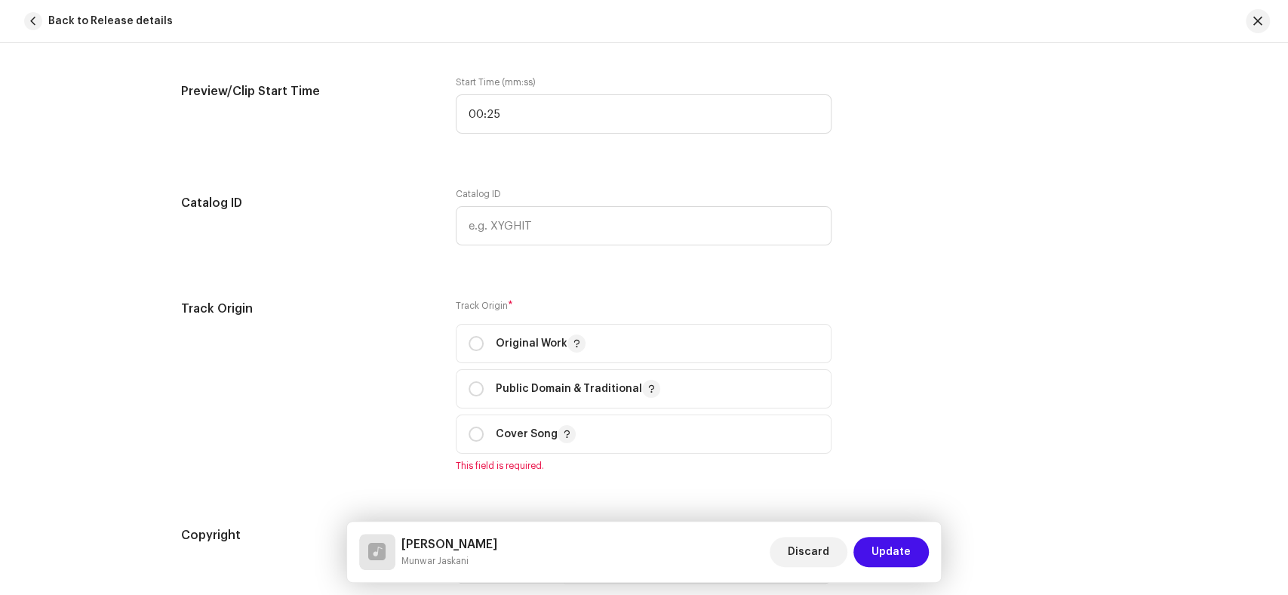
scroll to position [1676, 0]
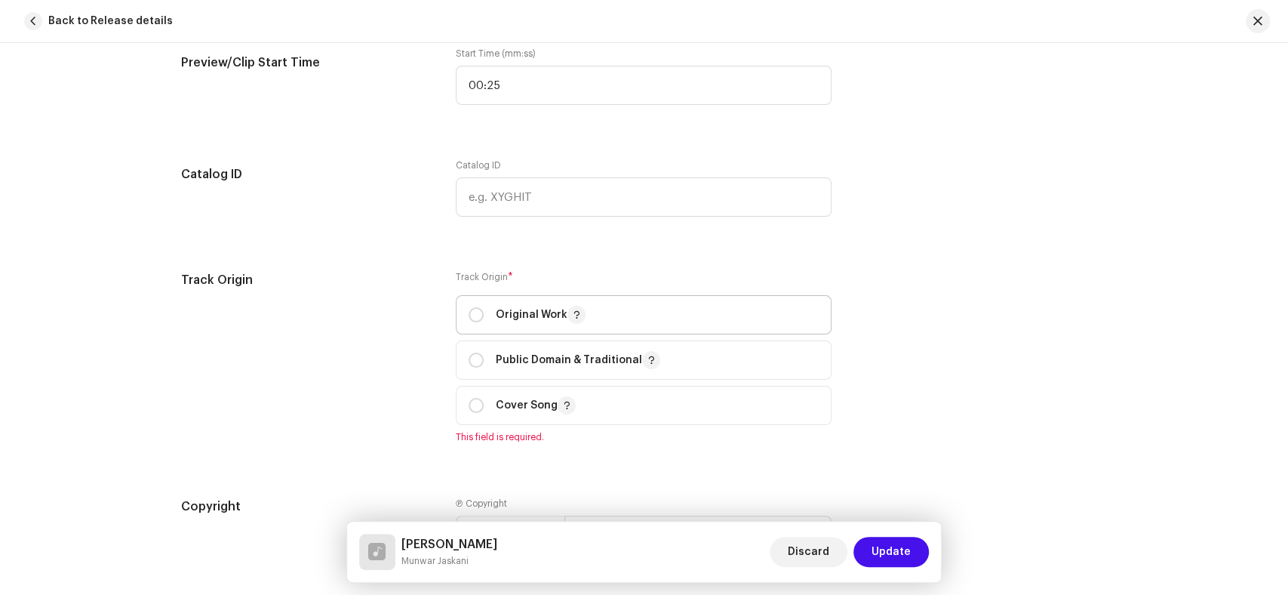
click at [463, 315] on p-togglebutton "Original Work" at bounding box center [644, 314] width 376 height 39
radio input "true"
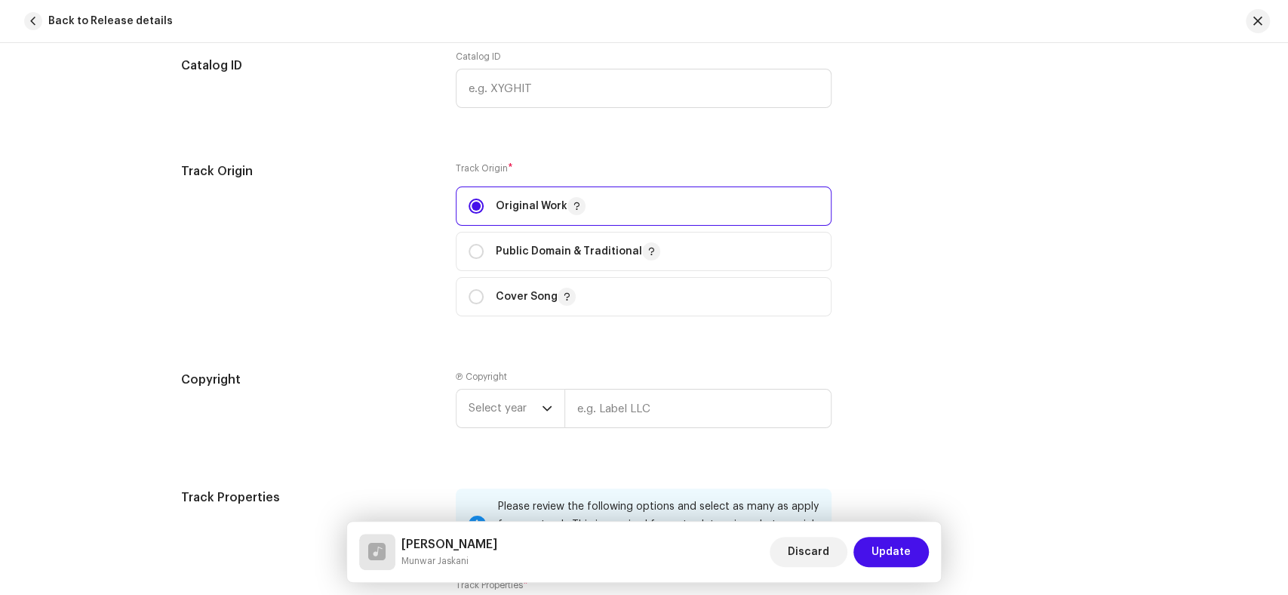
scroll to position [2011, 0]
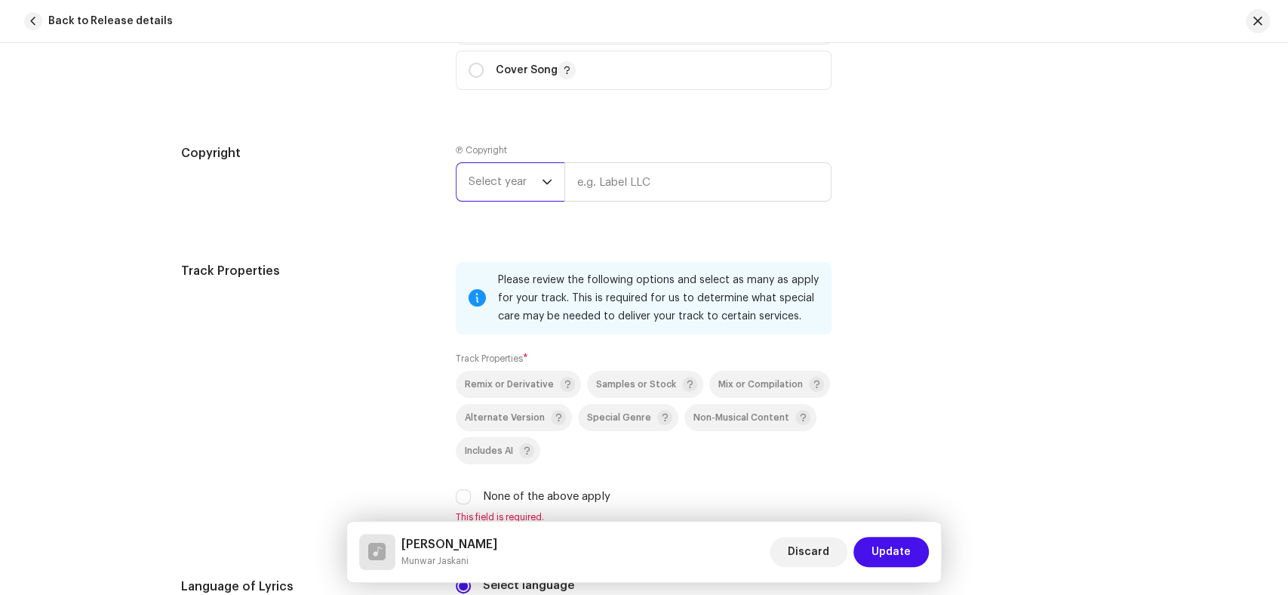
click at [488, 188] on span "Select year" at bounding box center [505, 182] width 73 height 38
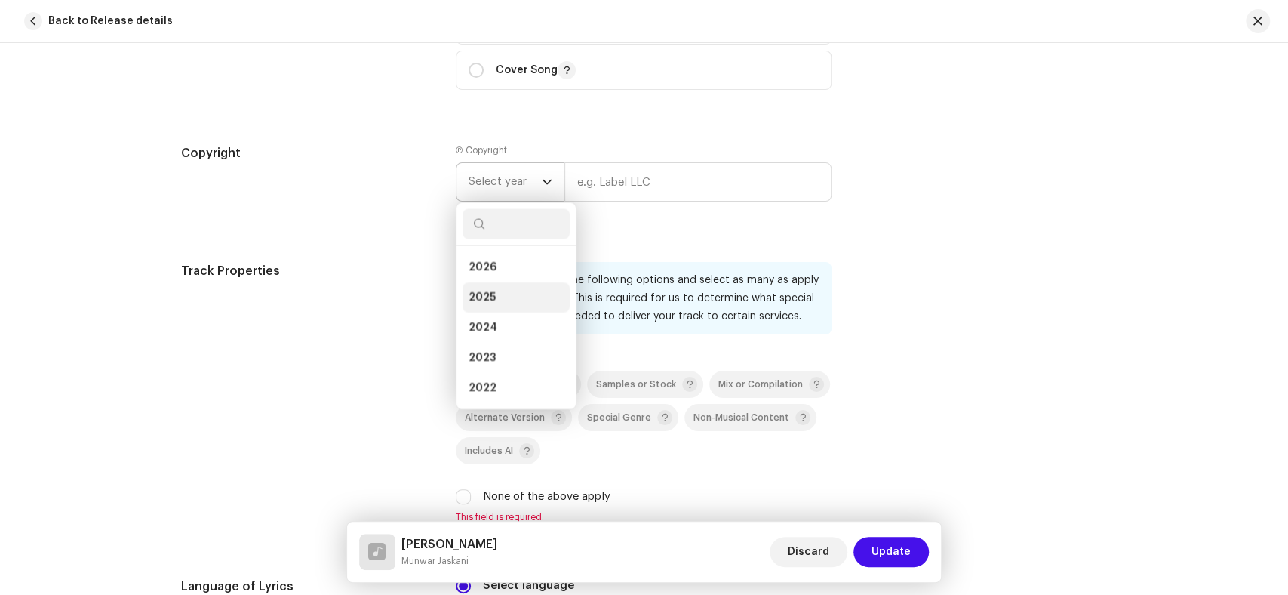
click at [478, 297] on span "2025" at bounding box center [482, 297] width 27 height 15
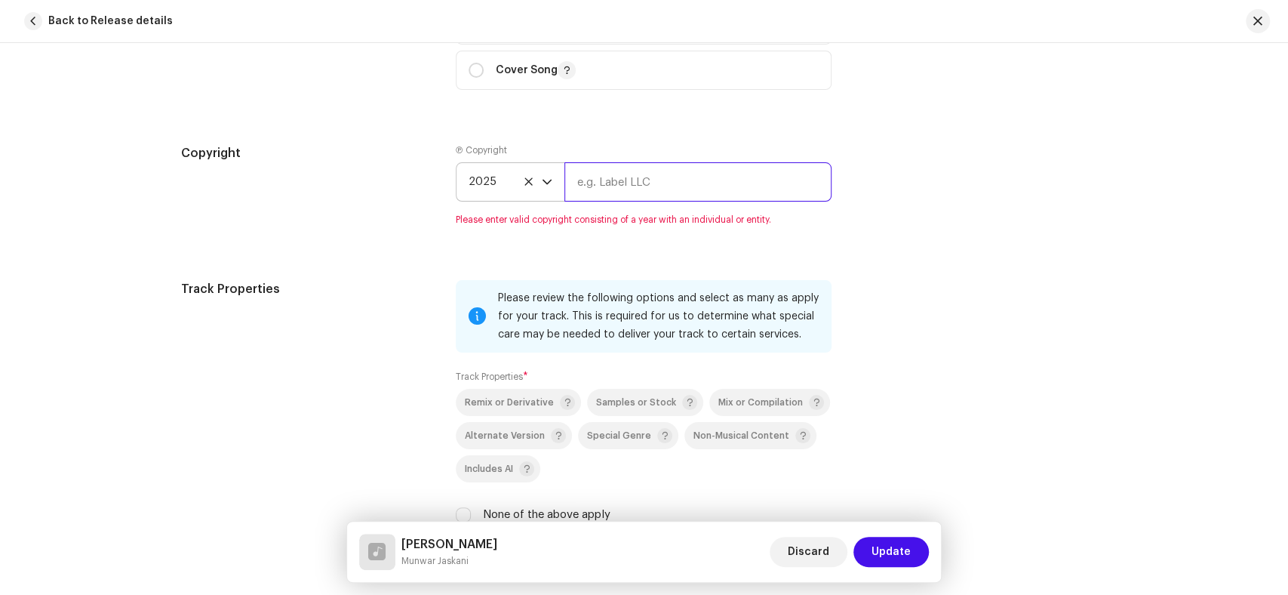
click at [592, 182] on input "text" at bounding box center [697, 181] width 267 height 39
paste input "Haqeer Geet"
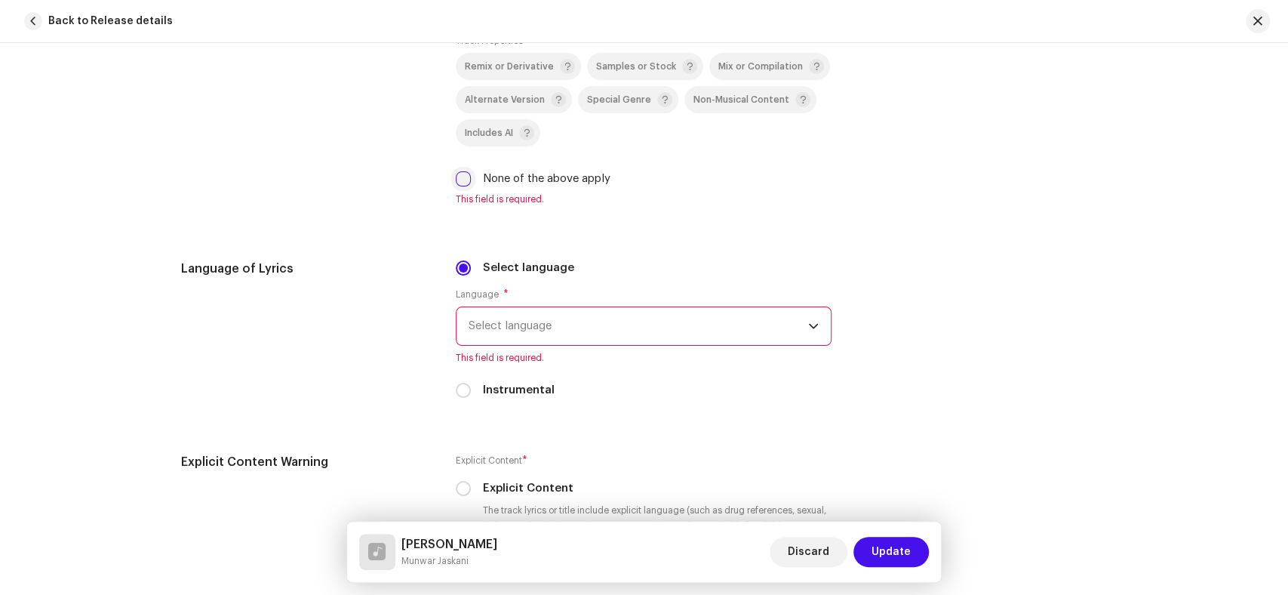
type input "Haqeer Geet"
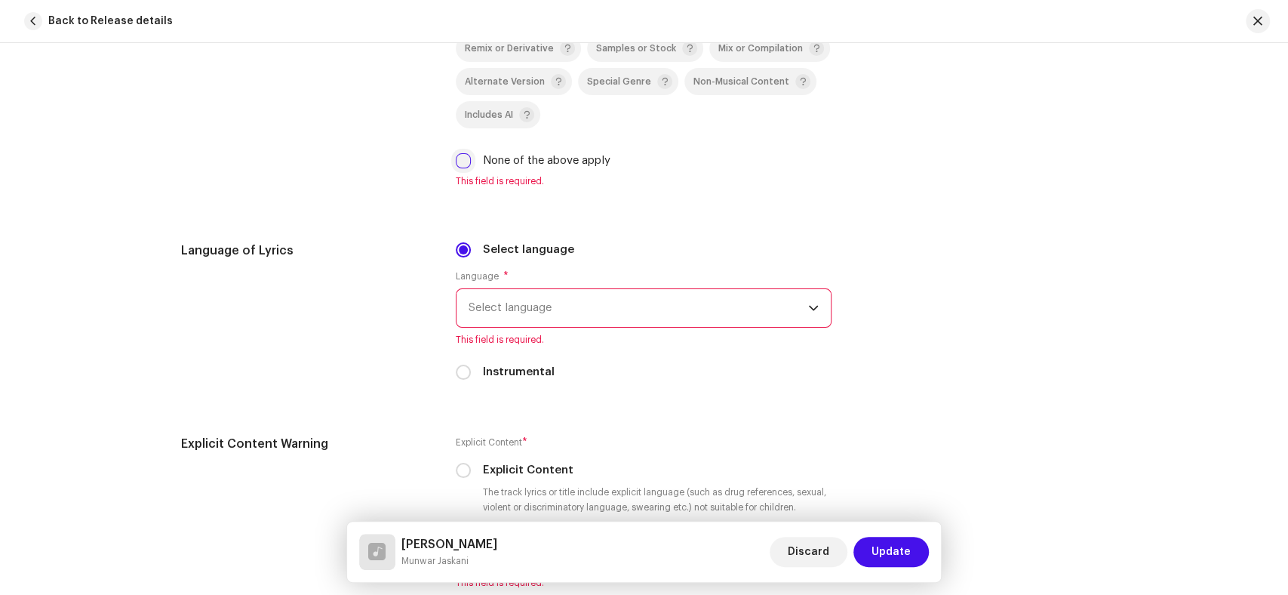
click at [456, 168] on input "None of the above apply" at bounding box center [463, 160] width 15 height 15
checkbox input "true"
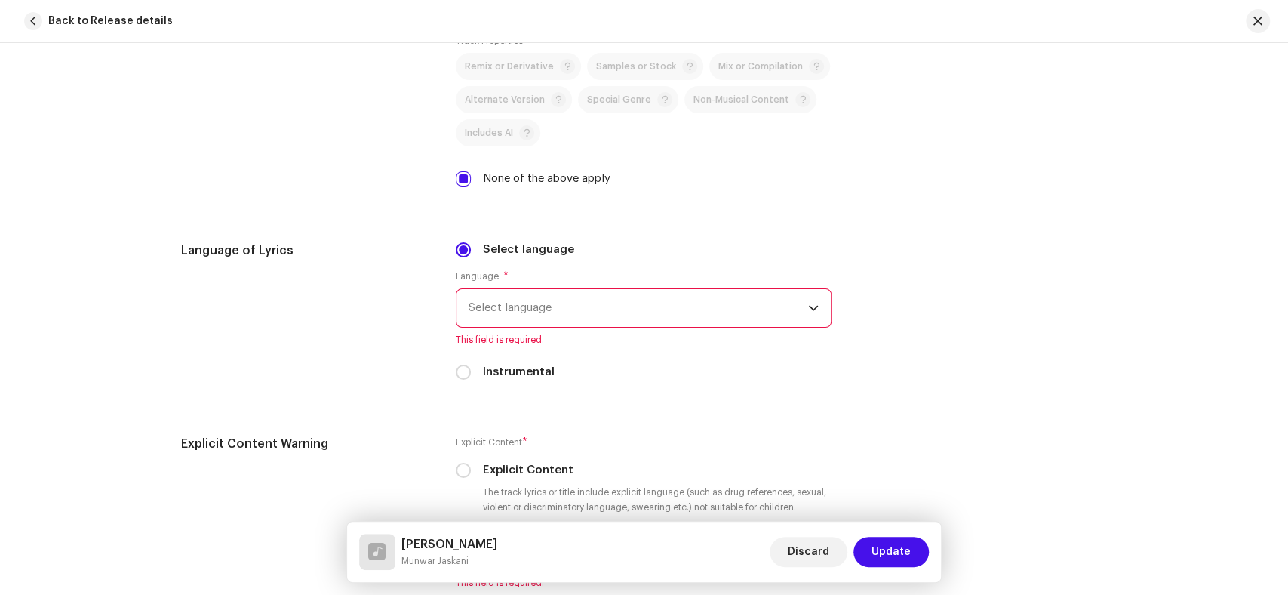
click at [537, 309] on span "Select language" at bounding box center [639, 308] width 340 height 38
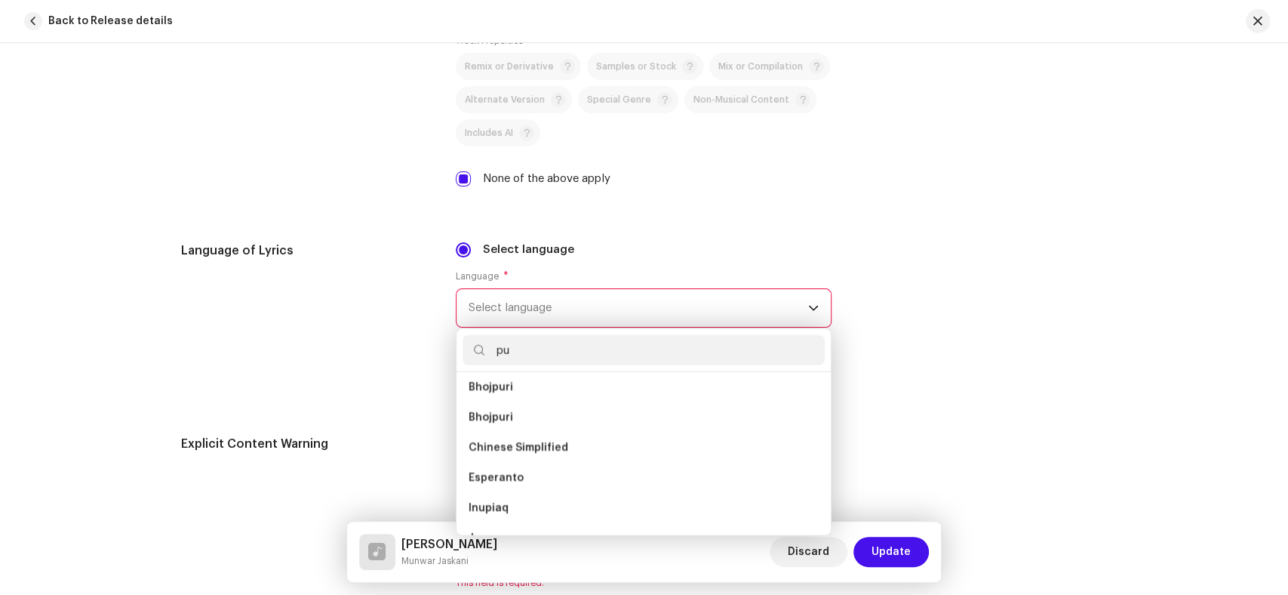
scroll to position [0, 0]
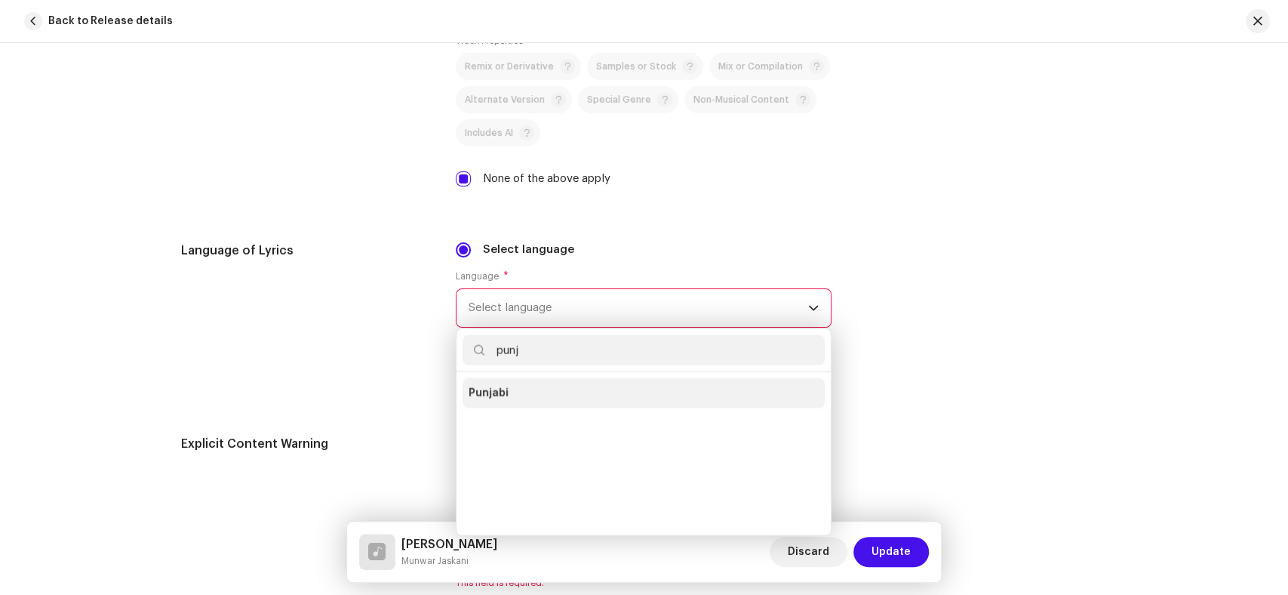
type input "punj"
drag, startPoint x: 484, startPoint y: 403, endPoint x: 361, endPoint y: 378, distance: 124.7
click at [482, 401] on span "Punjabi" at bounding box center [489, 393] width 40 height 15
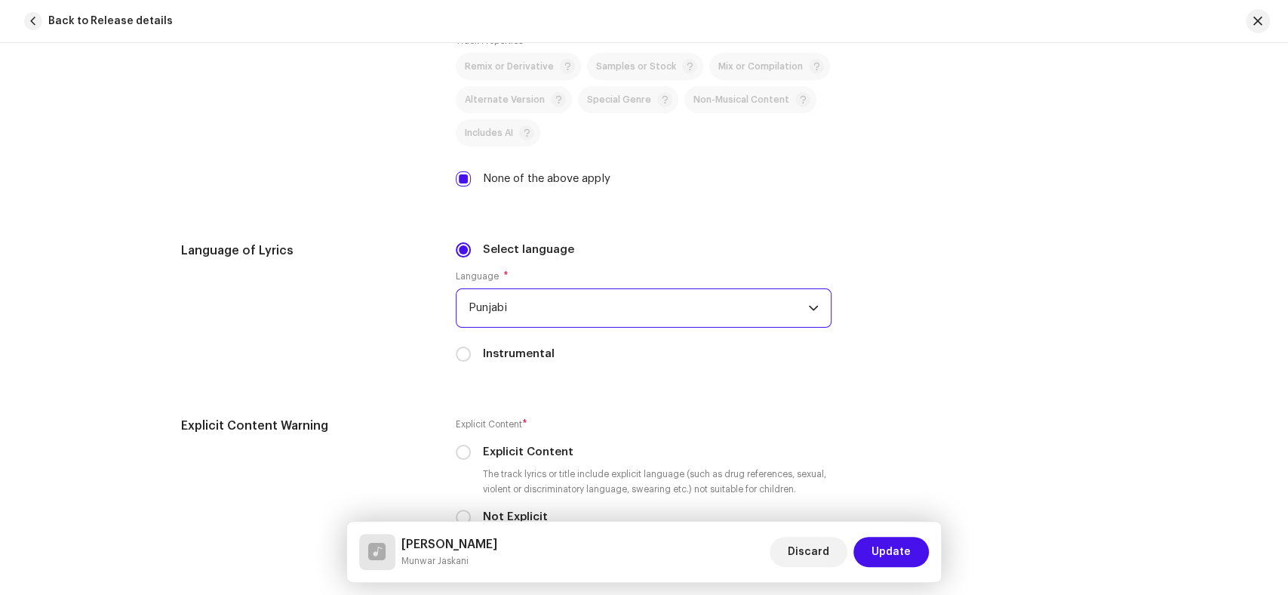
scroll to position [2664, 0]
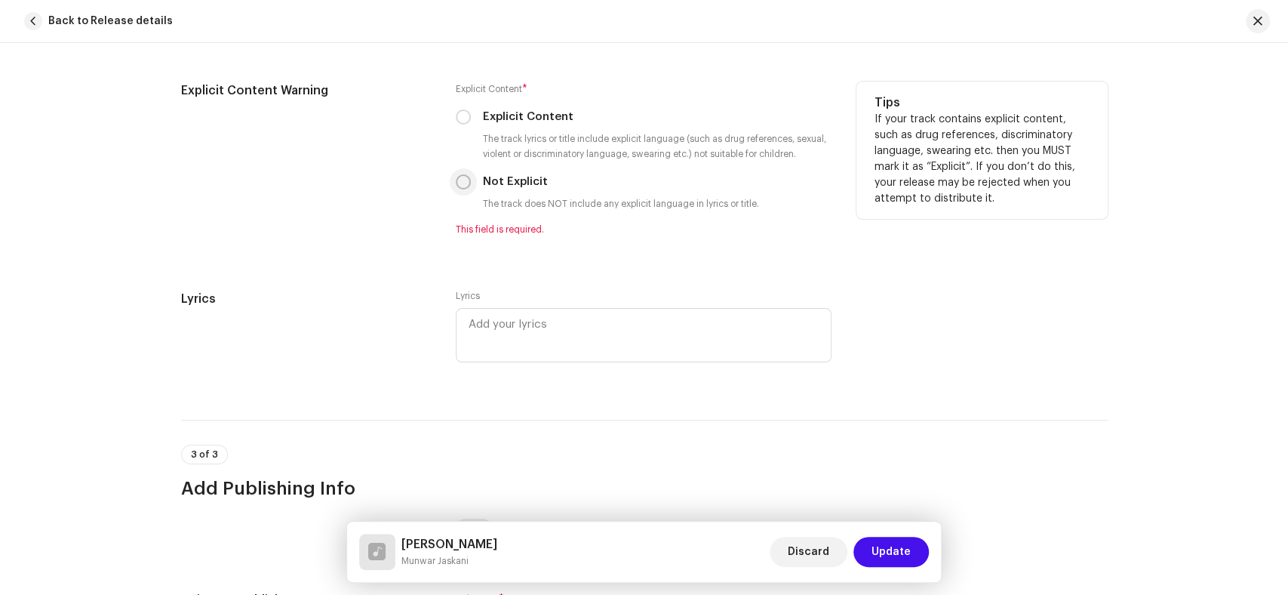
click at [456, 189] on input "Not Explicit" at bounding box center [463, 181] width 15 height 15
radio input "true"
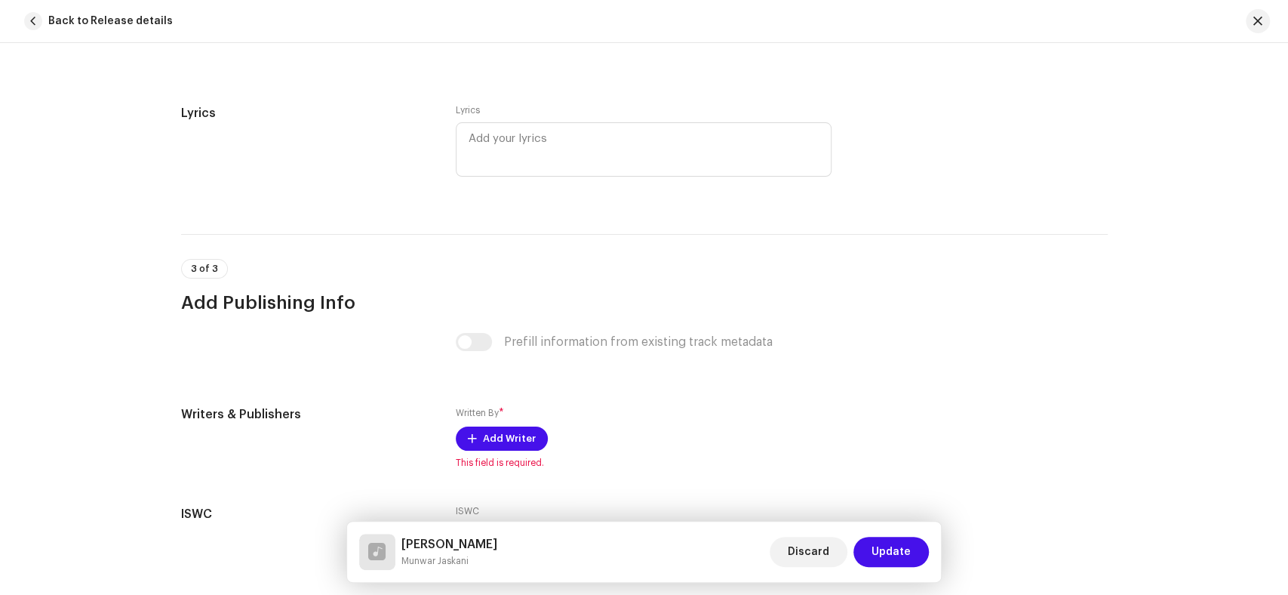
scroll to position [2958, 0]
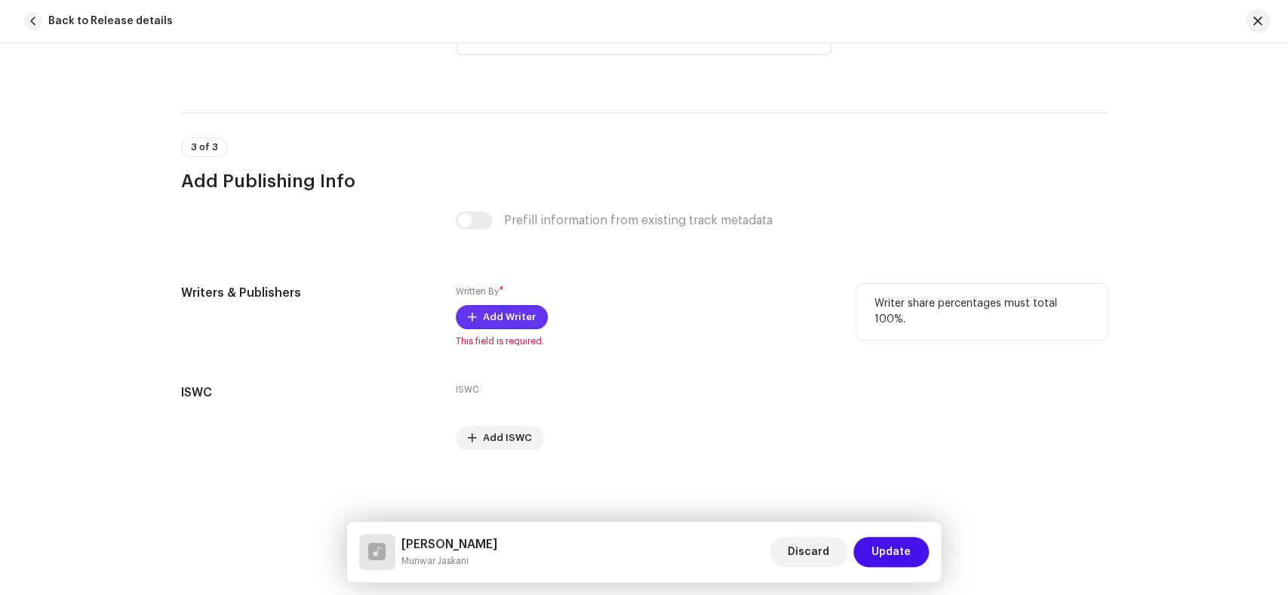
click at [462, 310] on button "Add Writer" at bounding box center [502, 317] width 92 height 24
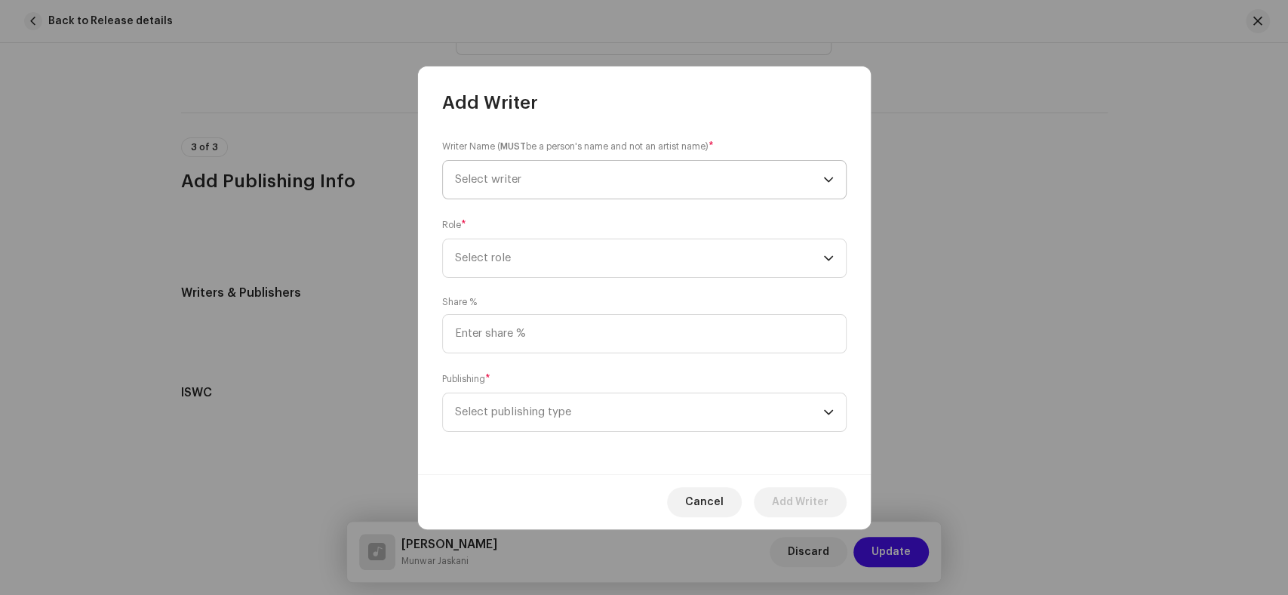
click at [701, 169] on span "Select writer" at bounding box center [639, 180] width 368 height 38
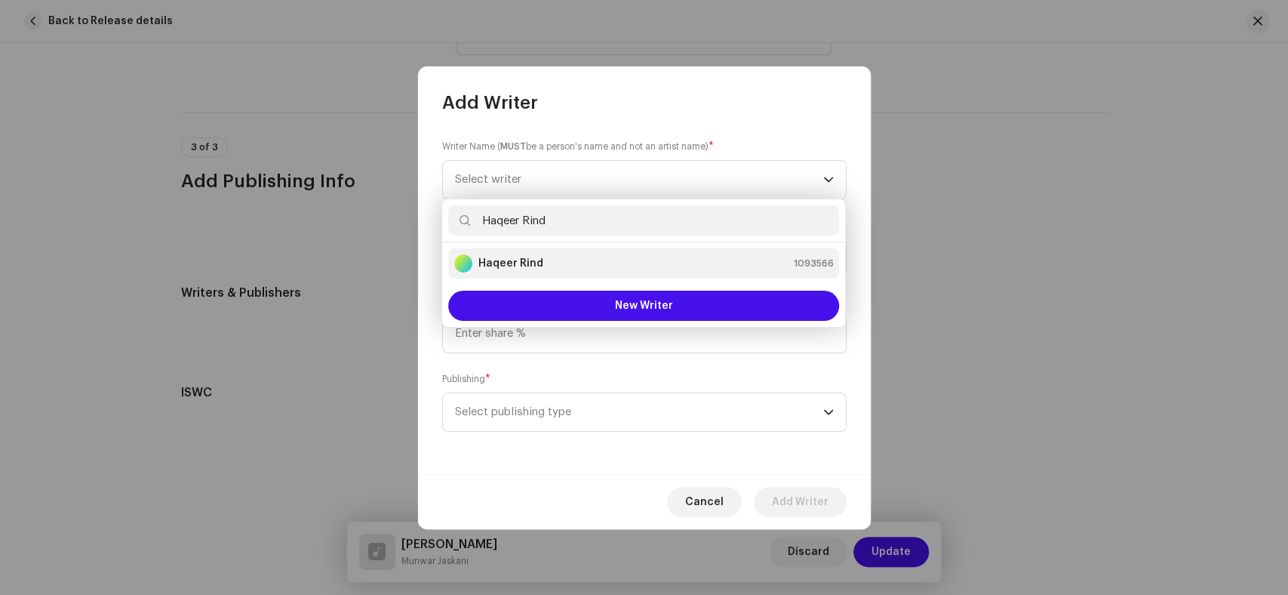
type input "Haqeer Rind"
click at [555, 265] on div "Haqeer Rind 1093566" at bounding box center [643, 263] width 379 height 18
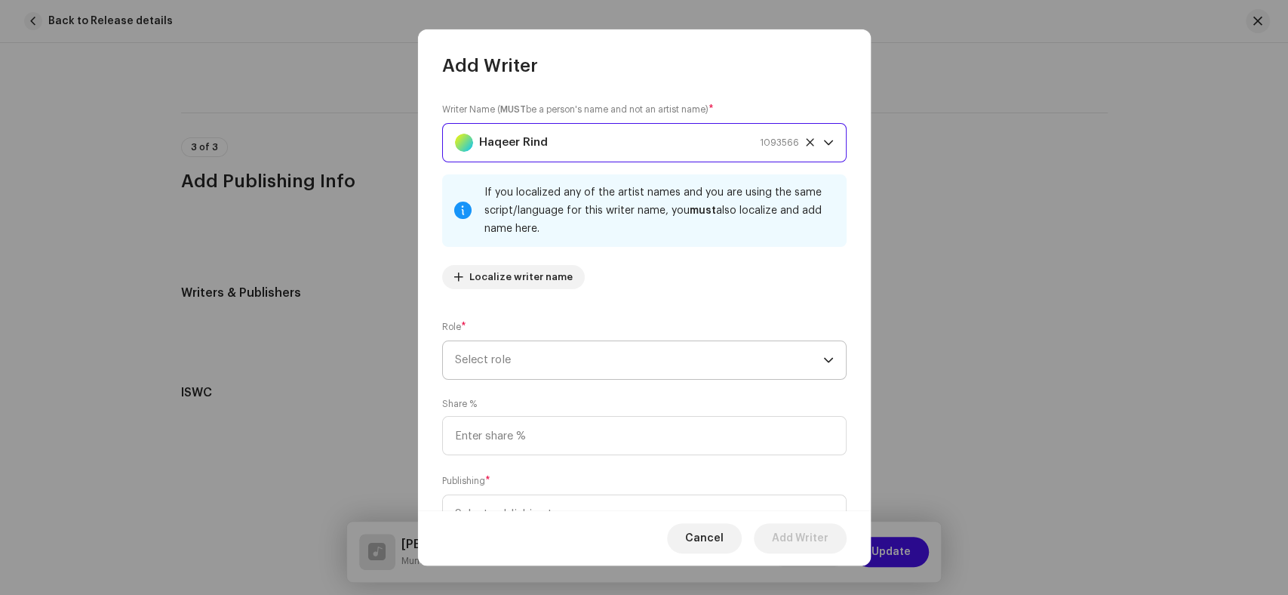
click at [678, 354] on span "Select role" at bounding box center [639, 360] width 368 height 38
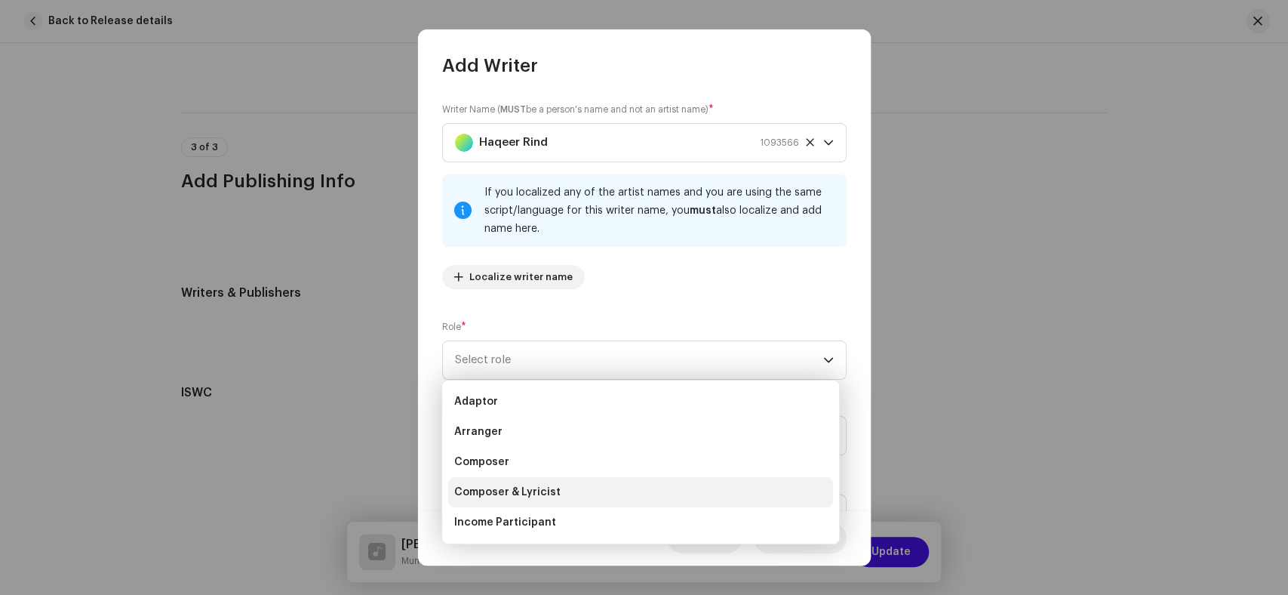
click at [592, 477] on li "Composer & Lyricist" at bounding box center [640, 492] width 385 height 30
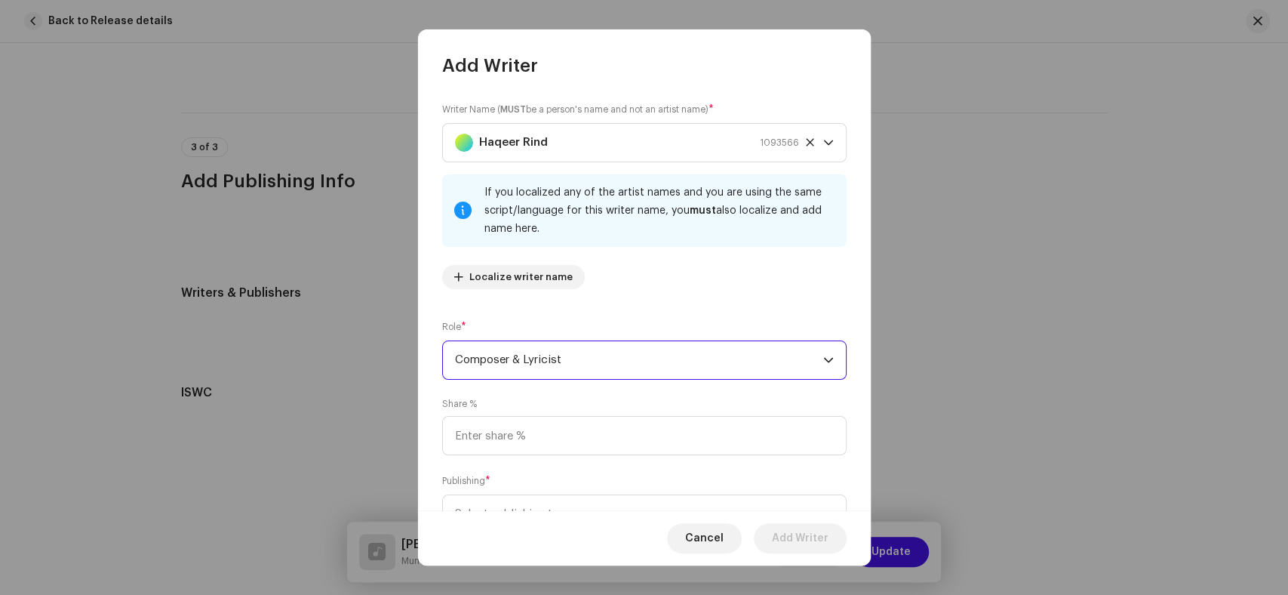
scroll to position [66, 0]
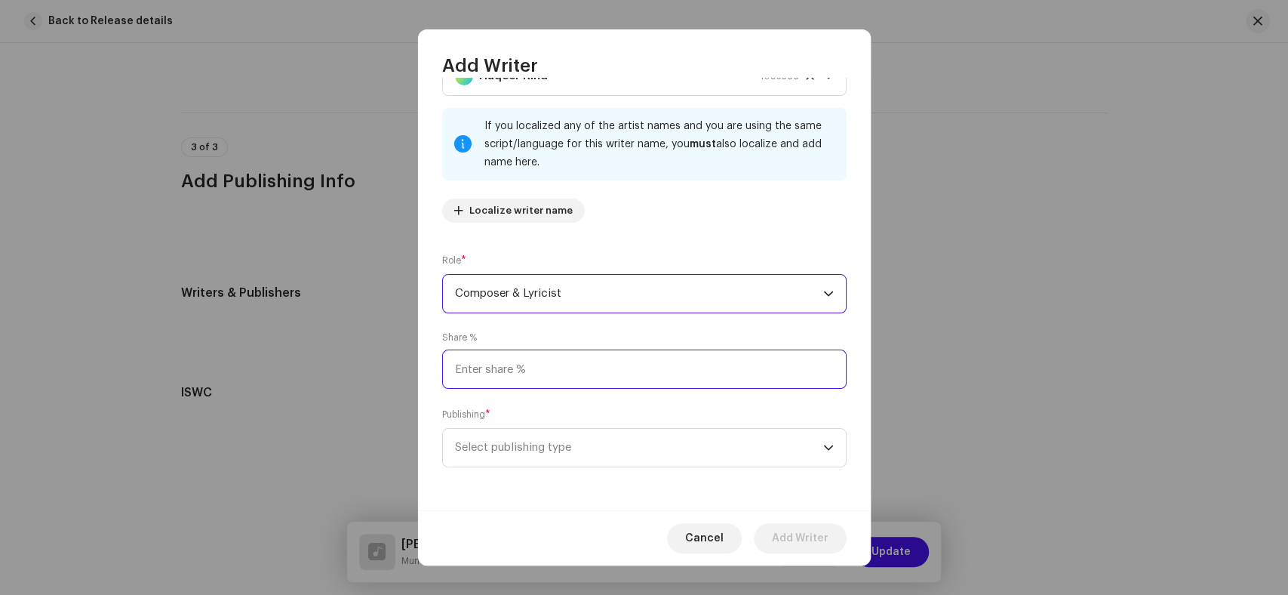
click at [576, 358] on input at bounding box center [644, 368] width 404 height 39
type input "100.00"
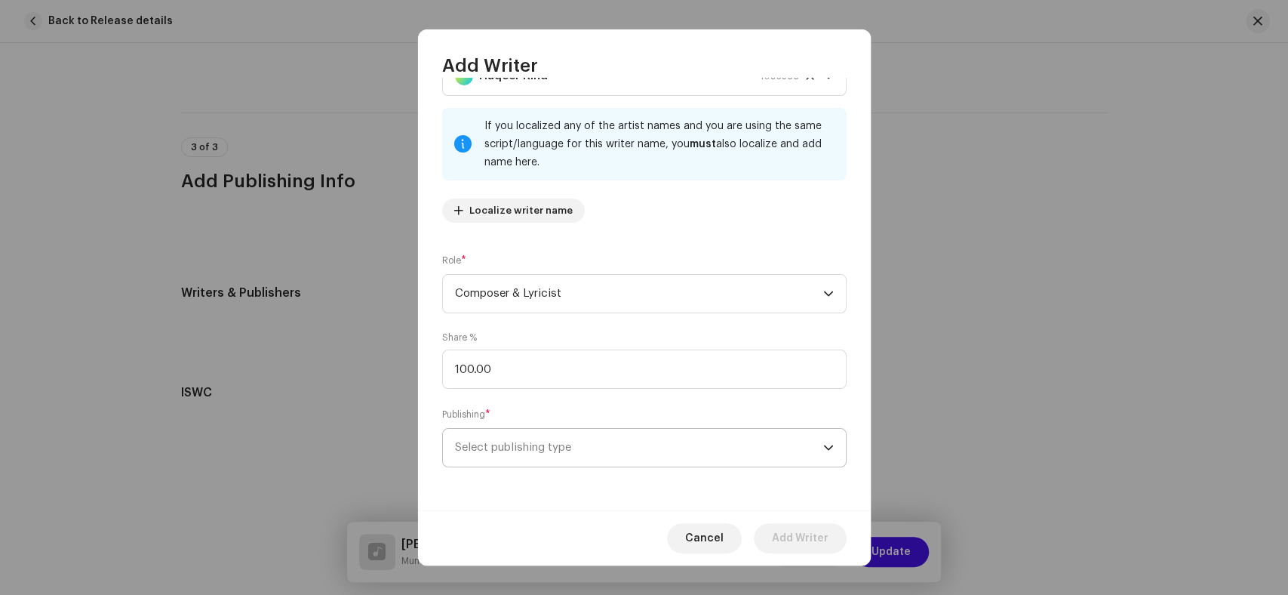
click at [627, 447] on span "Select publishing type" at bounding box center [639, 448] width 368 height 38
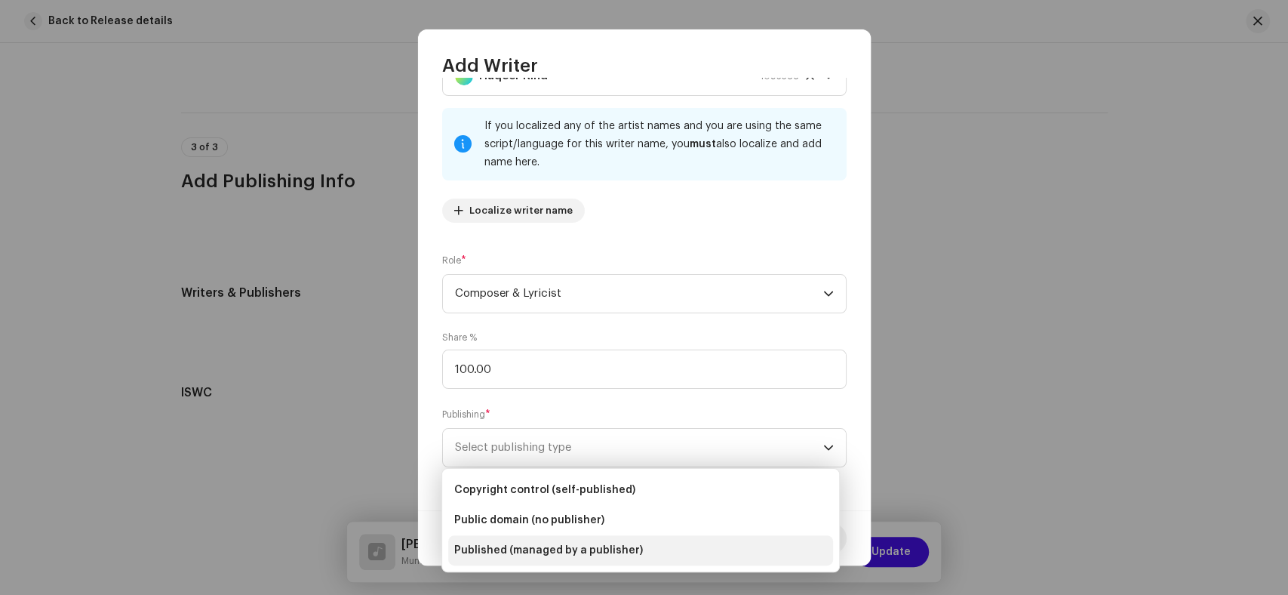
drag, startPoint x: 578, startPoint y: 553, endPoint x: 604, endPoint y: 481, distance: 77.1
click at [578, 552] on span "Published (managed by a publisher)" at bounding box center [548, 549] width 189 height 15
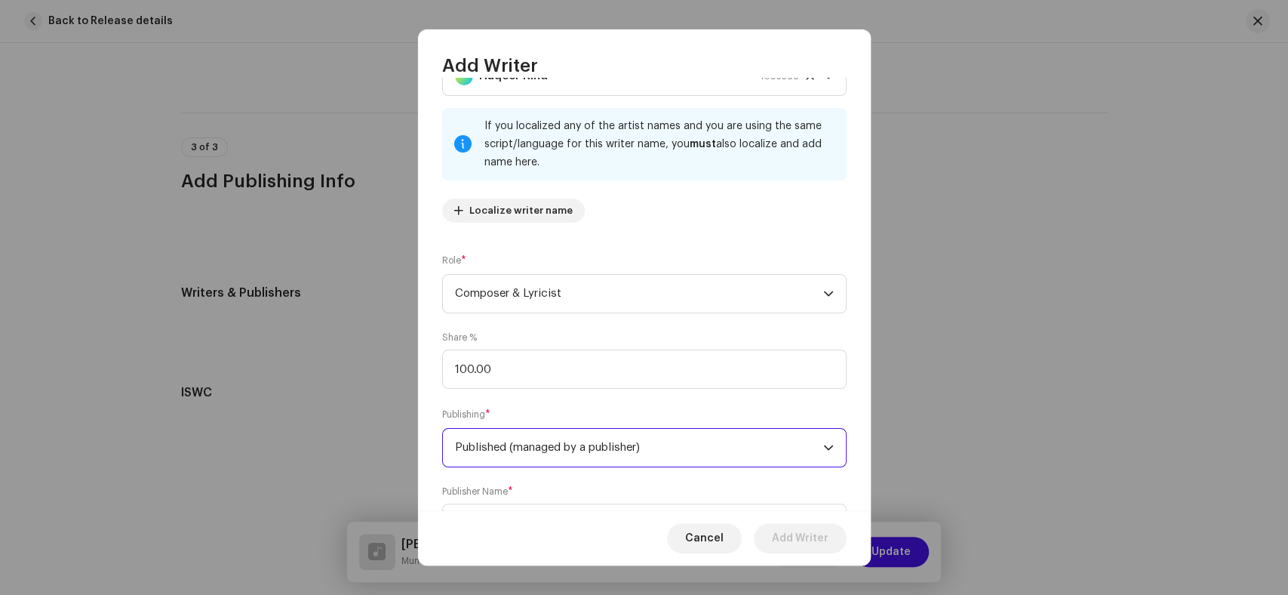
scroll to position [142, 0]
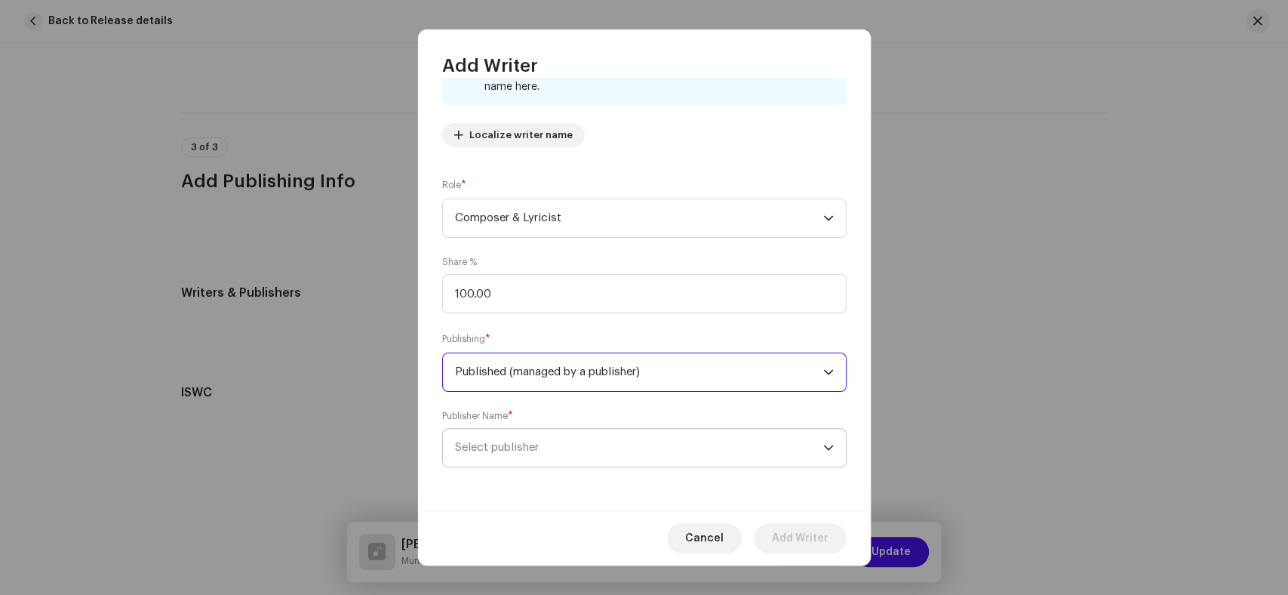
click at [543, 450] on span "Select publisher" at bounding box center [639, 448] width 368 height 38
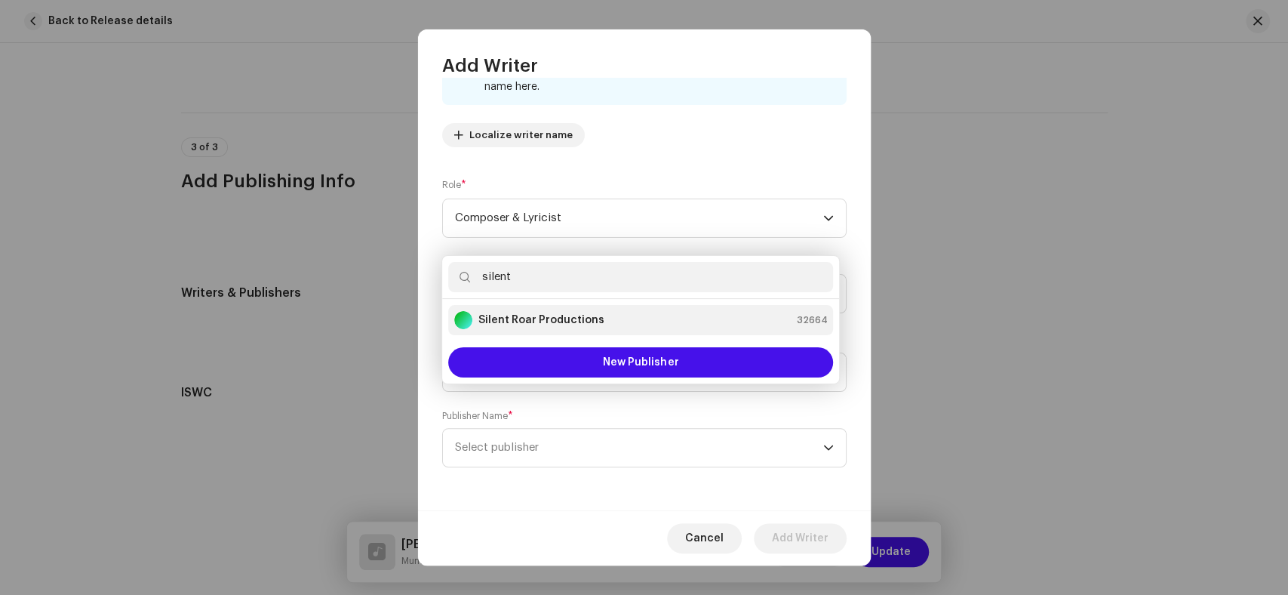
type input "silent"
click at [555, 323] on strong "Silent Roar Productions" at bounding box center [541, 319] width 126 height 15
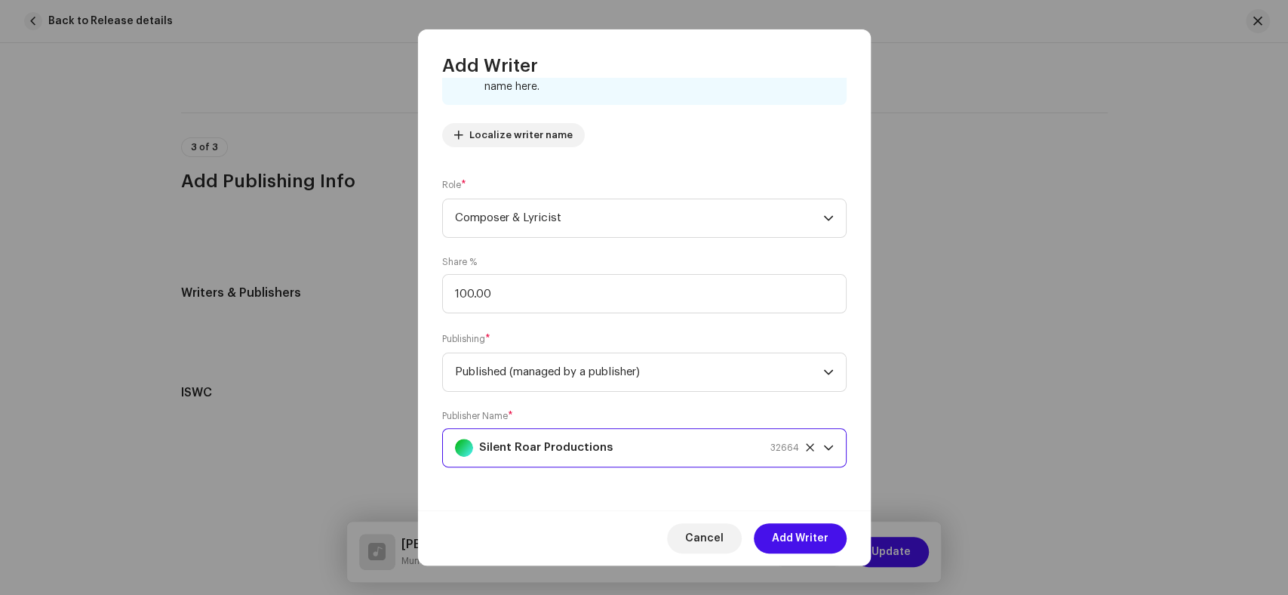
scroll to position [0, 0]
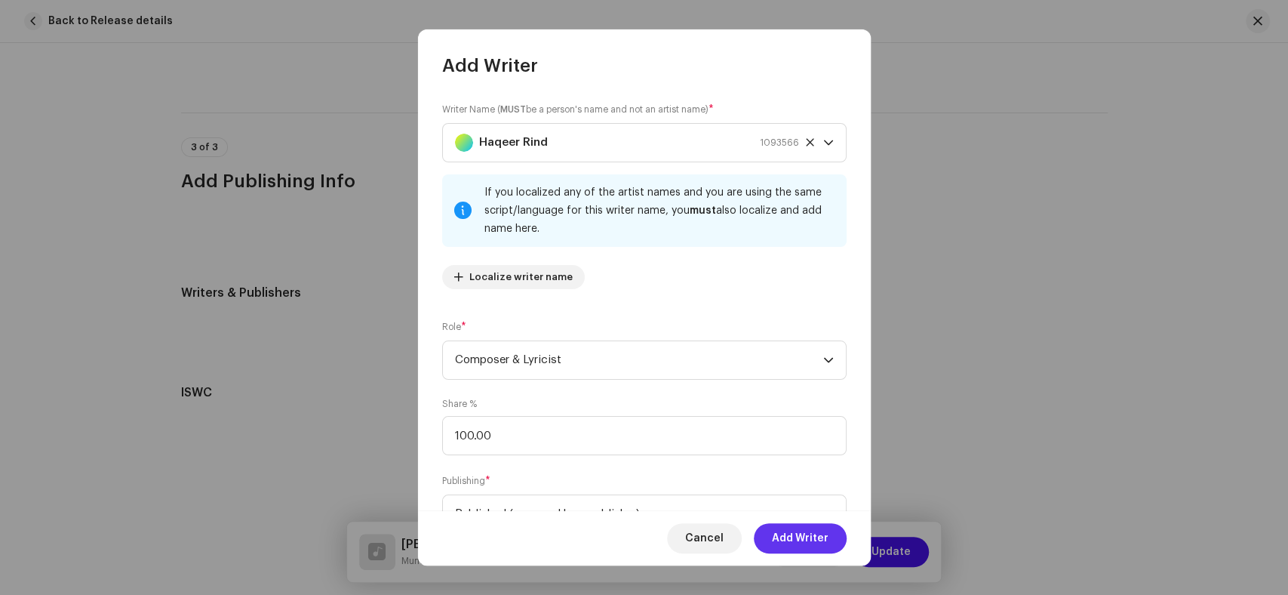
click at [819, 540] on span "Add Writer" at bounding box center [800, 538] width 57 height 30
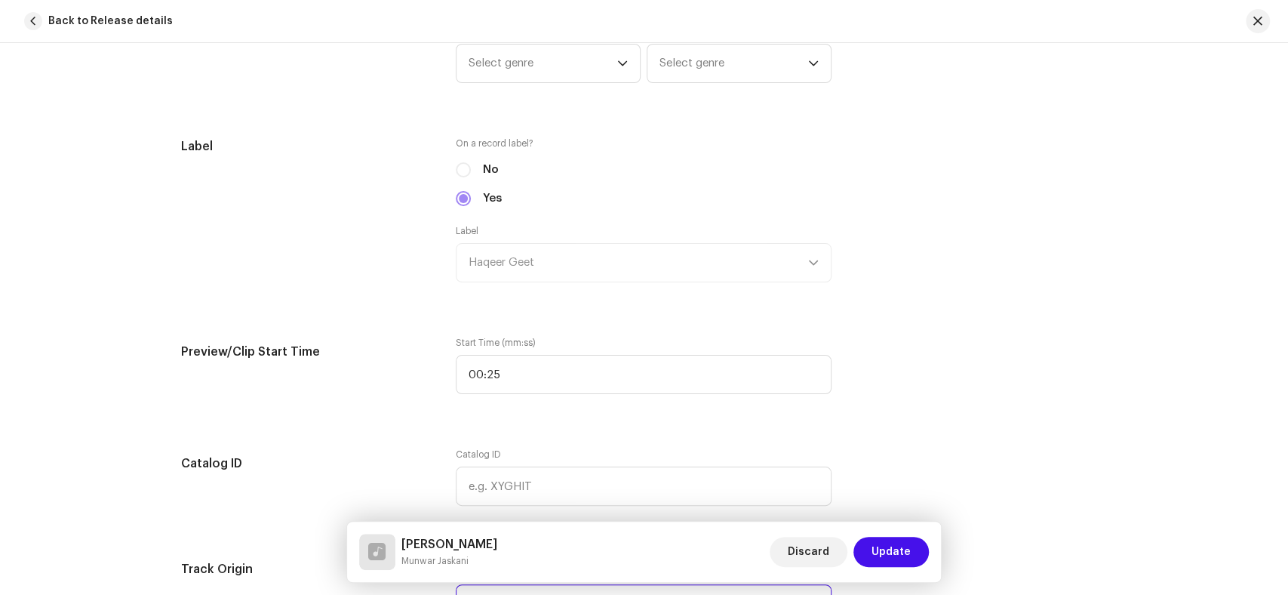
scroll to position [1114, 0]
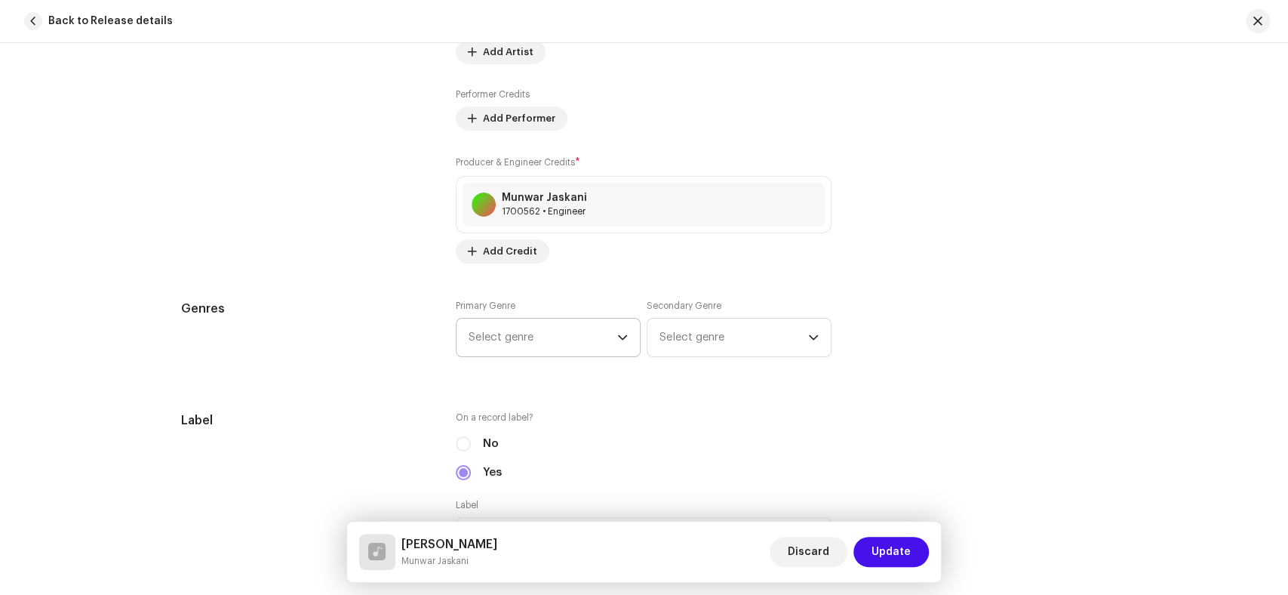
click at [555, 342] on span "Select genre" at bounding box center [543, 337] width 149 height 38
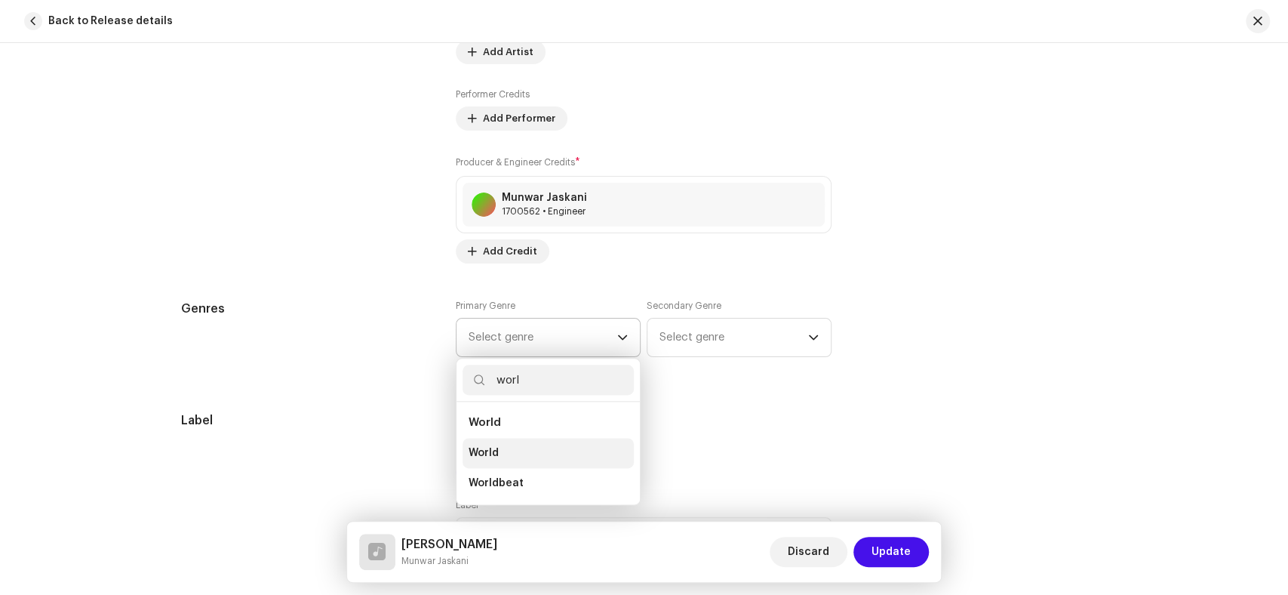
type input "worl"
click at [523, 460] on li "World" at bounding box center [547, 453] width 171 height 30
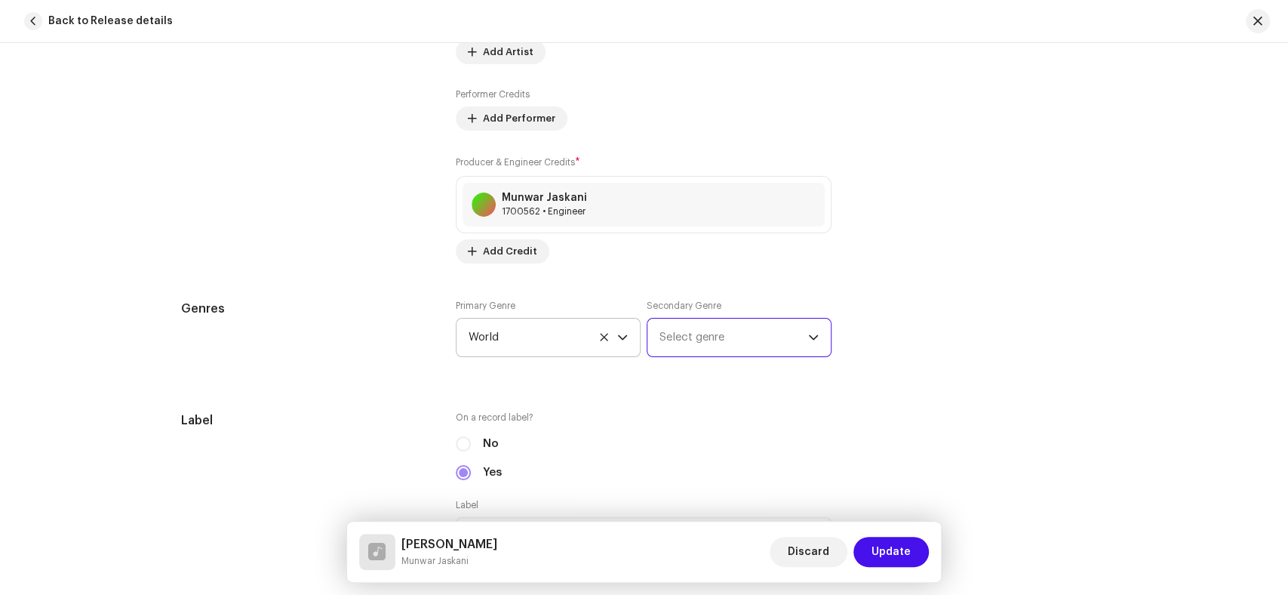
click at [788, 340] on span "Select genre" at bounding box center [733, 337] width 149 height 38
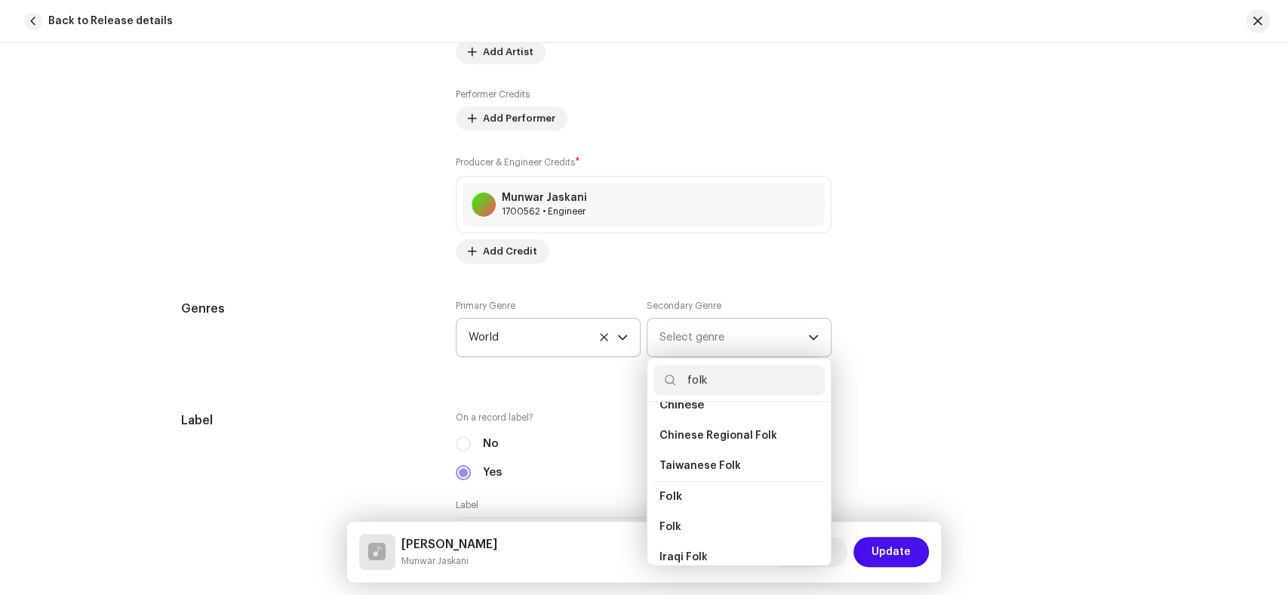
scroll to position [167, 0]
type input "folk"
click at [687, 437] on li "Folk" at bounding box center [738, 438] width 171 height 30
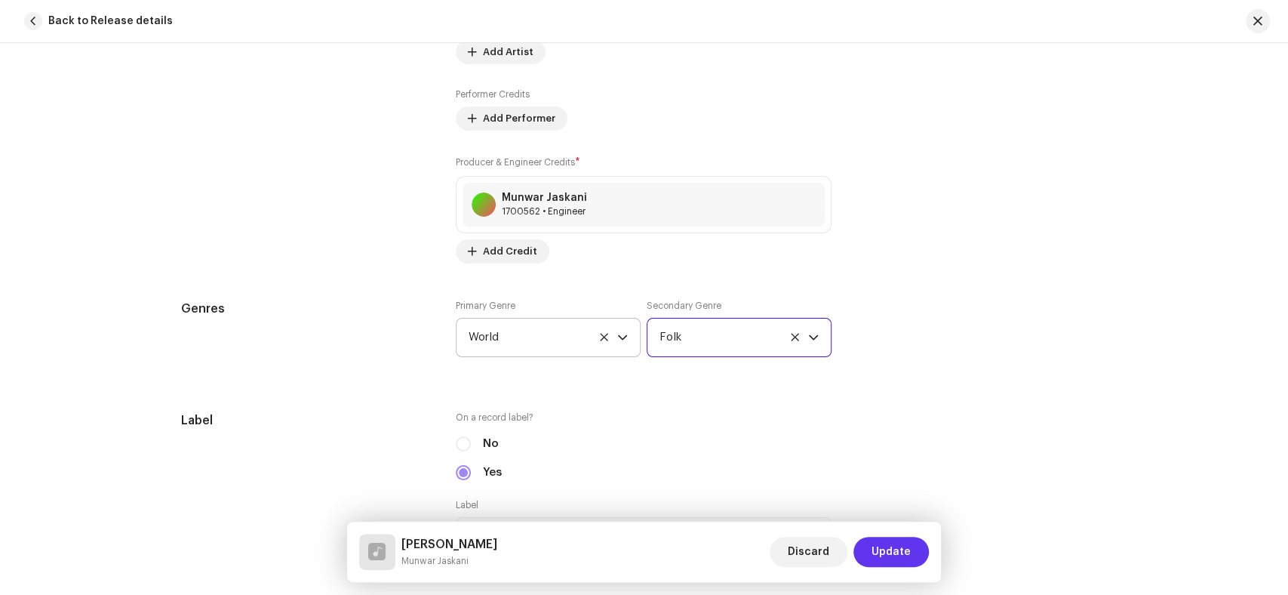
click at [908, 553] on span "Update" at bounding box center [890, 551] width 39 height 30
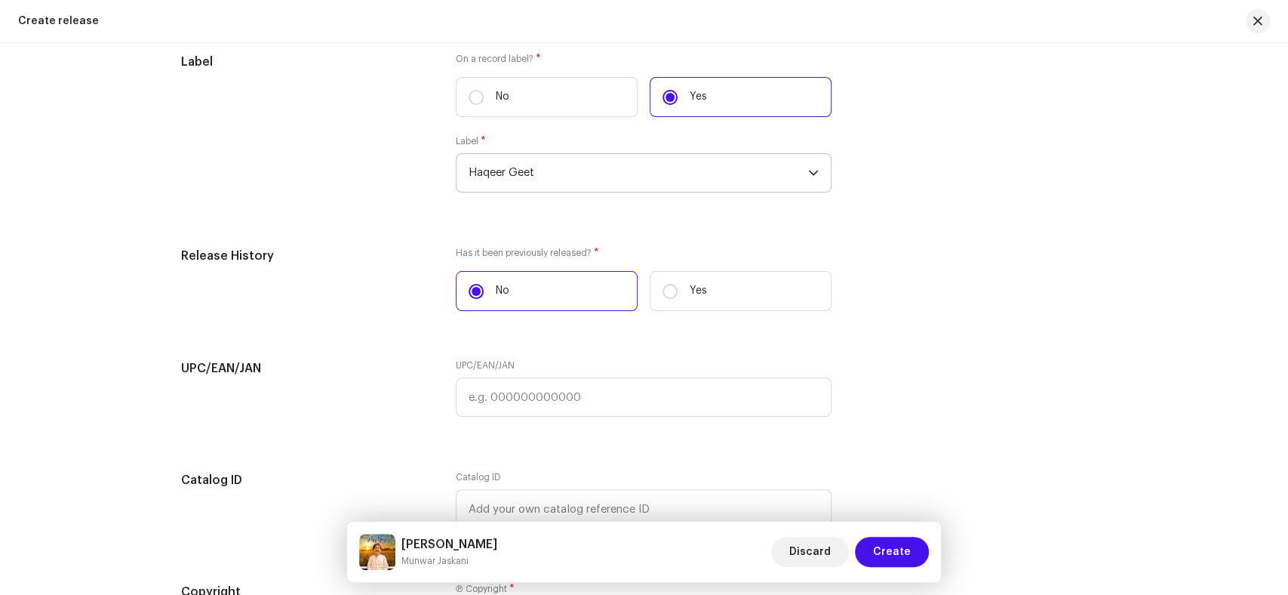
scroll to position [2663, 0]
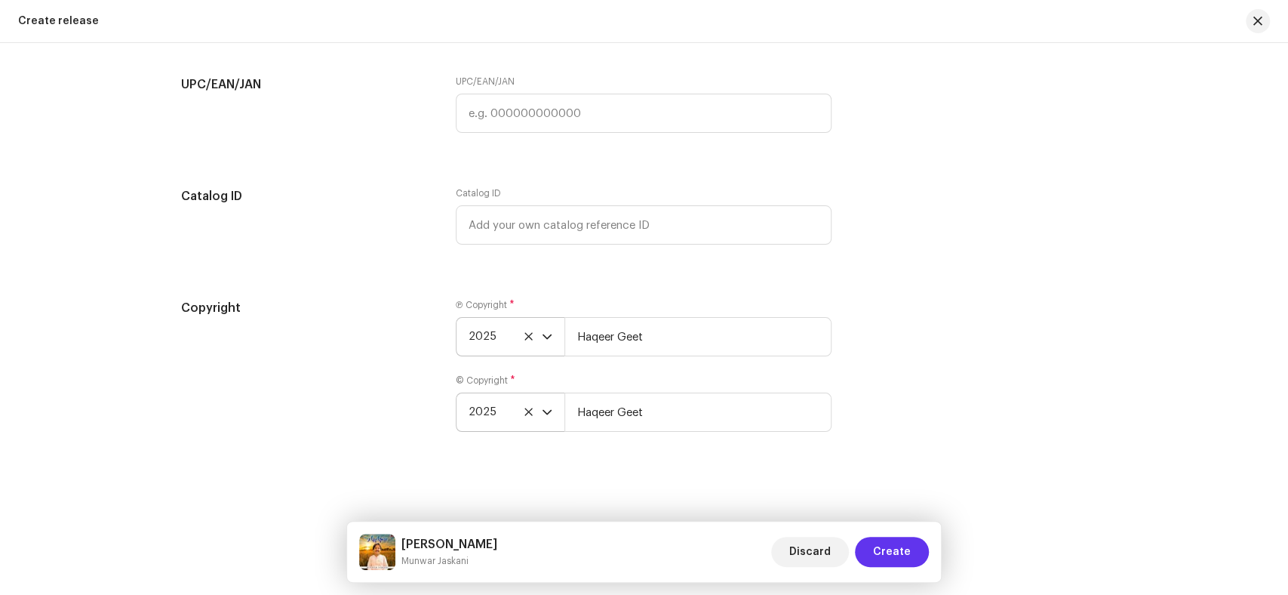
click at [885, 561] on span "Create" at bounding box center [892, 551] width 38 height 30
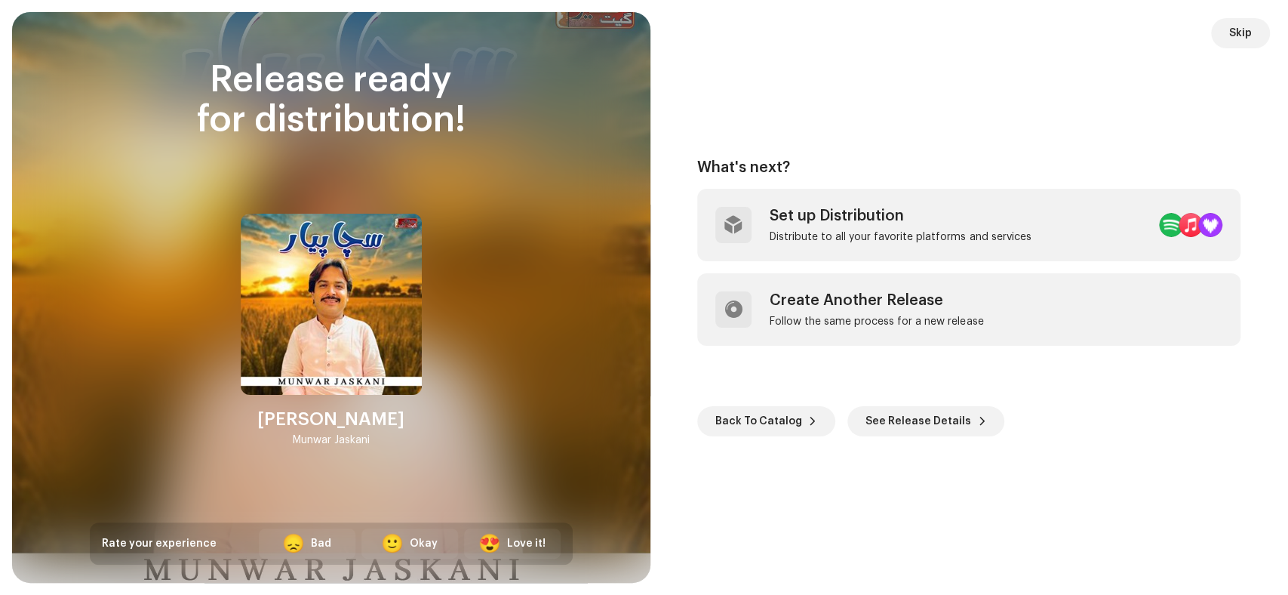
drag, startPoint x: 376, startPoint y: 438, endPoint x: 281, endPoint y: 419, distance: 96.2
click at [281, 419] on div "[PERSON_NAME] [PERSON_NAME]" at bounding box center [331, 331] width 181 height 235
copy div "[PERSON_NAME] [PERSON_NAME]"
click at [1249, 32] on span "Skip" at bounding box center [1240, 33] width 23 height 30
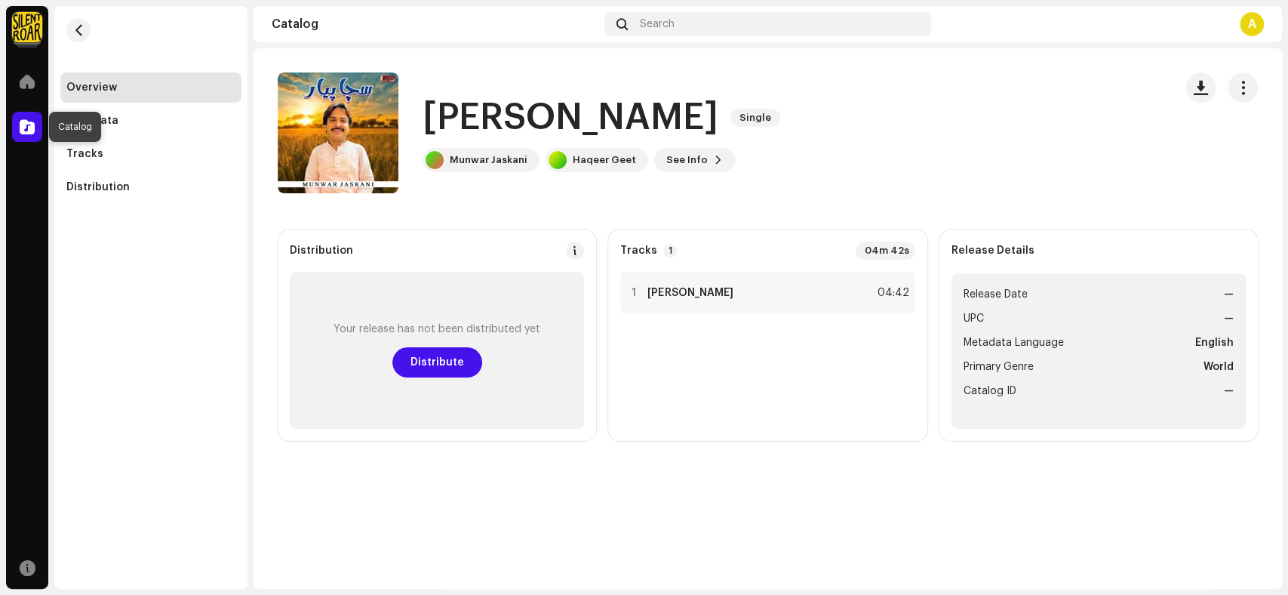
click at [25, 126] on span at bounding box center [27, 127] width 15 height 12
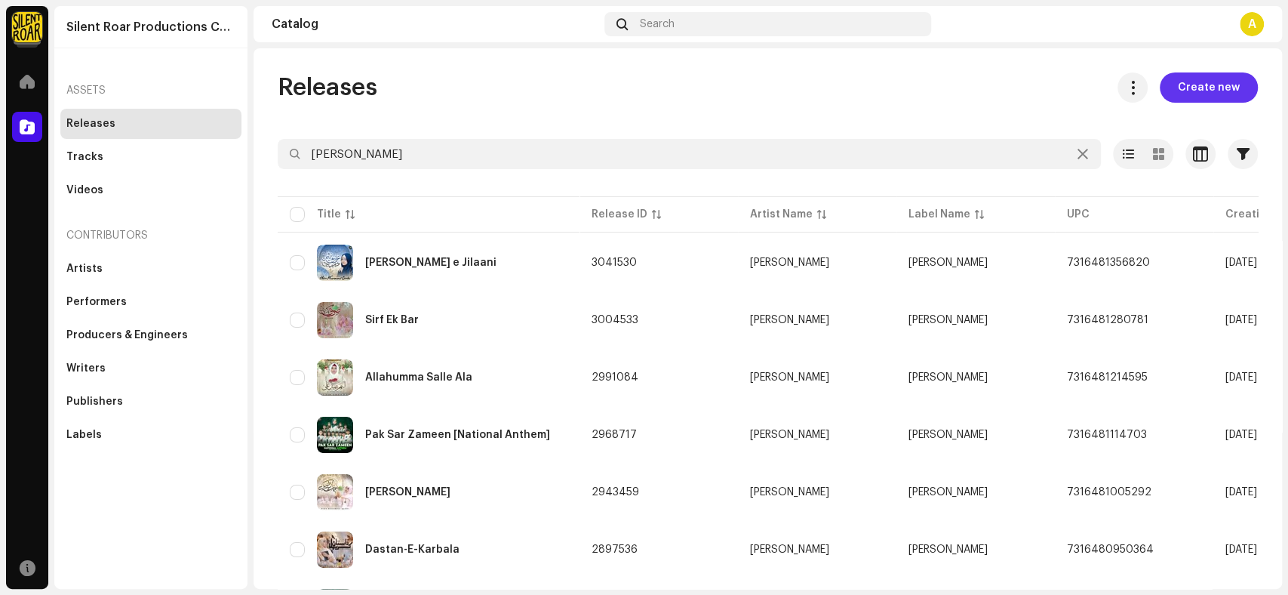
click at [1219, 95] on span "Create new" at bounding box center [1209, 87] width 62 height 30
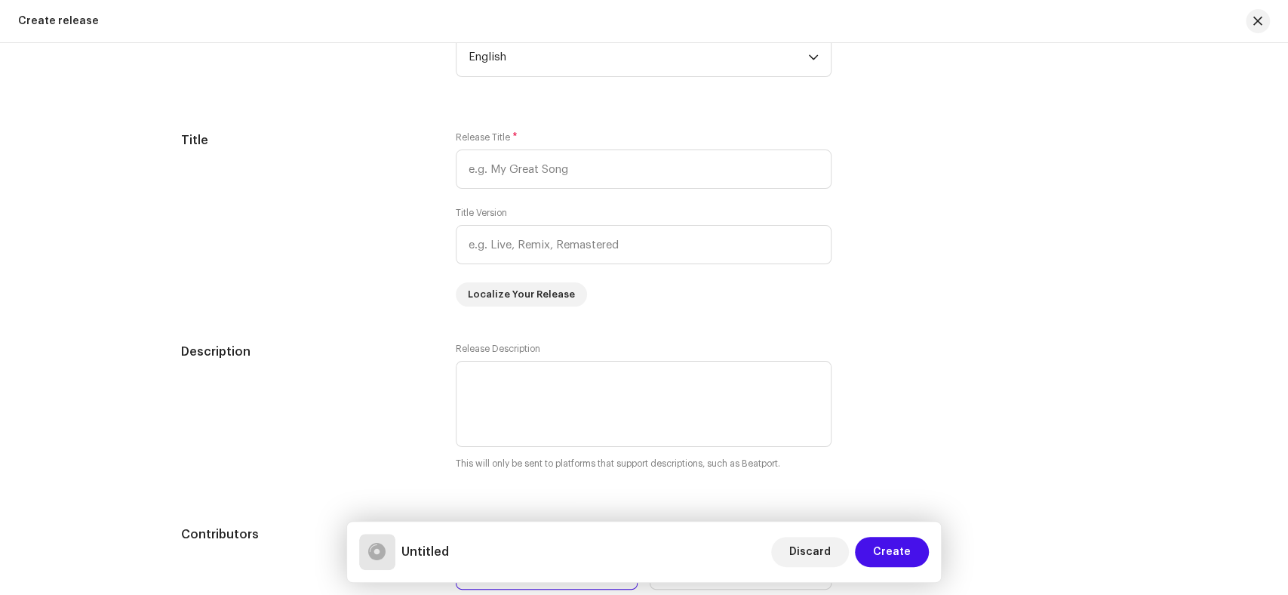
scroll to position [1205, 0]
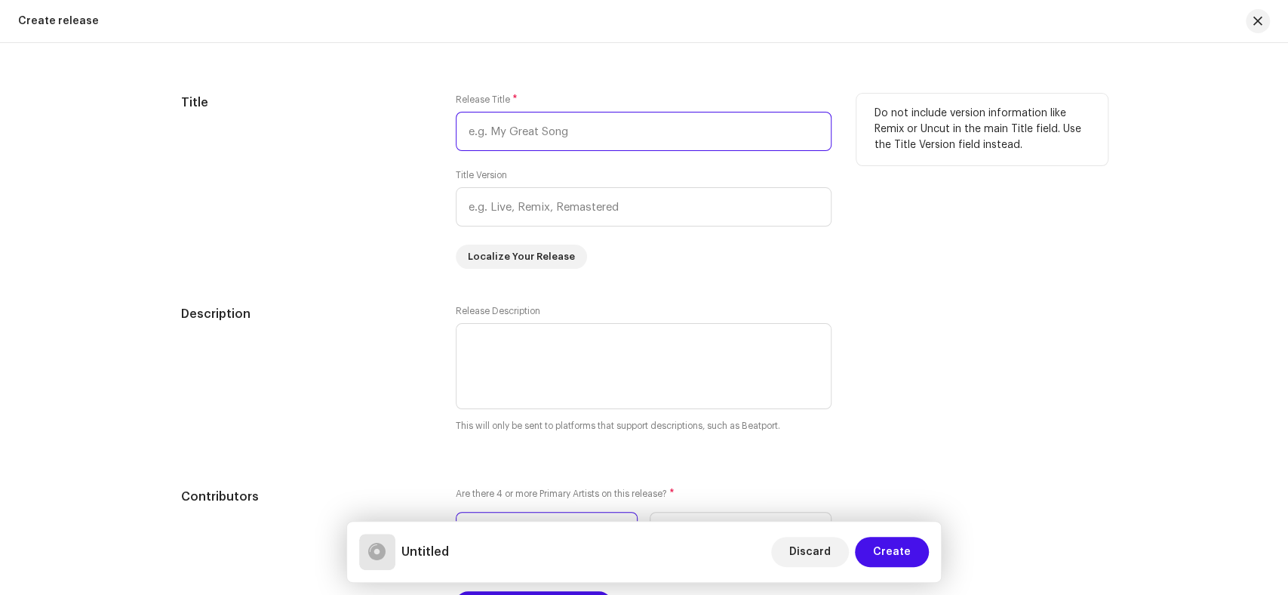
click at [509, 137] on input "text" at bounding box center [644, 131] width 376 height 39
paste input "[PERSON_NAME]"
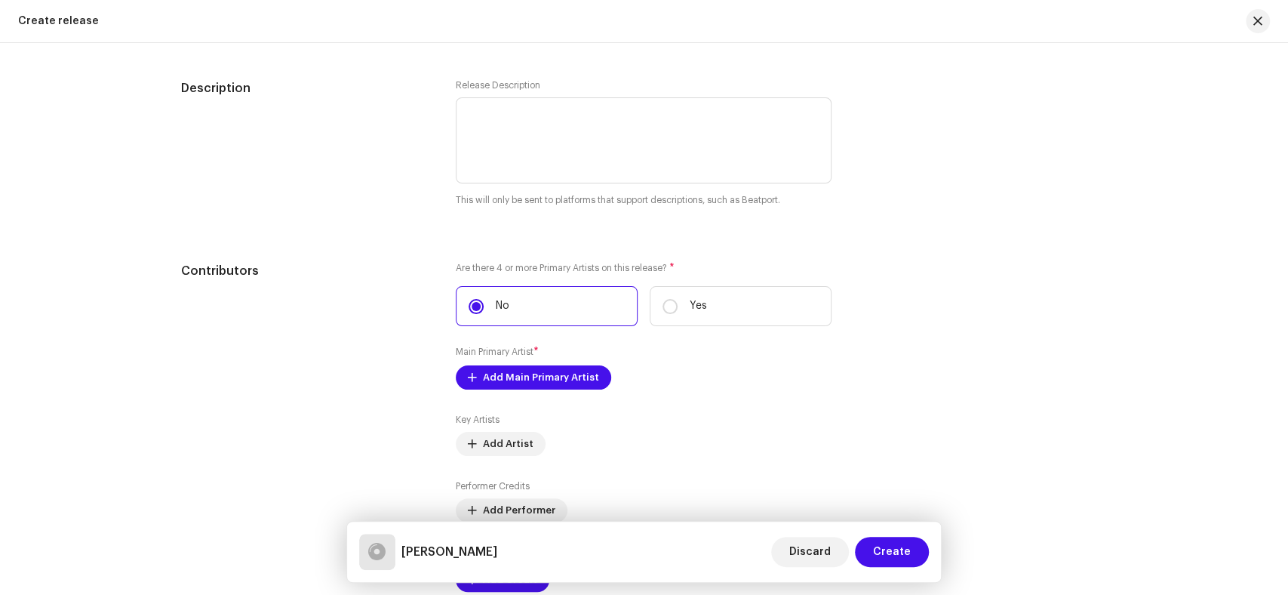
scroll to position [1456, 0]
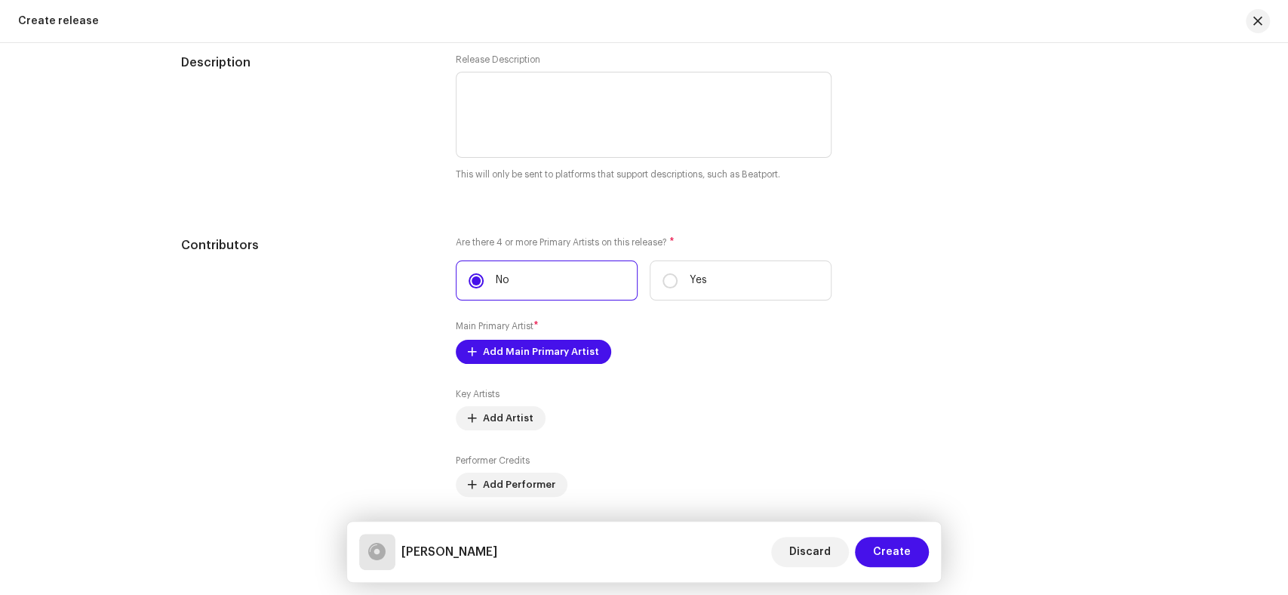
type input "[PERSON_NAME]"
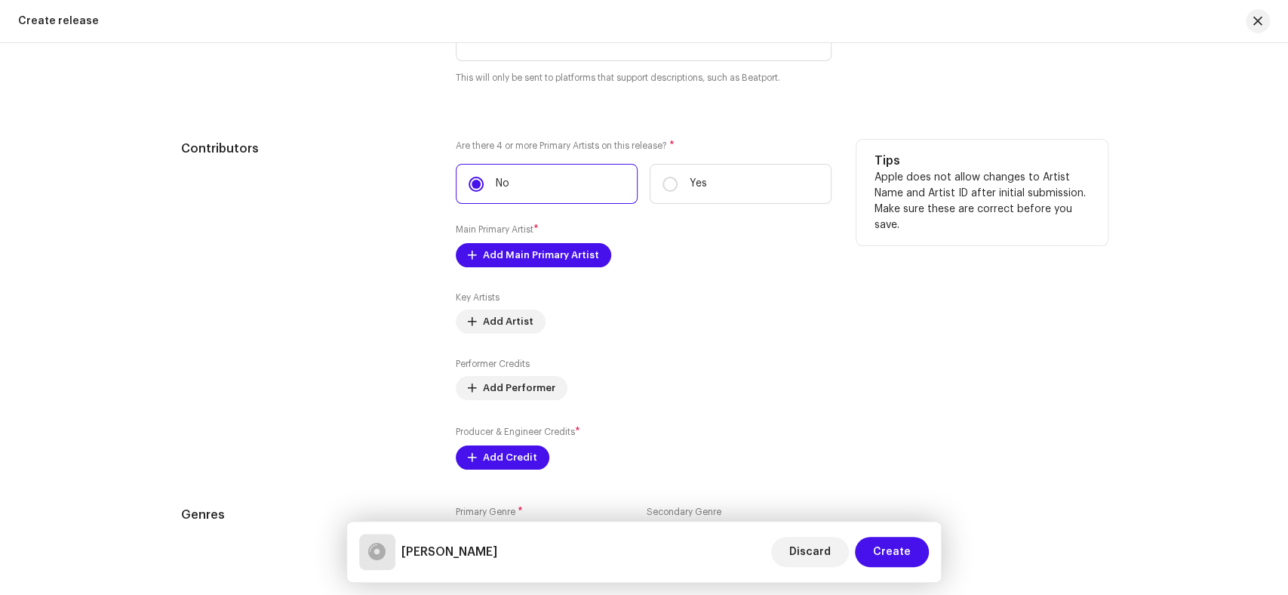
scroll to position [1624, 0]
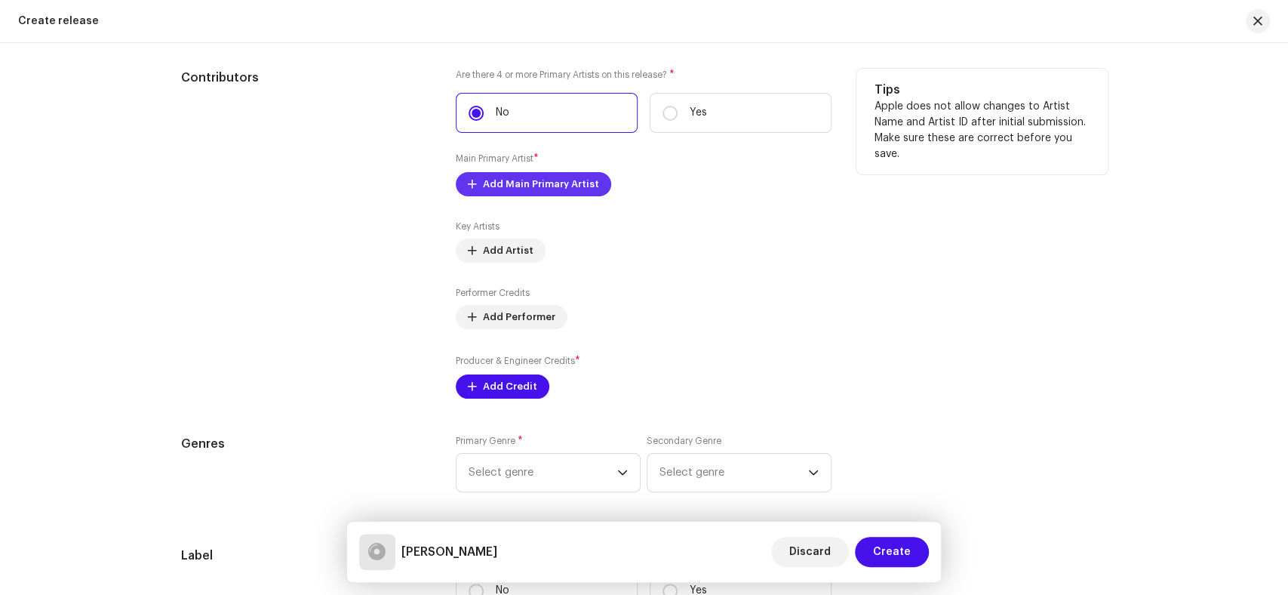
click at [508, 183] on span "Add Main Primary Artist" at bounding box center [541, 184] width 116 height 30
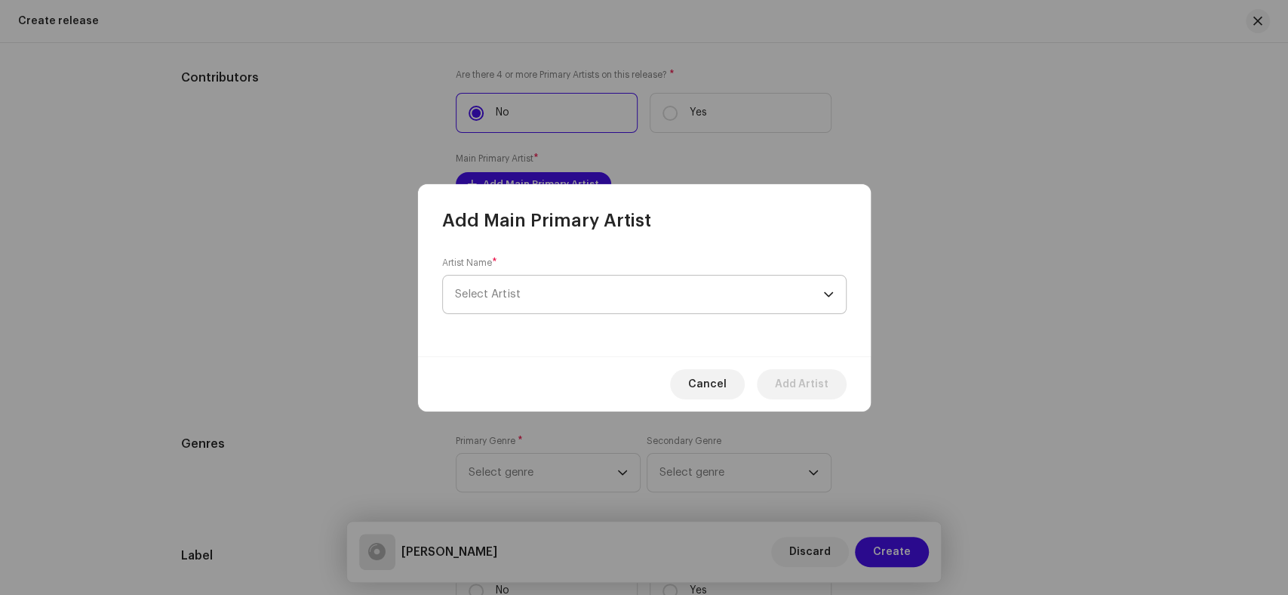
click at [572, 294] on span "Select Artist" at bounding box center [639, 294] width 368 height 38
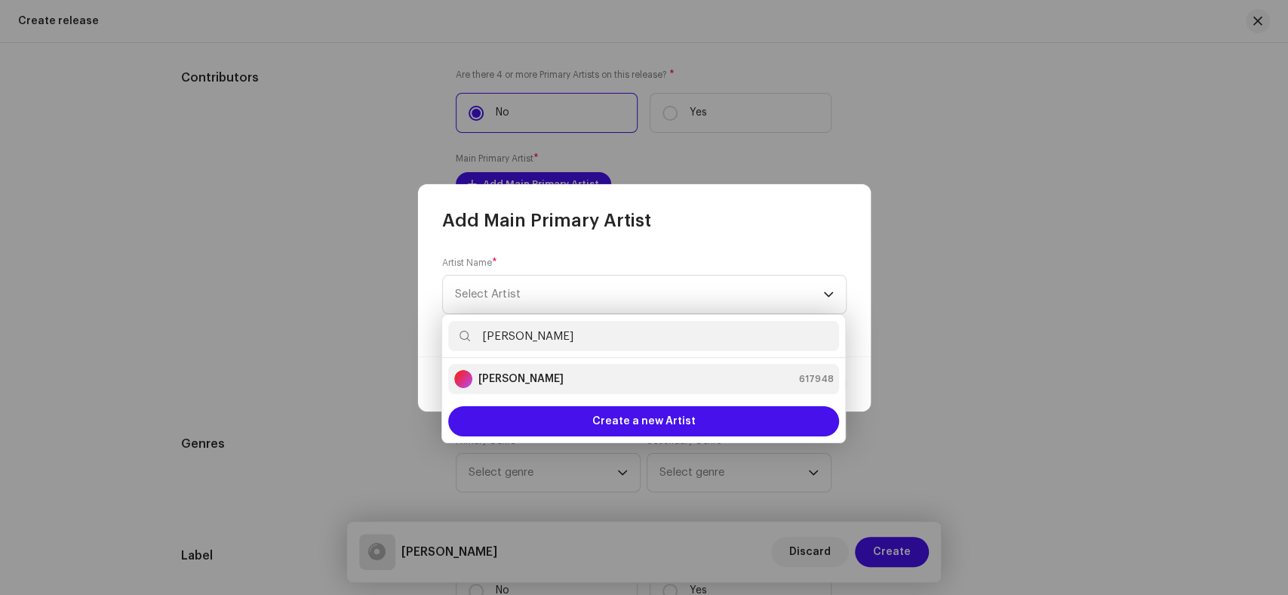
type input "[PERSON_NAME]"
click at [525, 379] on strong "[PERSON_NAME]" at bounding box center [520, 378] width 85 height 15
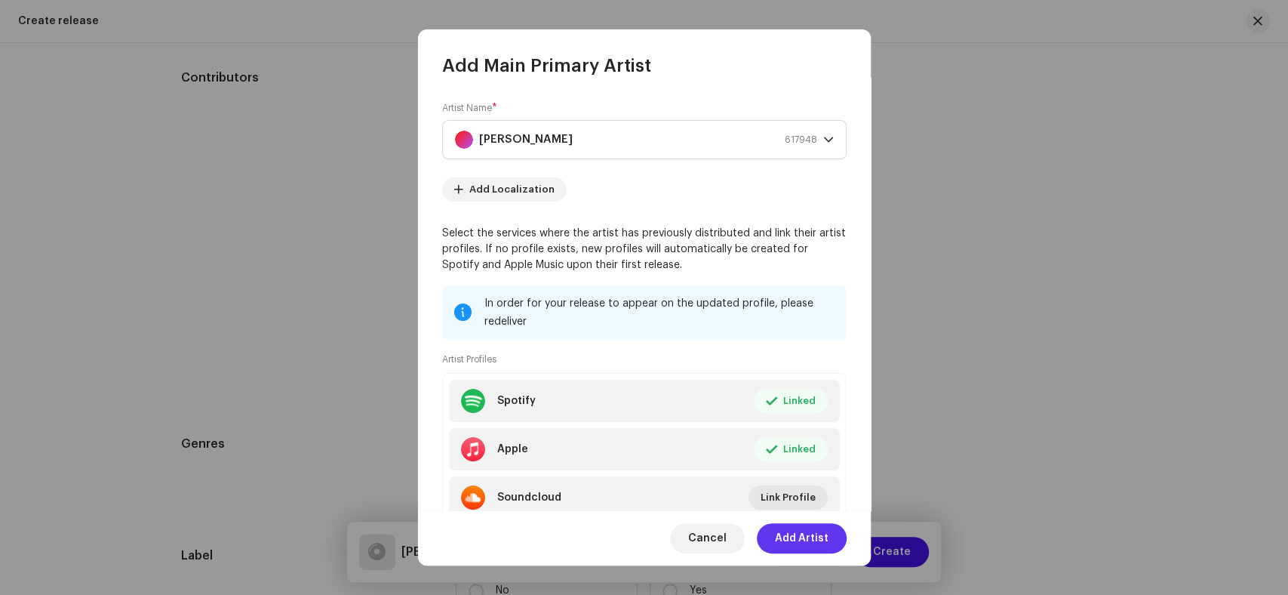
click at [797, 546] on span "Add Artist" at bounding box center [802, 538] width 54 height 30
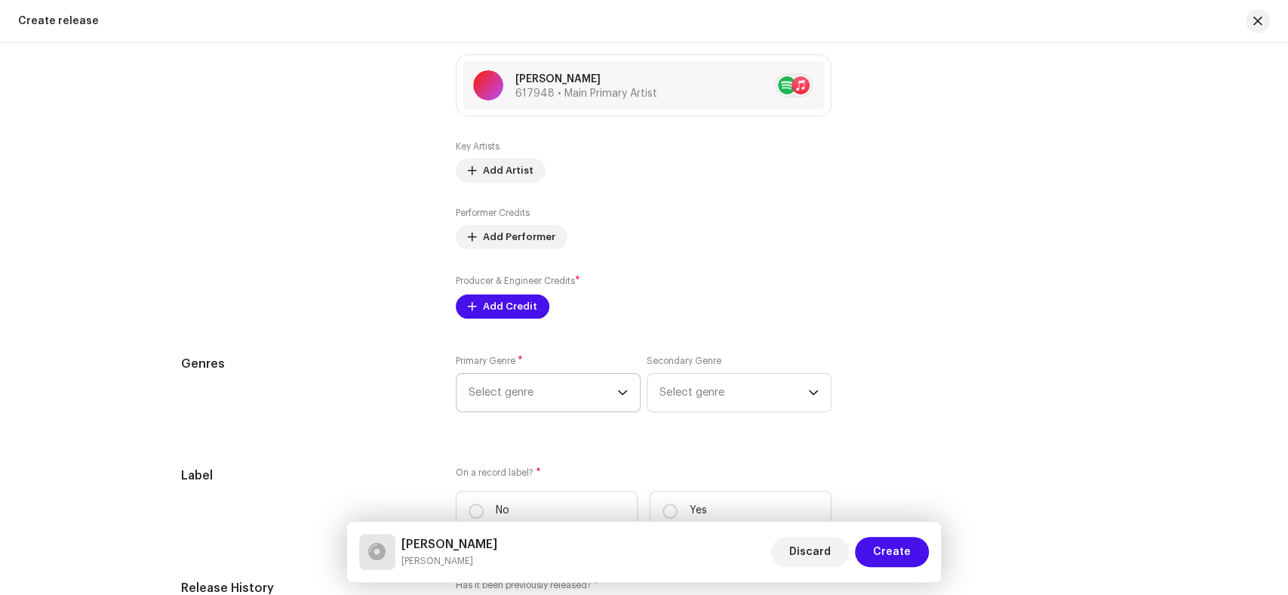
scroll to position [1792, 0]
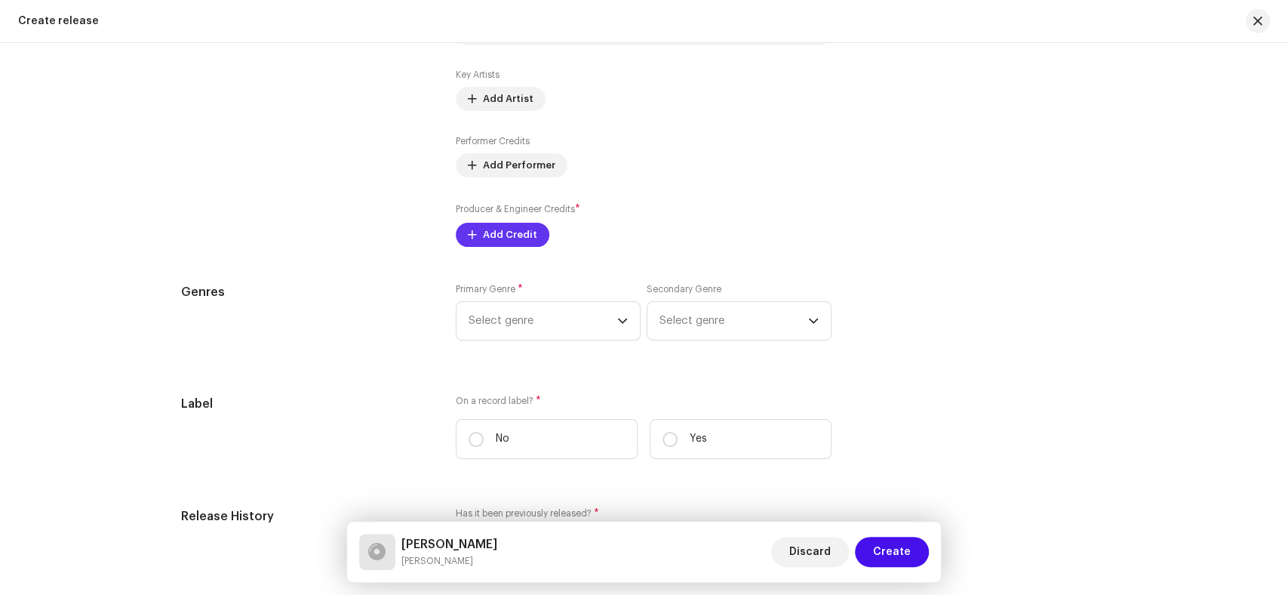
click at [483, 242] on span "Add Credit" at bounding box center [510, 235] width 54 height 30
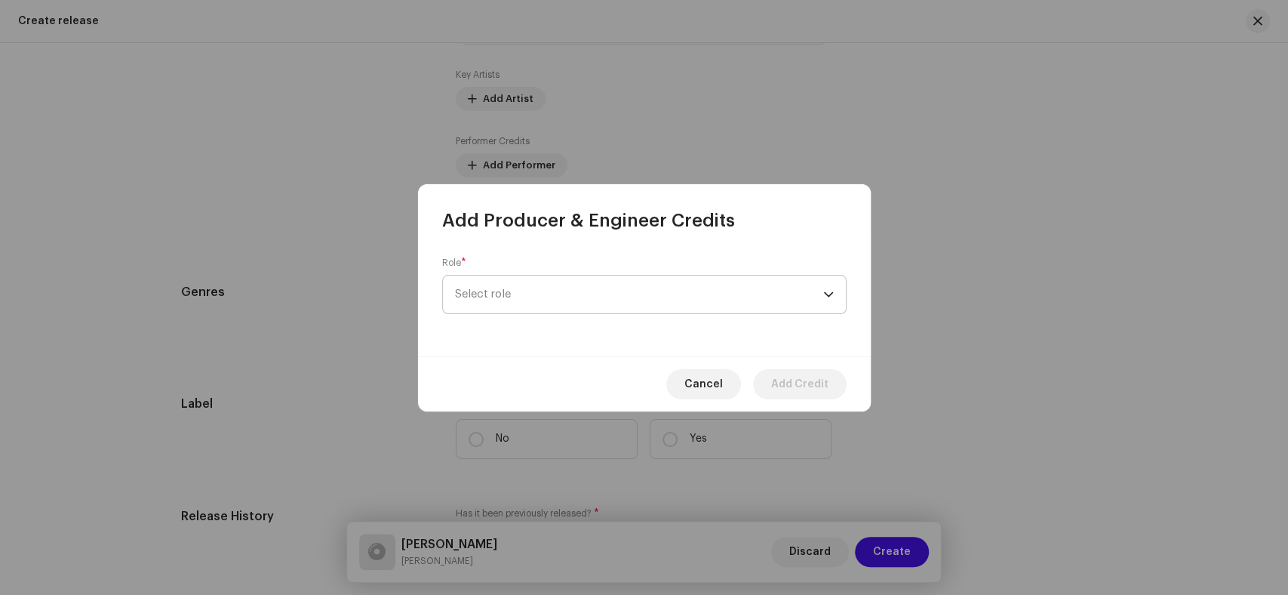
click at [694, 297] on span "Select role" at bounding box center [639, 294] width 368 height 38
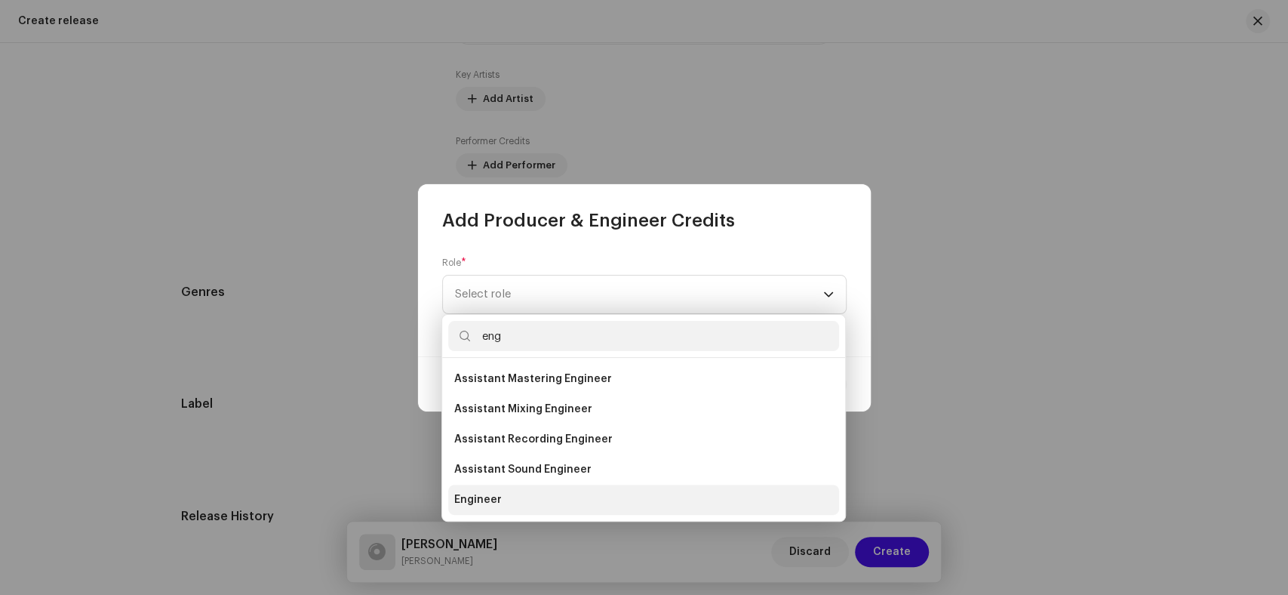
type input "eng"
click at [487, 493] on span "Engineer" at bounding box center [478, 499] width 48 height 15
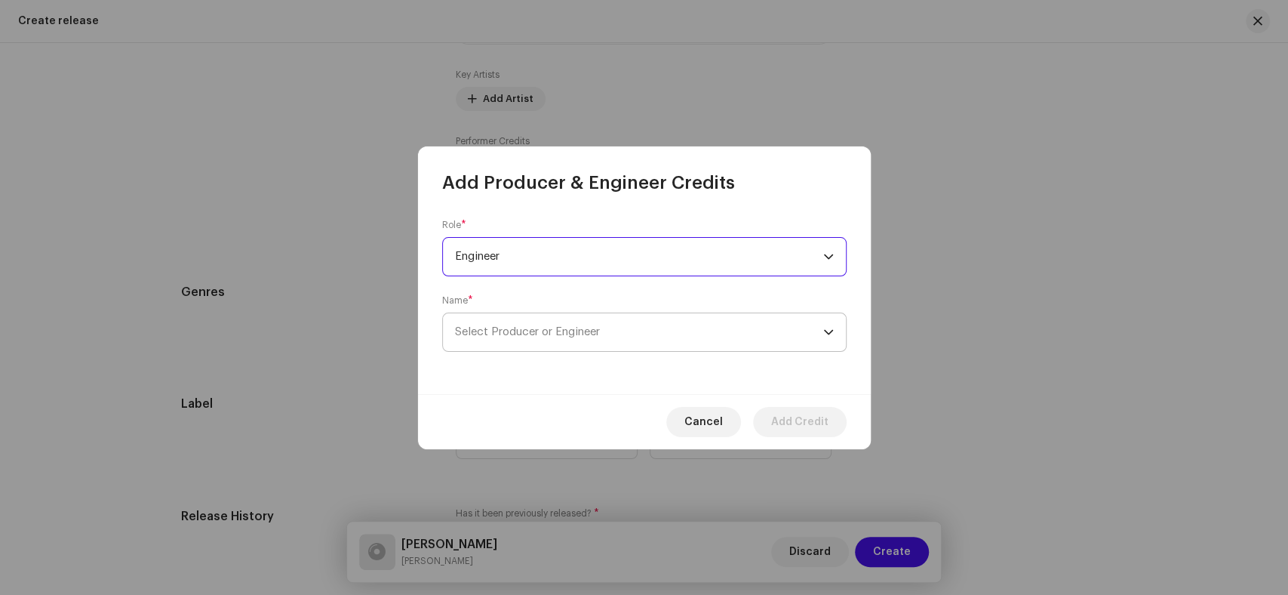
click at [605, 340] on span "Select Producer or Engineer" at bounding box center [639, 332] width 368 height 38
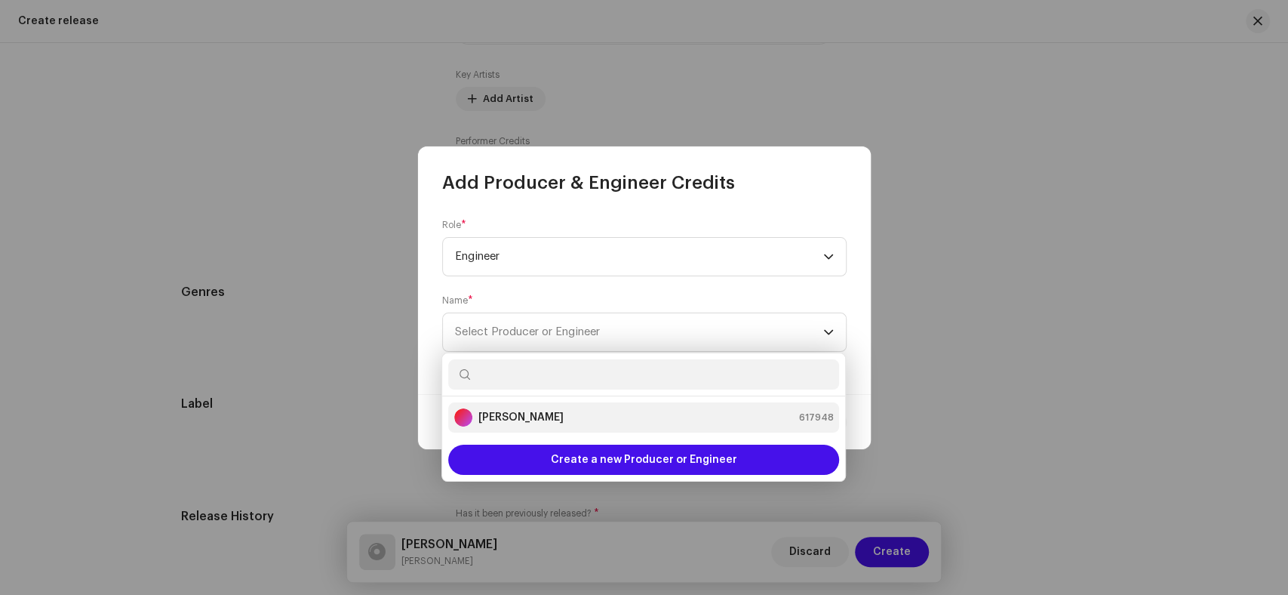
click at [538, 418] on strong "[PERSON_NAME]" at bounding box center [520, 417] width 85 height 15
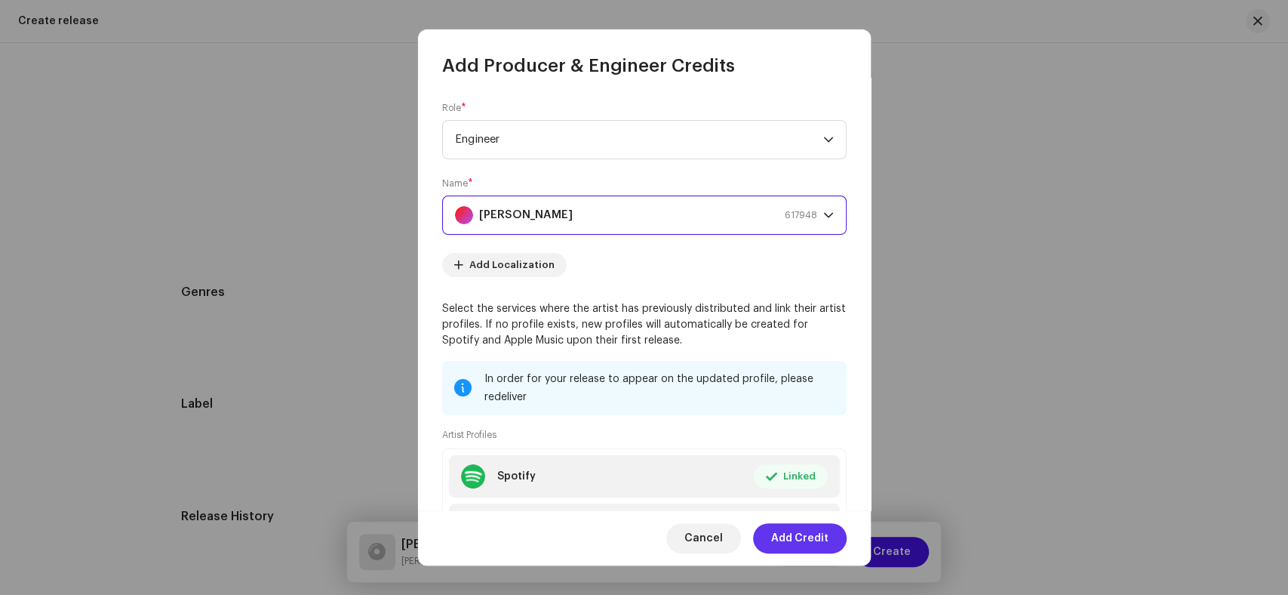
click at [805, 536] on span "Add Credit" at bounding box center [799, 538] width 57 height 30
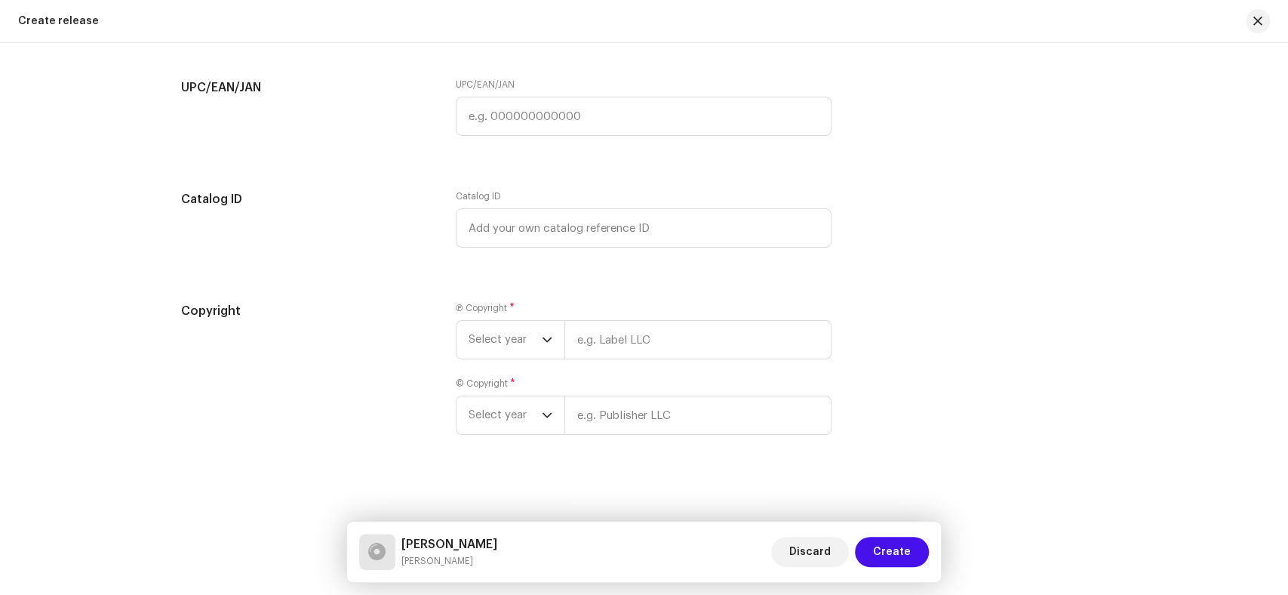
scroll to position [2406, 0]
drag, startPoint x: 502, startPoint y: 340, endPoint x: 557, endPoint y: 349, distance: 55.9
click at [502, 340] on span "Select year" at bounding box center [505, 337] width 73 height 38
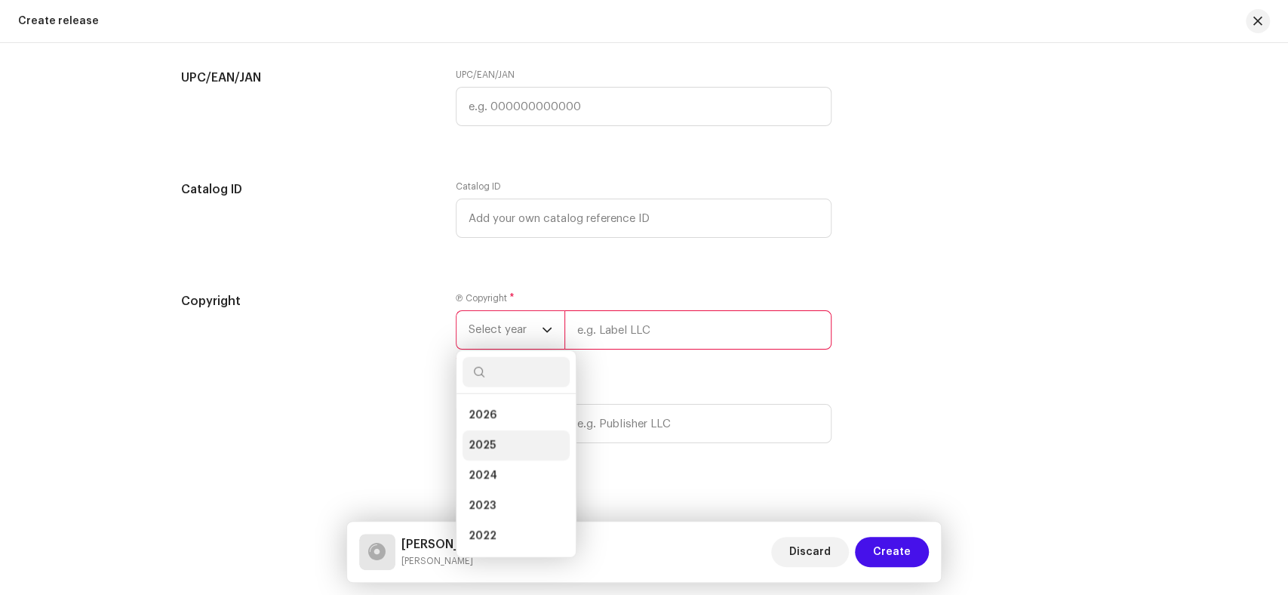
click at [502, 442] on li "2025" at bounding box center [515, 445] width 107 height 30
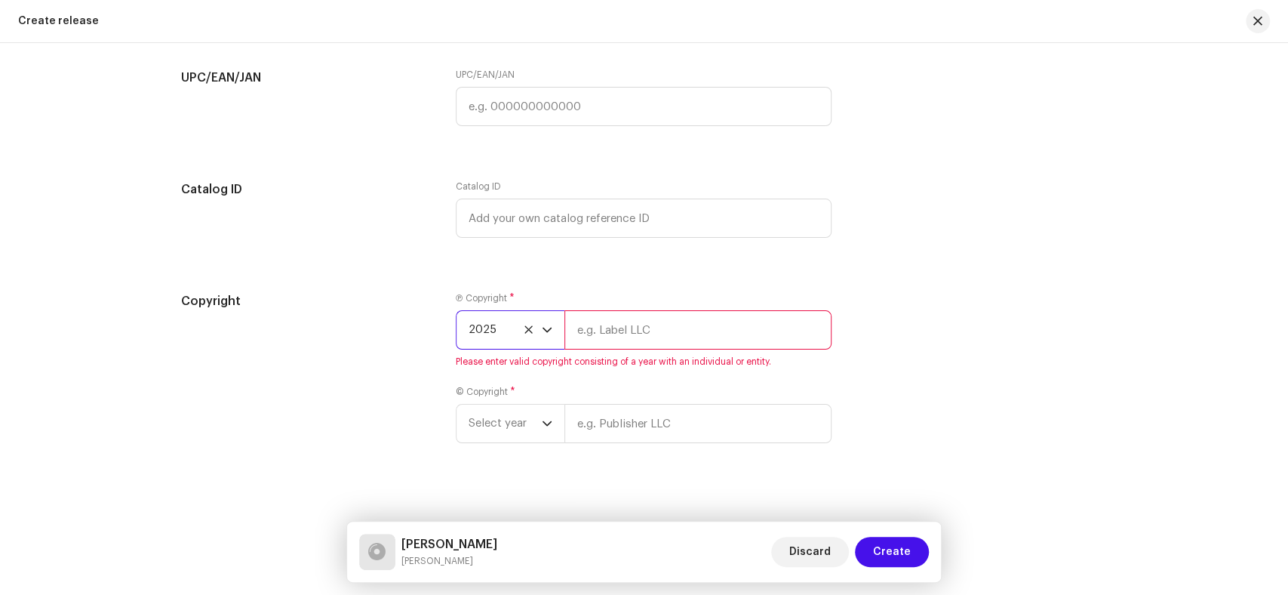
click at [606, 367] on span "Please enter valid copyright consisting of a year with an individual or entity." at bounding box center [644, 361] width 376 height 12
click at [622, 349] on input "text" at bounding box center [697, 329] width 267 height 39
paste input "Rohi Production"
type input "Rohi Production"
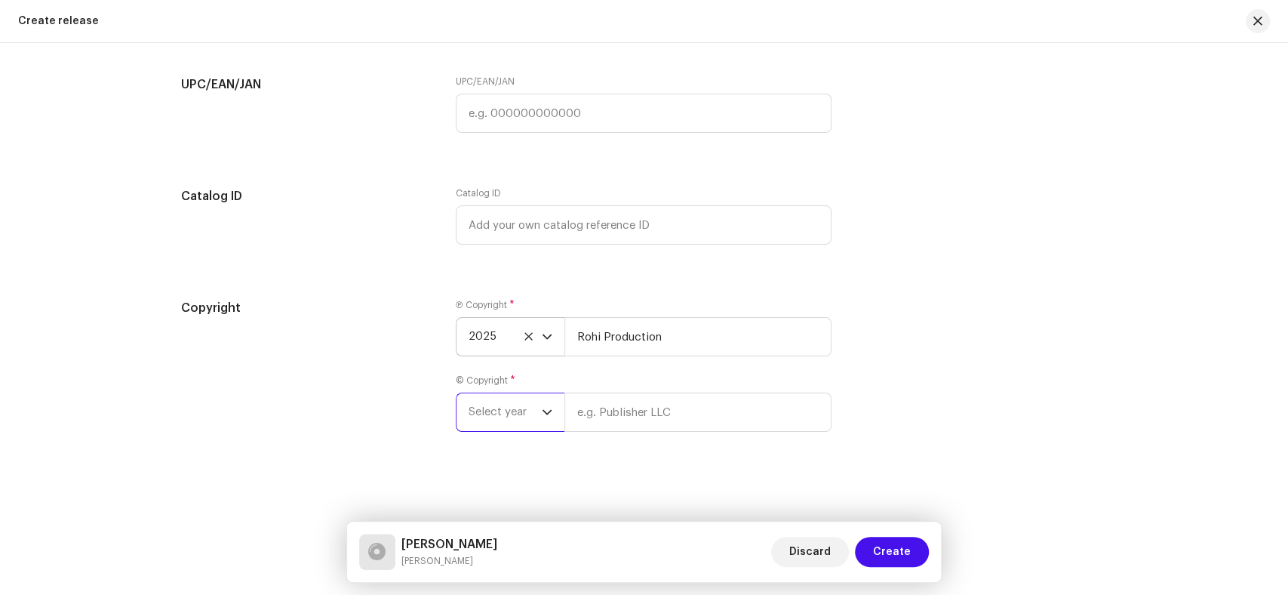
click at [493, 430] on span "Select year" at bounding box center [505, 412] width 73 height 38
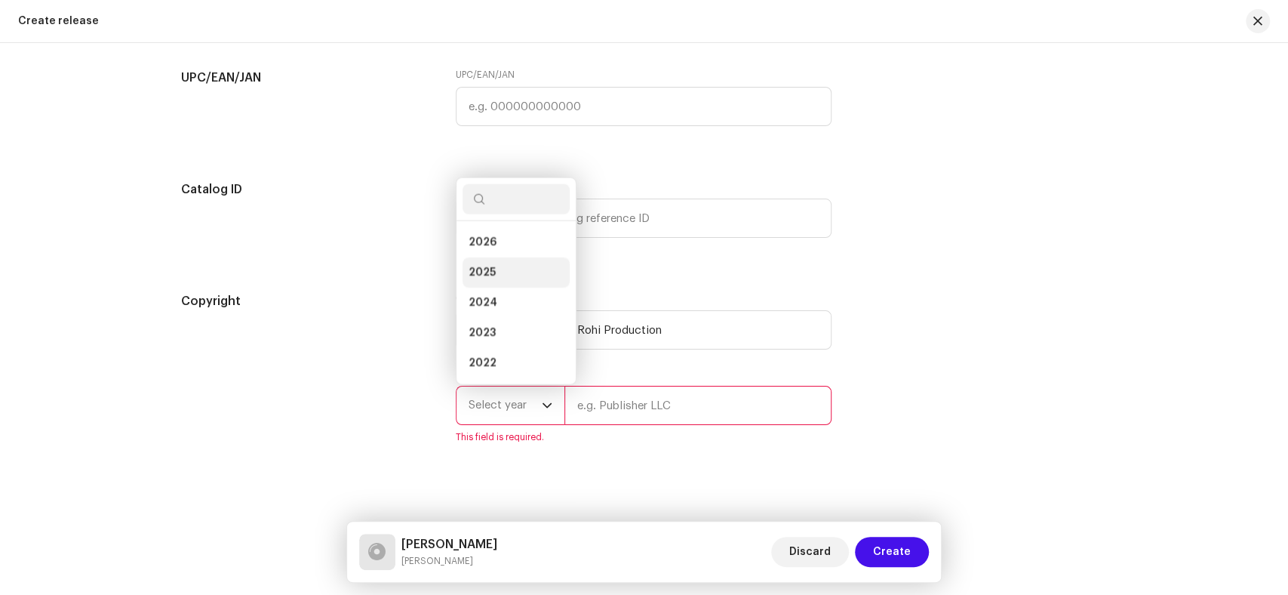
click at [513, 272] on li "2025" at bounding box center [515, 272] width 107 height 30
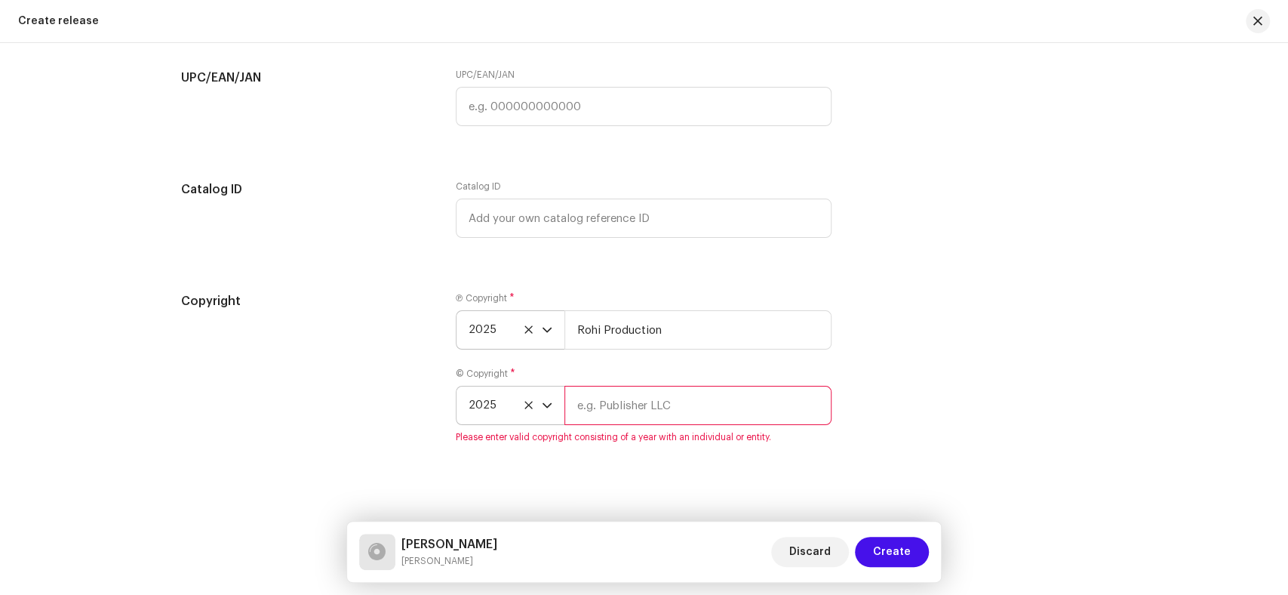
click at [678, 410] on input "text" at bounding box center [697, 405] width 267 height 39
paste input "Rohi Production"
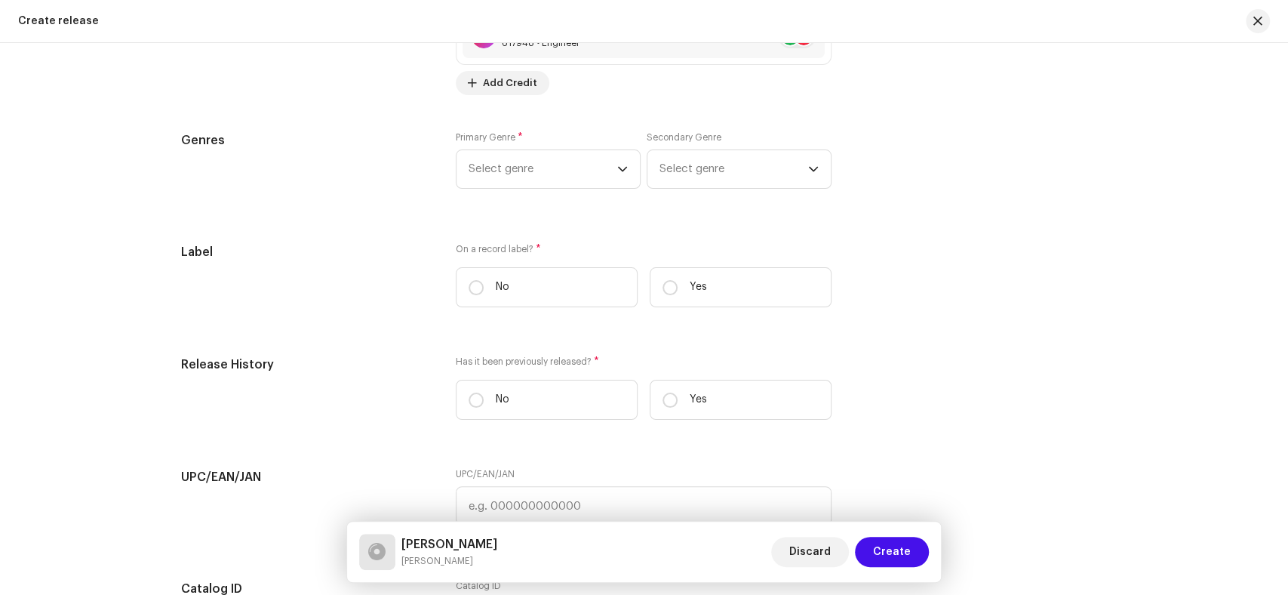
scroll to position [1987, 0]
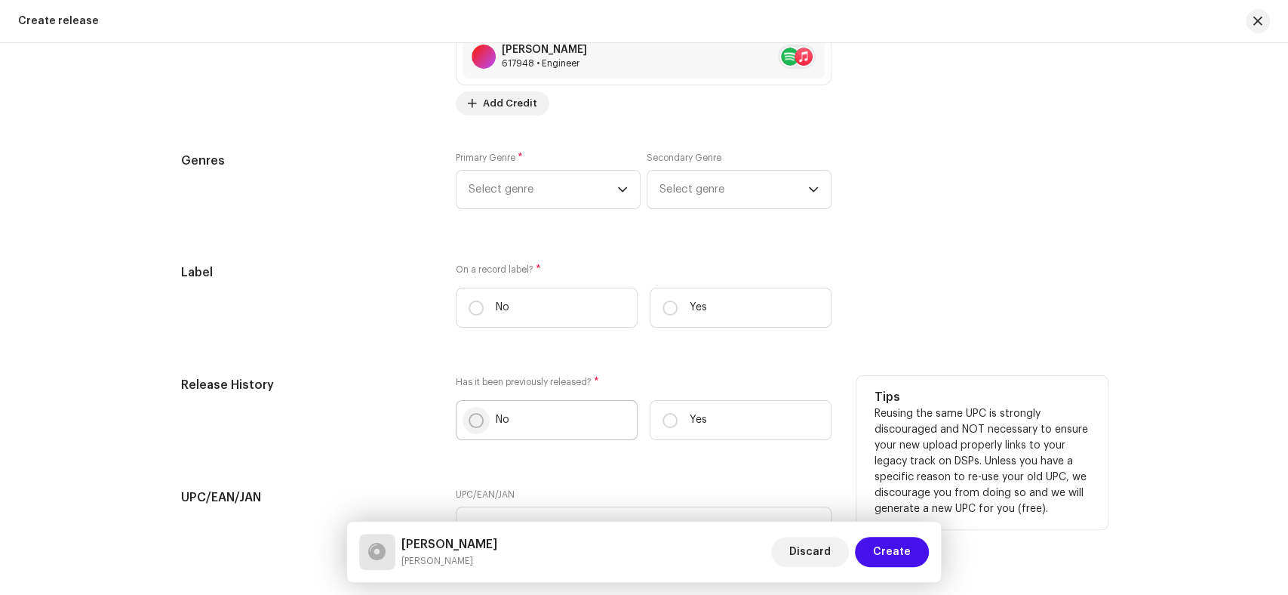
type input "Rohi Production"
click at [472, 421] on input "No" at bounding box center [476, 420] width 15 height 15
radio input "true"
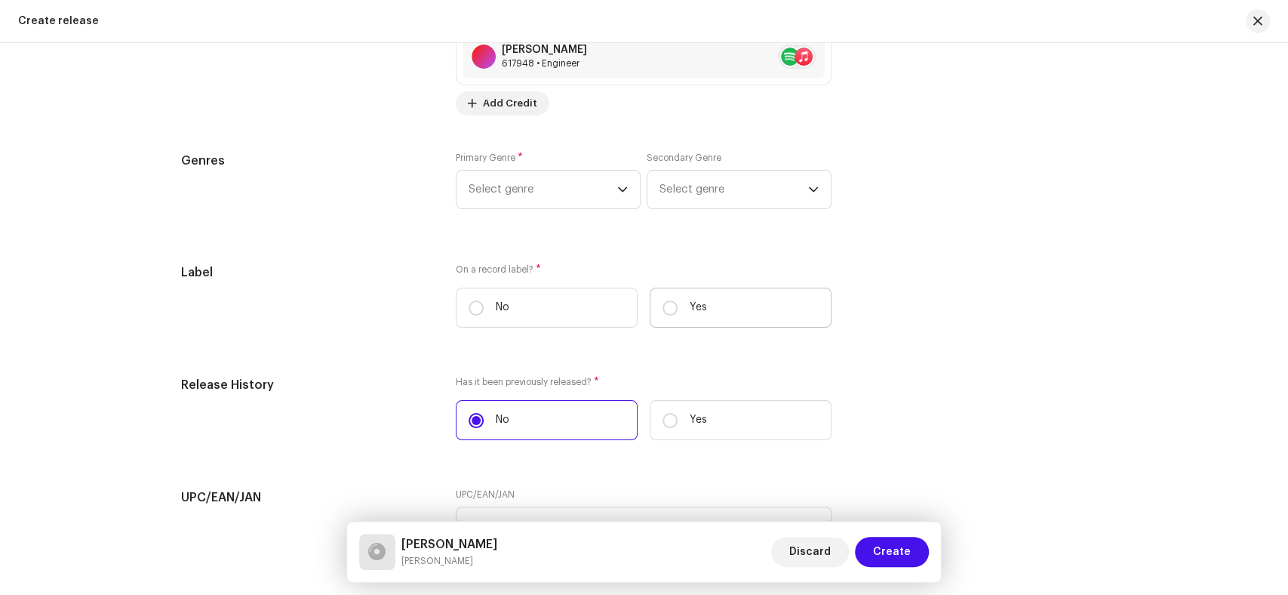
click at [676, 305] on label "Yes" at bounding box center [741, 307] width 182 height 40
click at [676, 305] on input "Yes" at bounding box center [669, 307] width 15 height 15
radio input "true"
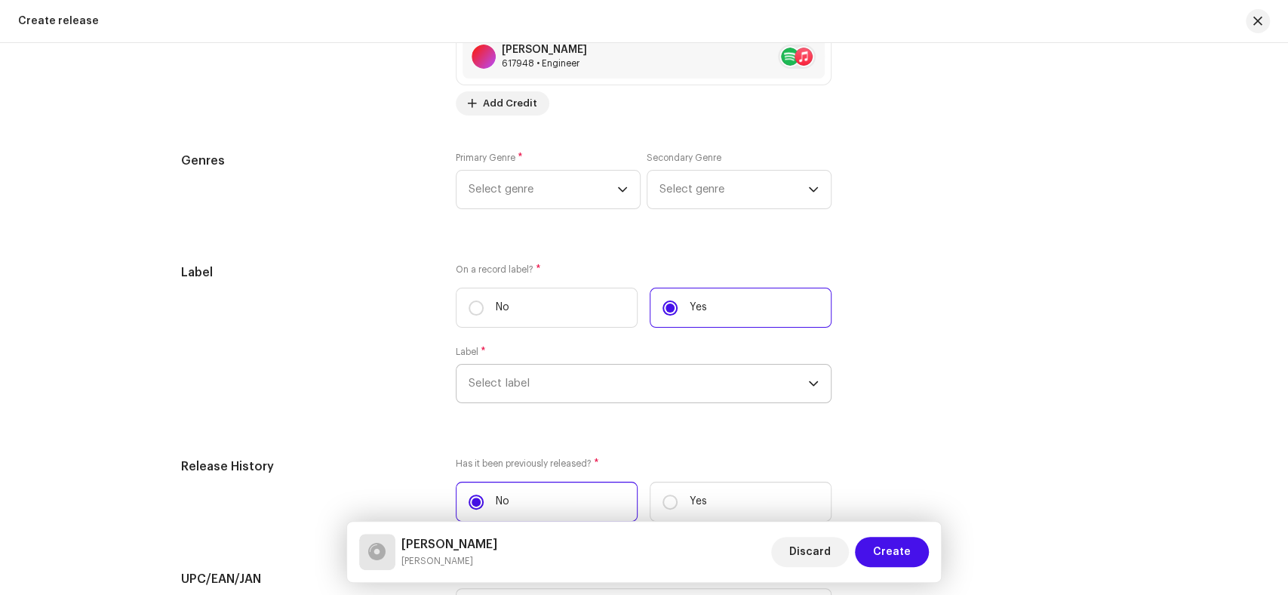
click at [601, 388] on span "Select label" at bounding box center [639, 383] width 340 height 38
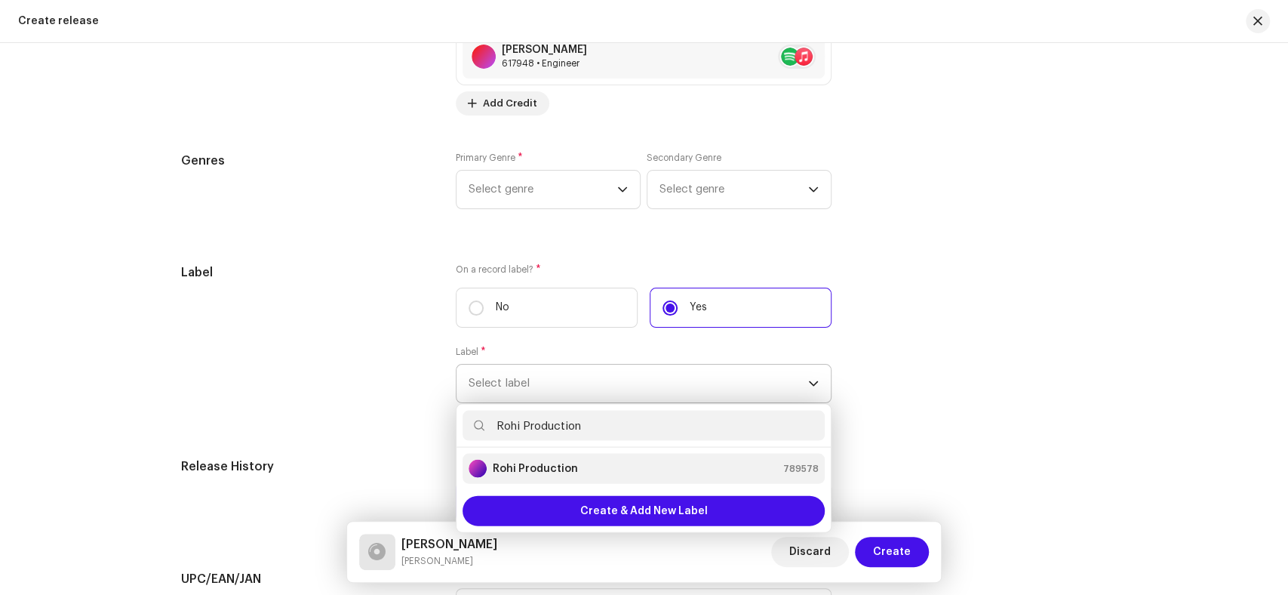
type input "Rohi Production"
click at [594, 470] on div "Rohi Production 789578" at bounding box center [644, 468] width 350 height 18
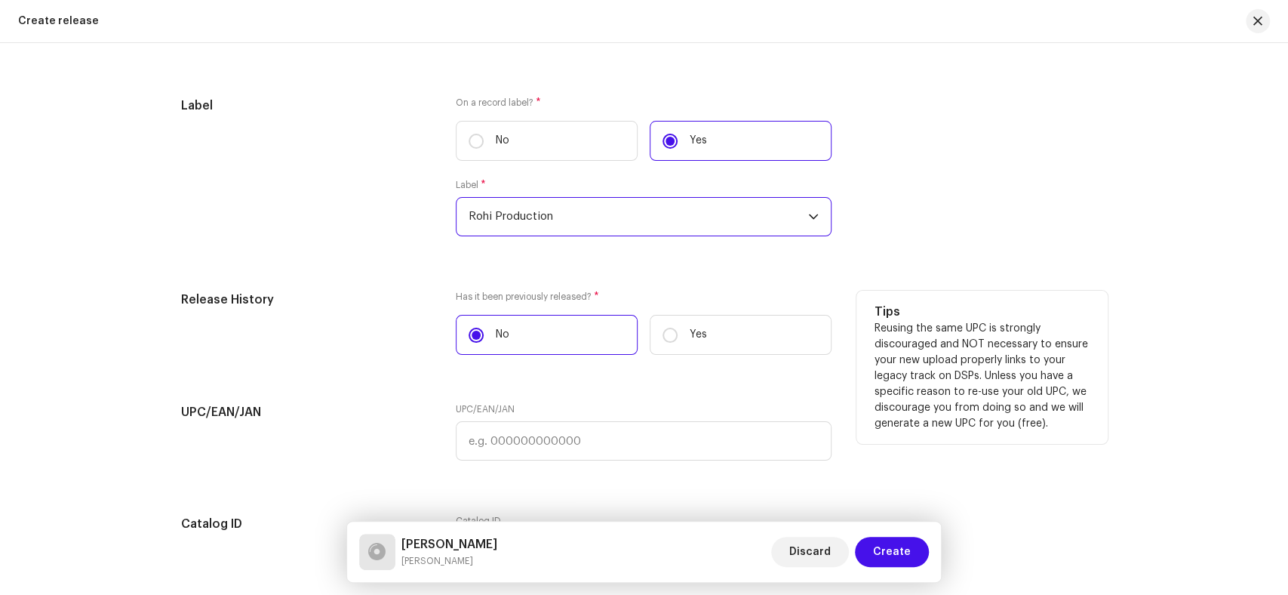
scroll to position [1901, 0]
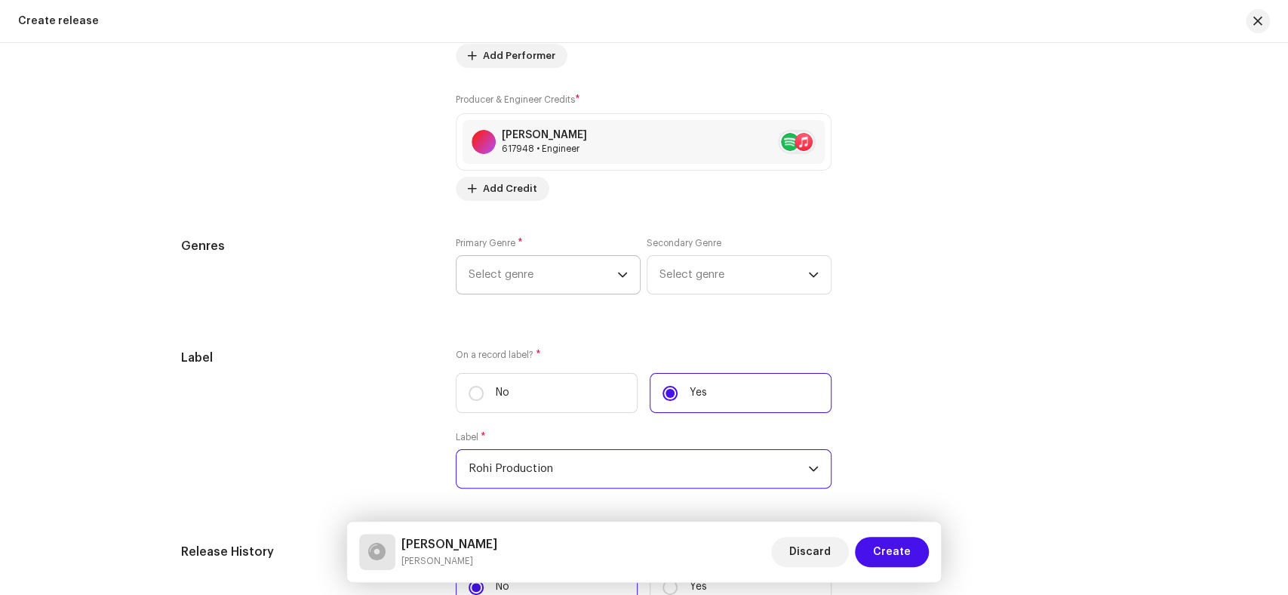
click at [528, 293] on span "Select genre" at bounding box center [543, 275] width 149 height 38
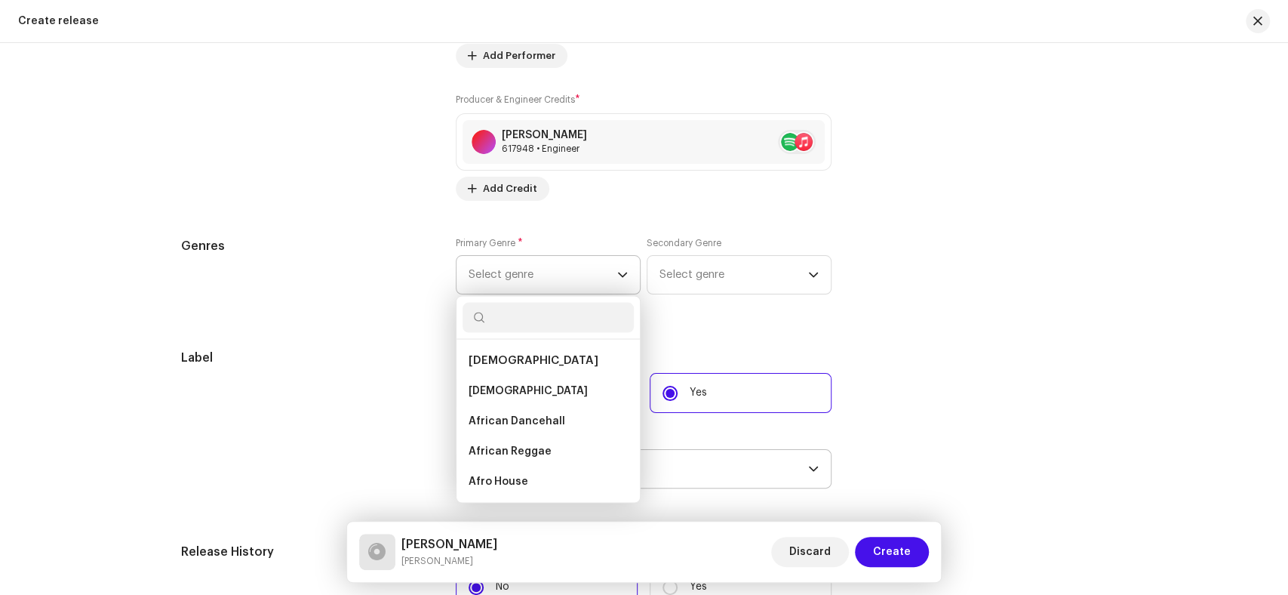
click at [528, 276] on span "Select genre" at bounding box center [543, 275] width 149 height 38
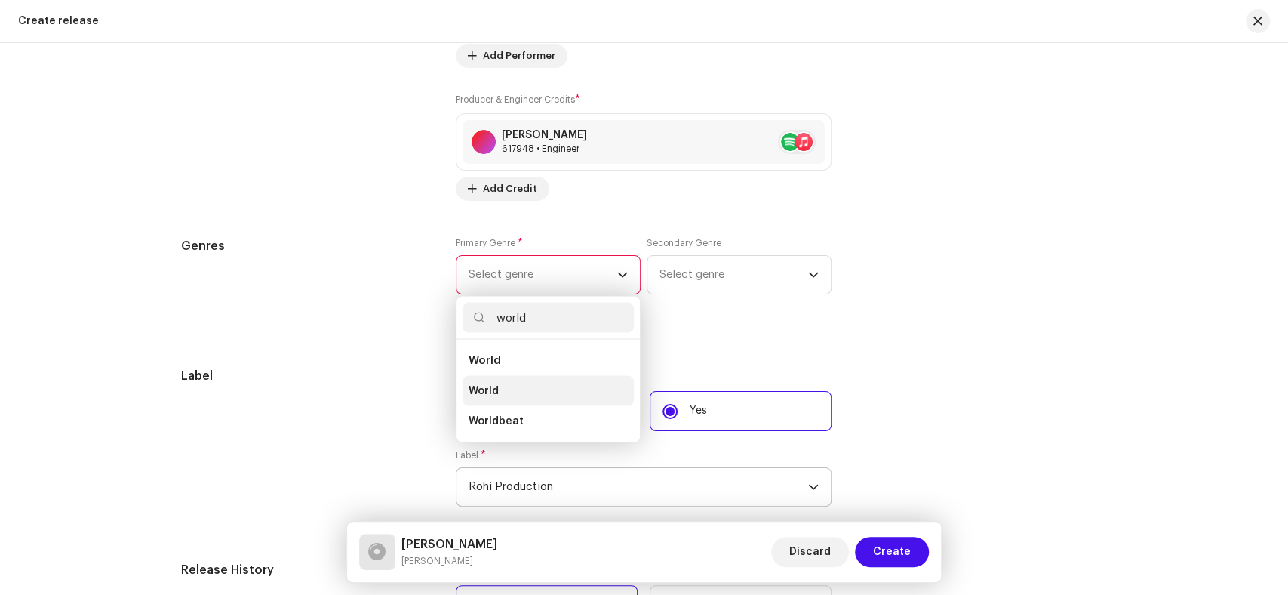
type input "world"
click at [505, 388] on li "World" at bounding box center [547, 390] width 171 height 30
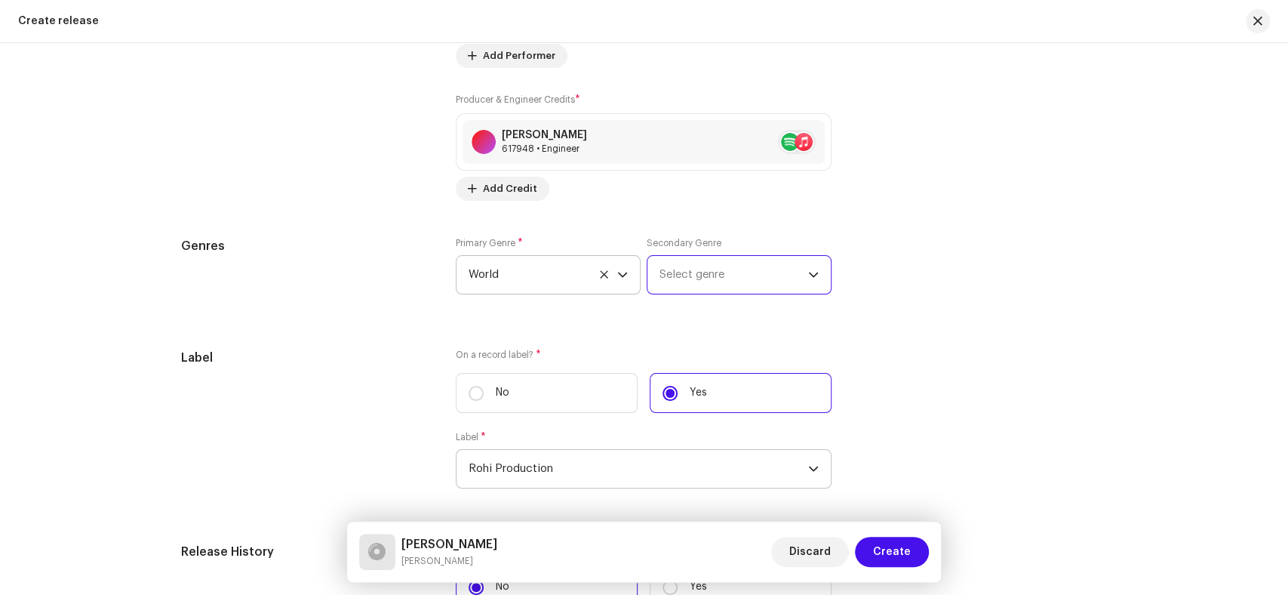
click at [714, 293] on span "Select genre" at bounding box center [733, 275] width 149 height 38
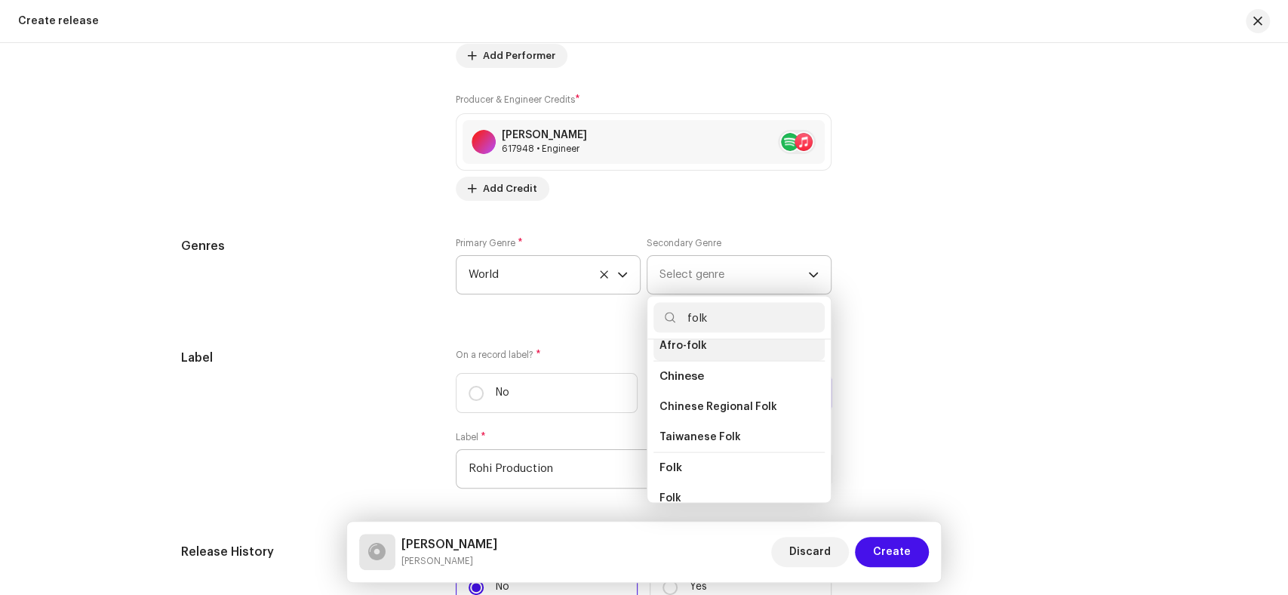
scroll to position [167, 0]
type input "folk"
click at [685, 380] on li "Folk" at bounding box center [738, 375] width 171 height 30
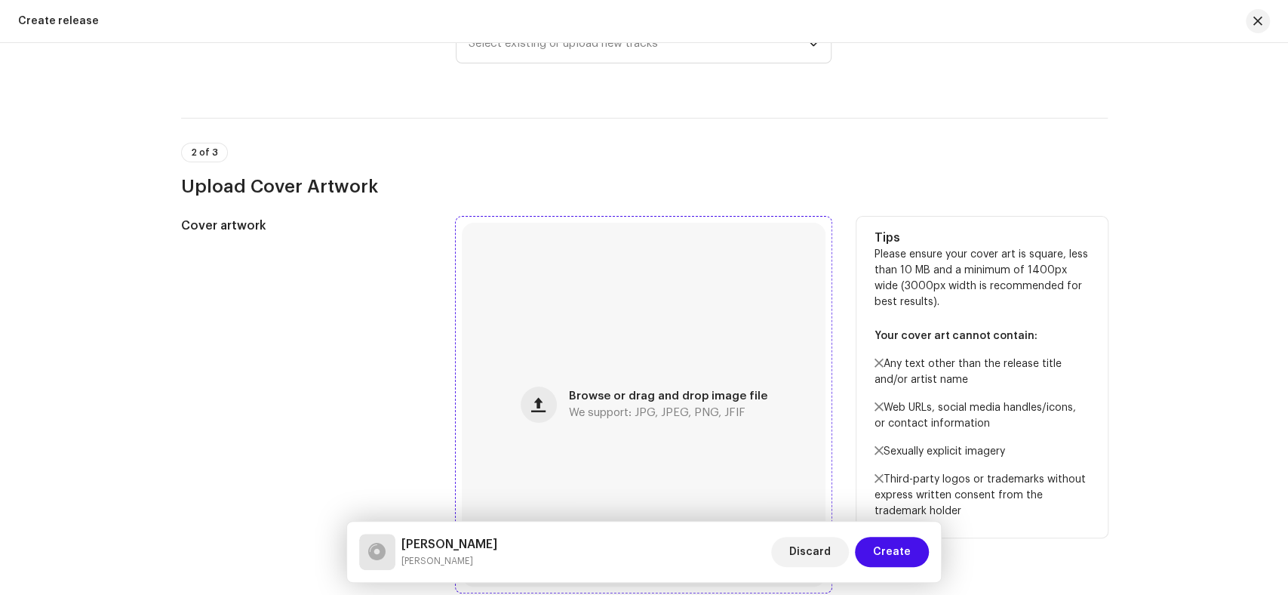
scroll to position [309, 0]
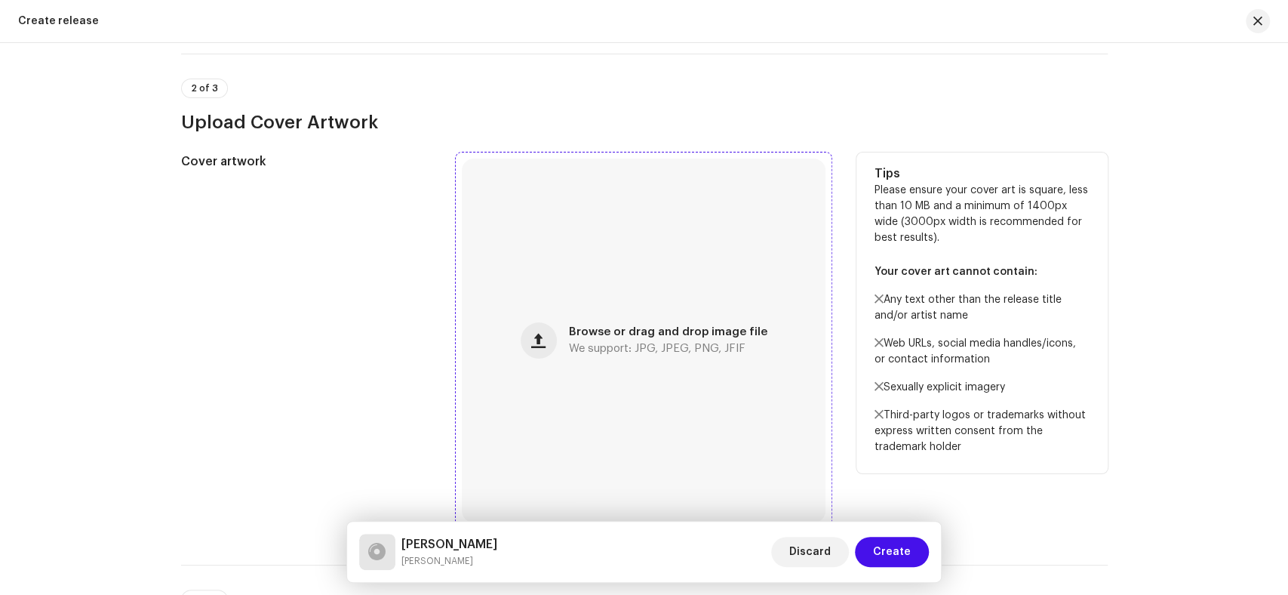
click at [558, 333] on div "Browse or drag and drop image file We support: JPG, JPEG, PNG, JFIF" at bounding box center [644, 340] width 364 height 364
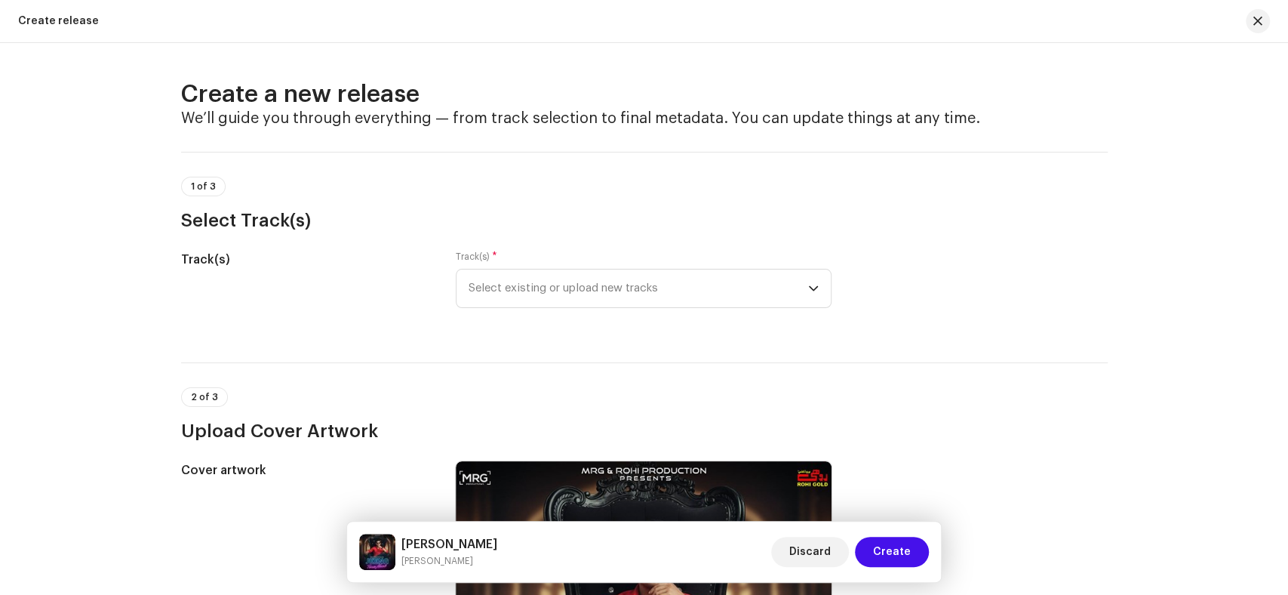
scroll to position [0, 0]
click at [530, 283] on span "Select existing or upload new tracks" at bounding box center [639, 288] width 340 height 38
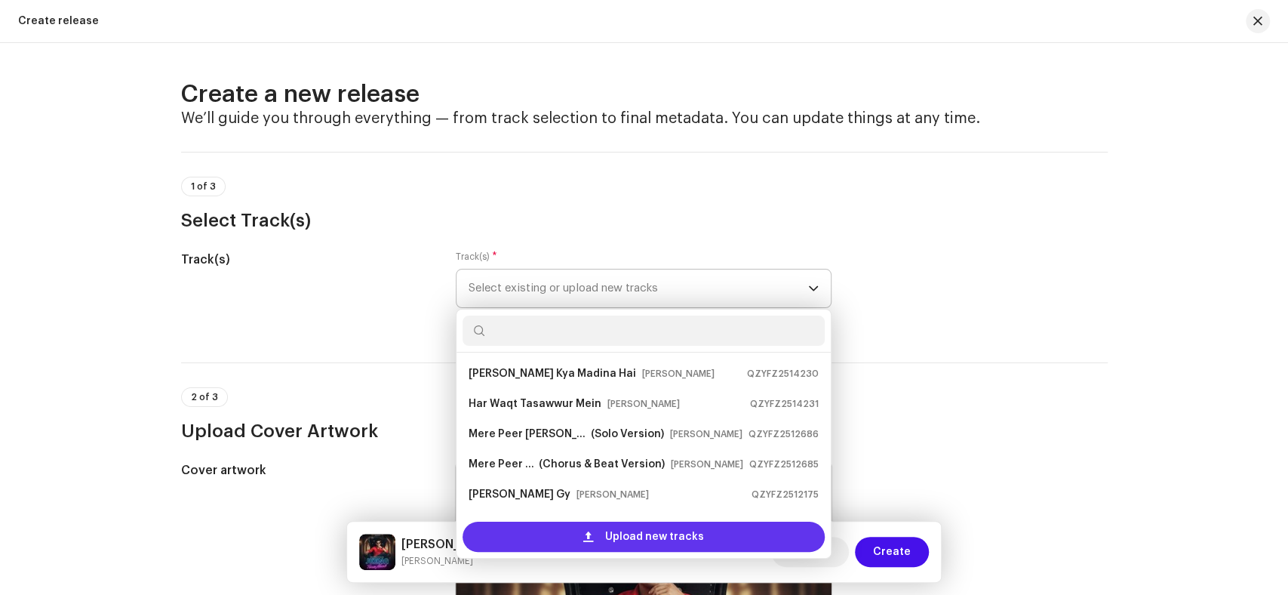
scroll to position [24, 0]
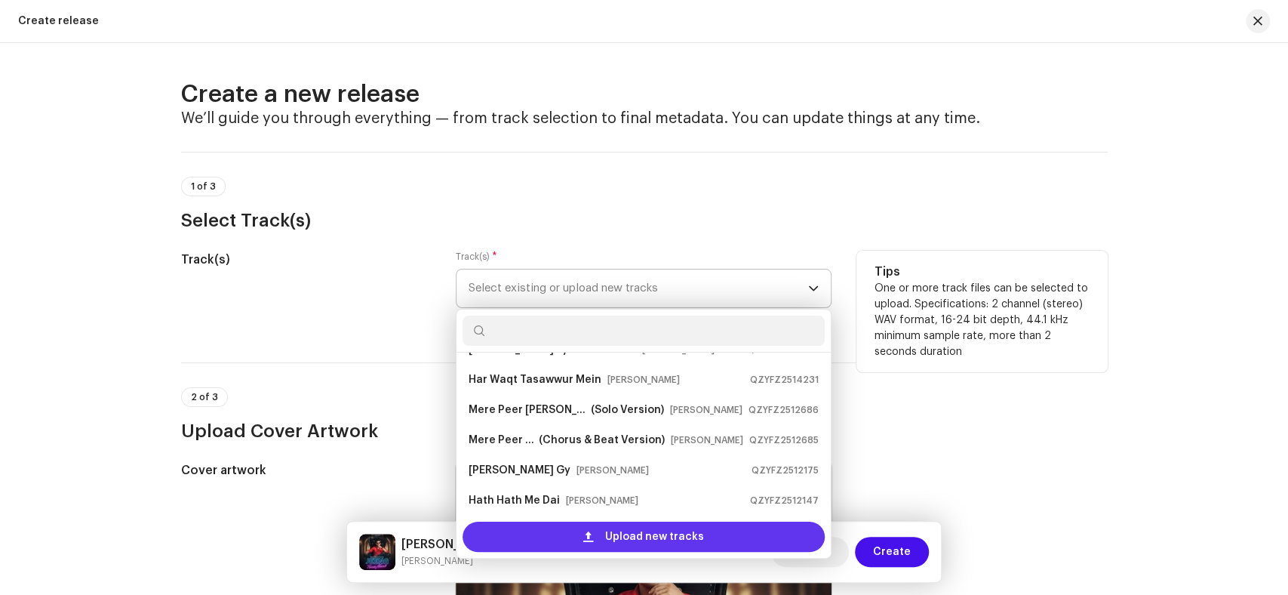
click at [555, 539] on div "Upload new tracks" at bounding box center [643, 536] width 362 height 30
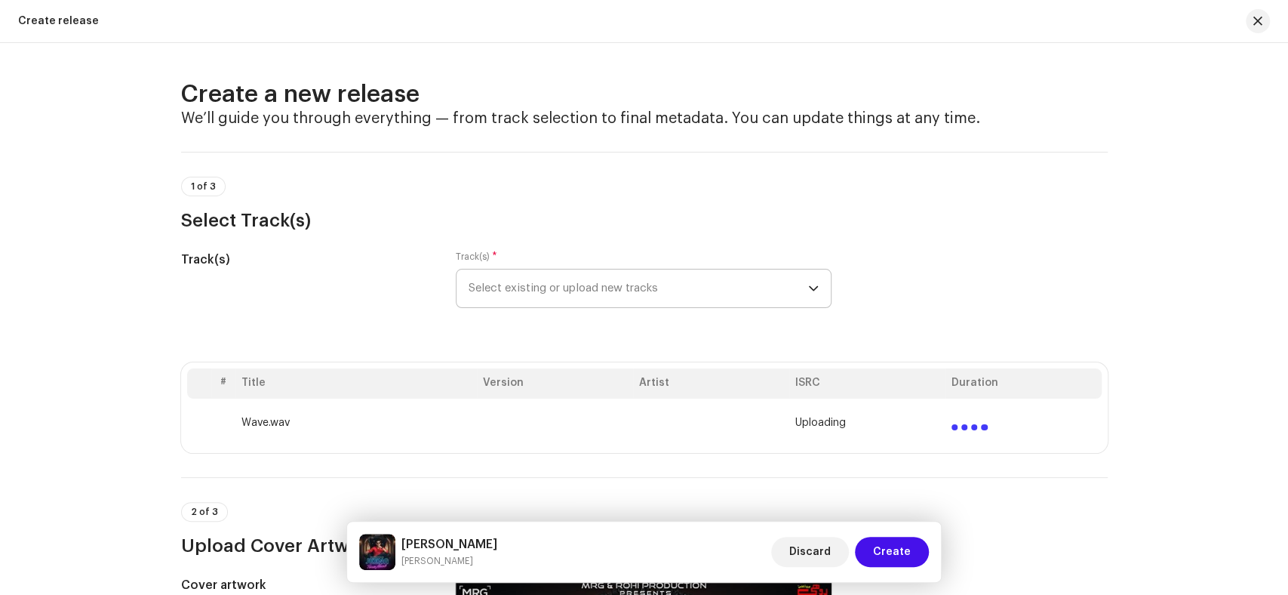
drag, startPoint x: 489, startPoint y: 541, endPoint x: 401, endPoint y: 536, distance: 87.6
click at [401, 536] on h5 "[PERSON_NAME]" at bounding box center [449, 544] width 96 height 18
copy h5 "[PERSON_NAME]"
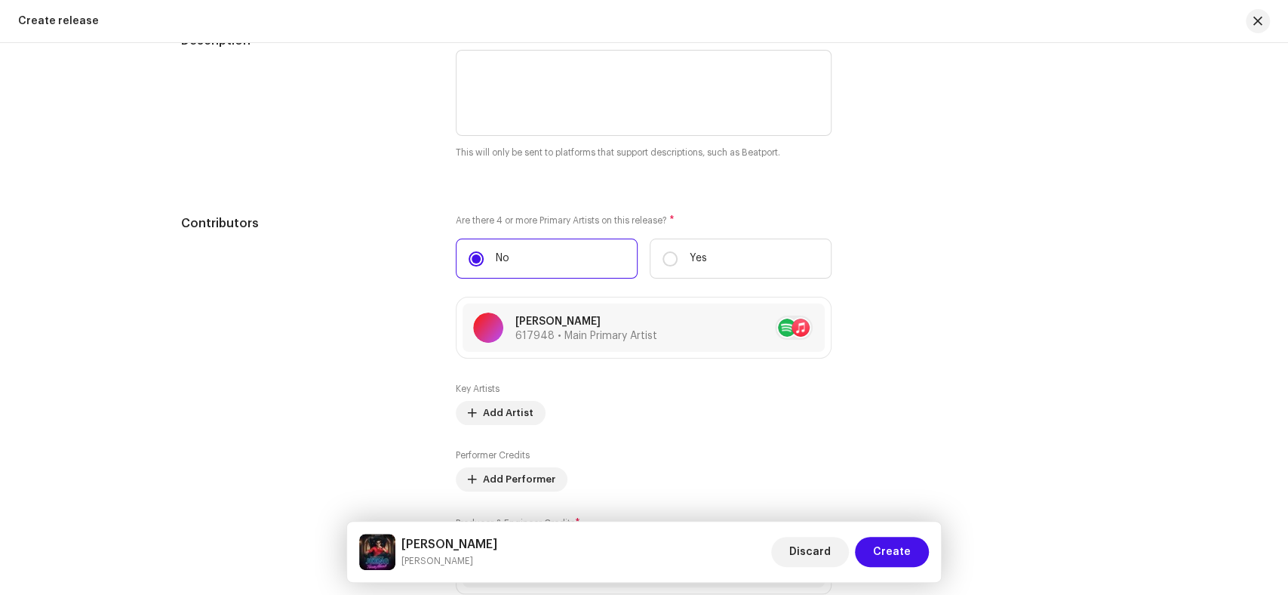
scroll to position [1928, 0]
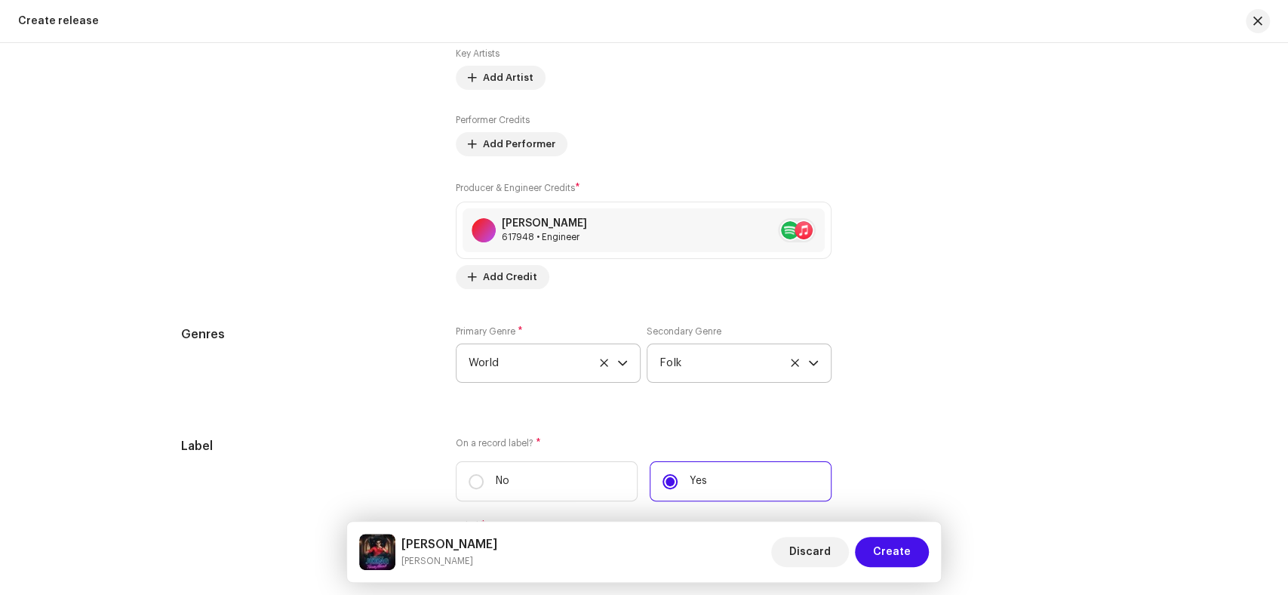
click at [794, 366] on icon at bounding box center [795, 363] width 10 height 10
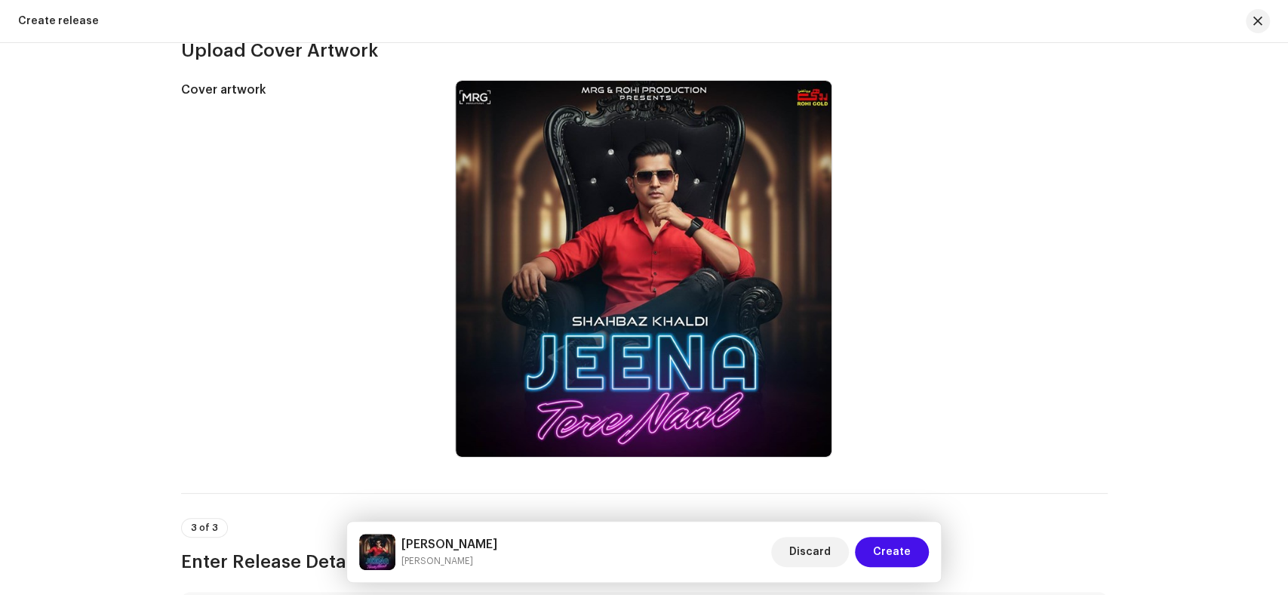
scroll to position [335, 0]
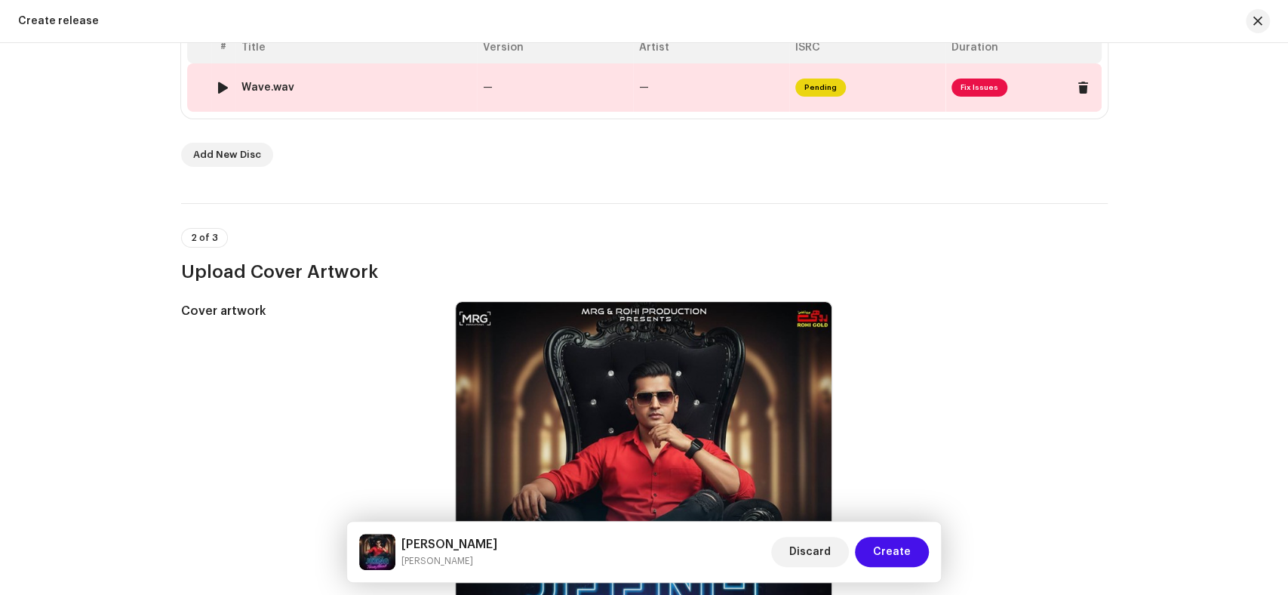
click at [362, 83] on div "Wave.wav" at bounding box center [355, 87] width 229 height 12
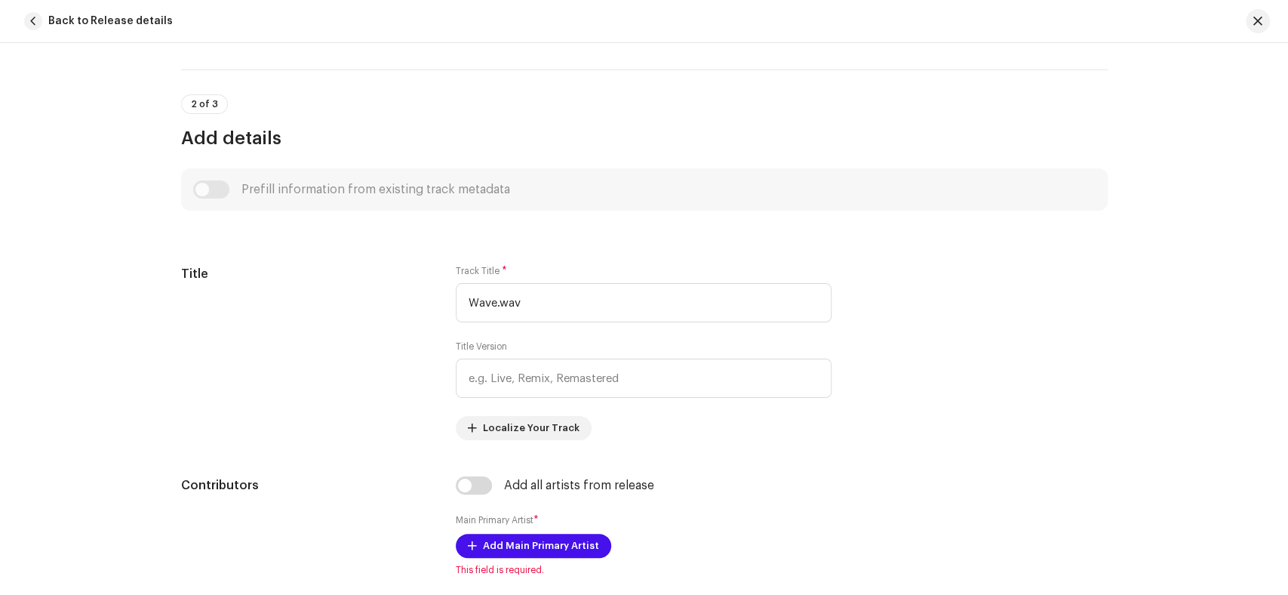
scroll to position [502, 0]
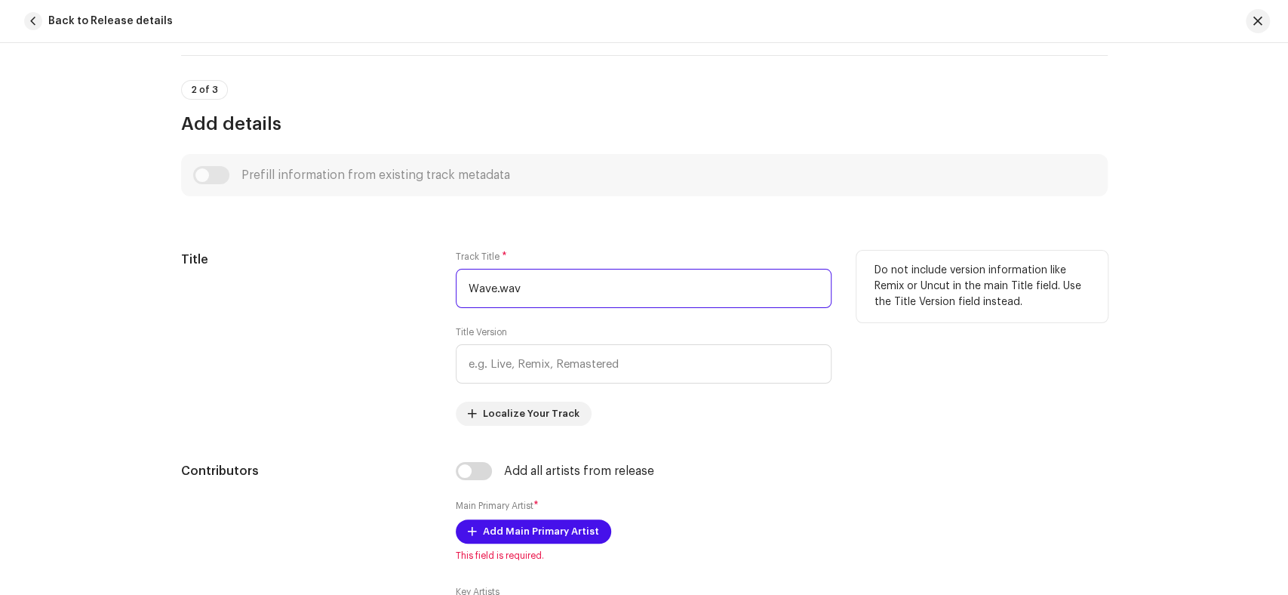
click at [459, 285] on input "Wave.wav" at bounding box center [644, 288] width 376 height 39
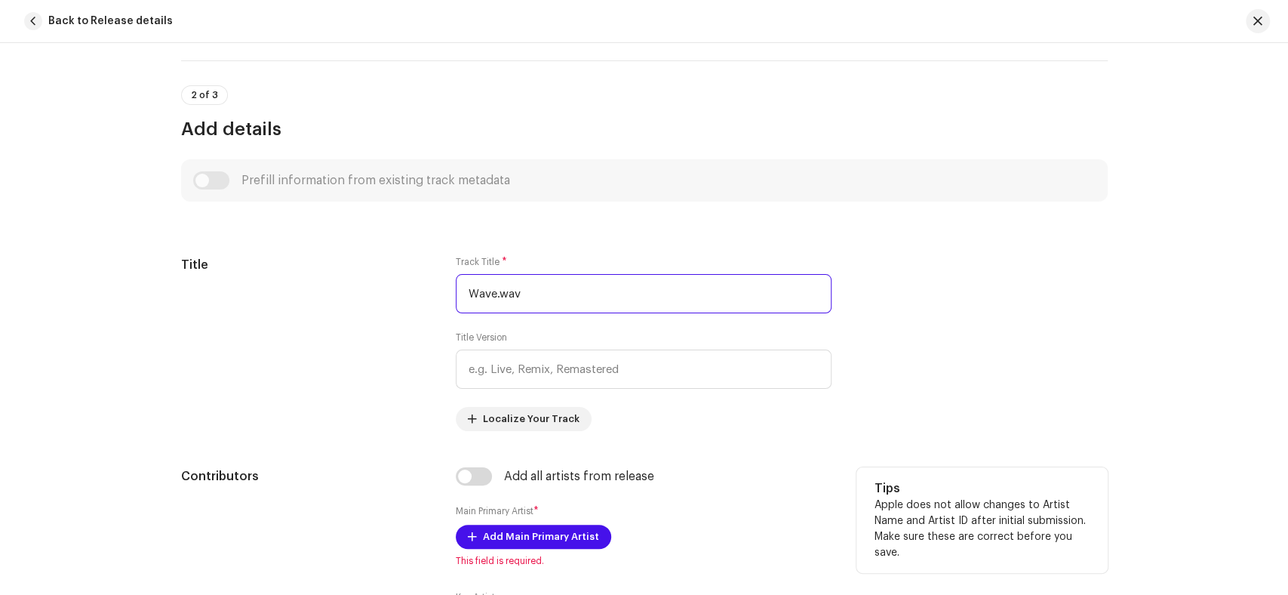
scroll to position [335, 0]
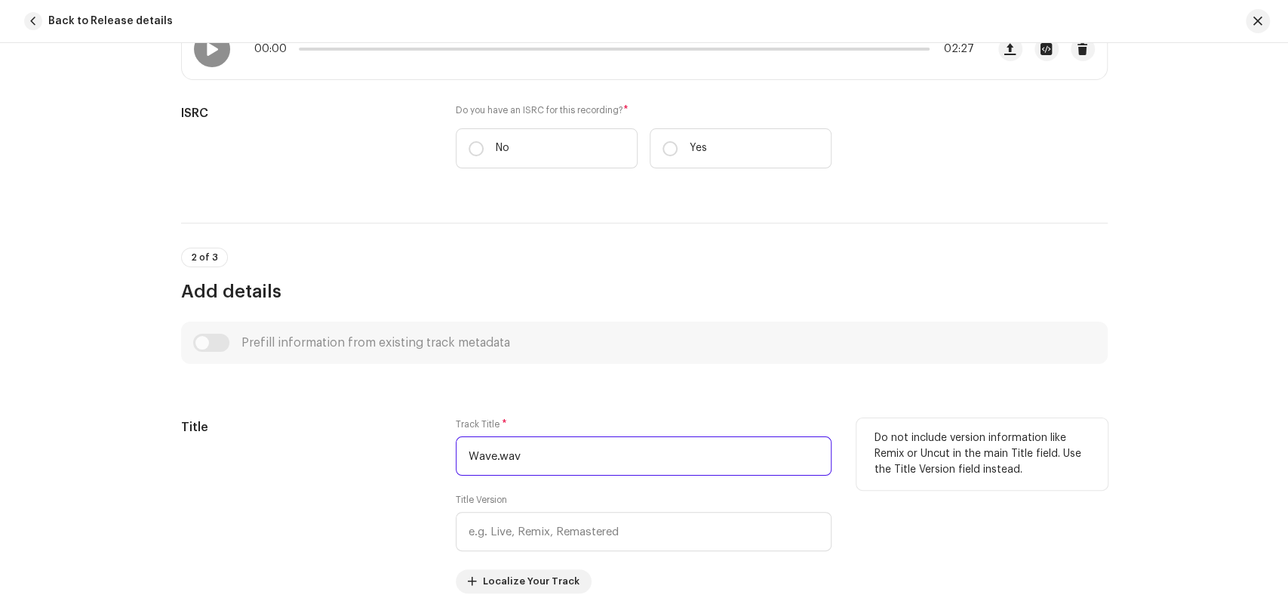
drag, startPoint x: 516, startPoint y: 460, endPoint x: 435, endPoint y: 464, distance: 81.6
click at [435, 464] on div "Title Track Title * Wave.wav Title Version Localize Your Track Do not include v…" at bounding box center [644, 505] width 926 height 175
paste input "[PERSON_NAME]"
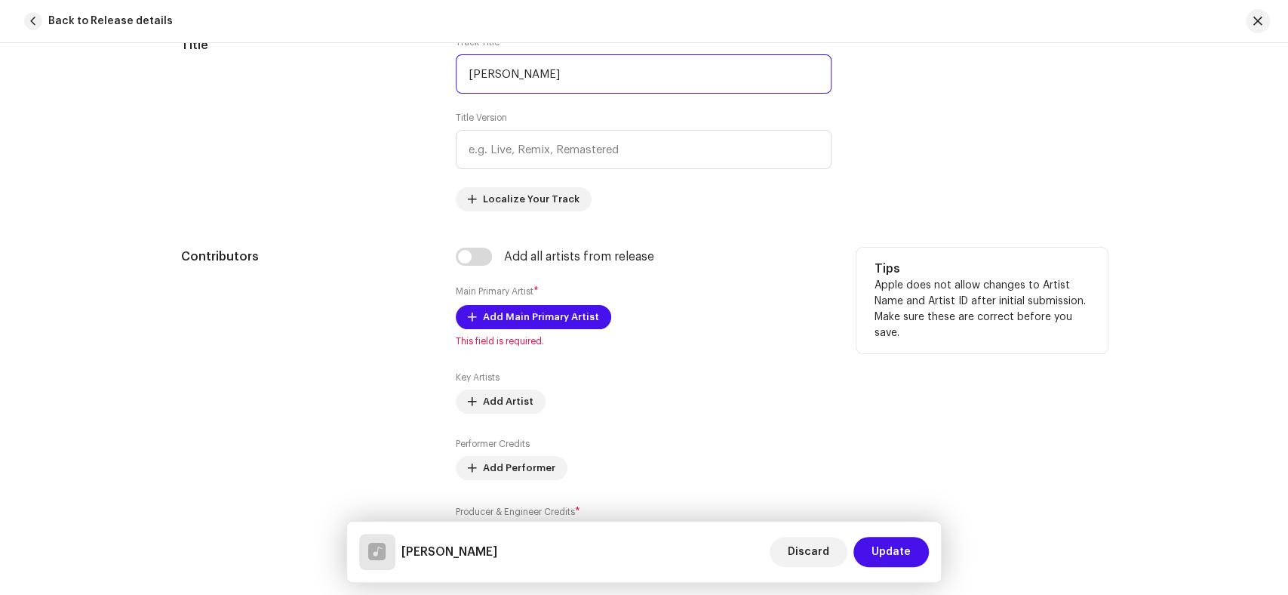
scroll to position [754, 0]
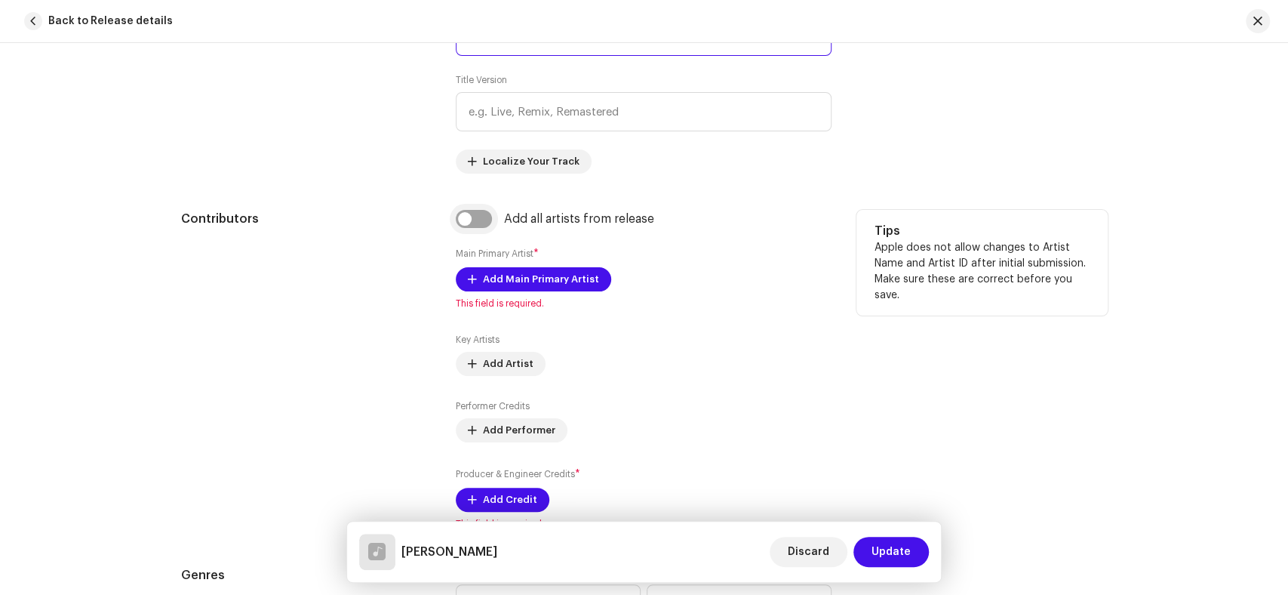
type input "[PERSON_NAME]"
click at [466, 221] on input "checkbox" at bounding box center [474, 219] width 36 height 18
checkbox input "true"
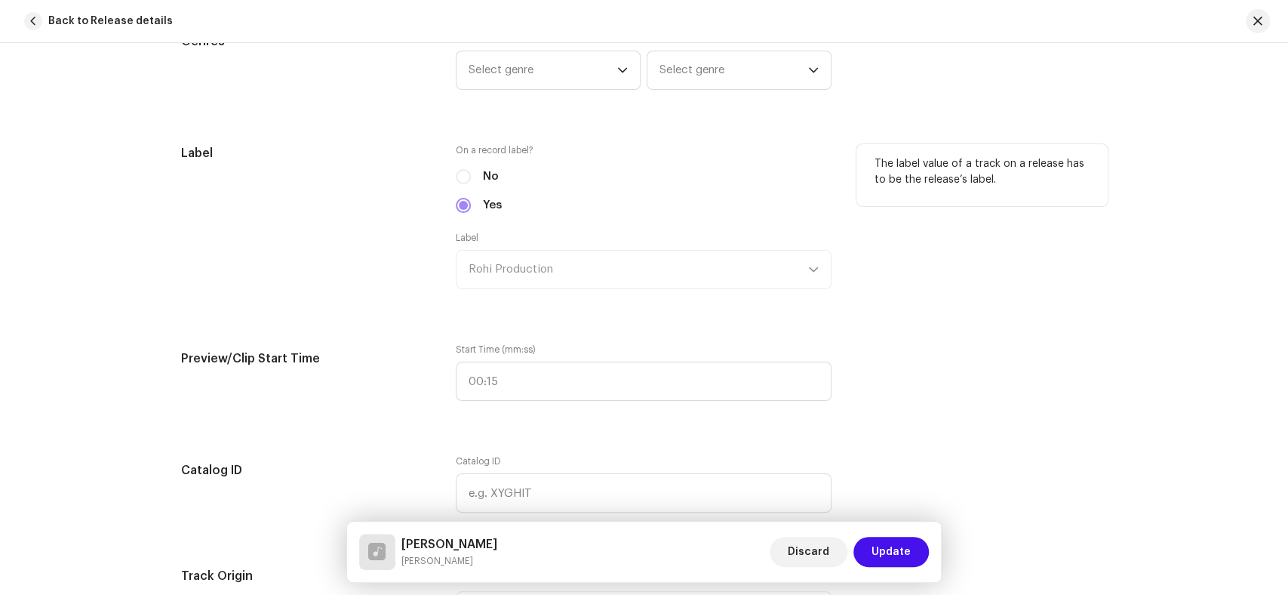
scroll to position [1760, 0]
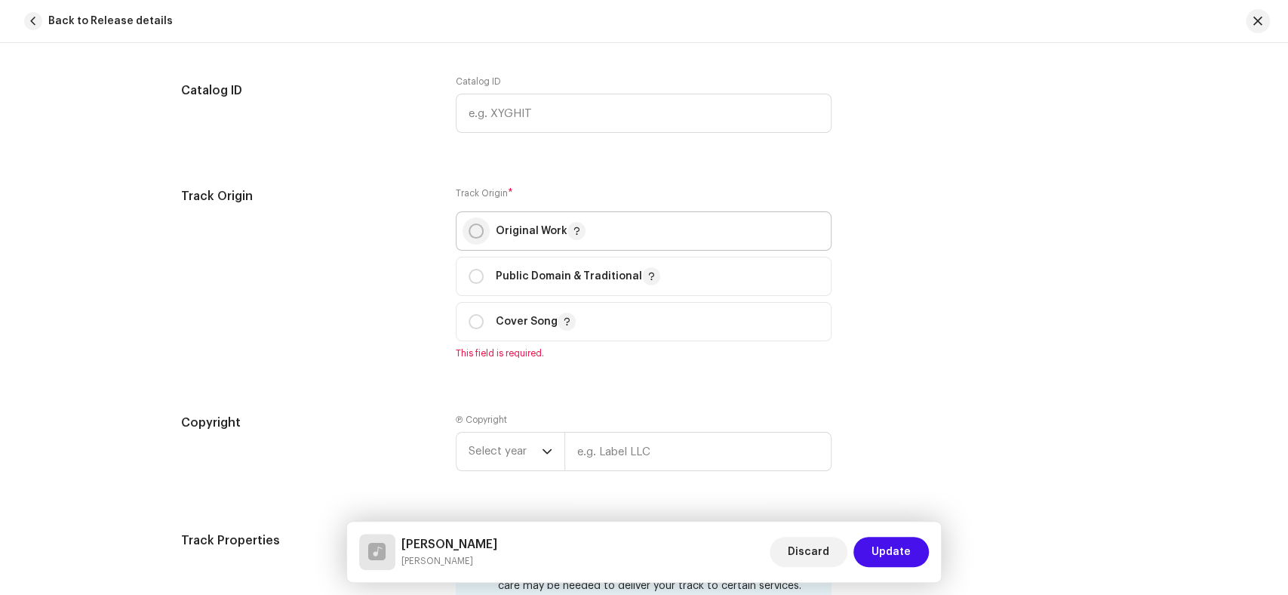
click at [475, 232] on input "radio" at bounding box center [476, 230] width 15 height 15
radio input "true"
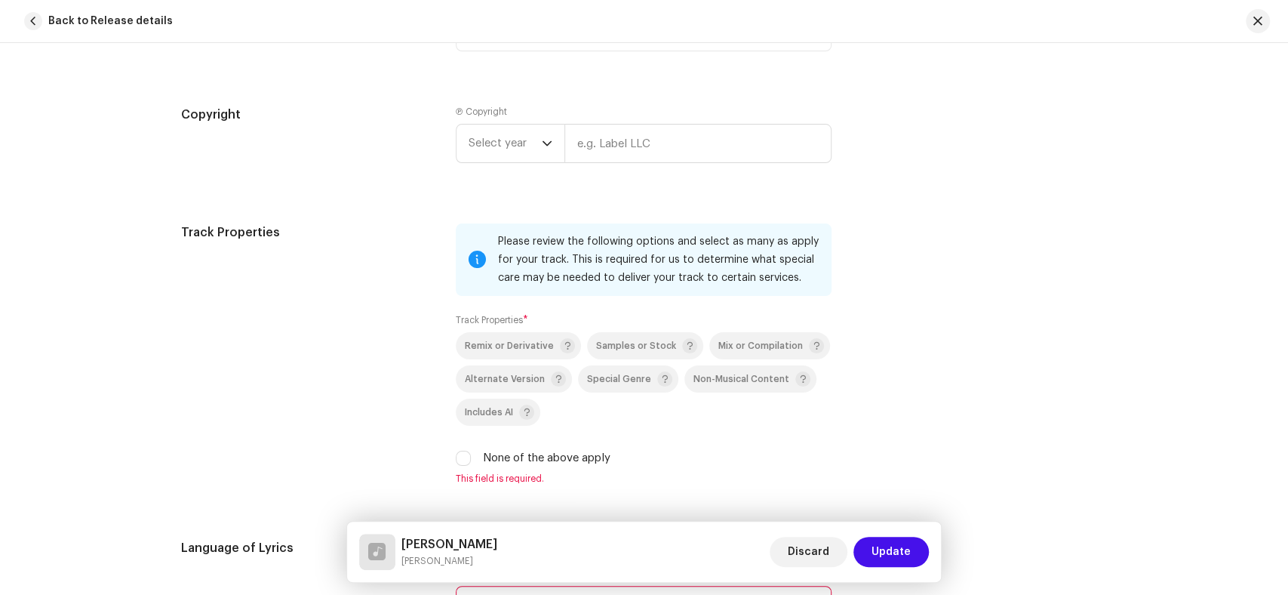
scroll to position [2095, 0]
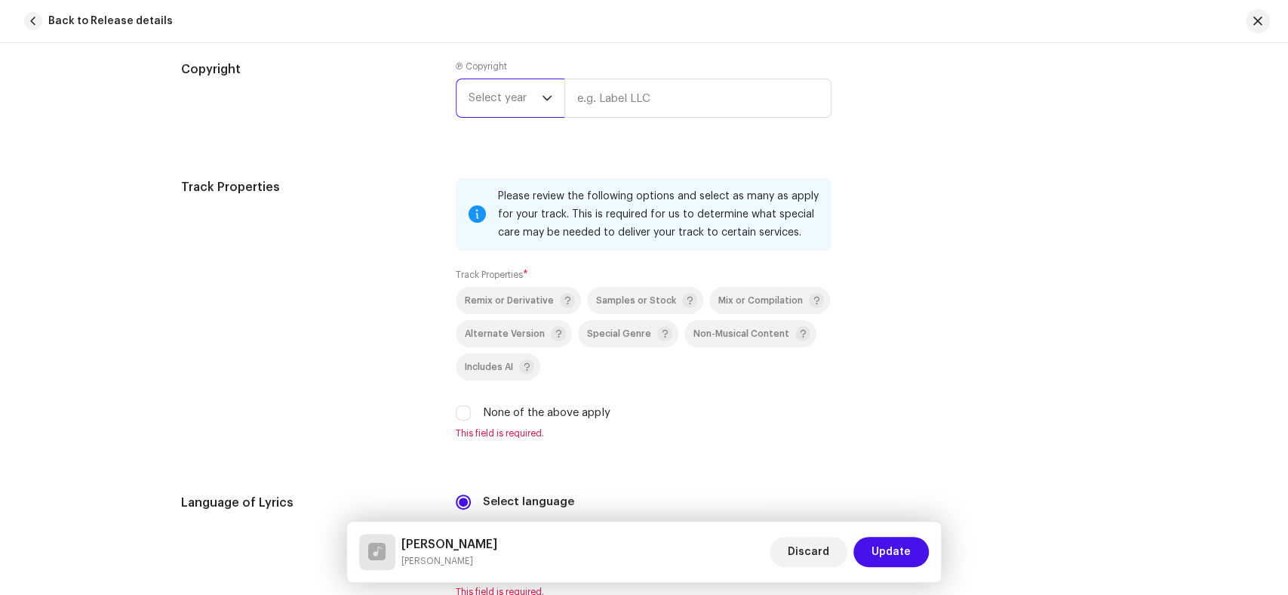
click at [502, 100] on span "Select year" at bounding box center [505, 98] width 73 height 38
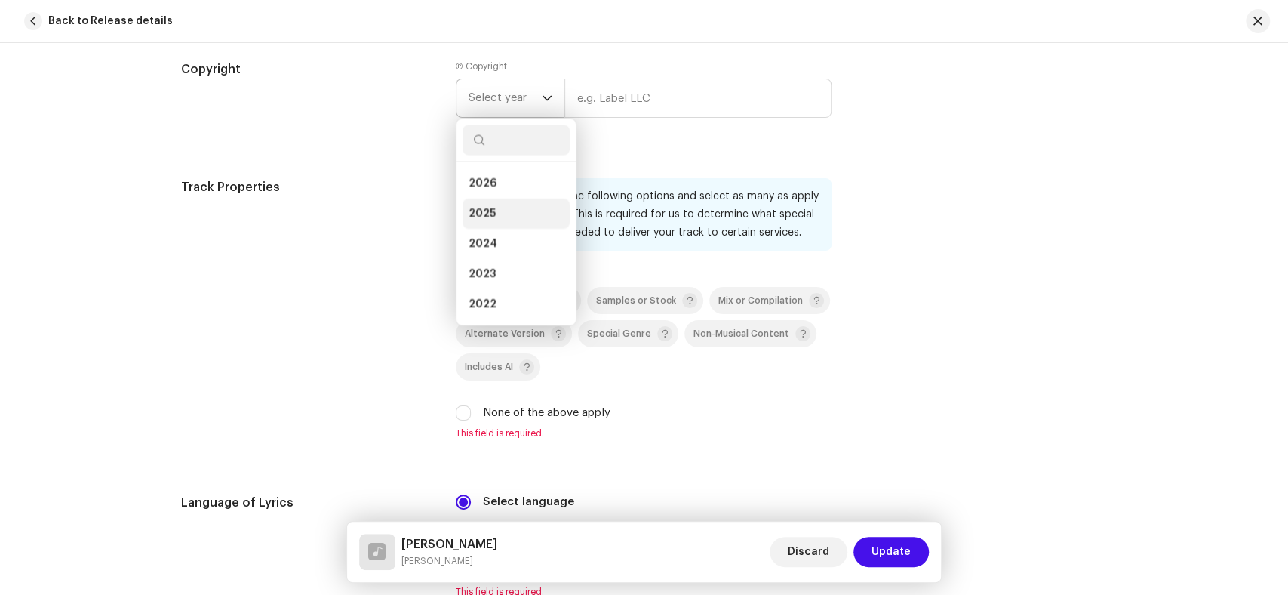
click at [483, 215] on span "2025" at bounding box center [482, 213] width 27 height 15
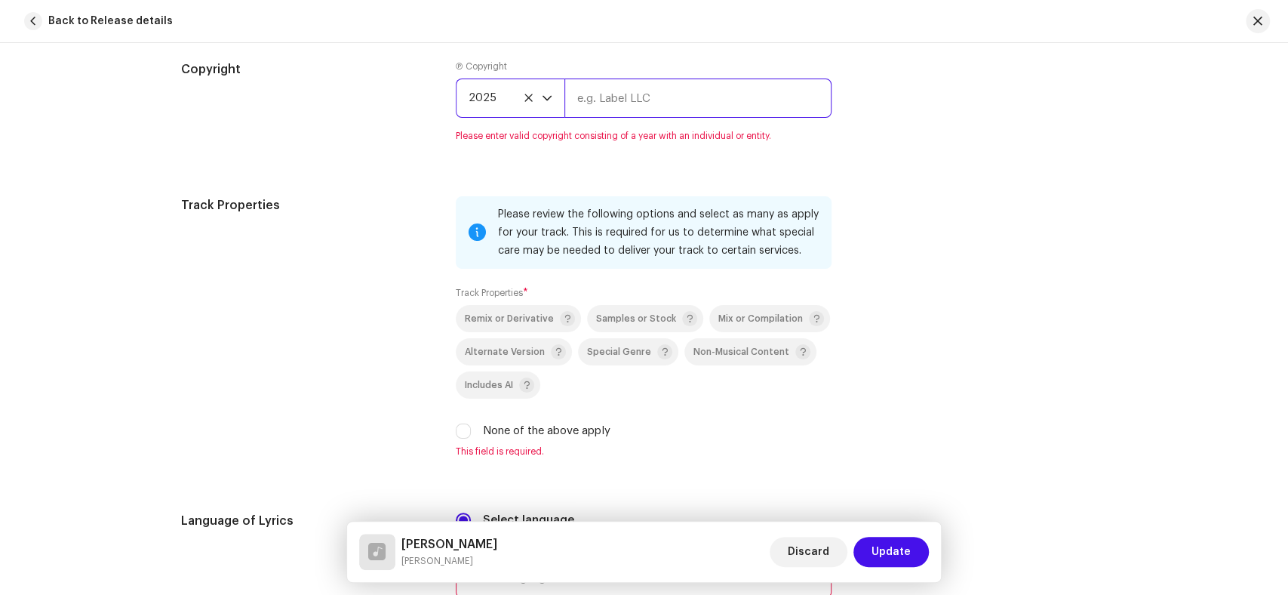
click at [680, 102] on input "text" at bounding box center [697, 97] width 267 height 39
paste input "Rohi Production"
type input "Rohi Production"
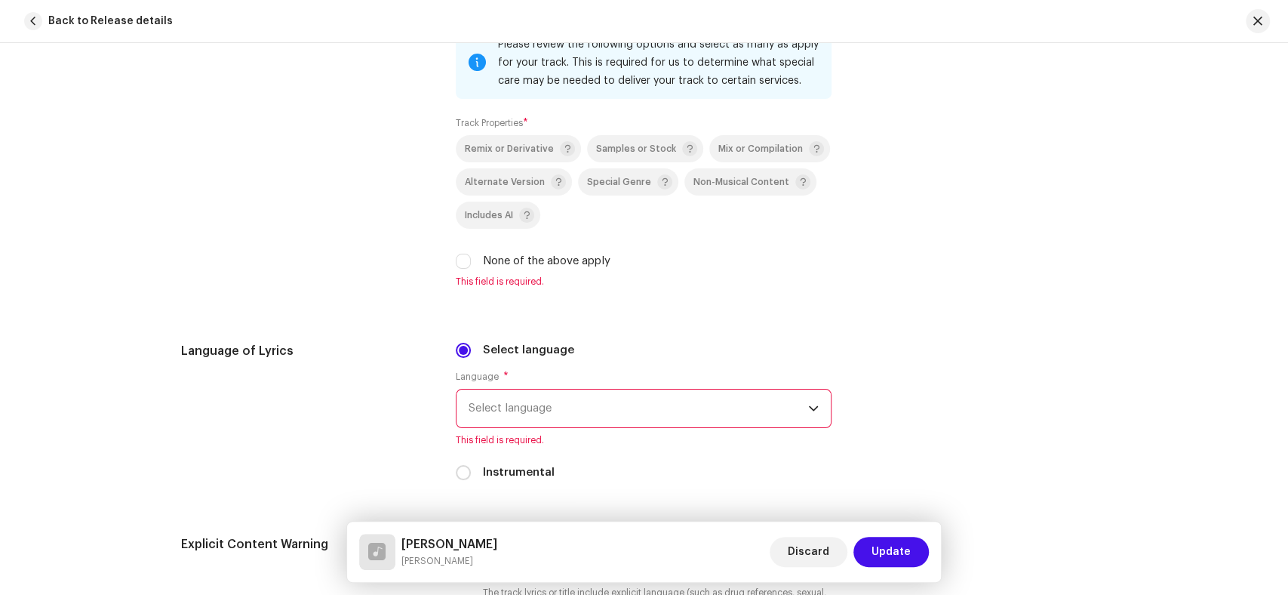
scroll to position [2263, 0]
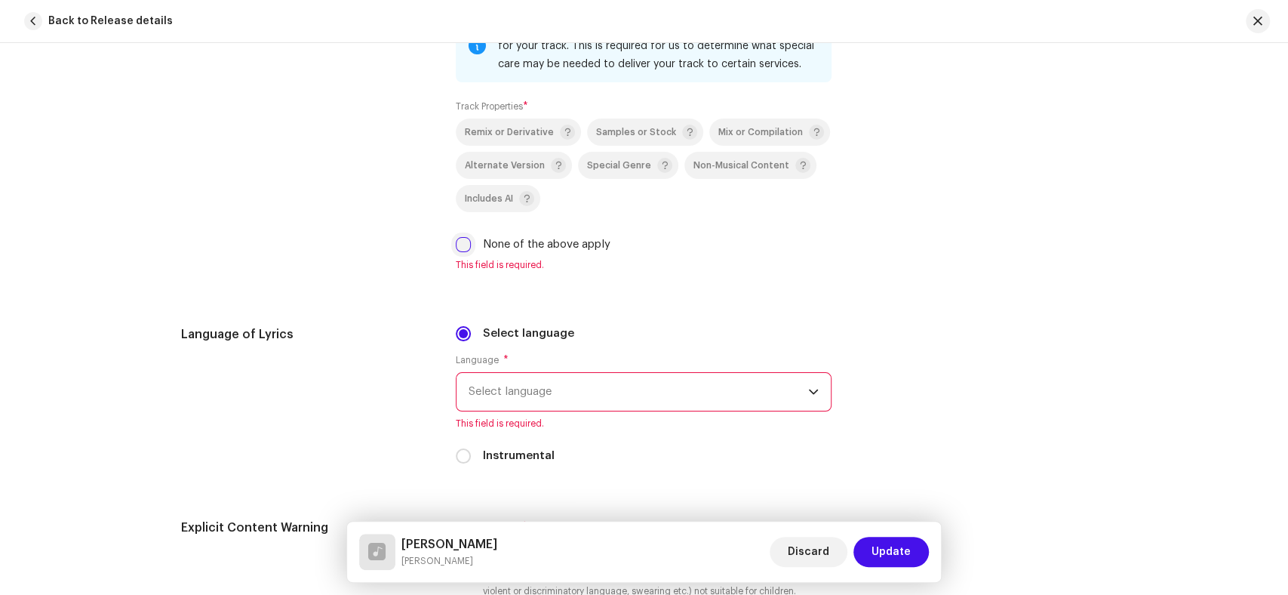
click at [456, 242] on input "None of the above apply" at bounding box center [463, 244] width 15 height 15
checkbox input "true"
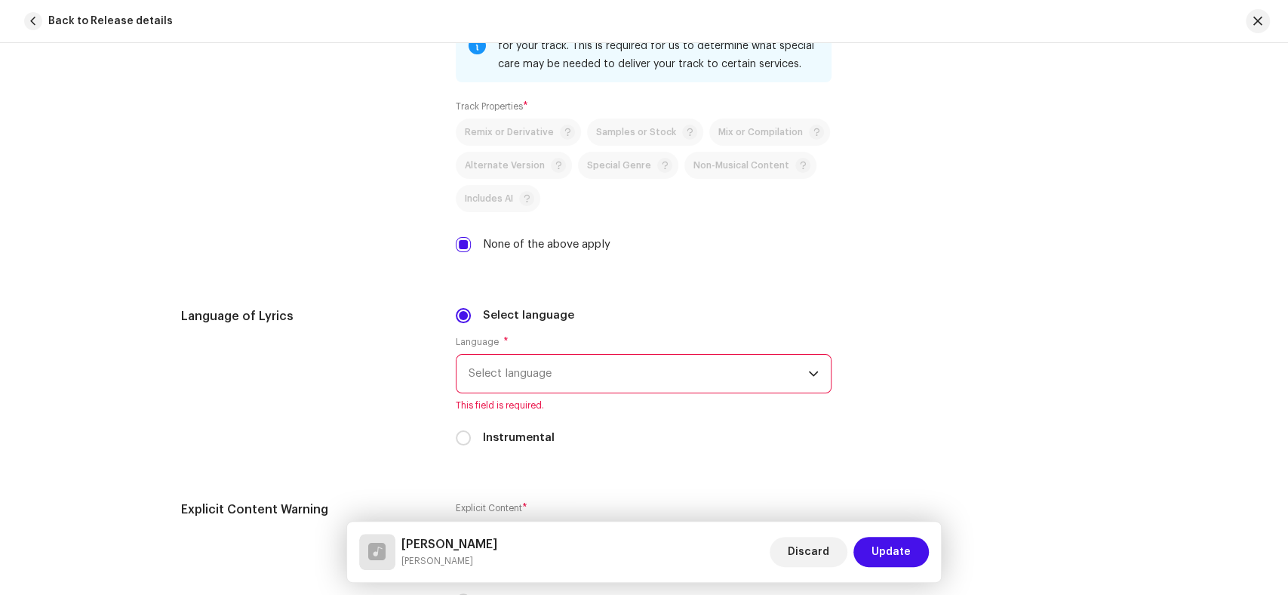
click at [549, 410] on span "This field is required." at bounding box center [644, 405] width 376 height 12
click at [564, 379] on span "Select language" at bounding box center [639, 374] width 340 height 38
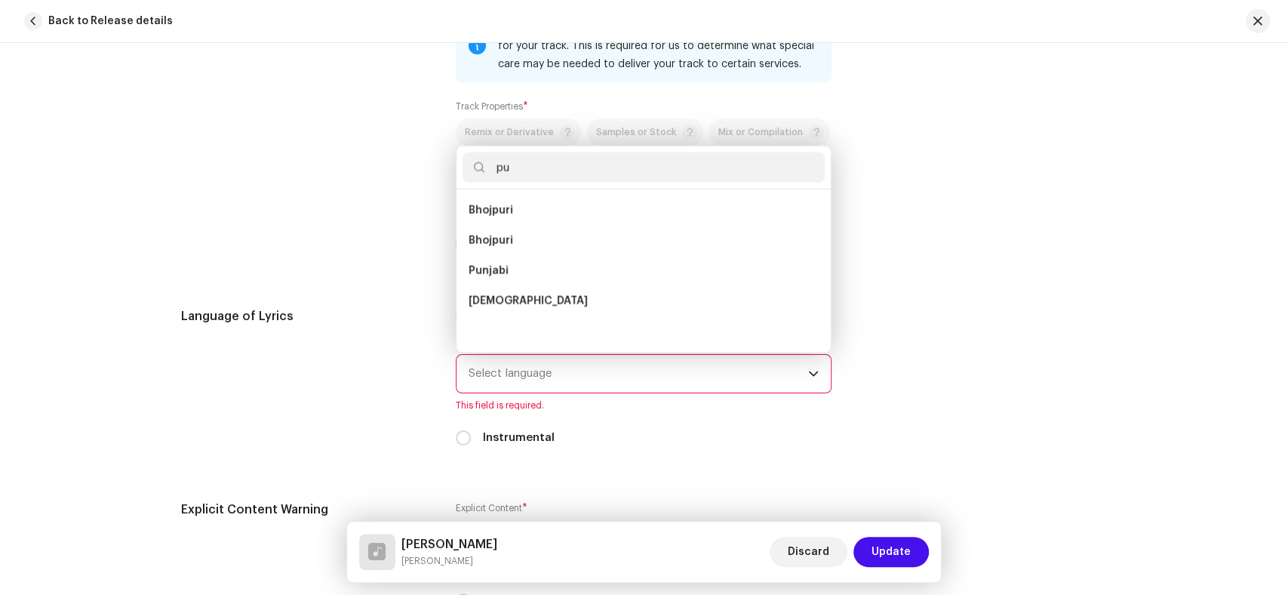
scroll to position [0, 0]
type input "punj"
click at [509, 223] on li "Punjabi" at bounding box center [643, 210] width 362 height 30
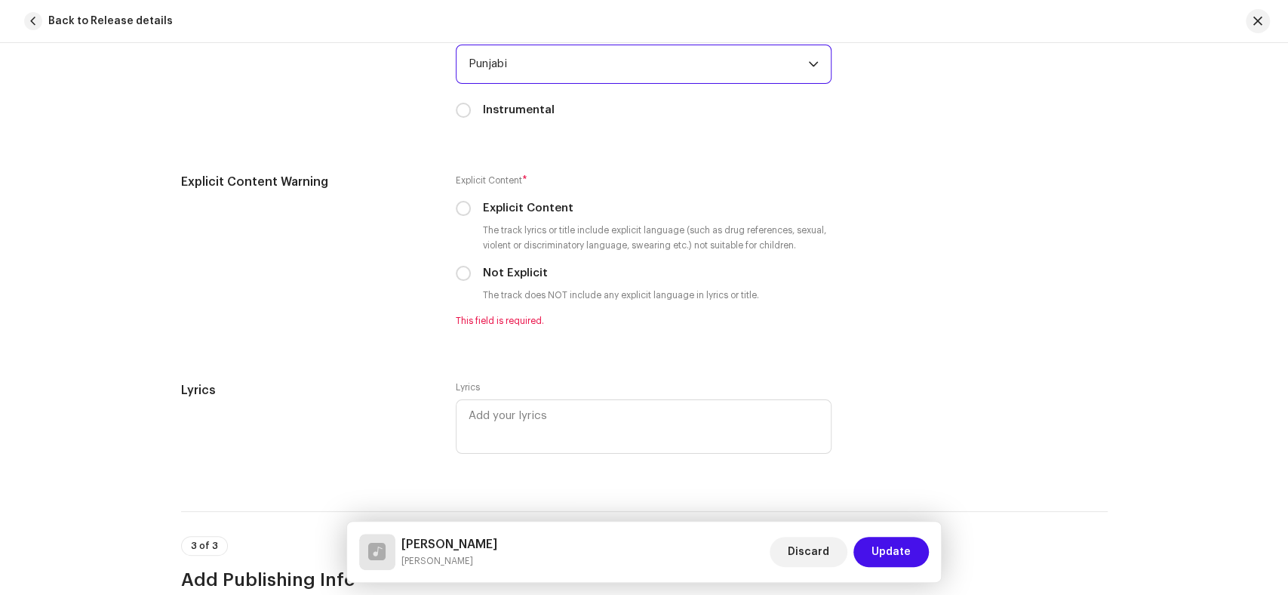
scroll to position [2682, 0]
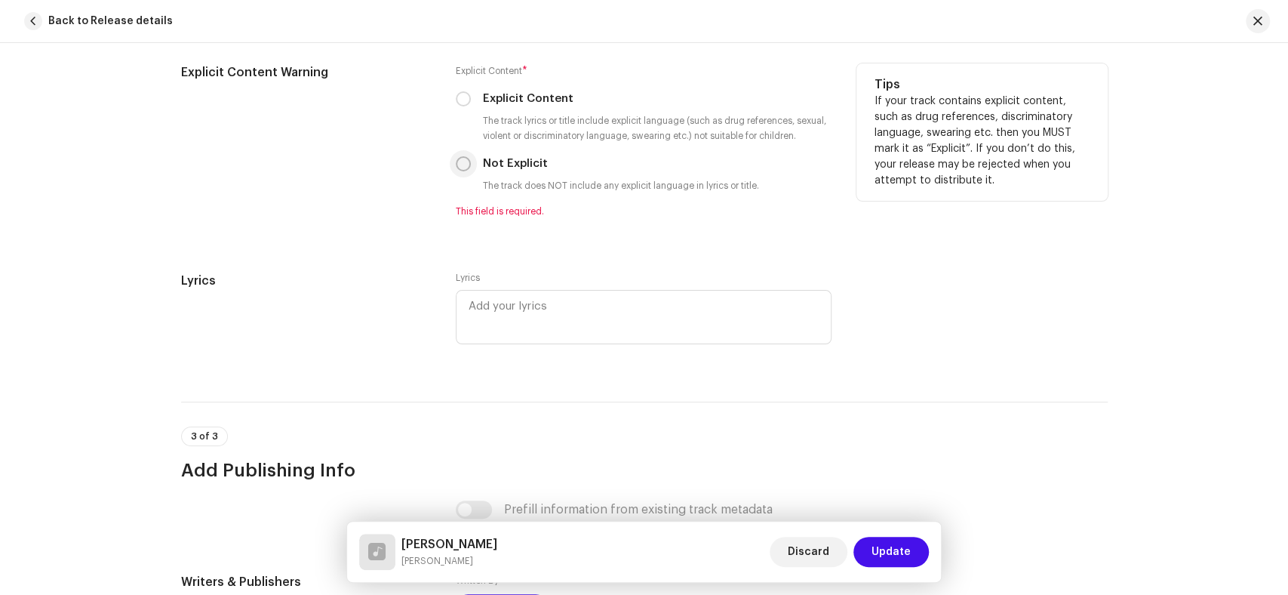
click at [456, 170] on input "Not Explicit" at bounding box center [463, 163] width 15 height 15
radio input "true"
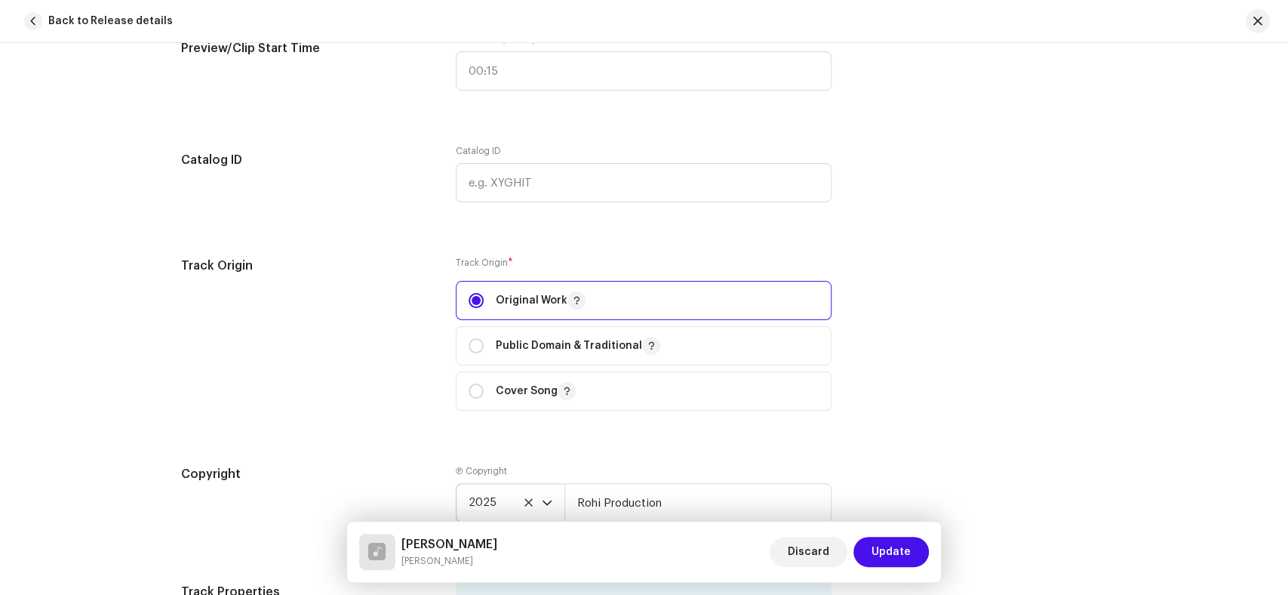
scroll to position [1676, 0]
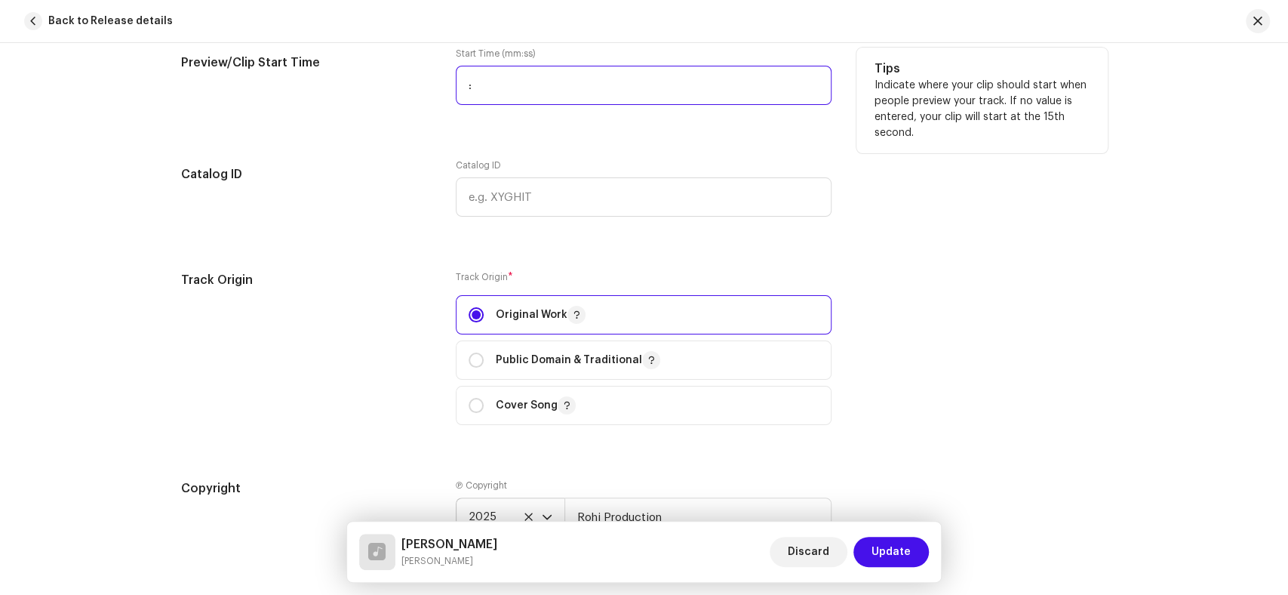
drag, startPoint x: 470, startPoint y: 83, endPoint x: 531, endPoint y: 104, distance: 64.7
click at [470, 83] on input ":" at bounding box center [644, 85] width 376 height 39
click at [462, 88] on input ":00" at bounding box center [644, 85] width 376 height 39
type input "00:23"
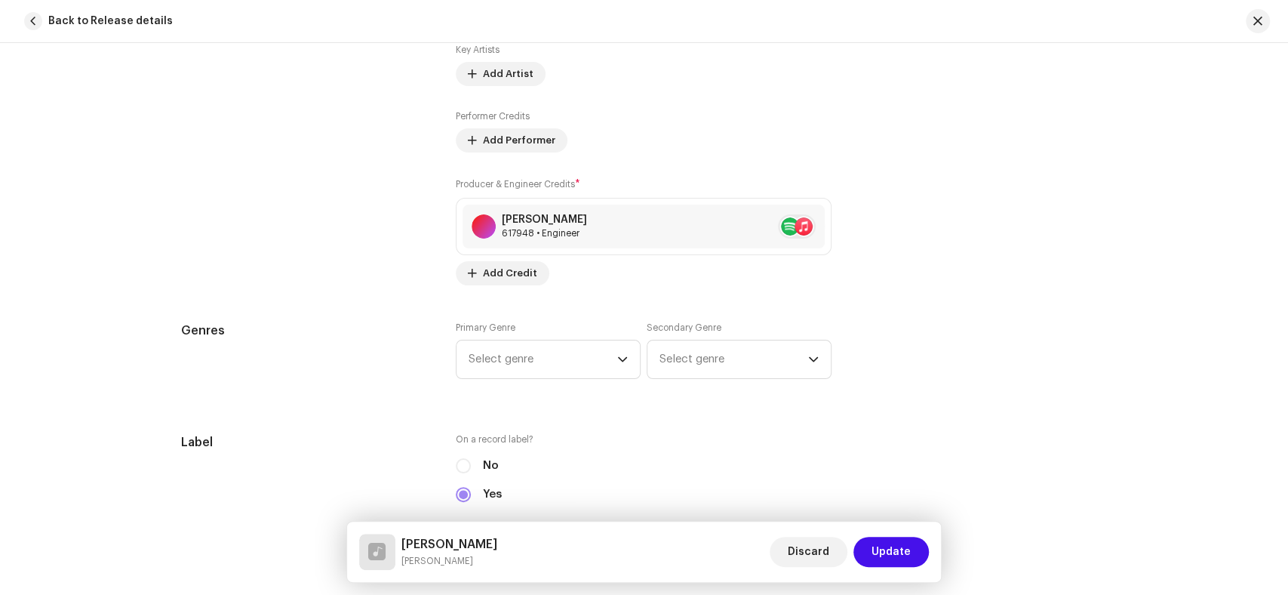
scroll to position [1089, 0]
click at [463, 361] on p-select "Select genre" at bounding box center [548, 361] width 185 height 39
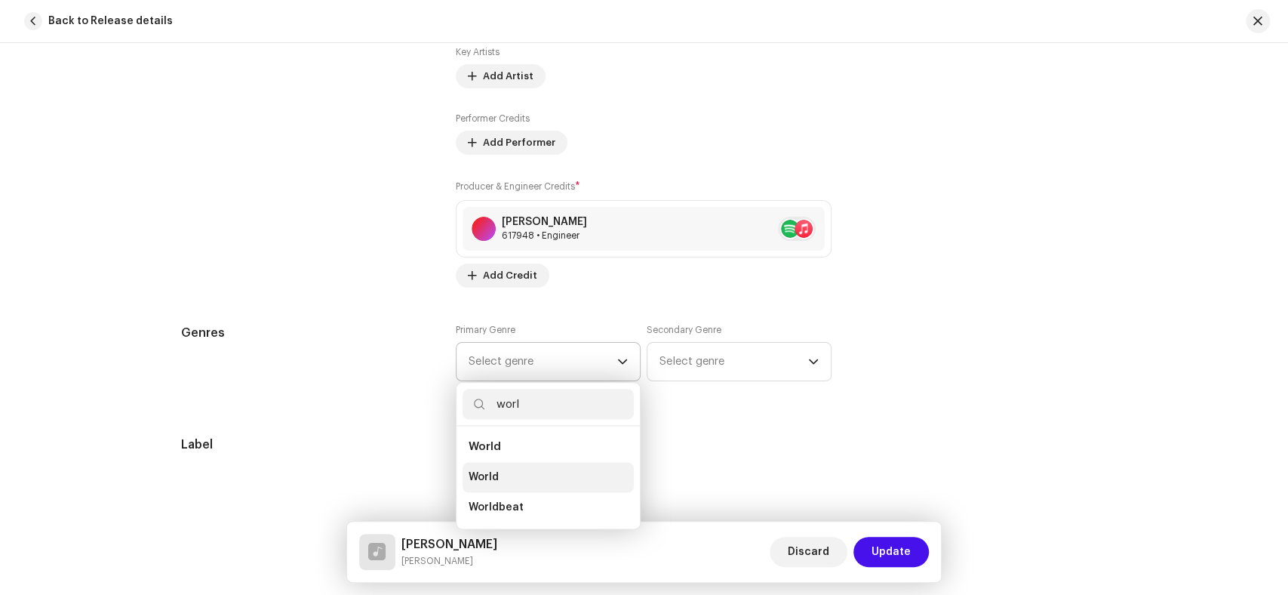
type input "worl"
click at [477, 477] on span "World" at bounding box center [484, 476] width 30 height 15
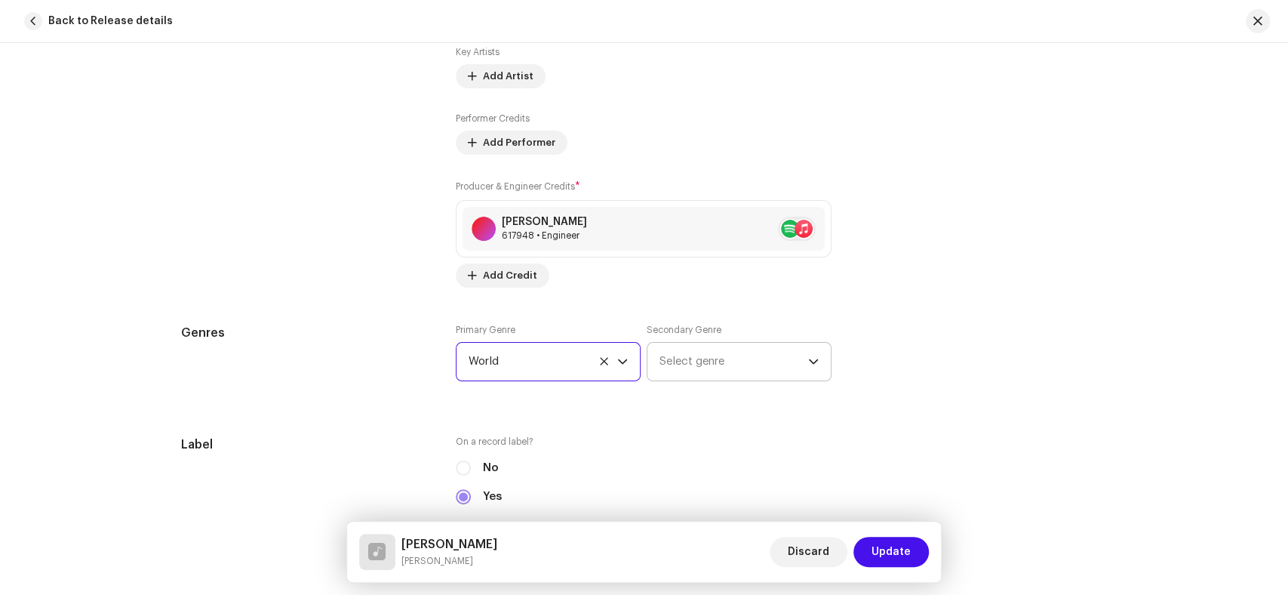
click at [721, 367] on span "Select genre" at bounding box center [733, 362] width 149 height 38
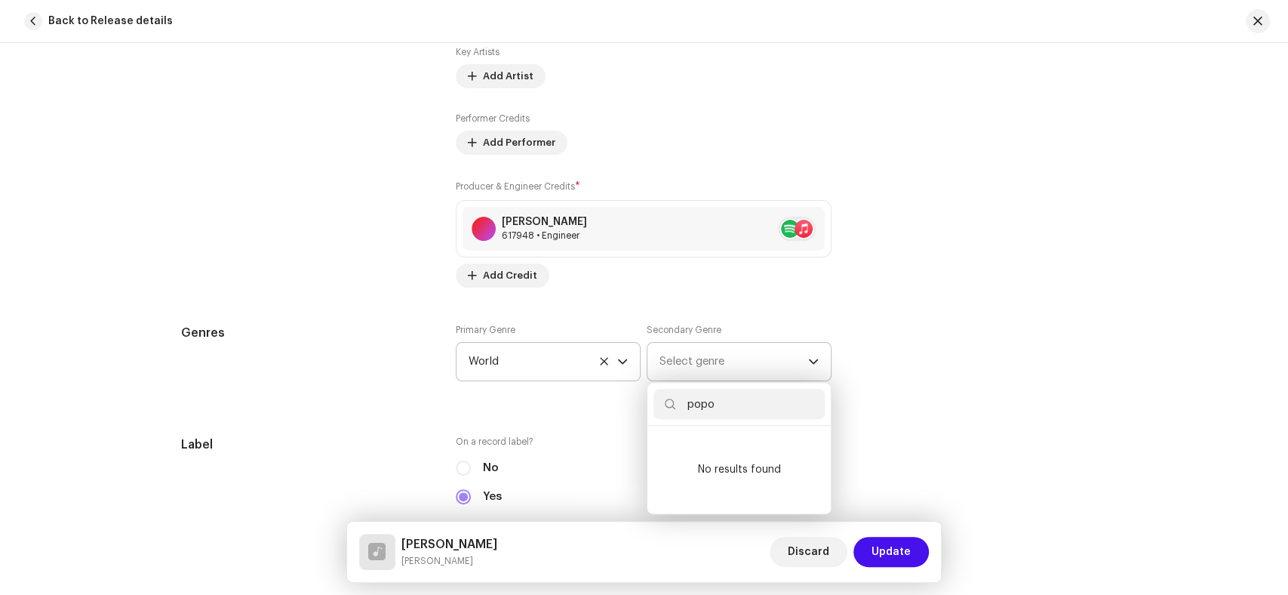
type input "pop"
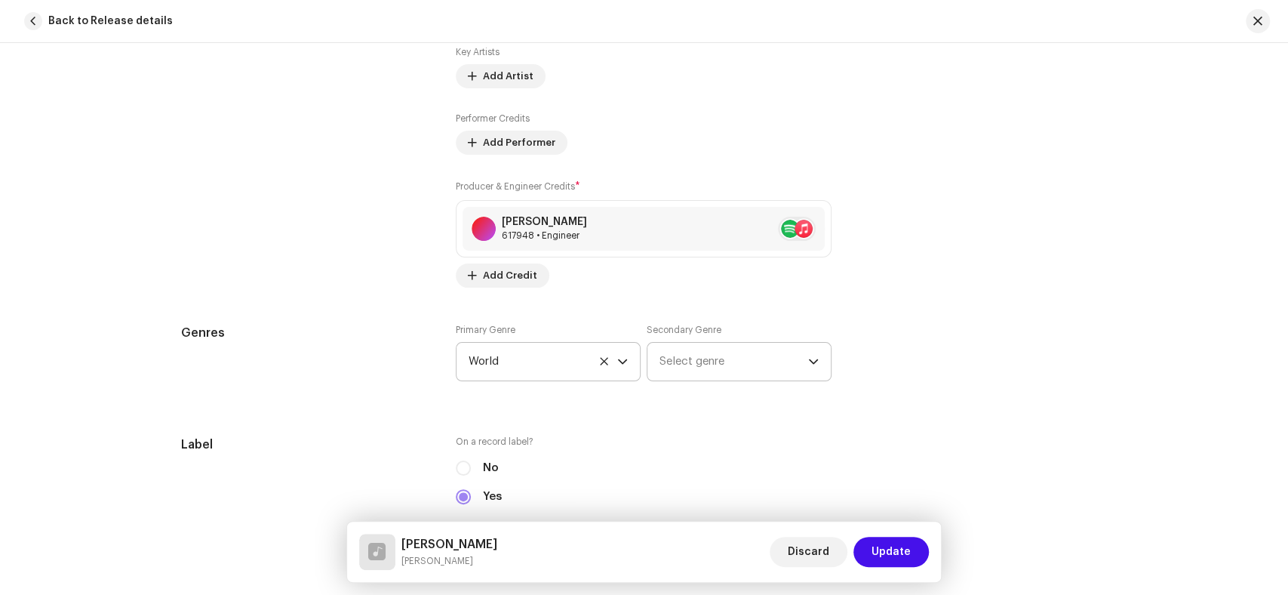
scroll to position [1006, 0]
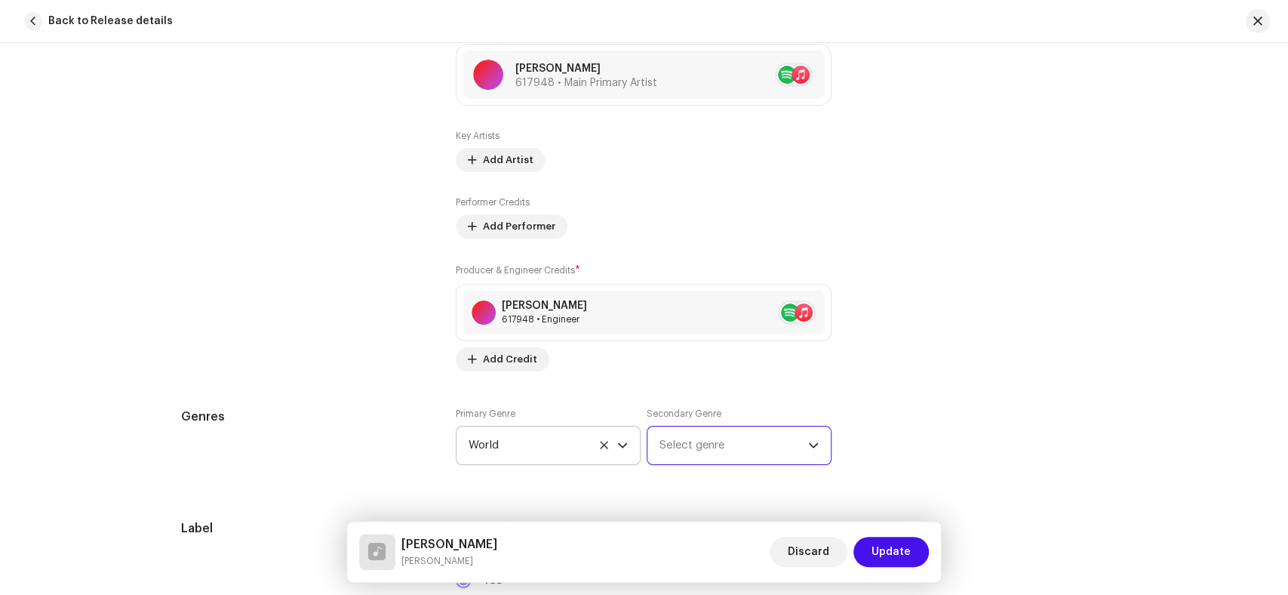
click at [745, 436] on span "Select genre" at bounding box center [733, 445] width 149 height 38
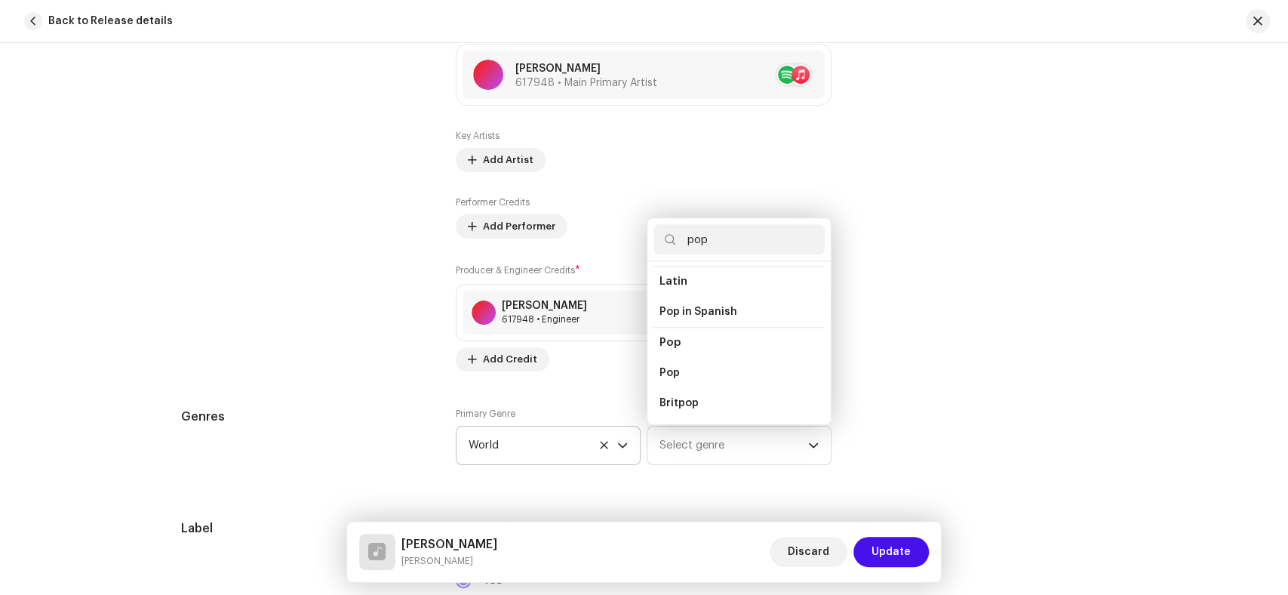
scroll to position [527, 0]
type input "pop"
click at [684, 332] on li "Pop" at bounding box center [738, 347] width 171 height 30
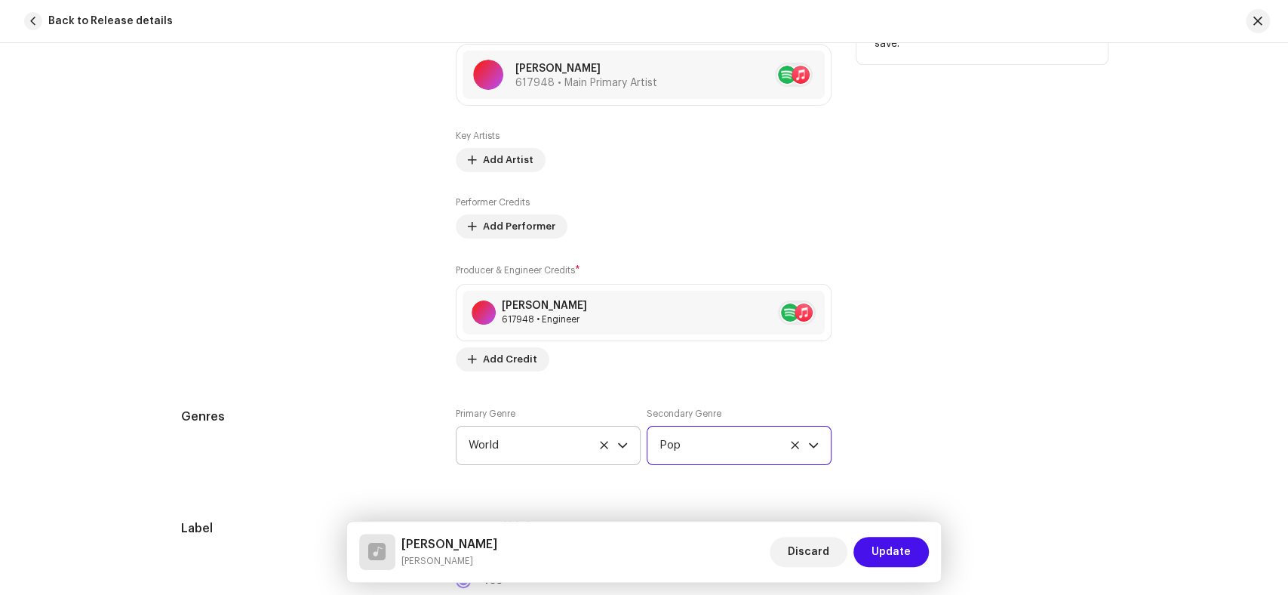
click at [223, 351] on div "Contributors" at bounding box center [306, 165] width 251 height 413
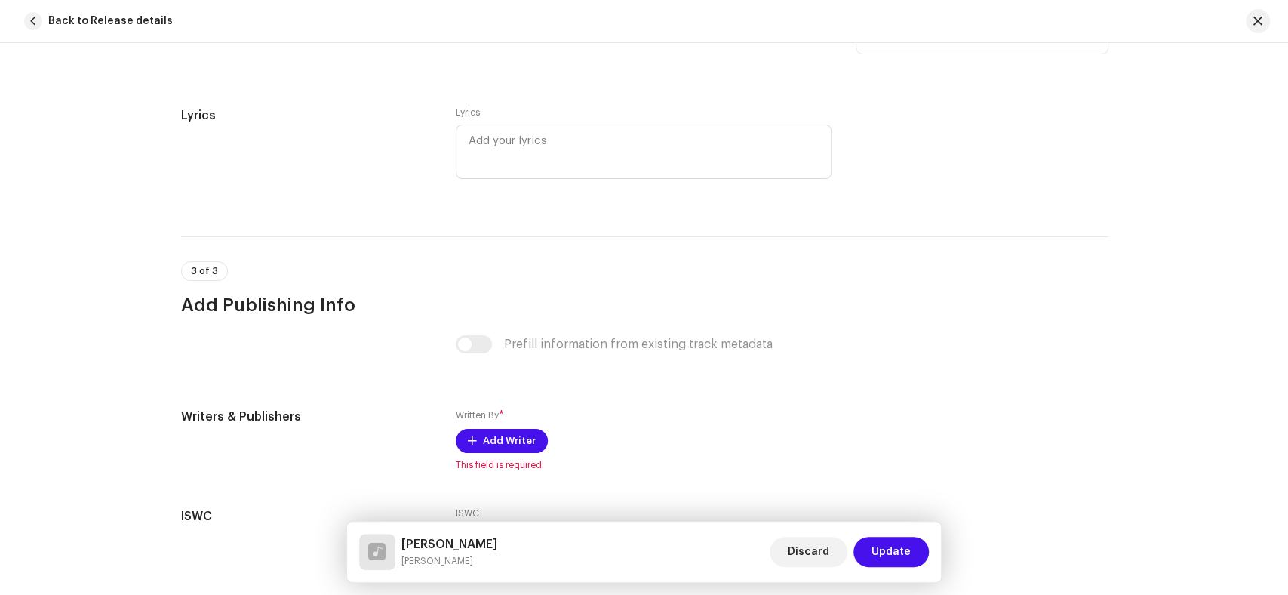
scroll to position [2933, 0]
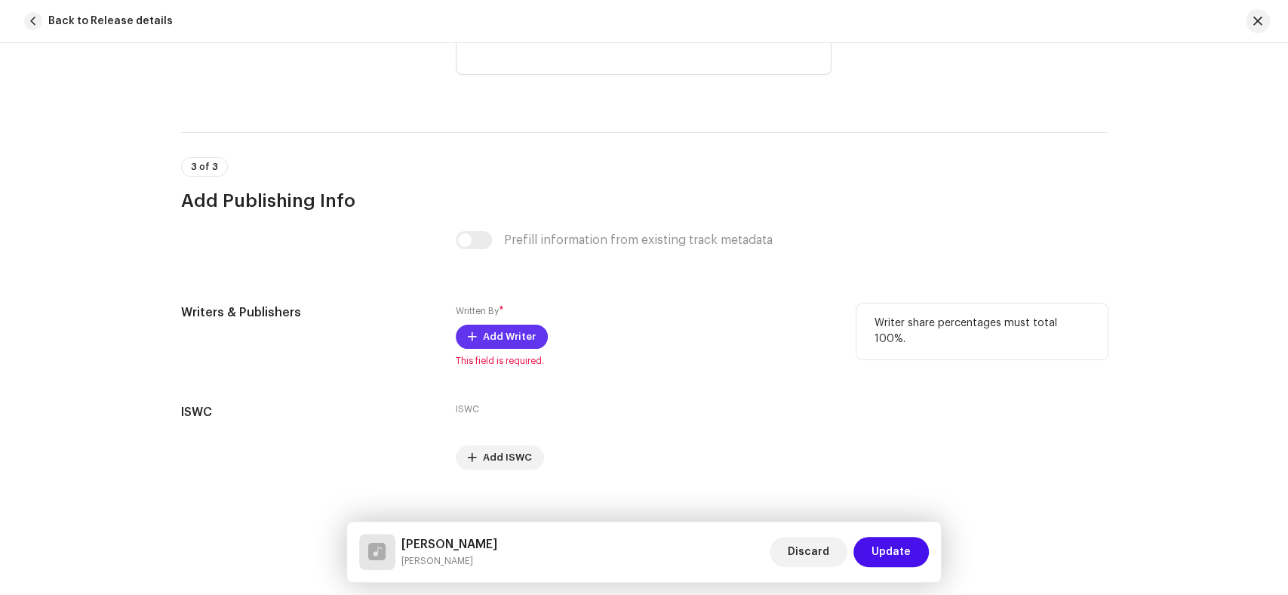
click at [483, 340] on span "Add Writer" at bounding box center [509, 336] width 53 height 30
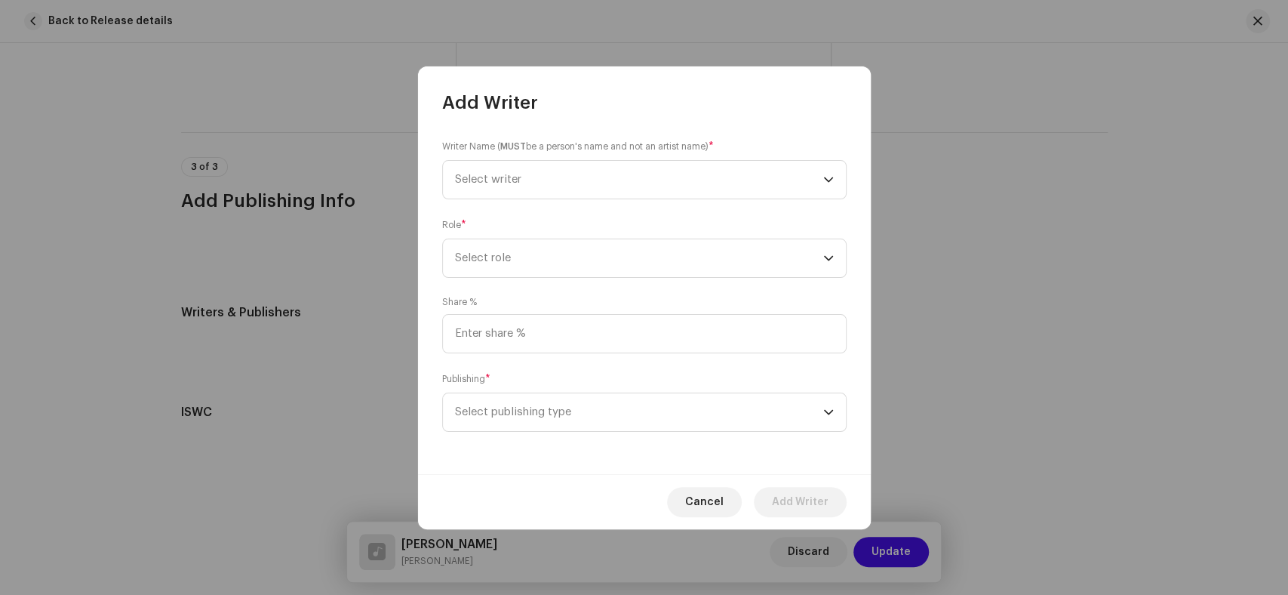
click at [559, 158] on div "Writer Name ( MUST be a person's name and not an artist name) * Select writer" at bounding box center [644, 169] width 404 height 60
click at [559, 180] on span "Select writer" at bounding box center [639, 180] width 368 height 38
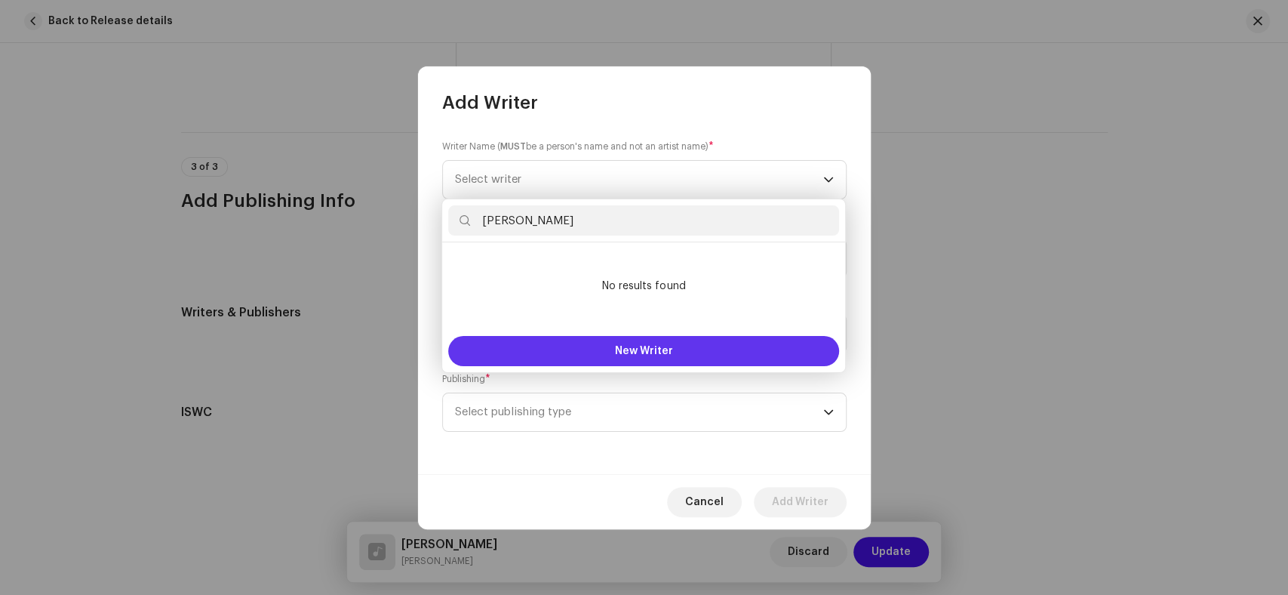
type input "[PERSON_NAME]"
click at [643, 346] on span "New Writer" at bounding box center [644, 351] width 58 height 11
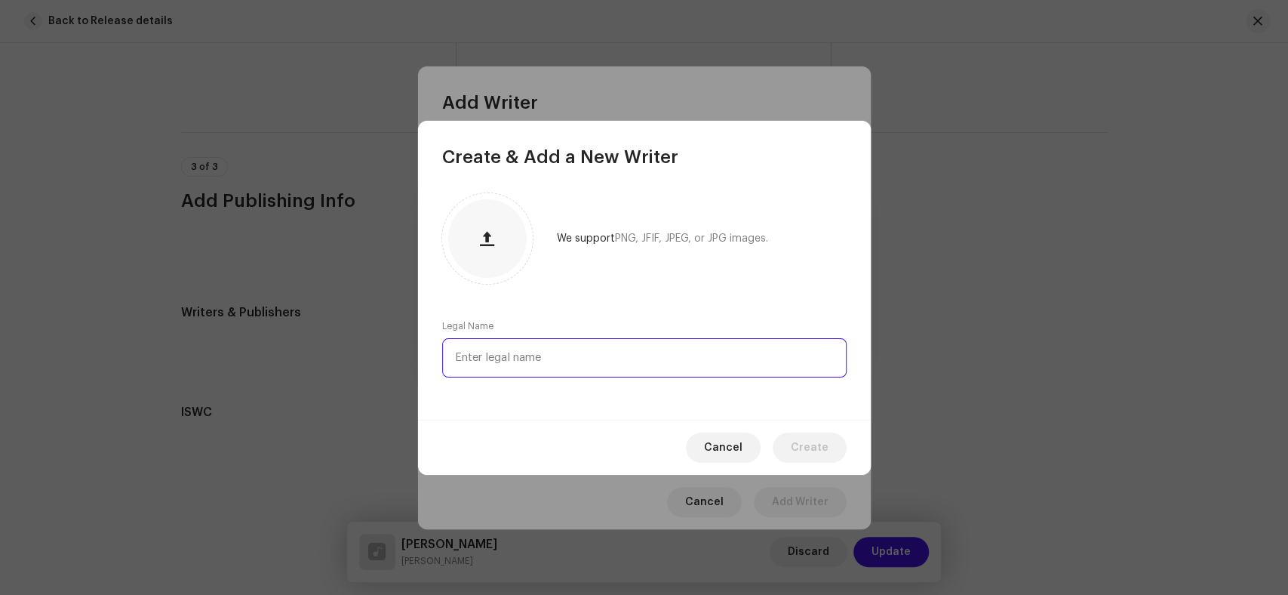
click at [631, 364] on input "text" at bounding box center [644, 357] width 404 height 39
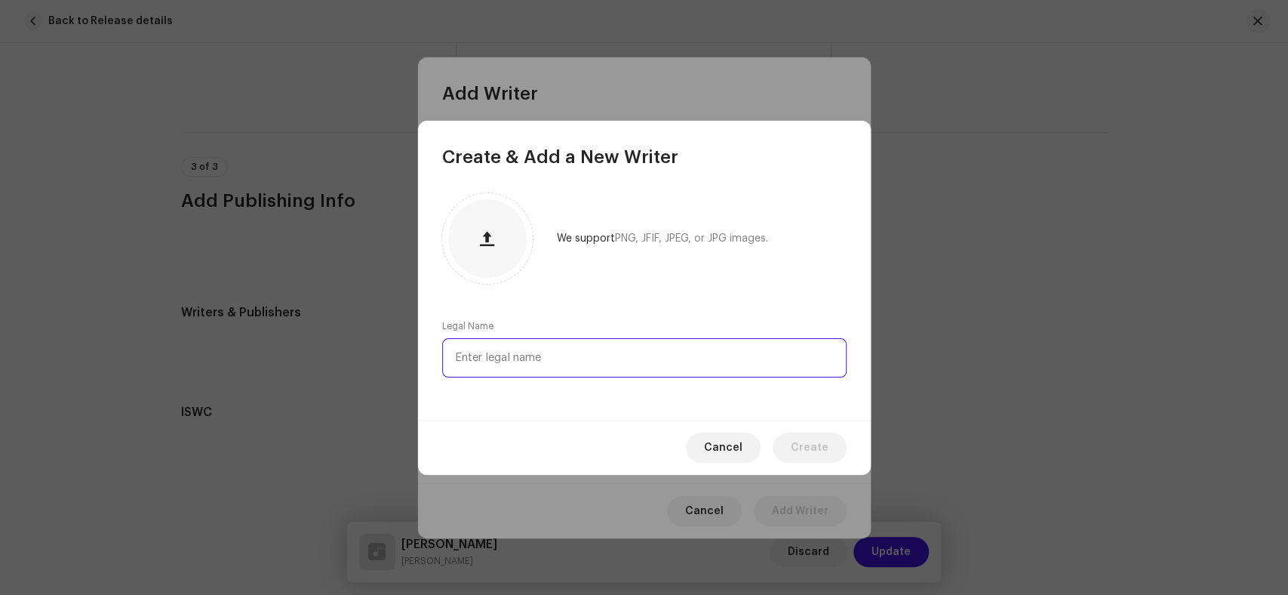
paste input "[PERSON_NAME]"
type input "[PERSON_NAME]"
click at [809, 454] on span "Create" at bounding box center [810, 447] width 38 height 30
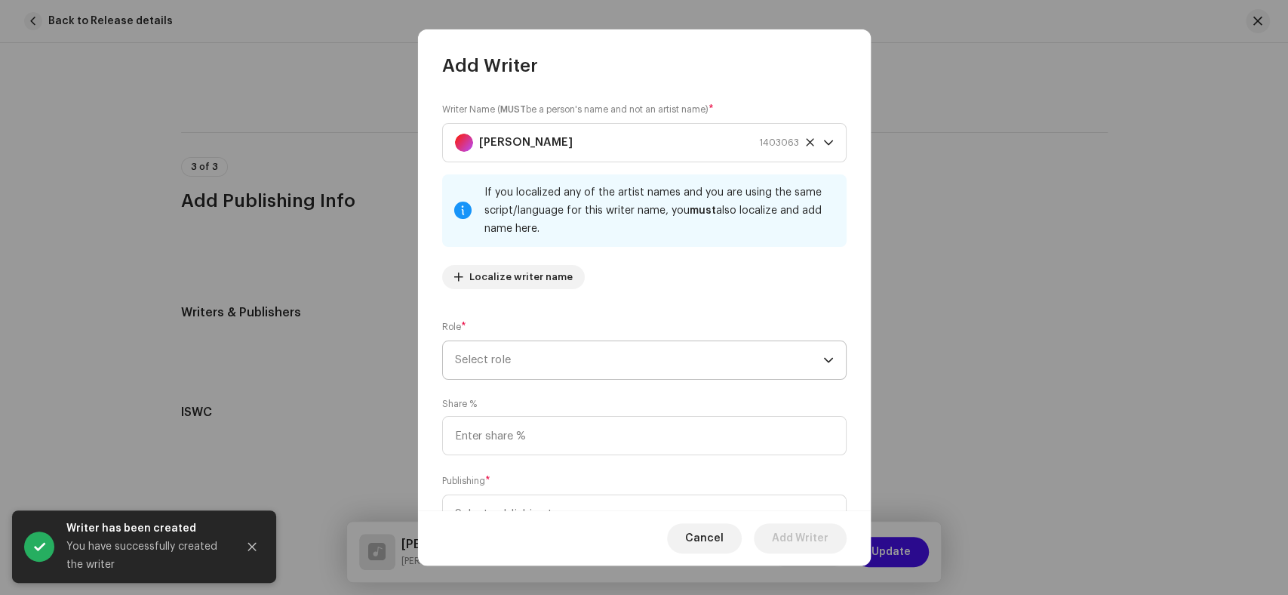
click at [573, 358] on span "Select role" at bounding box center [639, 360] width 368 height 38
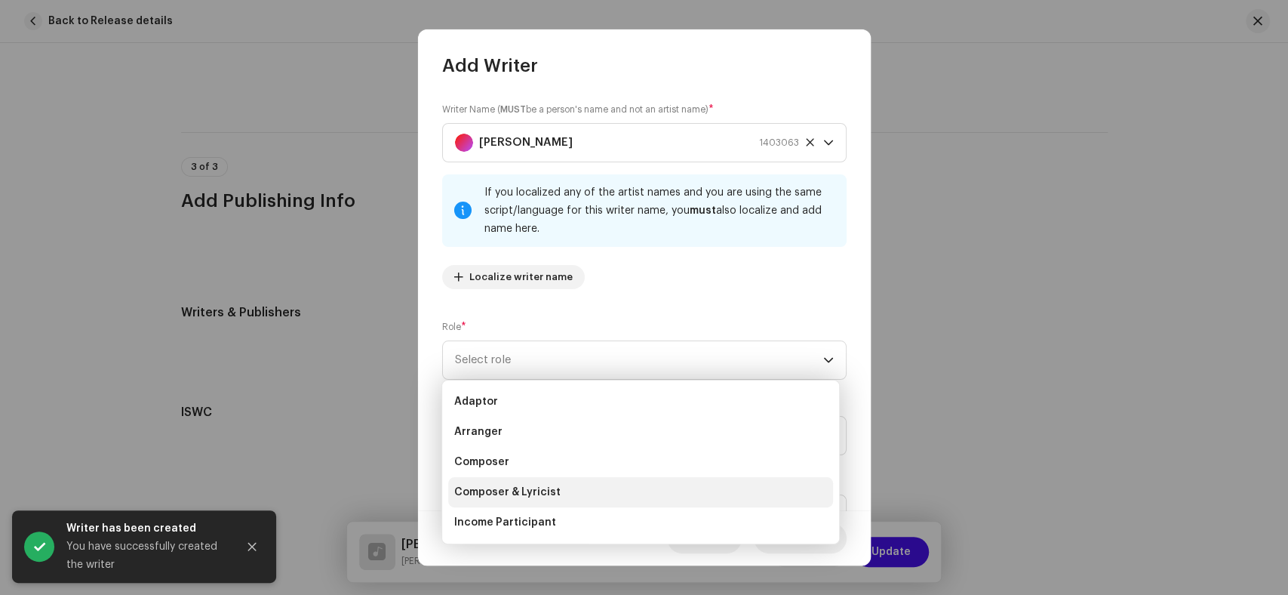
click at [570, 497] on li "Composer & Lyricist" at bounding box center [640, 492] width 385 height 30
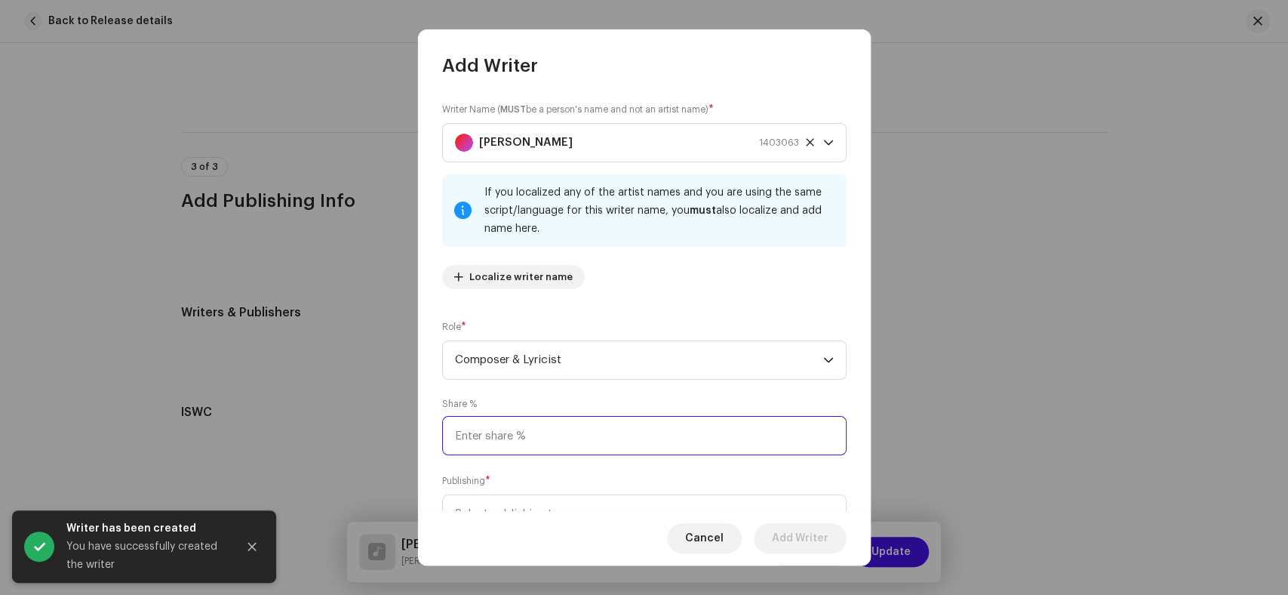
click at [558, 435] on input at bounding box center [644, 435] width 404 height 39
type input "100.00"
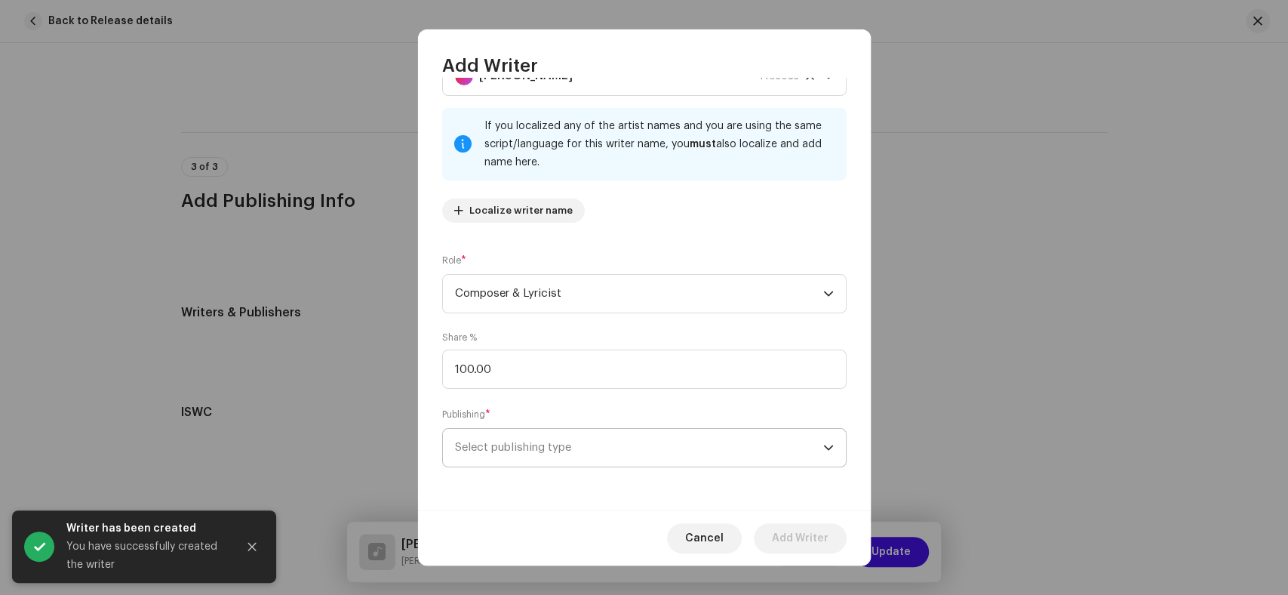
click at [604, 431] on span "Select publishing type" at bounding box center [639, 448] width 368 height 38
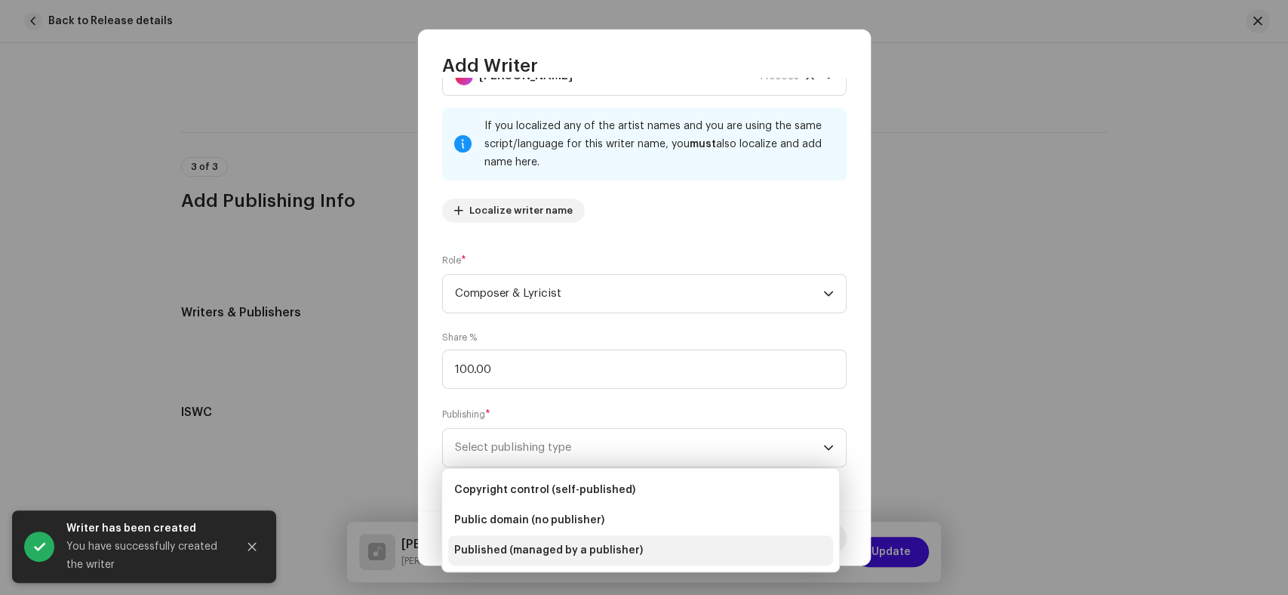
click at [561, 540] on li "Published (managed by a publisher)" at bounding box center [640, 550] width 385 height 30
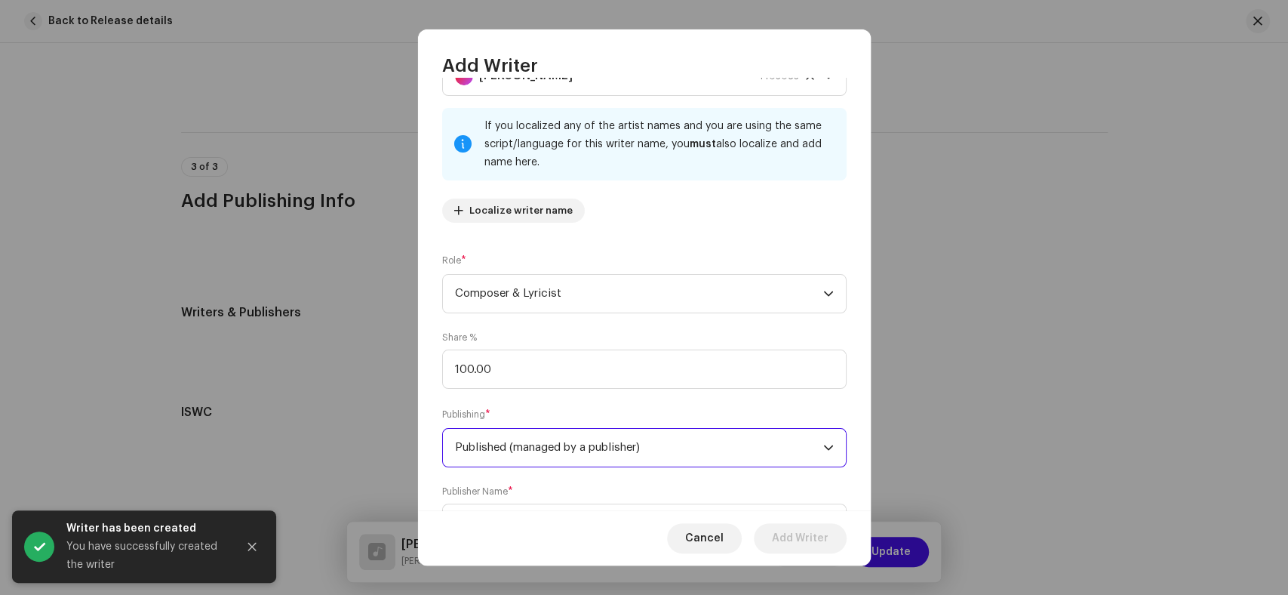
scroll to position [142, 0]
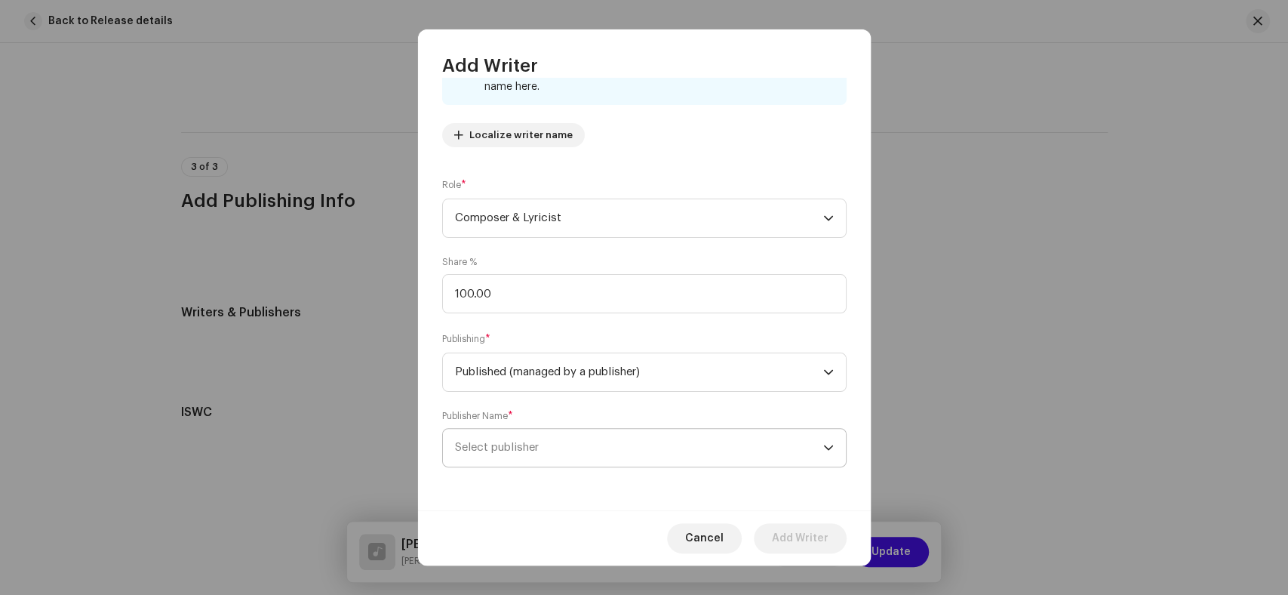
click at [588, 436] on span "Select publisher" at bounding box center [639, 448] width 368 height 38
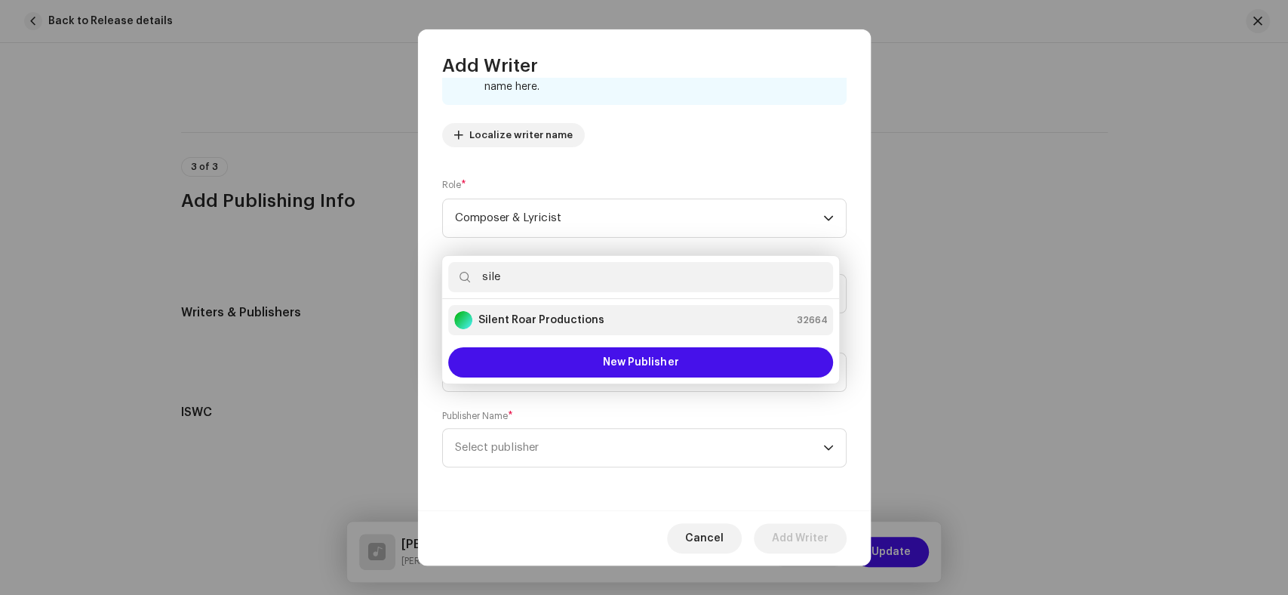
type input "sile"
click at [569, 319] on strong "Silent Roar Productions" at bounding box center [541, 319] width 126 height 15
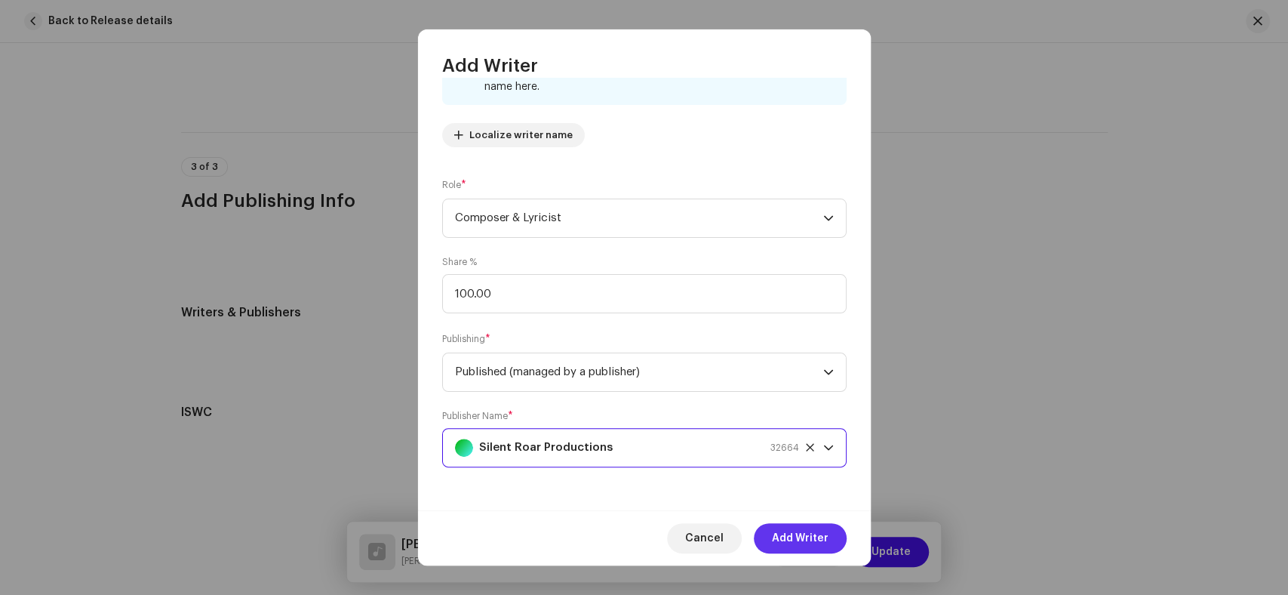
click at [796, 539] on span "Add Writer" at bounding box center [800, 538] width 57 height 30
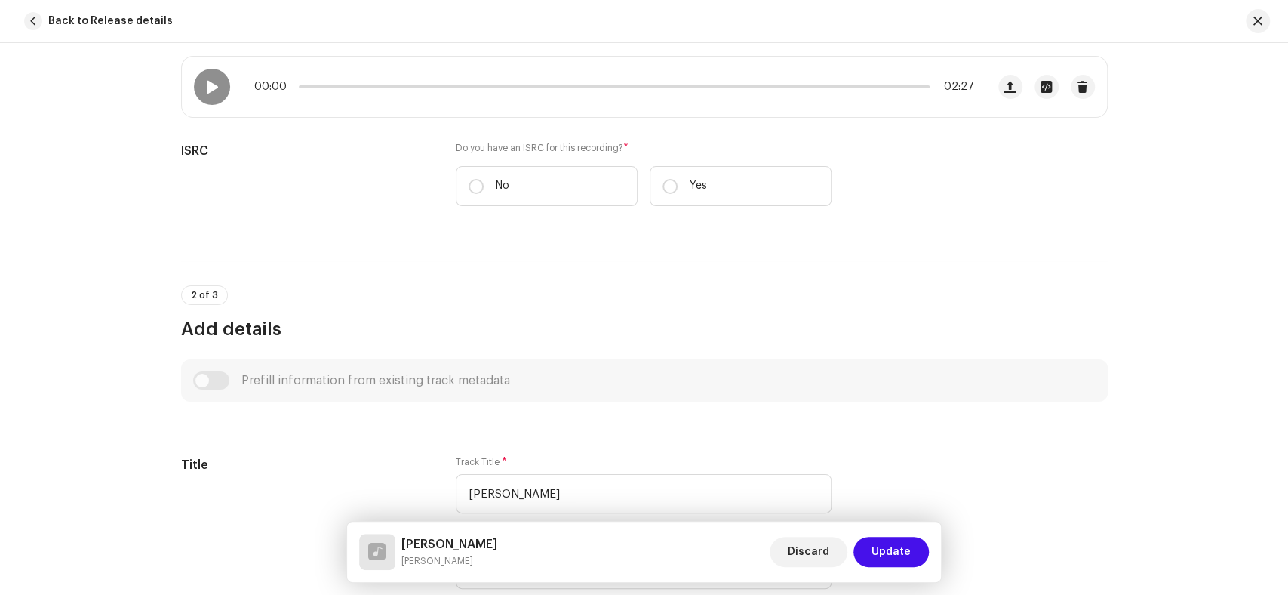
scroll to position [164, 0]
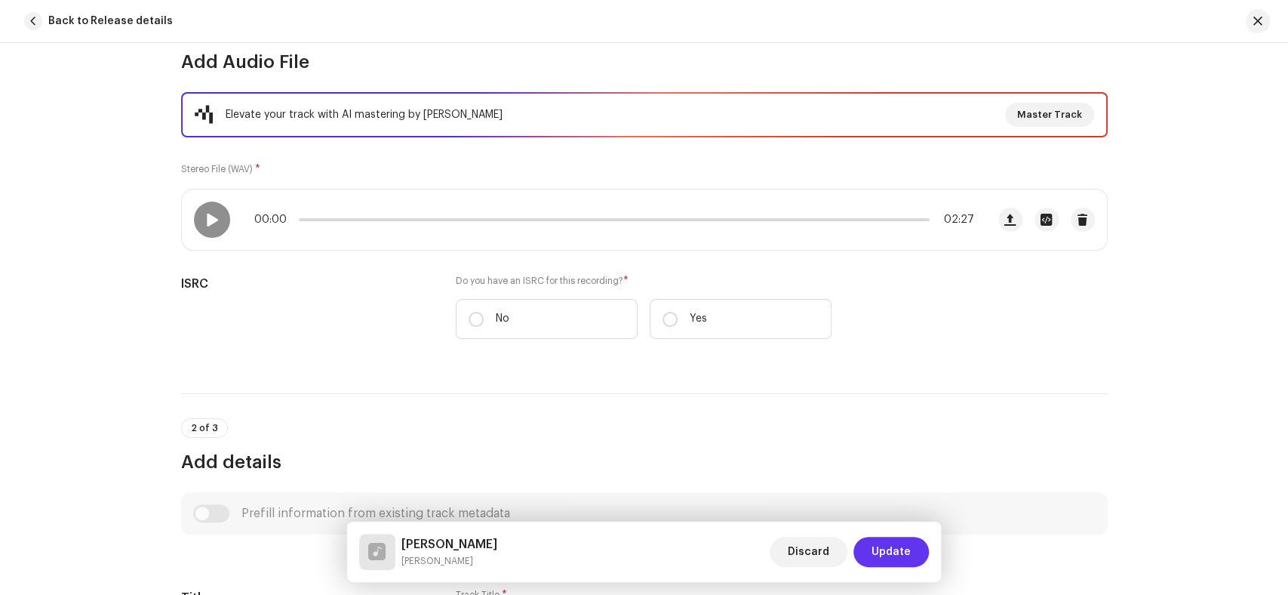
click at [893, 550] on span "Update" at bounding box center [890, 551] width 39 height 30
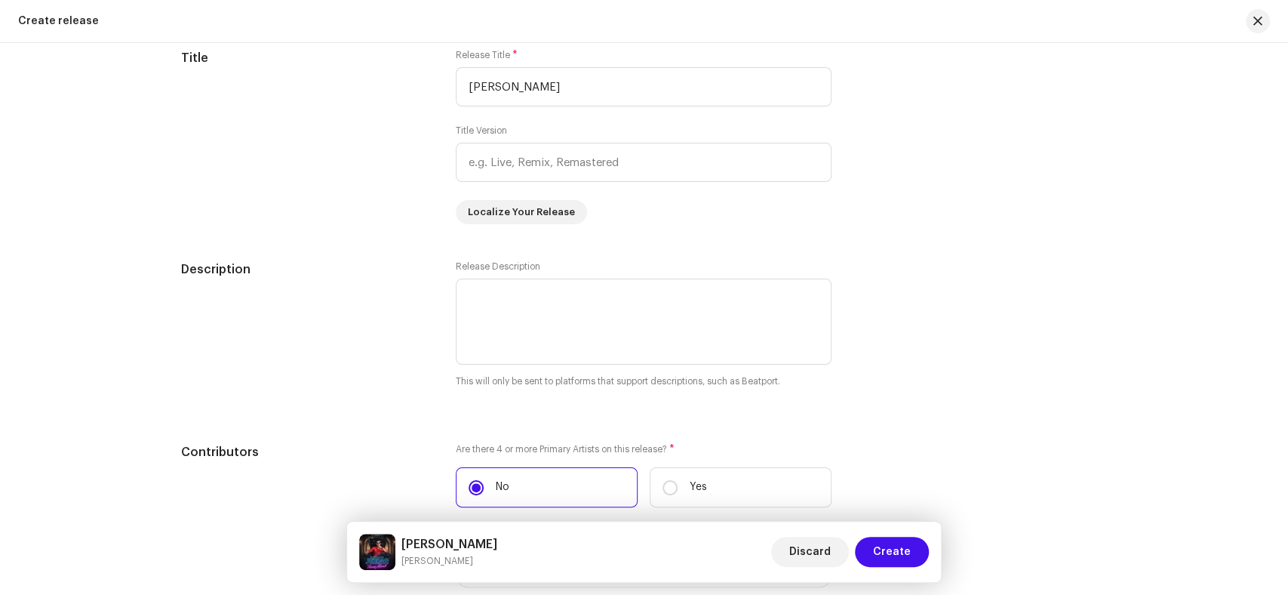
scroll to position [2095, 0]
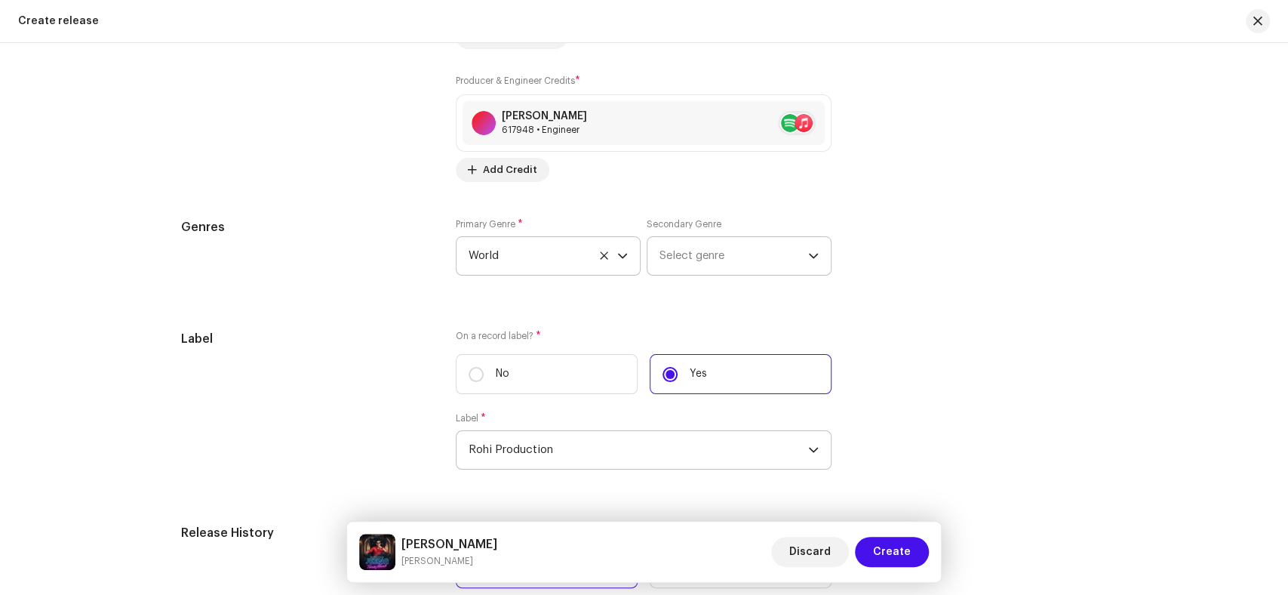
click at [722, 267] on span "Select genre" at bounding box center [733, 256] width 149 height 38
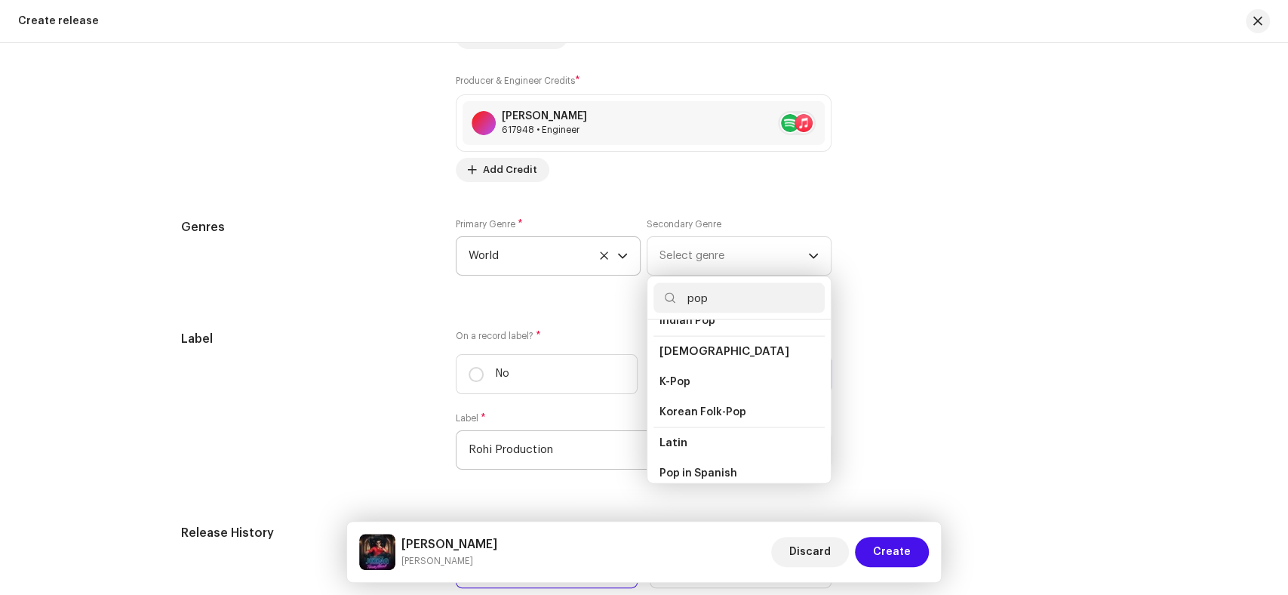
scroll to position [502, 0]
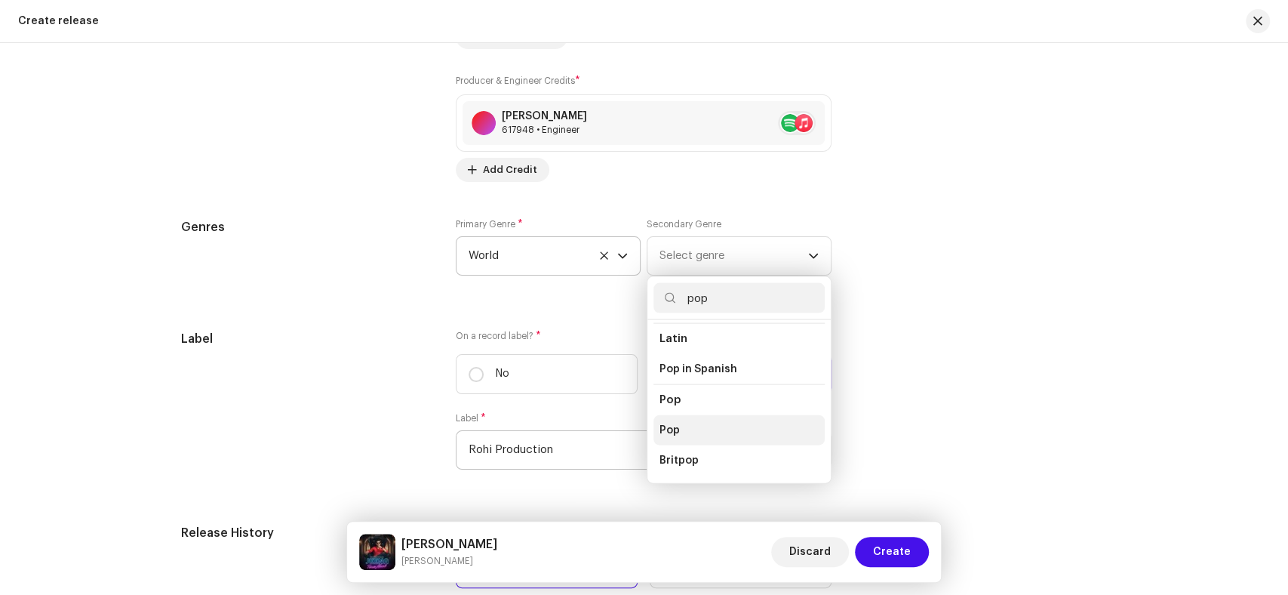
type input "pop"
click at [690, 421] on li "Pop" at bounding box center [738, 430] width 171 height 30
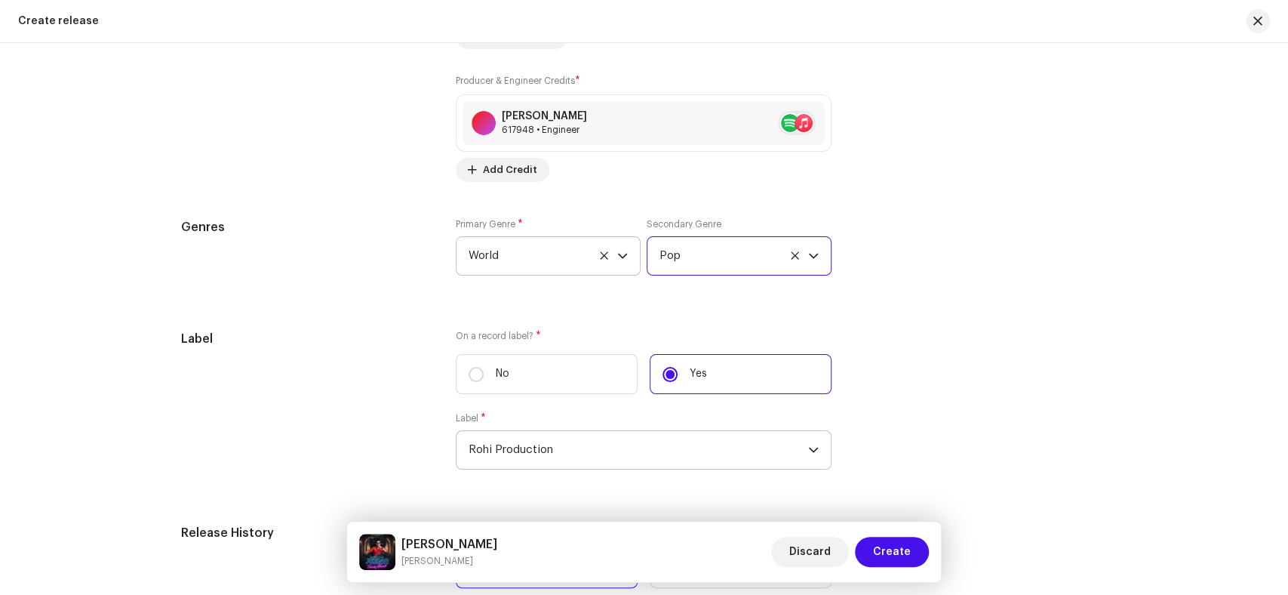
click at [254, 306] on div "Prefill release information from track metadata Compilation Is it a compilation…" at bounding box center [644, 31] width 926 height 1959
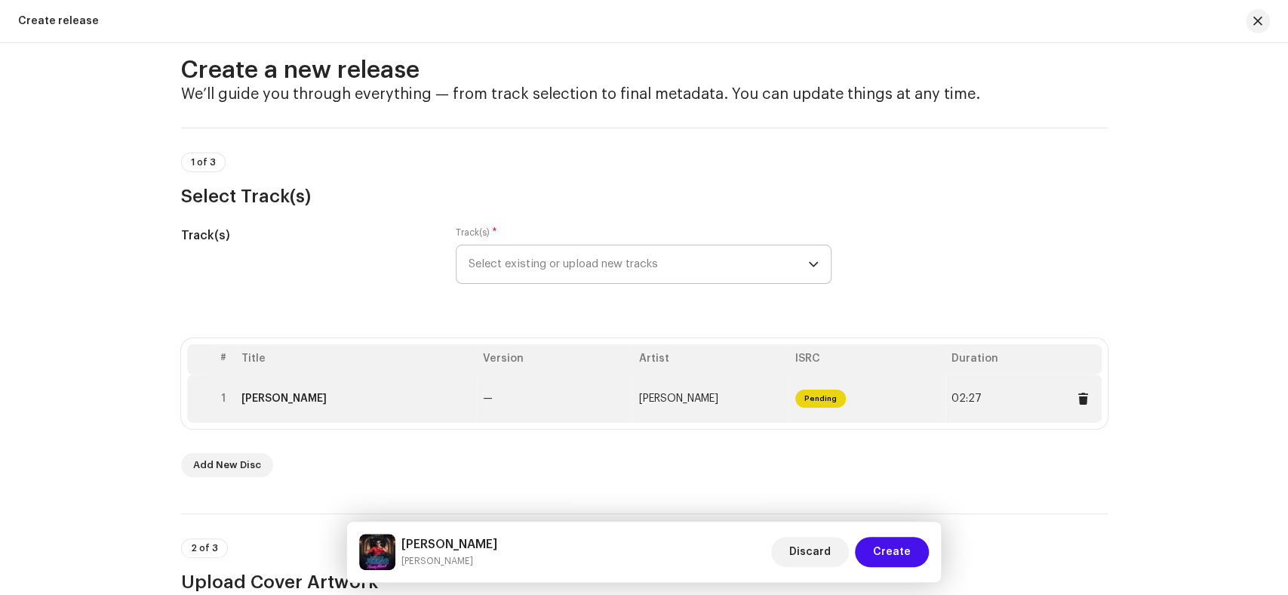
scroll to position [0, 0]
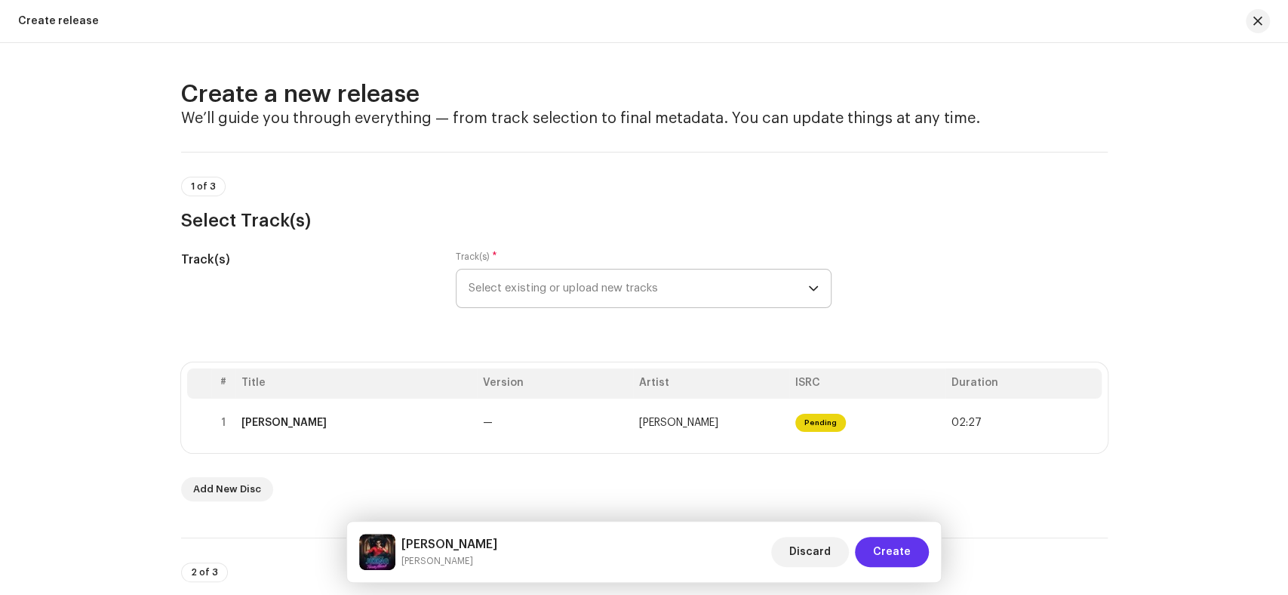
click at [878, 551] on span "Create" at bounding box center [892, 551] width 38 height 30
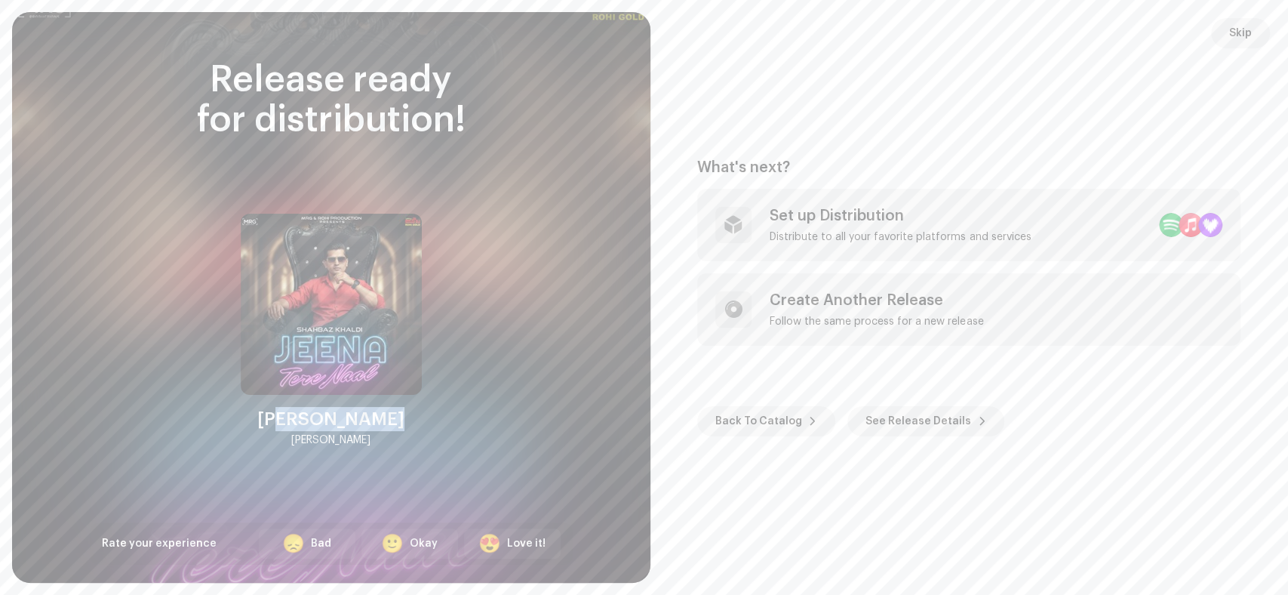
drag, startPoint x: 380, startPoint y: 437, endPoint x: 288, endPoint y: 423, distance: 93.0
click at [281, 423] on div "[PERSON_NAME]" at bounding box center [330, 428] width 147 height 42
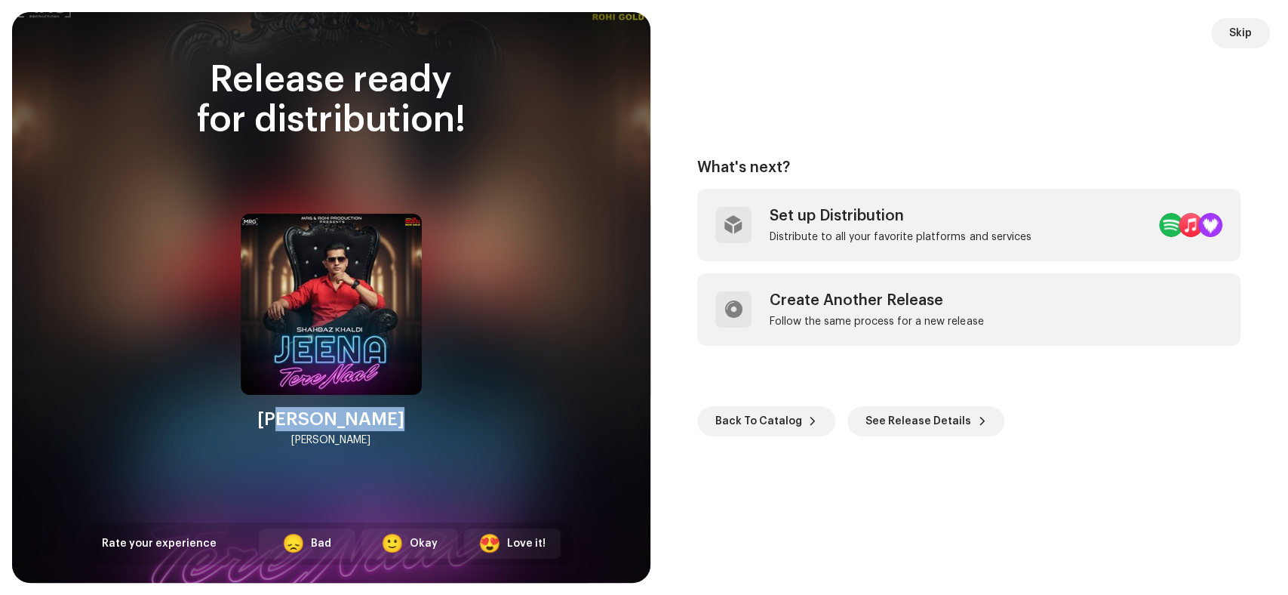
drag, startPoint x: 374, startPoint y: 438, endPoint x: 260, endPoint y: 413, distance: 116.6
click at [260, 413] on div "[PERSON_NAME]" at bounding box center [331, 331] width 181 height 235
click at [1240, 35] on span "Skip" at bounding box center [1240, 33] width 23 height 30
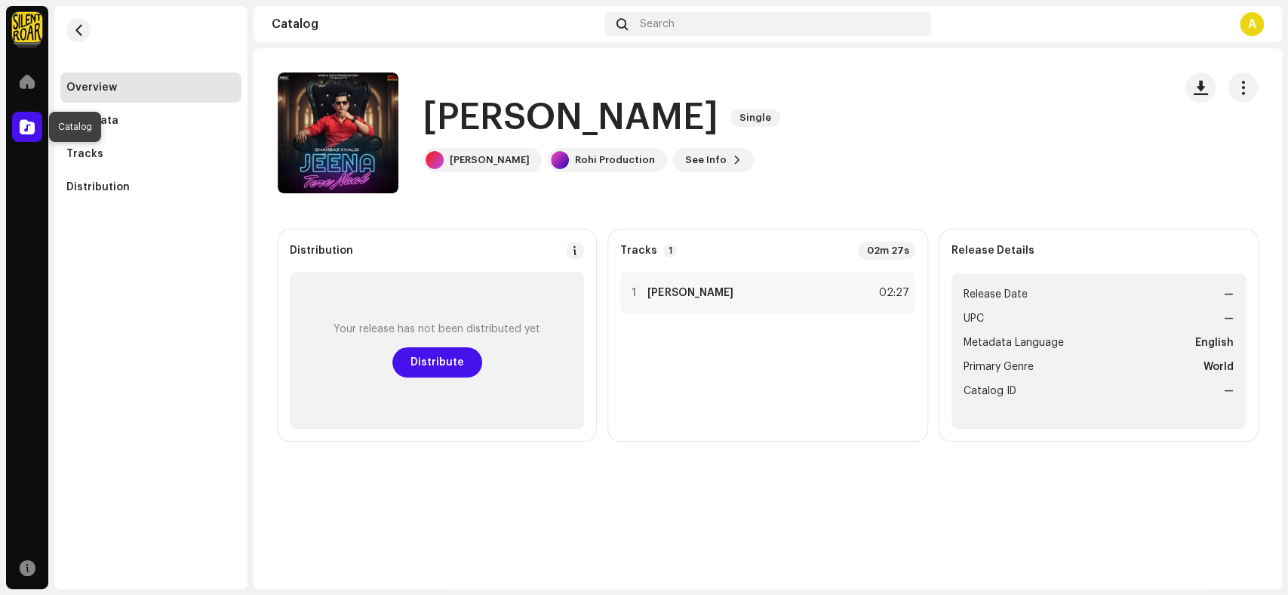
click at [22, 129] on span at bounding box center [27, 127] width 15 height 12
